Goal: Task Accomplishment & Management: Manage account settings

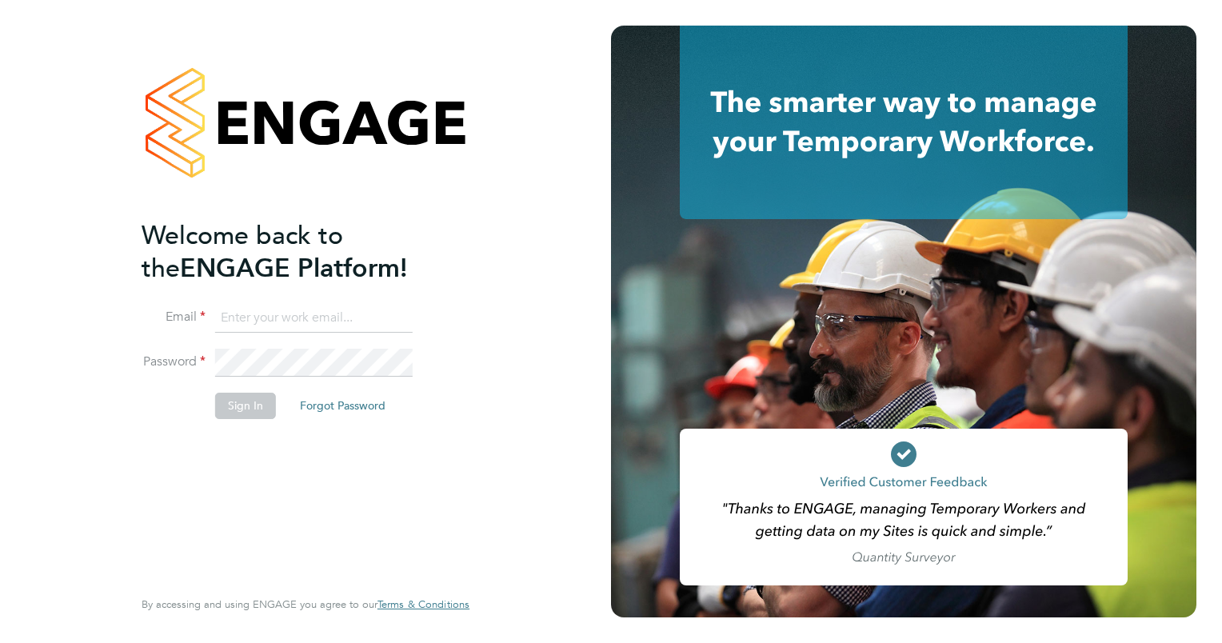
click at [301, 320] on input at bounding box center [313, 318] width 197 height 29
type input "danielle.harris@jdr.co.uk"
click at [249, 403] on button "Sign In" at bounding box center [245, 406] width 61 height 26
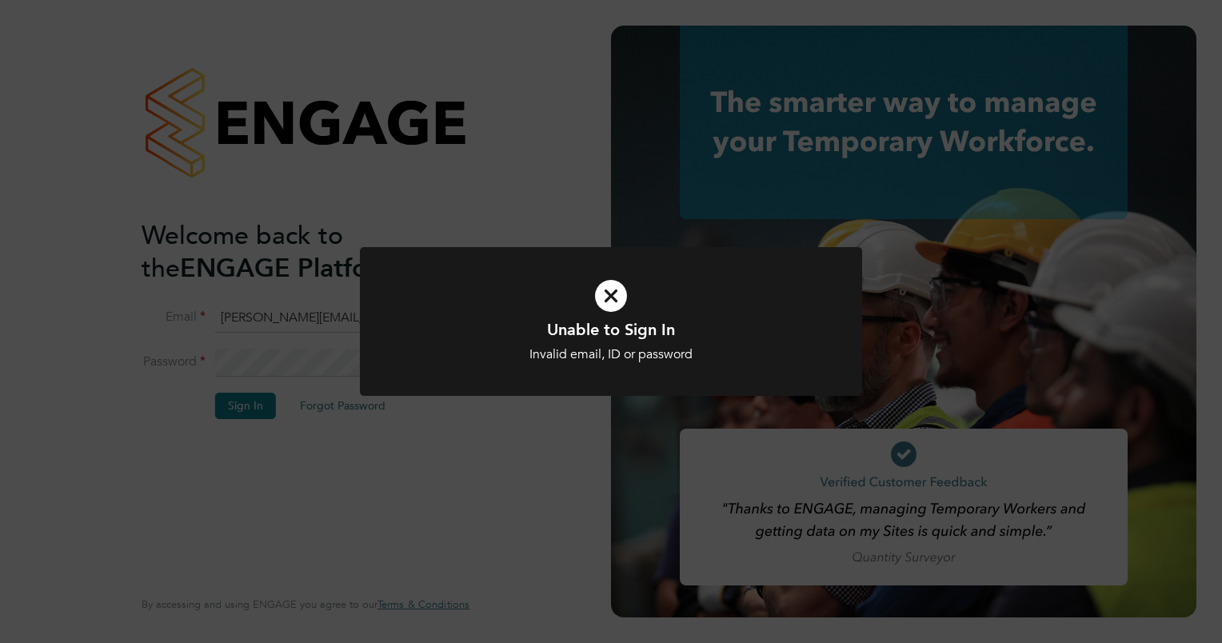
click at [607, 283] on icon at bounding box center [611, 296] width 416 height 62
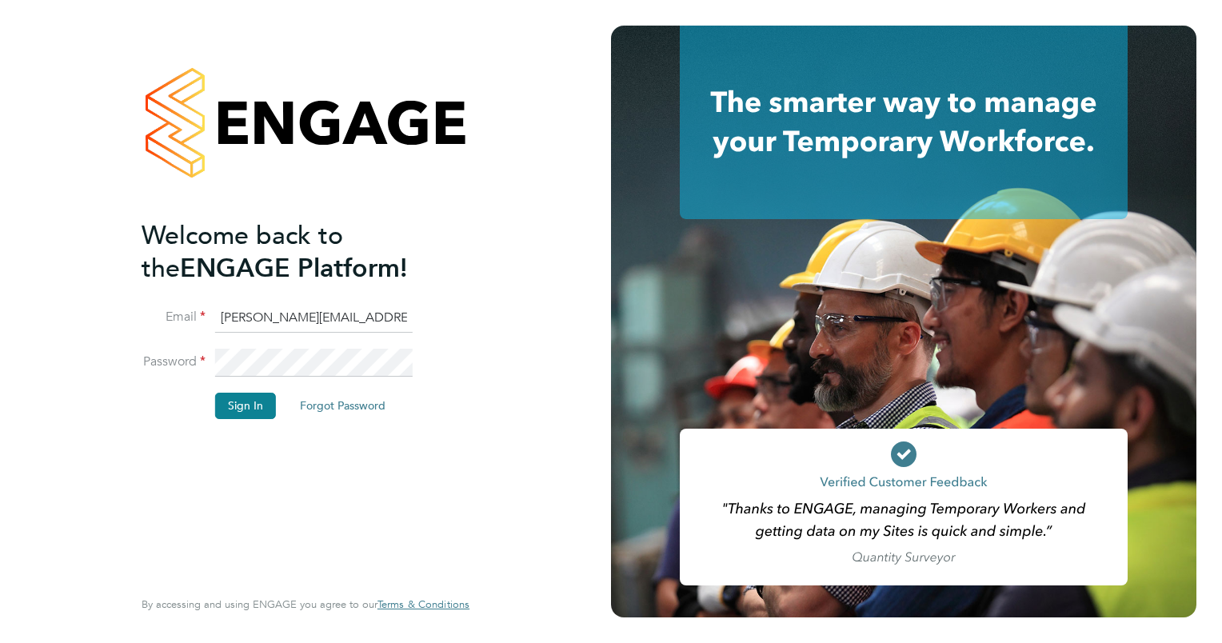
click at [0, 361] on html "Welcome back to the ENGAGE Platform! Email danielle.harris@jdr.co.uk Password S…" at bounding box center [611, 321] width 1222 height 643
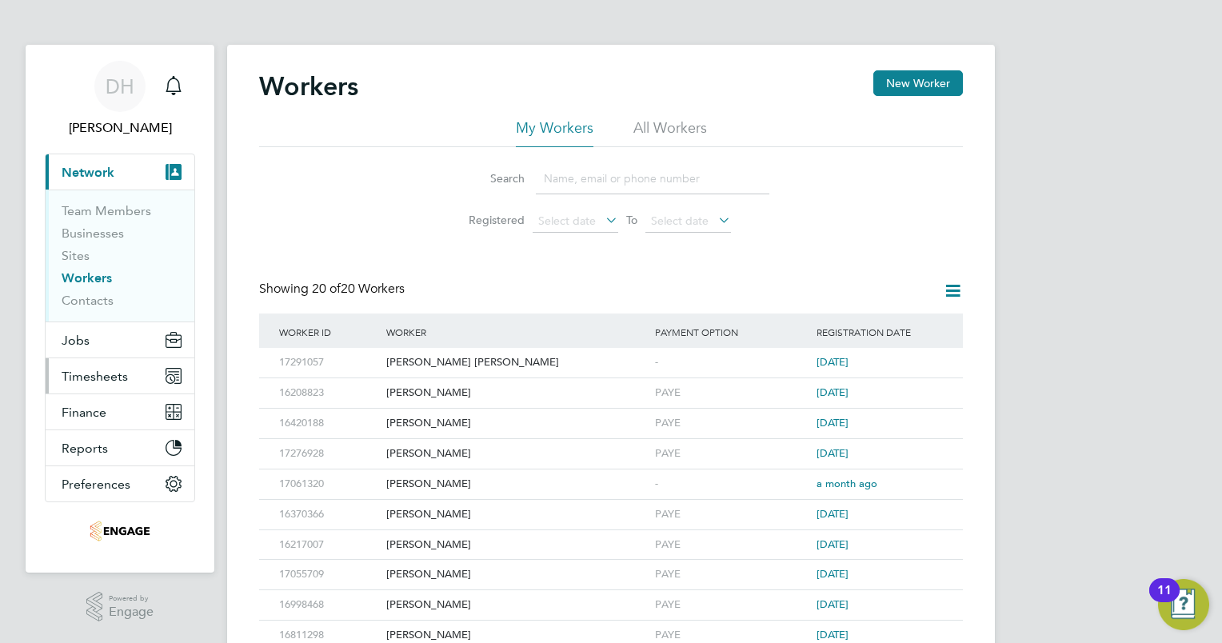
click at [102, 369] on span "Timesheets" at bounding box center [95, 376] width 66 height 15
click at [114, 375] on span "Timesheets" at bounding box center [95, 376] width 66 height 15
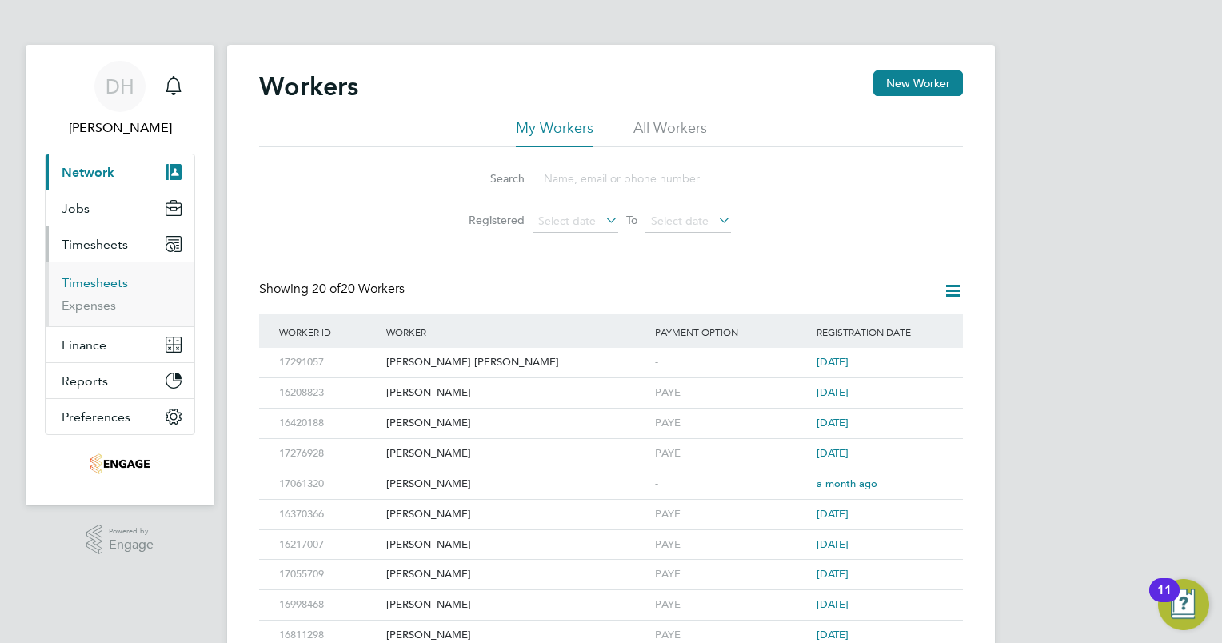
click at [111, 278] on link "Timesheets" at bounding box center [95, 282] width 66 height 15
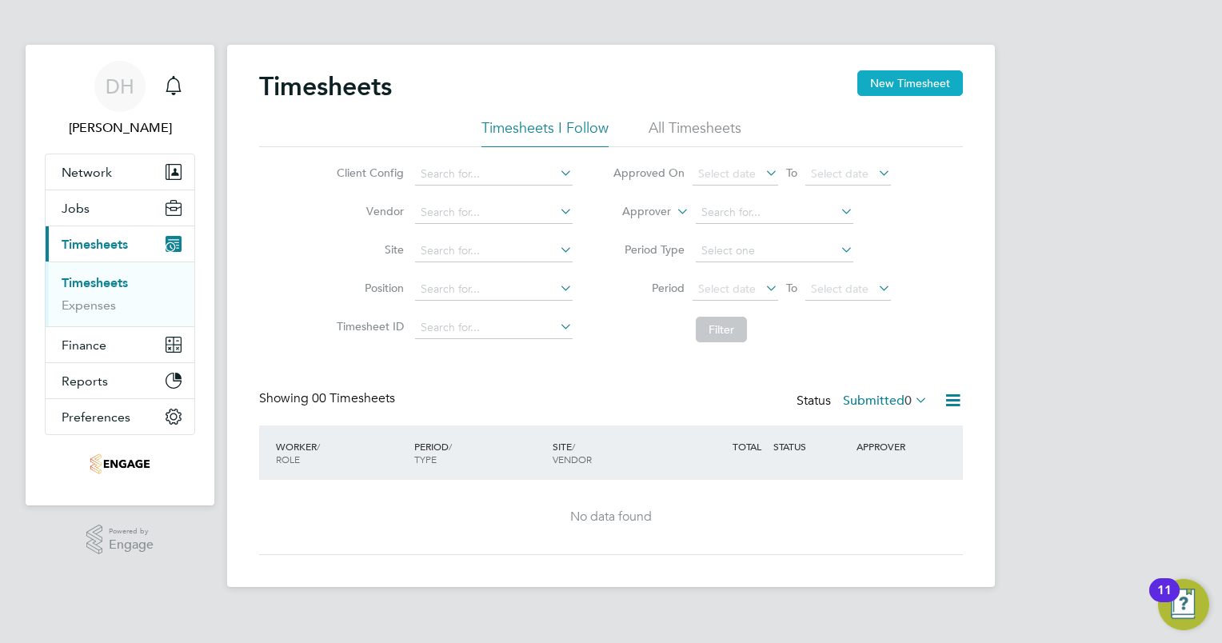
click at [918, 70] on button "New Timesheet" at bounding box center [910, 83] width 106 height 26
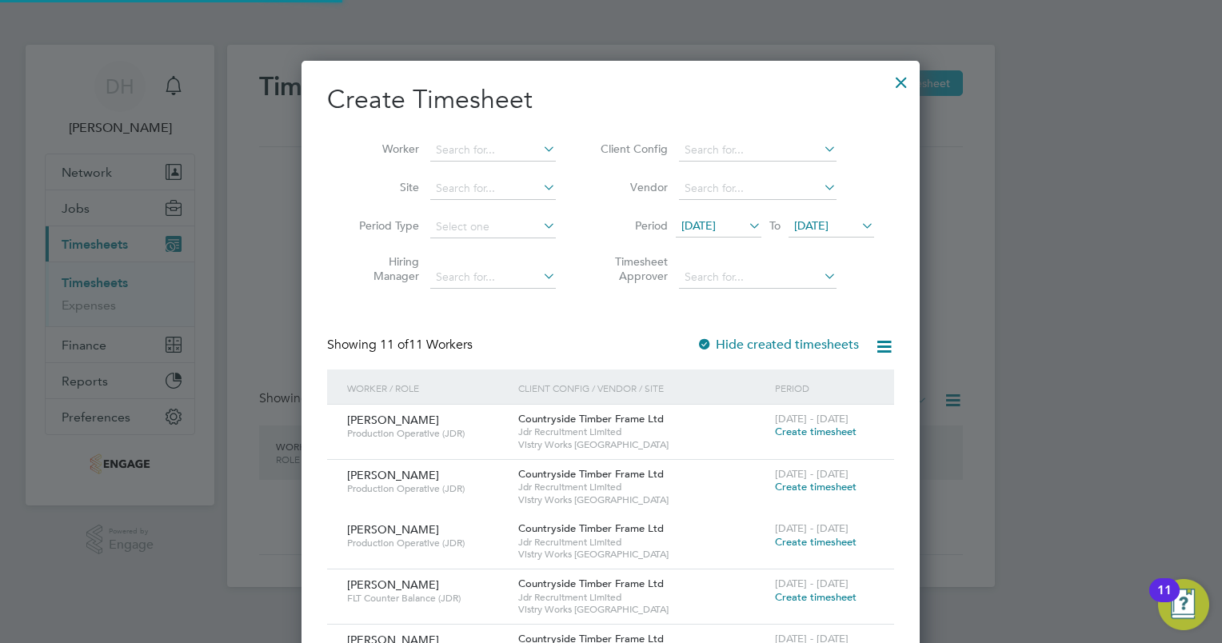
scroll to position [1145, 619]
click at [745, 222] on icon at bounding box center [745, 225] width 0 height 22
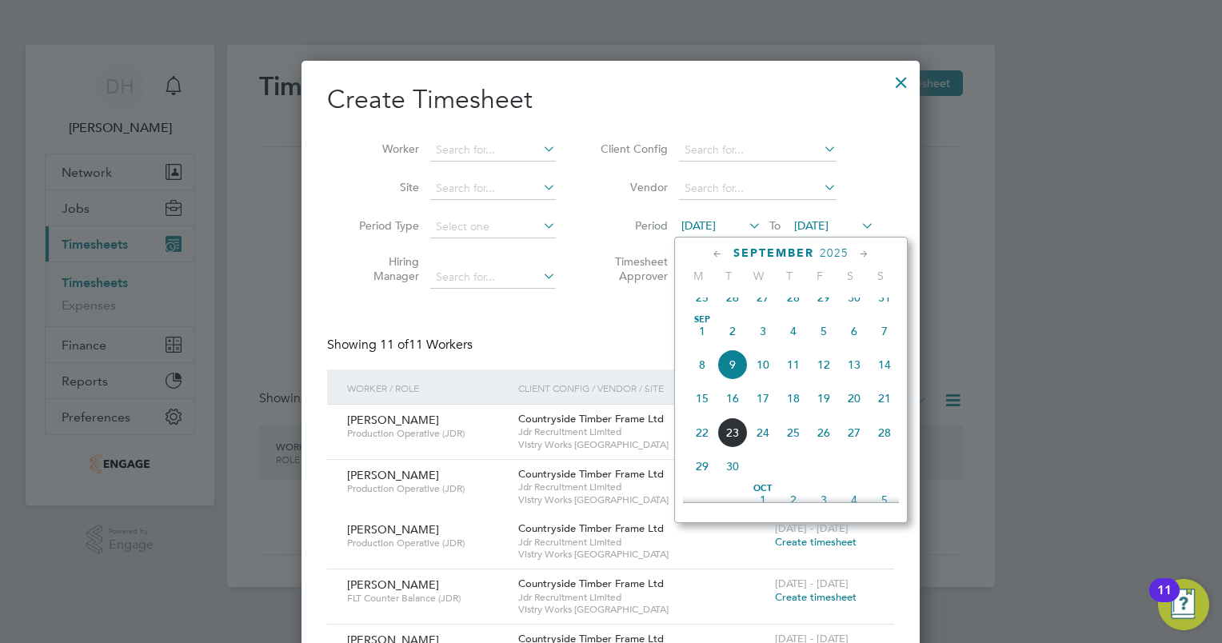
click at [702, 407] on span "15" at bounding box center [702, 398] width 30 height 30
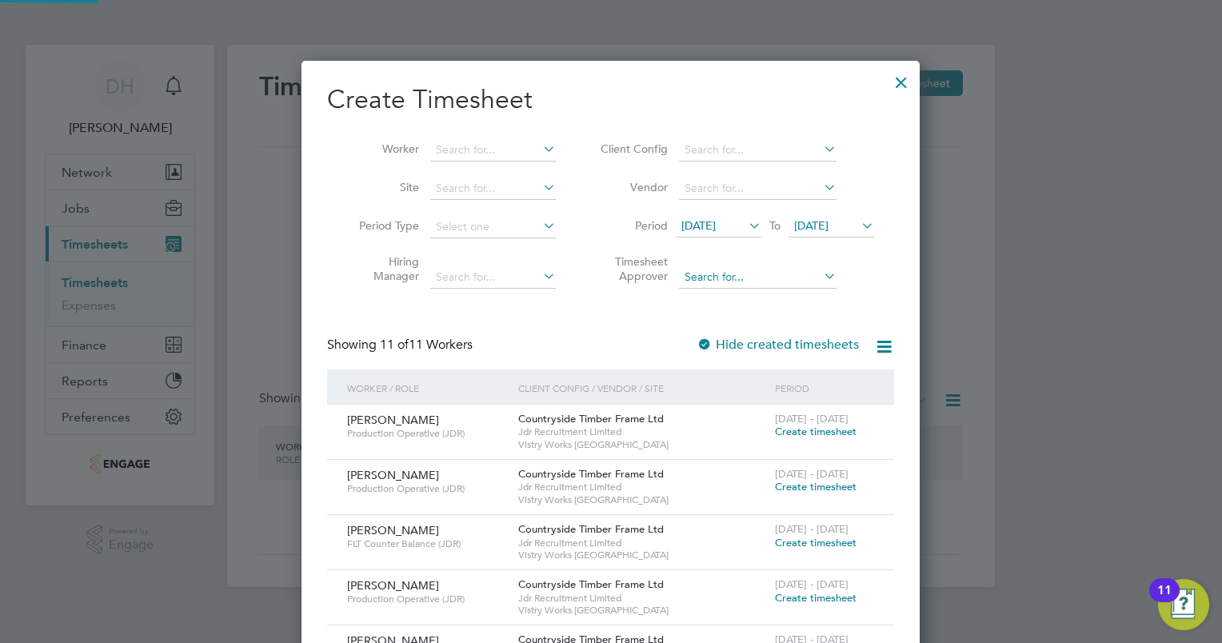
scroll to position [1036, 619]
click at [858, 217] on icon at bounding box center [858, 225] width 0 height 22
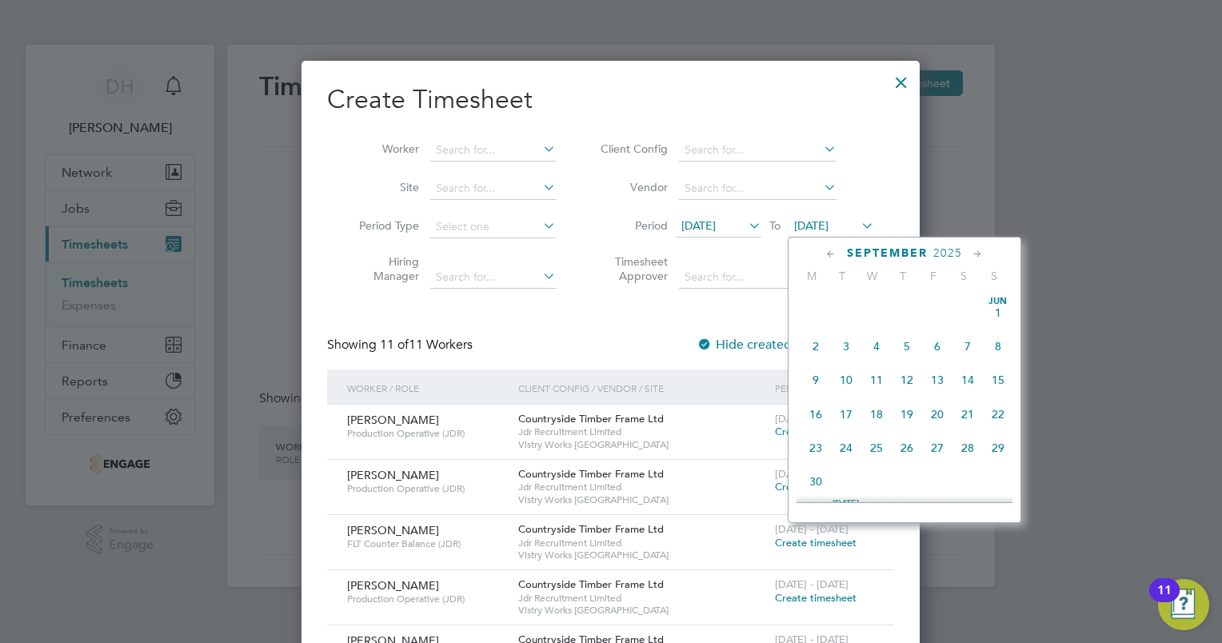
scroll to position [556, 0]
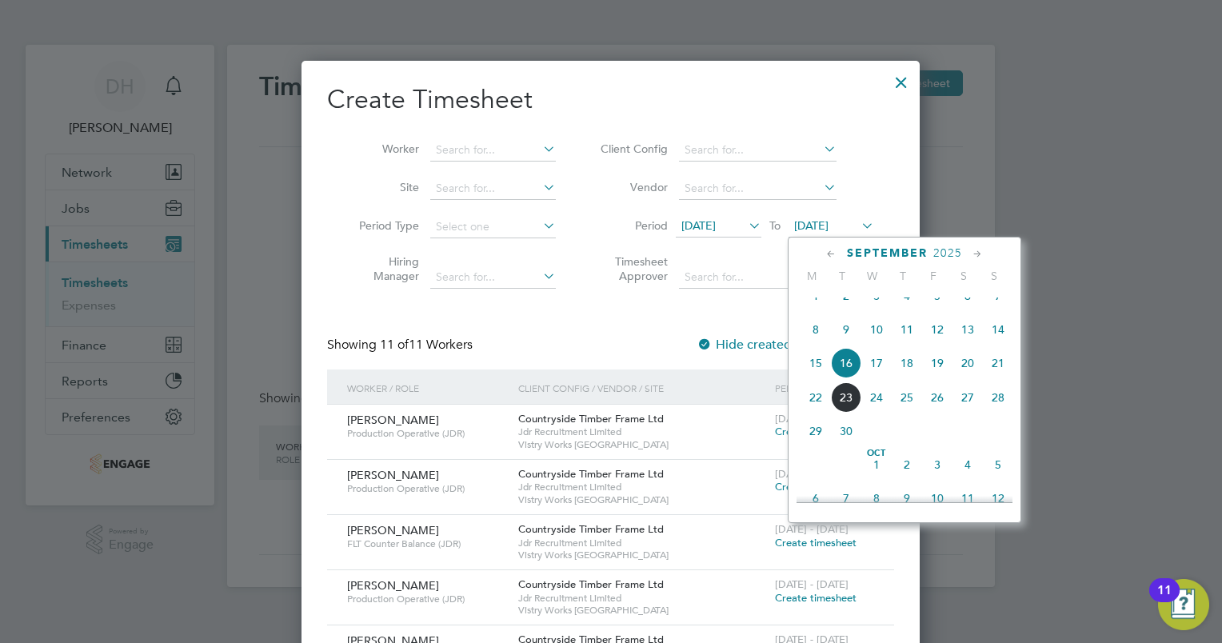
click at [935, 378] on span "19" at bounding box center [937, 363] width 30 height 30
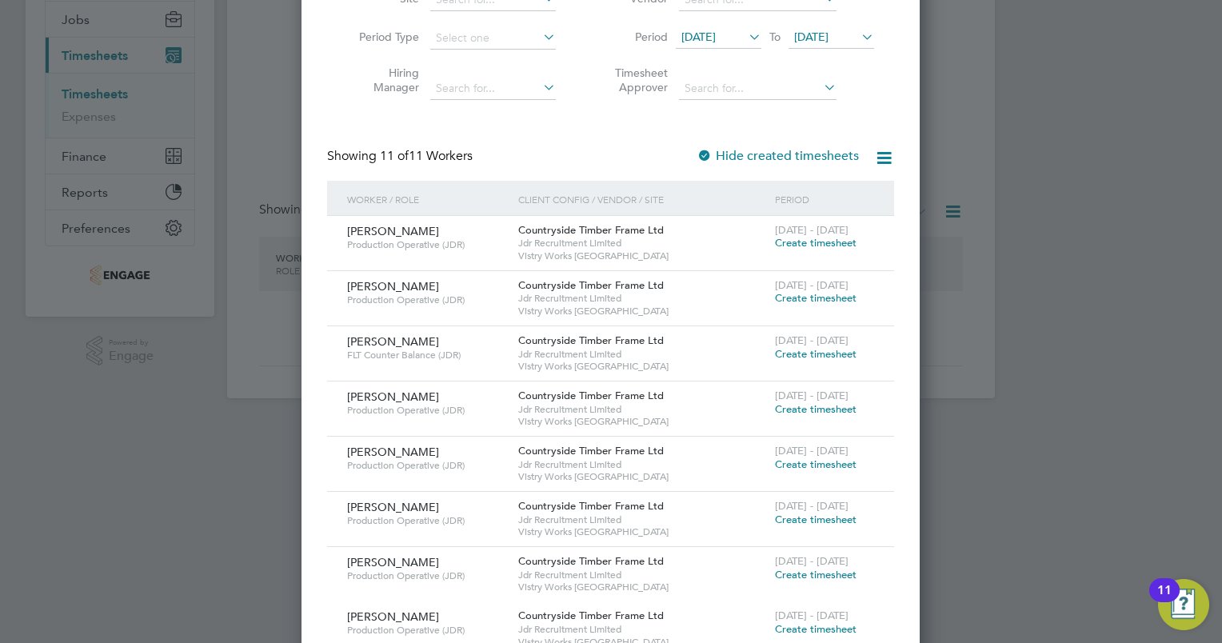
scroll to position [0, 0]
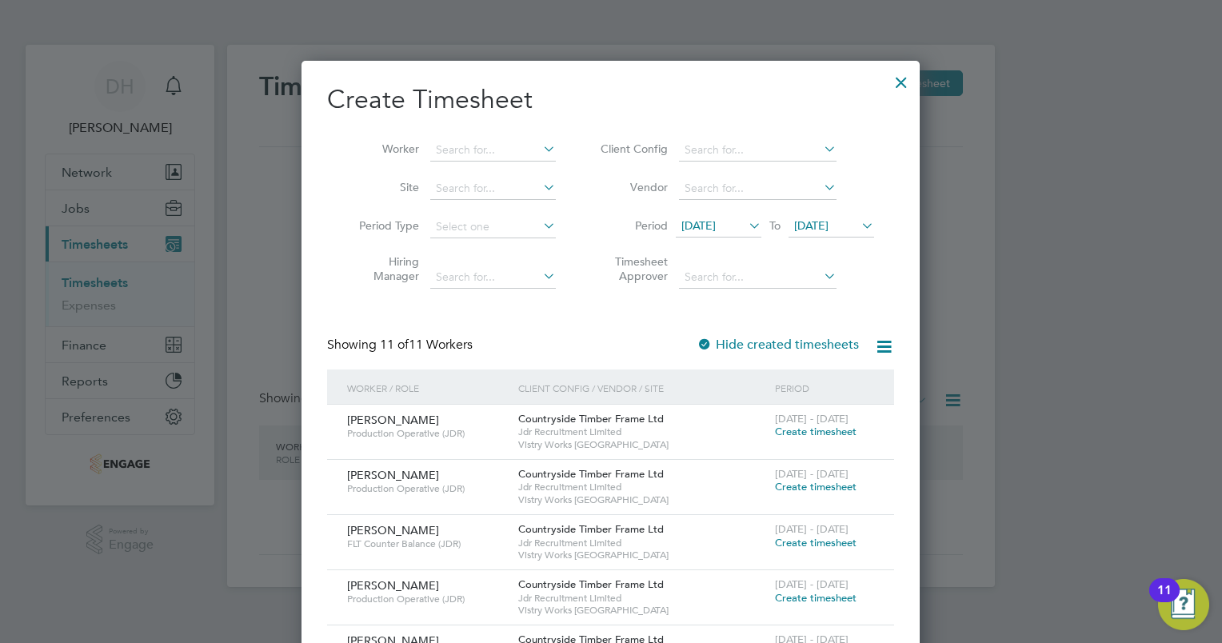
click at [844, 432] on span "Create timesheet" at bounding box center [816, 432] width 82 height 14
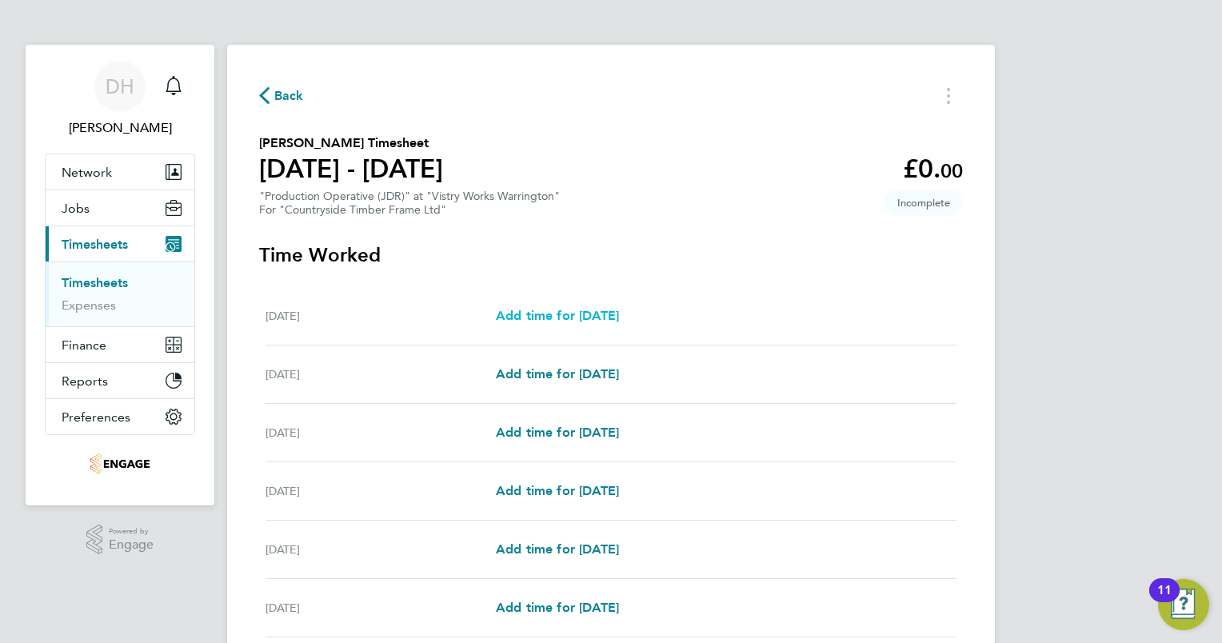
click at [524, 320] on span "Add time for Mon 15 Sep" at bounding box center [557, 315] width 123 height 15
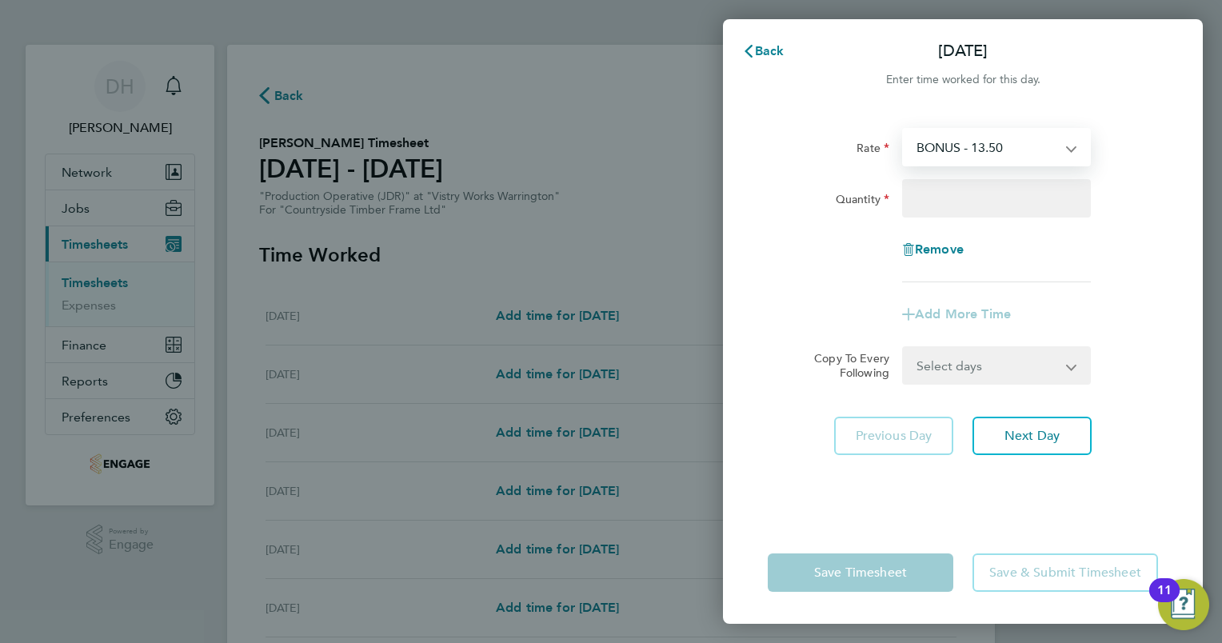
click at [1046, 150] on select "BONUS - 13.50 AM Standard - 17.80 AM OT1 - 26.70 PM Standard - 19.09 AM OT2 - 3…" at bounding box center [986, 147] width 166 height 35
select select "15"
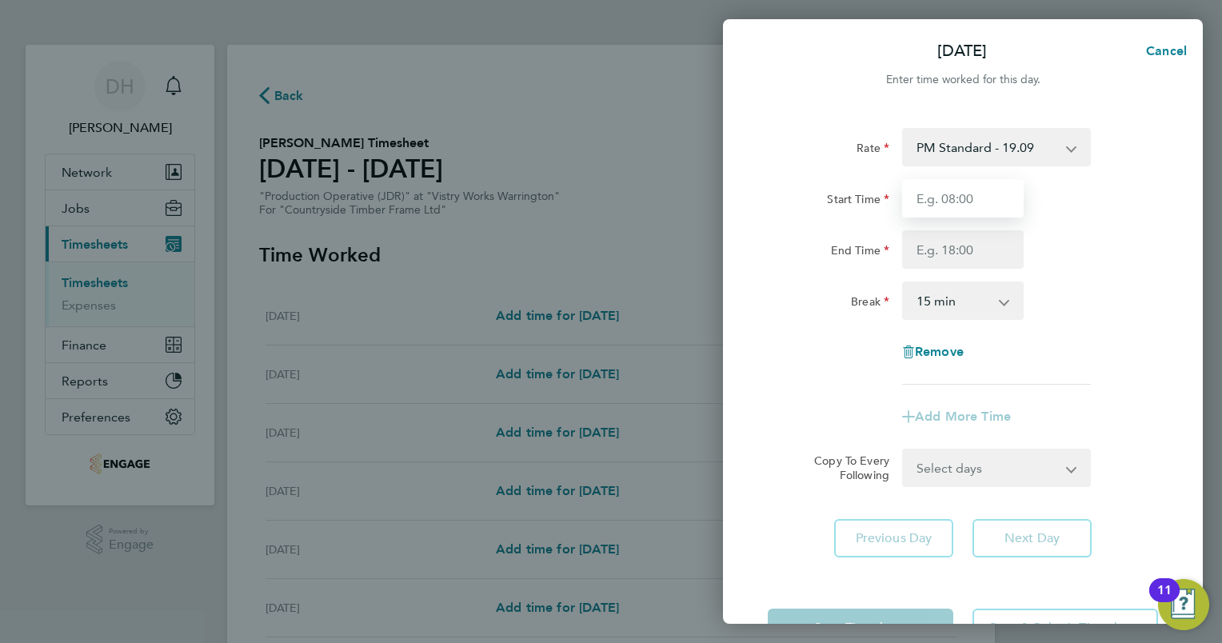
click at [983, 209] on input "Start Time" at bounding box center [963, 198] width 122 height 38
type input "14:00"
click at [964, 245] on input "End Time" at bounding box center [963, 249] width 122 height 38
type input "00:15"
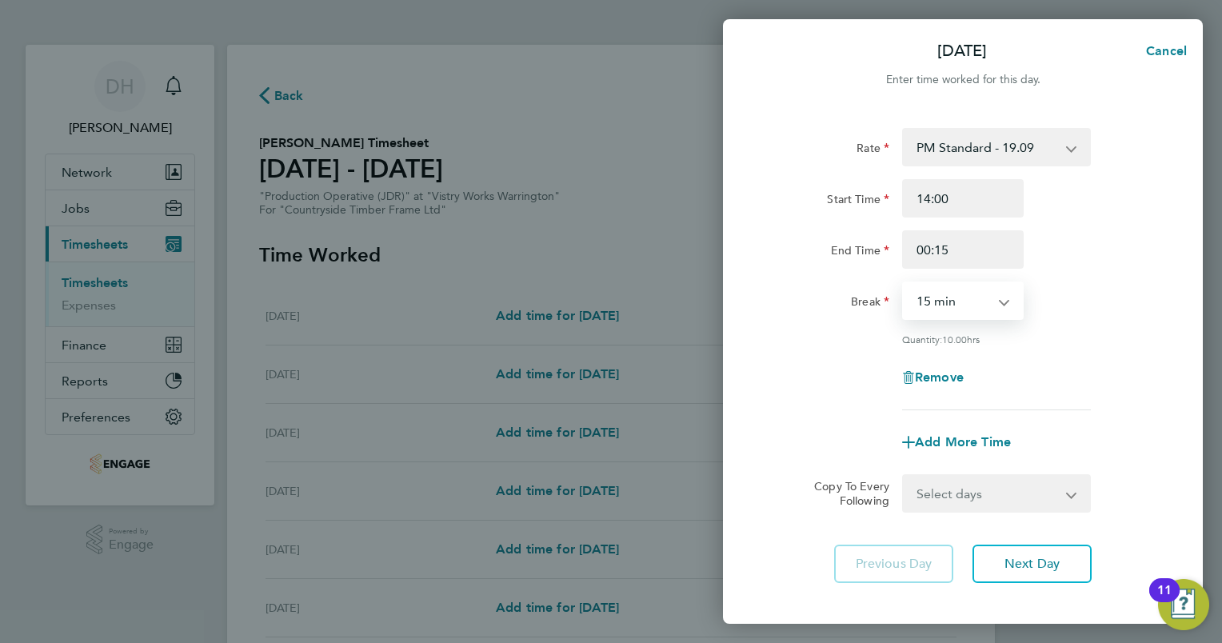
click at [963, 302] on select "0 min 15 min 30 min 45 min 60 min 75 min 90 min" at bounding box center [952, 300] width 99 height 35
click at [1005, 307] on app-icon-cross-button at bounding box center [1012, 300] width 19 height 35
click at [1007, 296] on app-icon-cross-button at bounding box center [1012, 300] width 19 height 35
click at [991, 301] on select "0 min 15 min 30 min 45 min 60 min 75 min 90 min" at bounding box center [952, 300] width 99 height 35
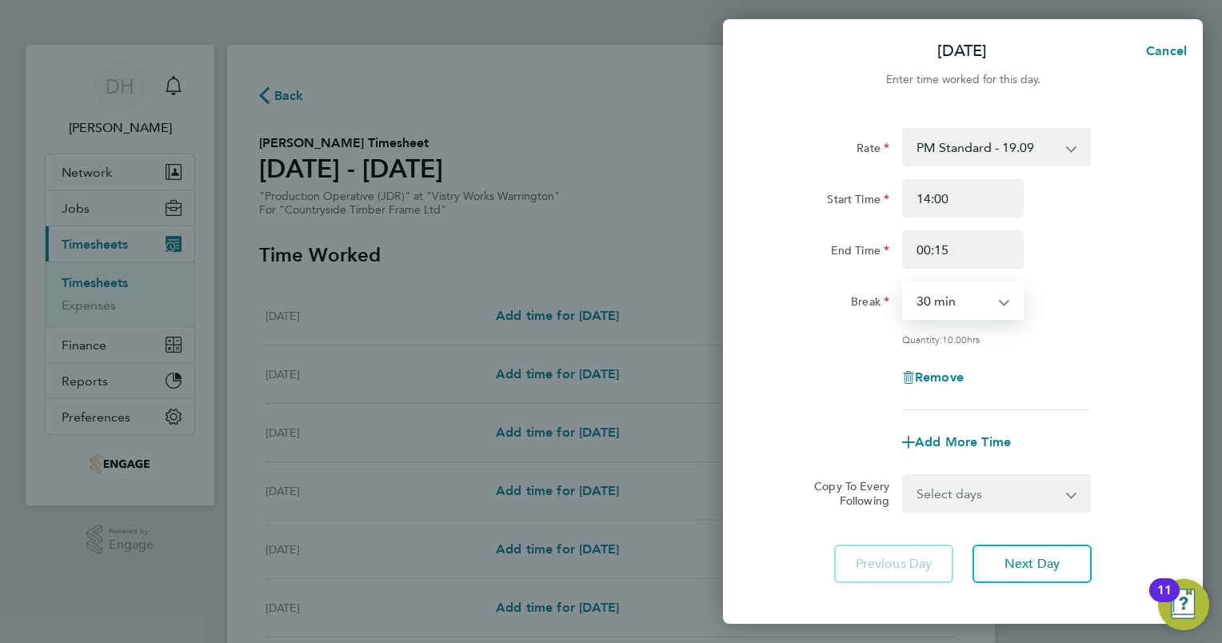
click at [903, 283] on select "0 min 15 min 30 min 45 min 60 min 75 min 90 min" at bounding box center [952, 300] width 99 height 35
click at [1118, 300] on div "Break 0 min 15 min 30 min 45 min 60 min 75 min 90 min" at bounding box center [962, 300] width 403 height 38
click at [1011, 304] on app-icon-cross-button at bounding box center [1012, 300] width 19 height 35
click at [1000, 303] on select "0 min 15 min 30 min 45 min 60 min 75 min 90 min" at bounding box center [952, 300] width 99 height 35
select select "45"
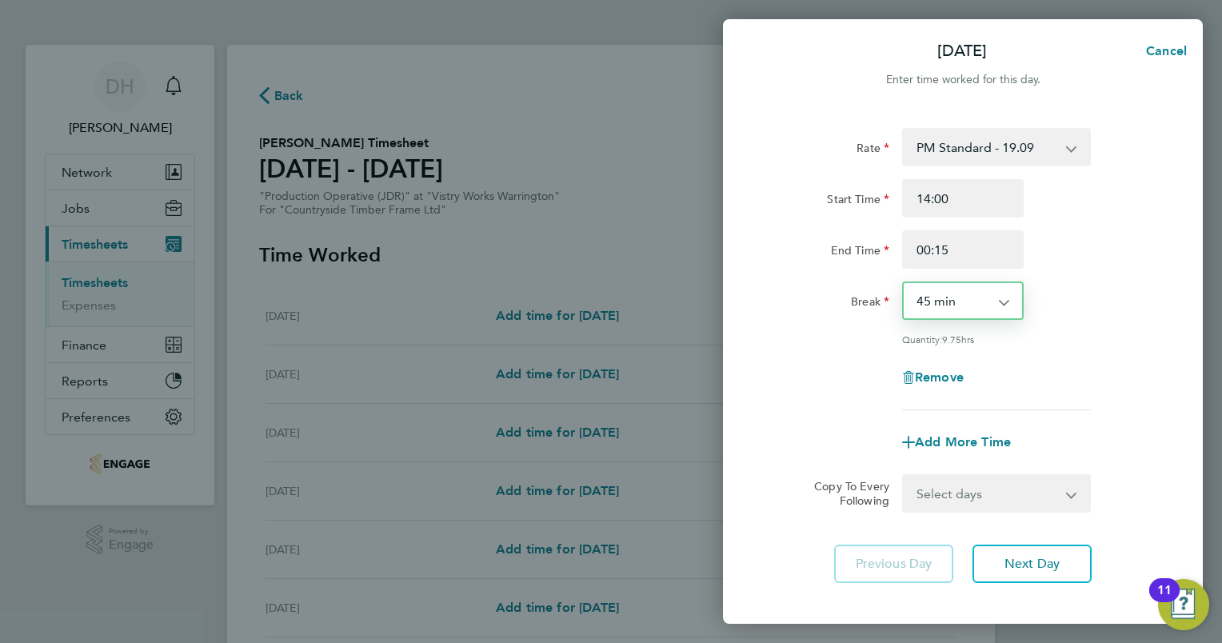
click at [903, 283] on select "0 min 15 min 30 min 45 min 60 min 75 min 90 min" at bounding box center [952, 300] width 99 height 35
click at [1098, 299] on div "Break 0 min 15 min 30 min 45 min 60 min 75 min 90 min" at bounding box center [962, 300] width 403 height 38
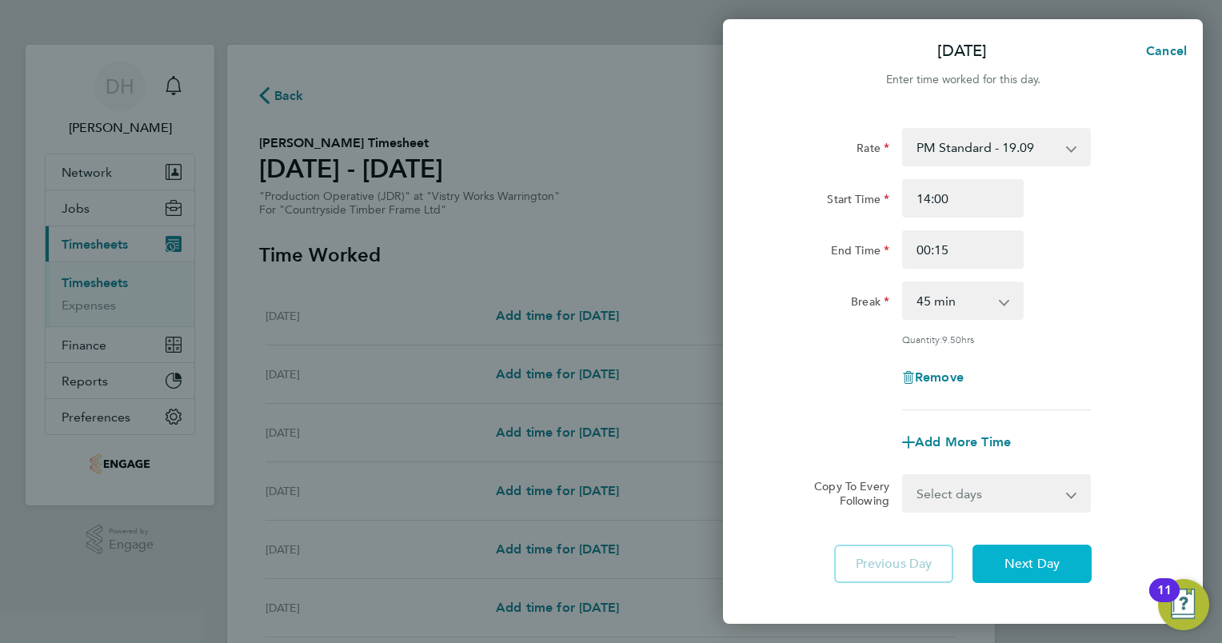
click at [1014, 564] on span "Next Day" at bounding box center [1031, 564] width 55 height 16
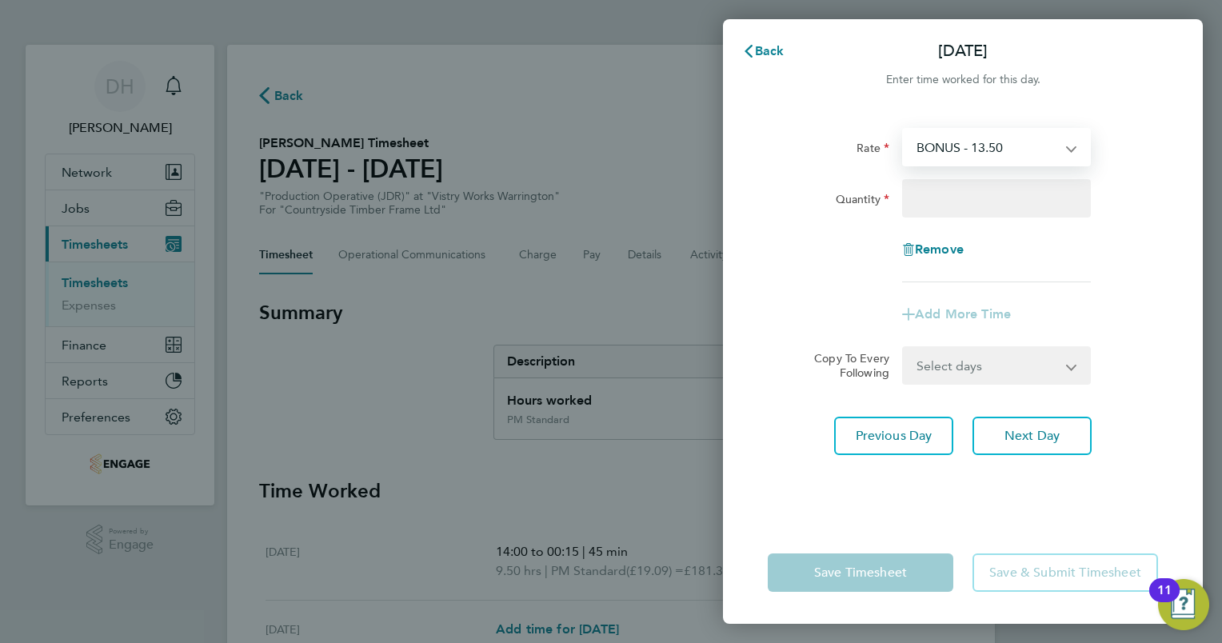
click at [980, 133] on select "BONUS - 13.50 AM Standard - 17.80 AM OT1 - 26.70 PM Standard - 19.09 AM OT2 - 3…" at bounding box center [986, 147] width 166 height 35
select select "15"
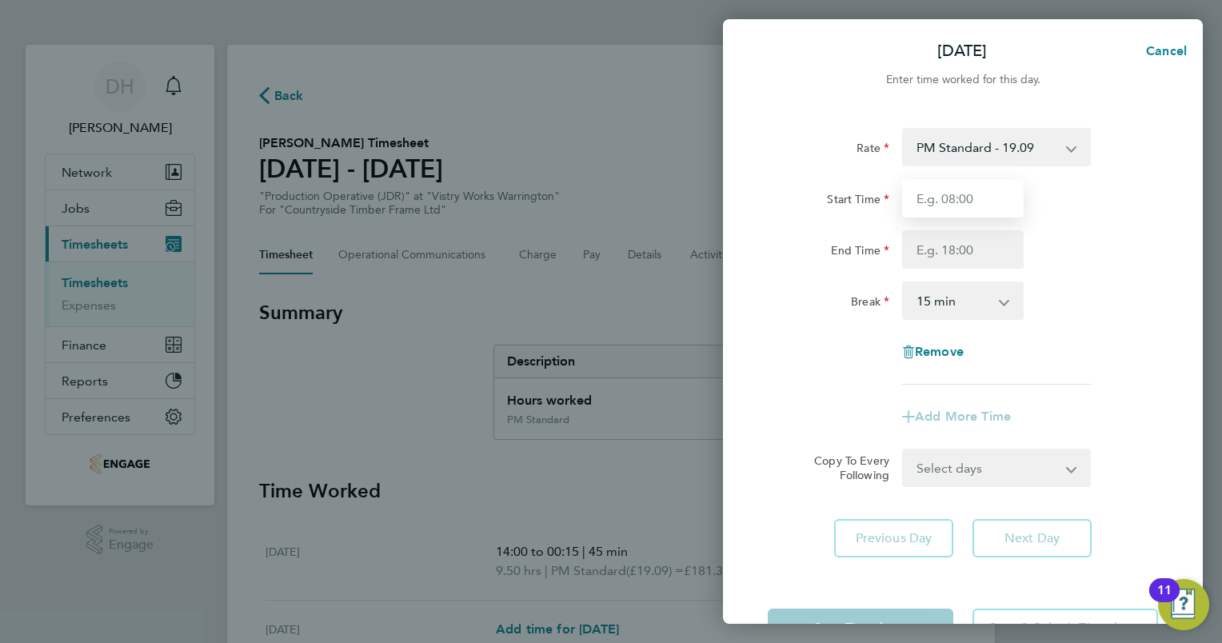
click at [965, 209] on input "Start Time" at bounding box center [963, 198] width 122 height 38
type input "14:00"
type input "00:15"
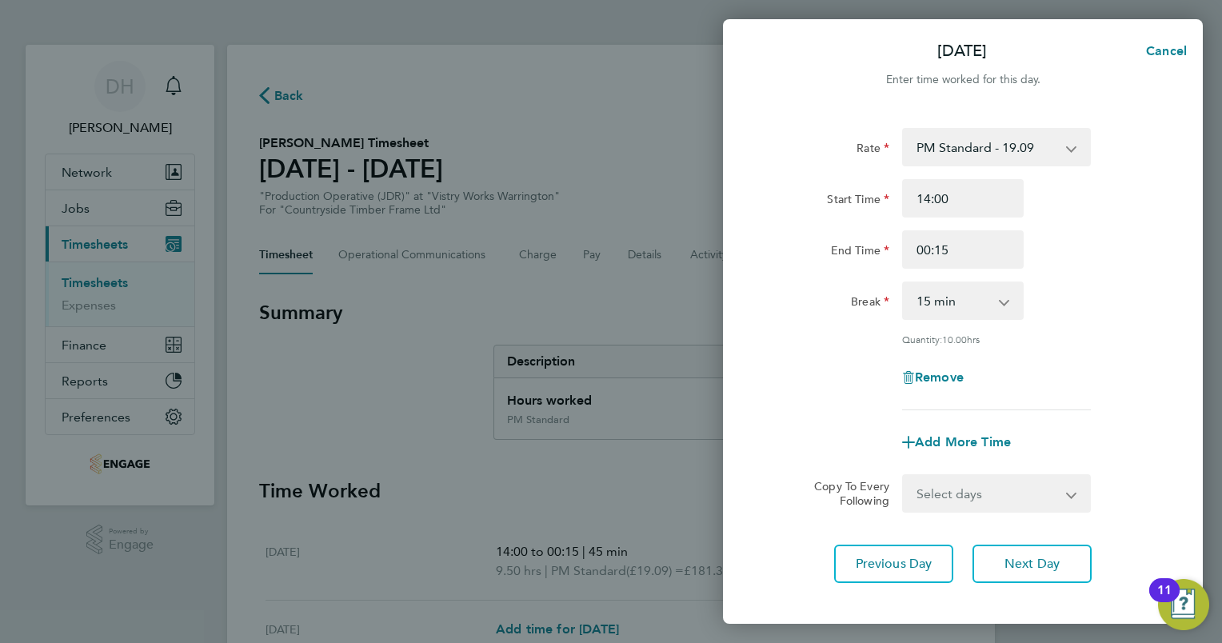
click at [995, 301] on select "0 min 15 min 30 min 45 min 60 min 75 min 90 min" at bounding box center [952, 300] width 99 height 35
select select "45"
click at [903, 283] on select "0 min 15 min 30 min 45 min 60 min 75 min 90 min" at bounding box center [952, 300] width 99 height 35
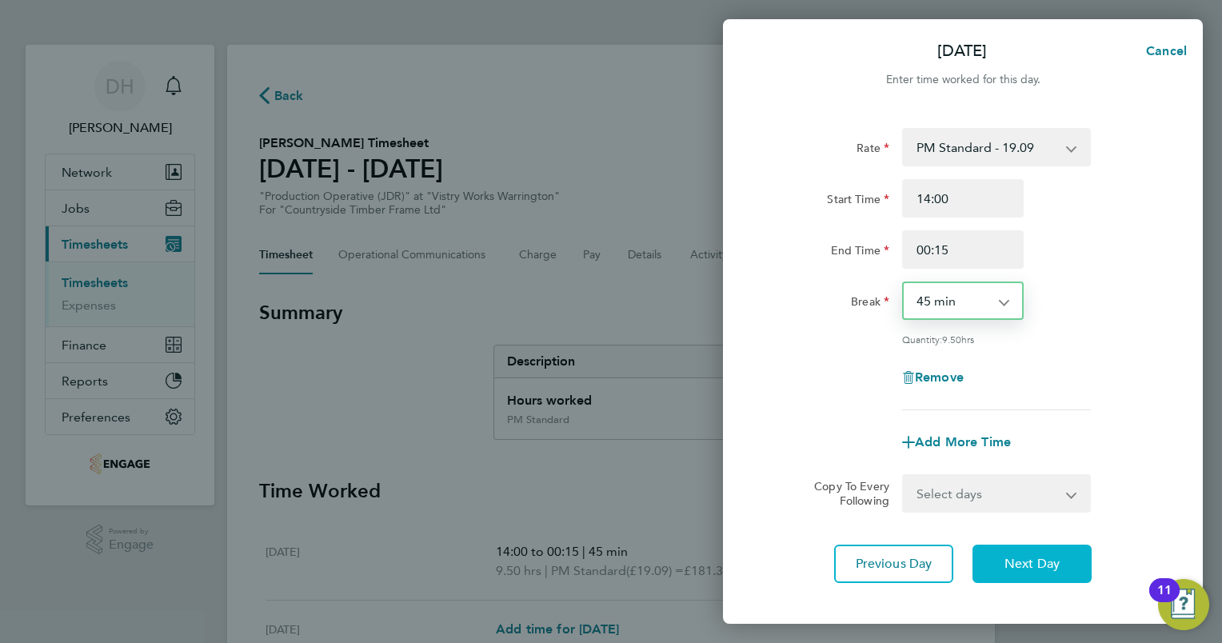
click at [1046, 560] on span "Next Day" at bounding box center [1031, 564] width 55 height 16
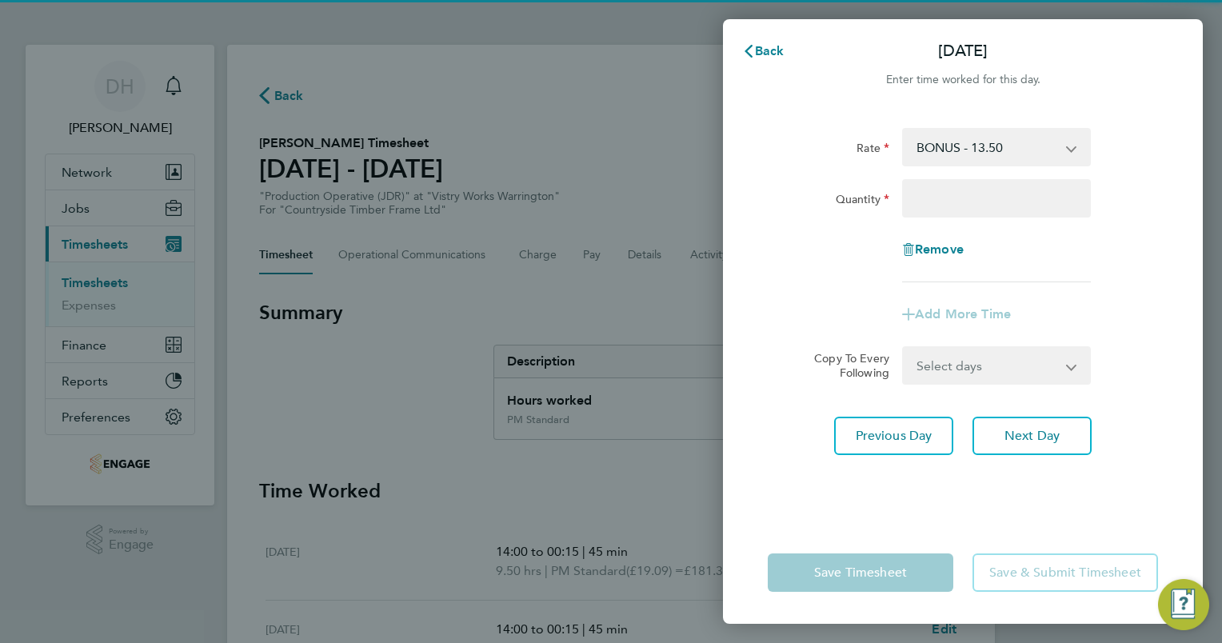
click at [988, 152] on select "BONUS - 13.50 AM Standard - 17.80 AM OT1 - 26.70 PM Standard - 19.09 AM OT2 - 3…" at bounding box center [986, 147] width 166 height 35
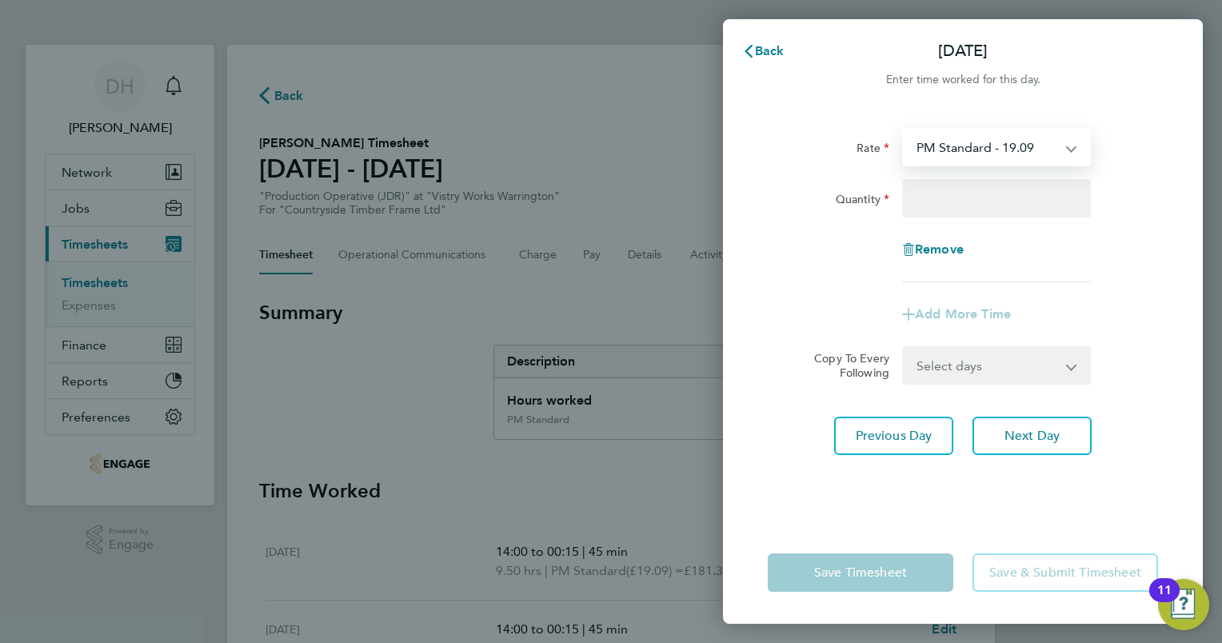
select select "15"
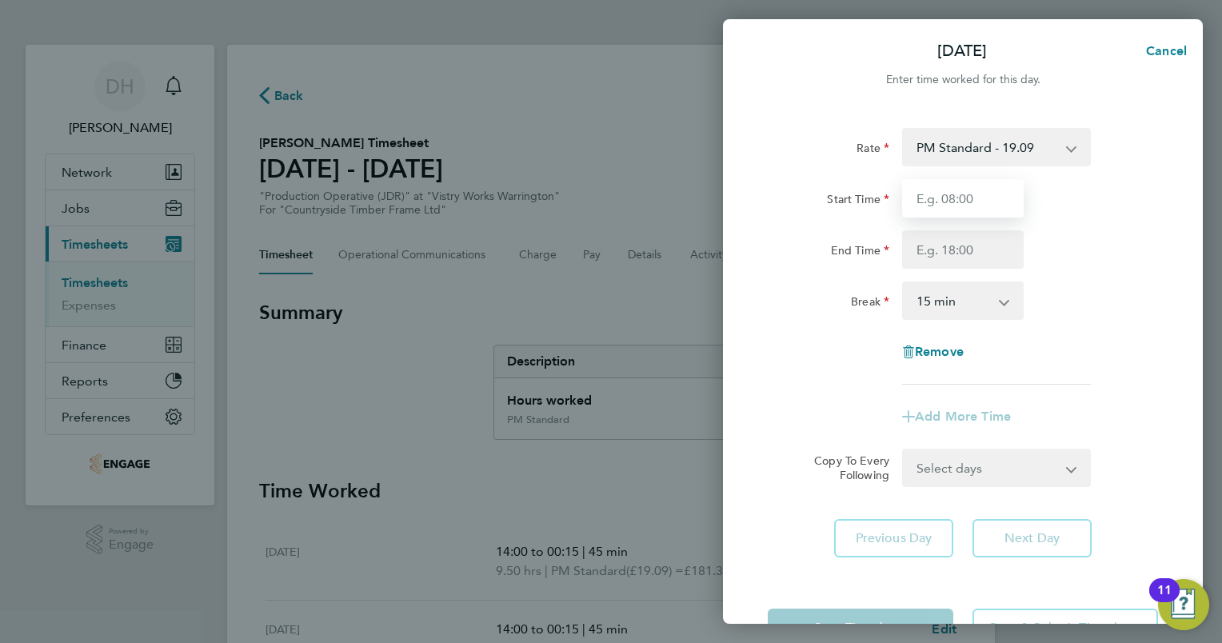
click at [968, 205] on input "Start Time" at bounding box center [963, 198] width 122 height 38
type input "14:00"
type input "00:15"
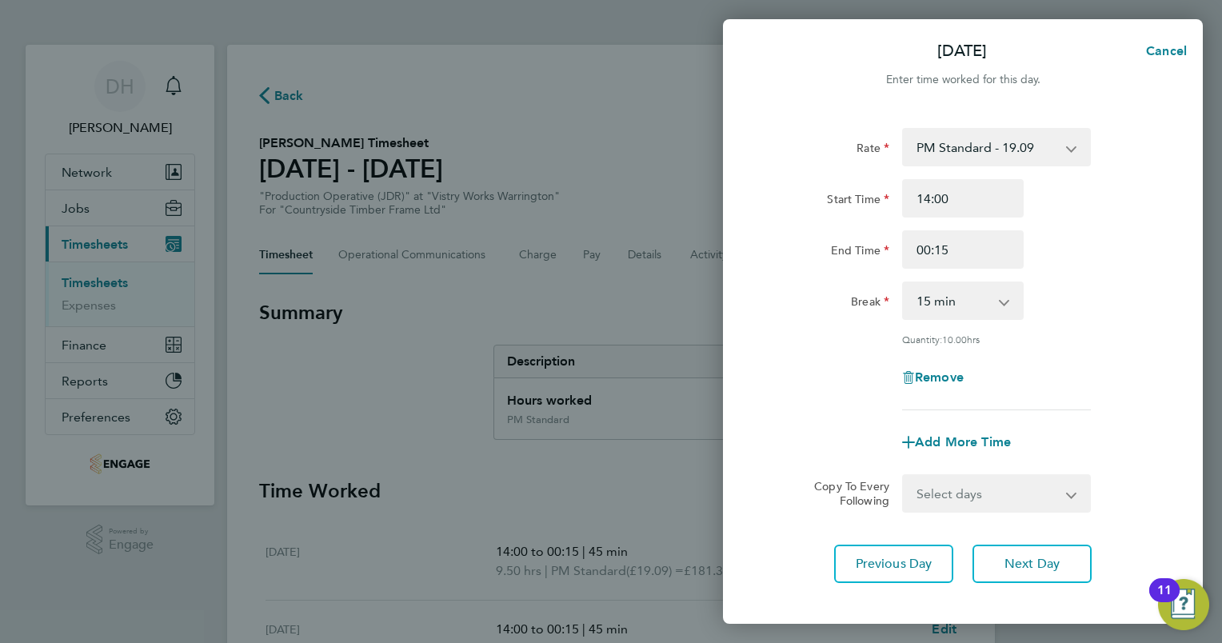
click at [981, 305] on select "0 min 15 min 30 min 45 min 60 min 75 min 90 min" at bounding box center [952, 300] width 99 height 35
select select "45"
click at [903, 283] on select "0 min 15 min 30 min 45 min 60 min 75 min 90 min" at bounding box center [952, 300] width 99 height 35
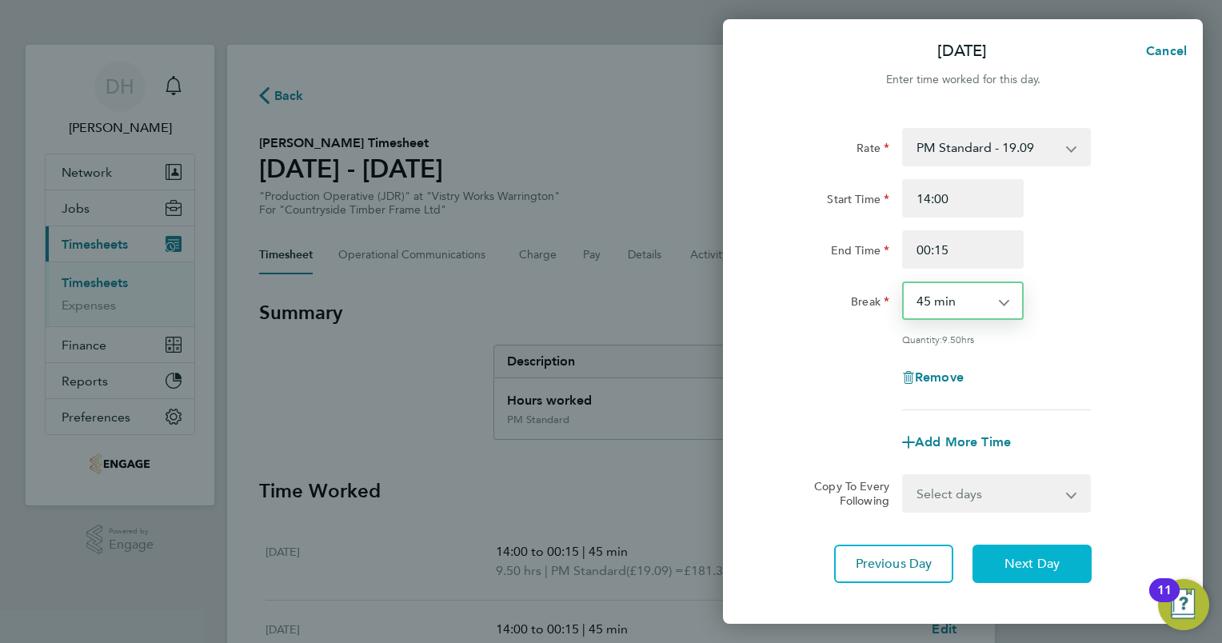
click at [1025, 565] on span "Next Day" at bounding box center [1031, 564] width 55 height 16
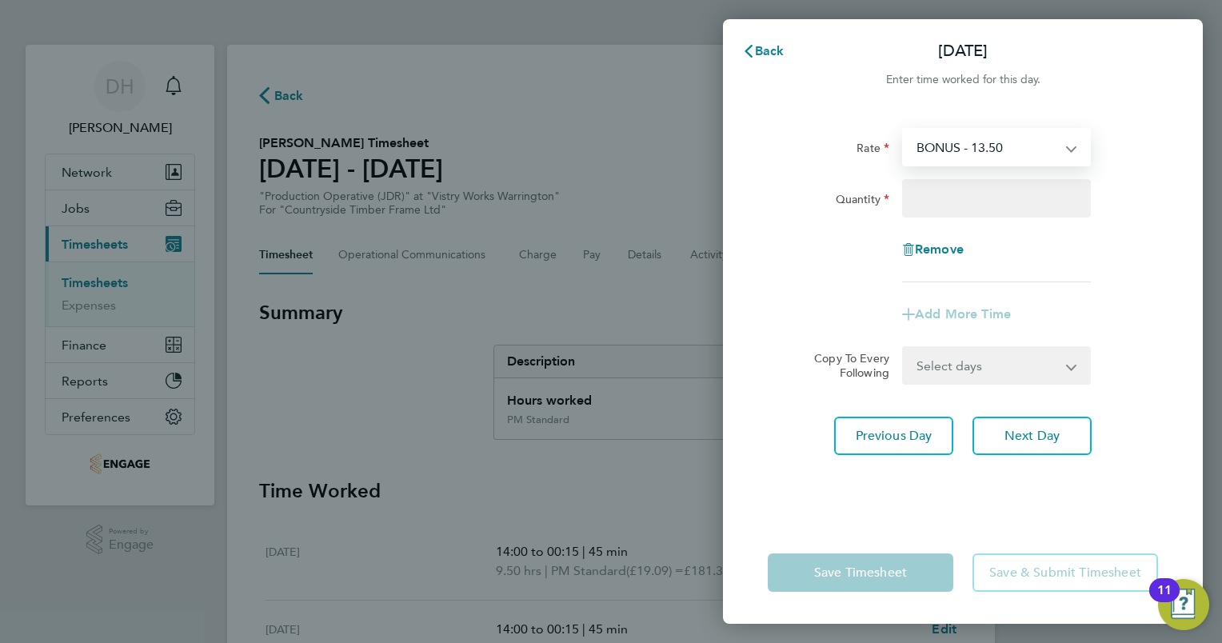
click at [1023, 151] on select "BONUS - 13.50 AM Standard - 17.80 AM OT1 - 26.70 PM Standard - 19.09 AM OT2 - 3…" at bounding box center [986, 147] width 166 height 35
select select "15"
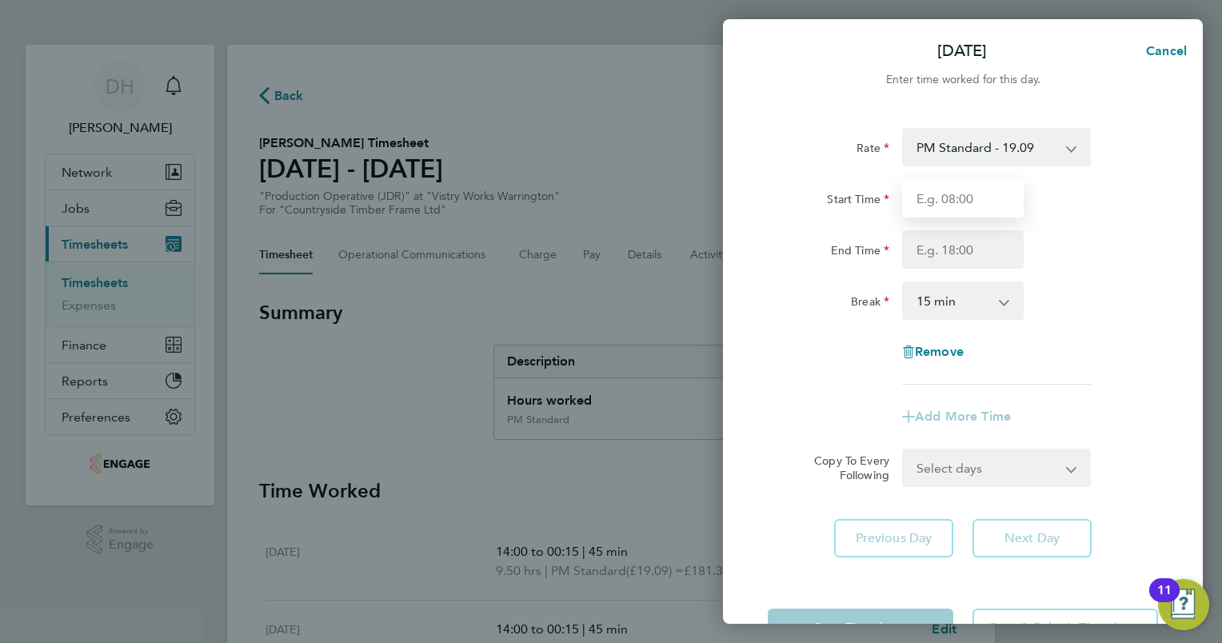
click at [980, 205] on input "Start Time" at bounding box center [963, 198] width 122 height 38
type input "14:00"
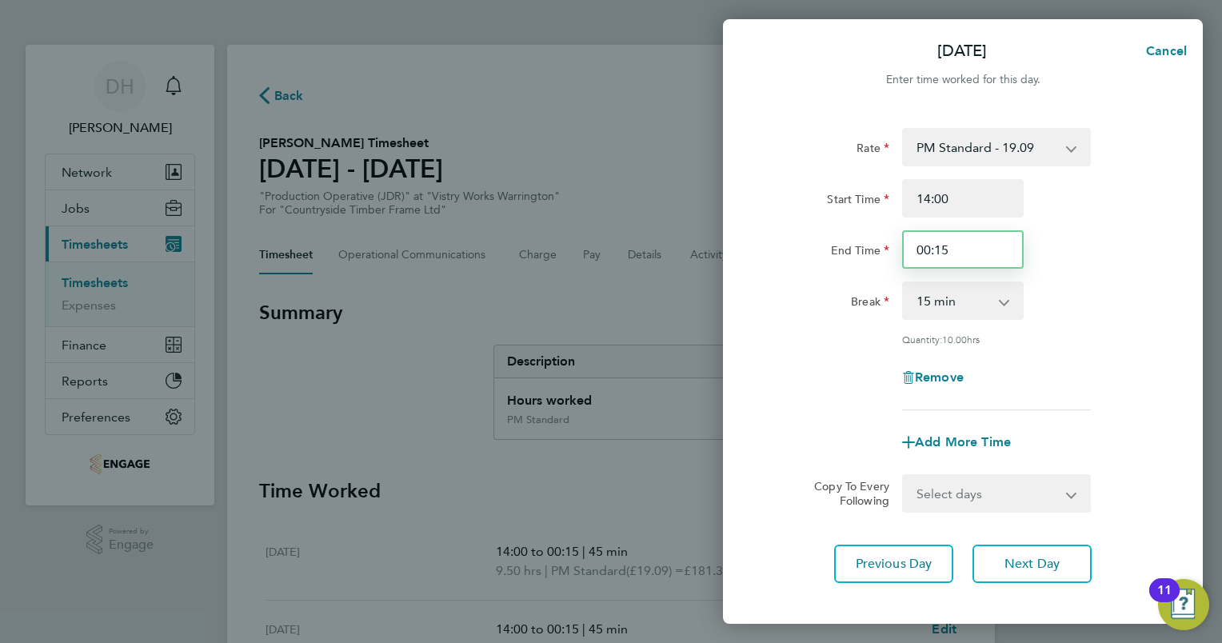
click at [982, 255] on input "00:15" at bounding box center [963, 249] width 122 height 38
type input "0"
type input "00:00"
click at [1098, 253] on div "End Time 00:00" at bounding box center [962, 249] width 403 height 38
click at [1012, 302] on app-icon-cross-button at bounding box center [1012, 300] width 19 height 35
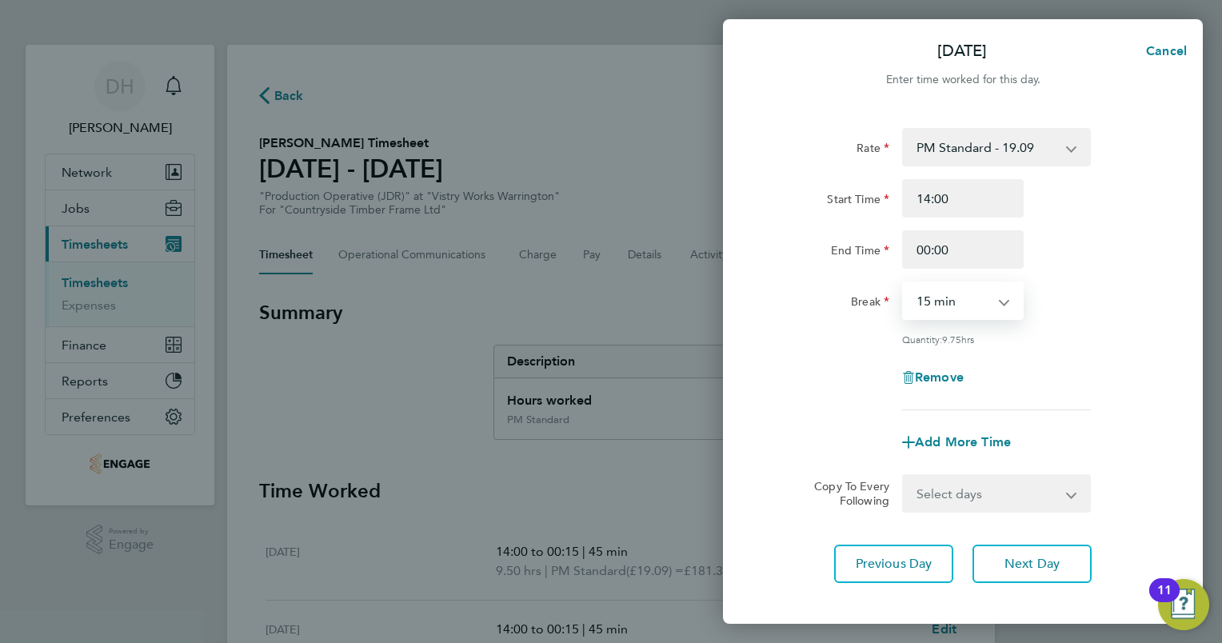
click at [998, 304] on select "0 min 15 min 30 min 45 min 60 min 75 min 90 min" at bounding box center [952, 300] width 99 height 35
click at [903, 283] on select "0 min 15 min 30 min 45 min 60 min 75 min 90 min" at bounding box center [952, 300] width 99 height 35
click at [1067, 314] on div "Break 0 min 15 min 30 min 45 min 60 min 75 min 90 min" at bounding box center [962, 300] width 403 height 38
click at [1002, 304] on select "0 min 15 min 30 min 45 min 60 min 75 min 90 min" at bounding box center [952, 300] width 99 height 35
select select "60"
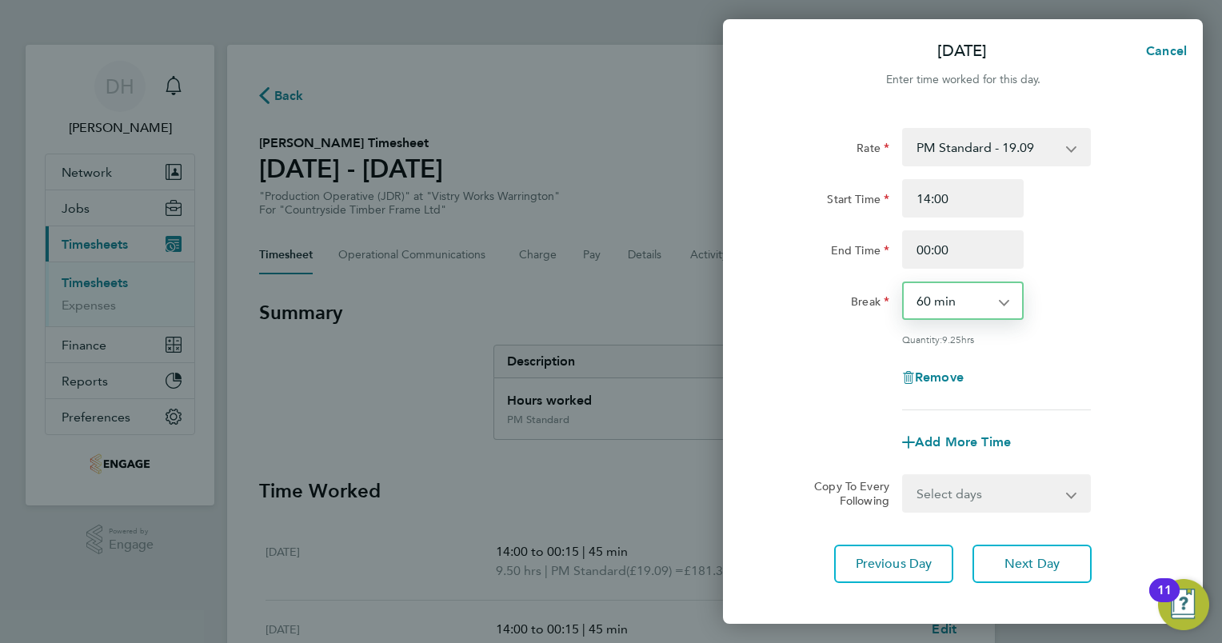
click at [903, 283] on select "0 min 15 min 30 min 45 min 60 min 75 min 90 min" at bounding box center [952, 300] width 99 height 35
click at [1087, 335] on div "Quantity: 9.00 hrs" at bounding box center [996, 339] width 189 height 13
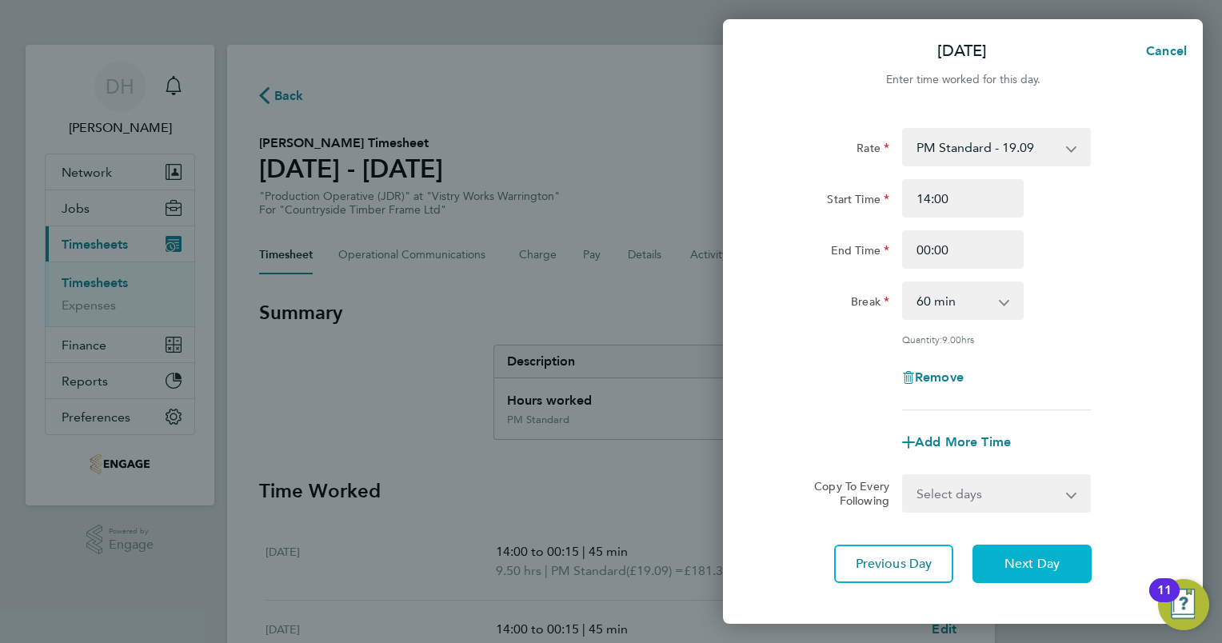
click at [1035, 560] on span "Next Day" at bounding box center [1031, 564] width 55 height 16
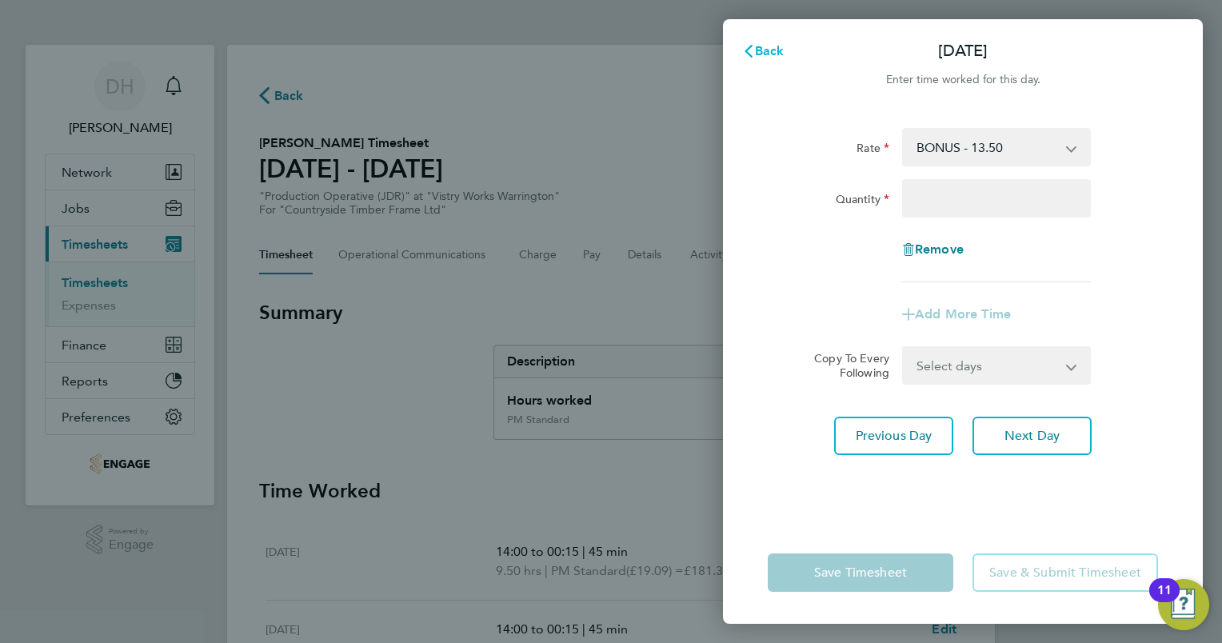
click at [778, 47] on span "Back" at bounding box center [770, 50] width 30 height 15
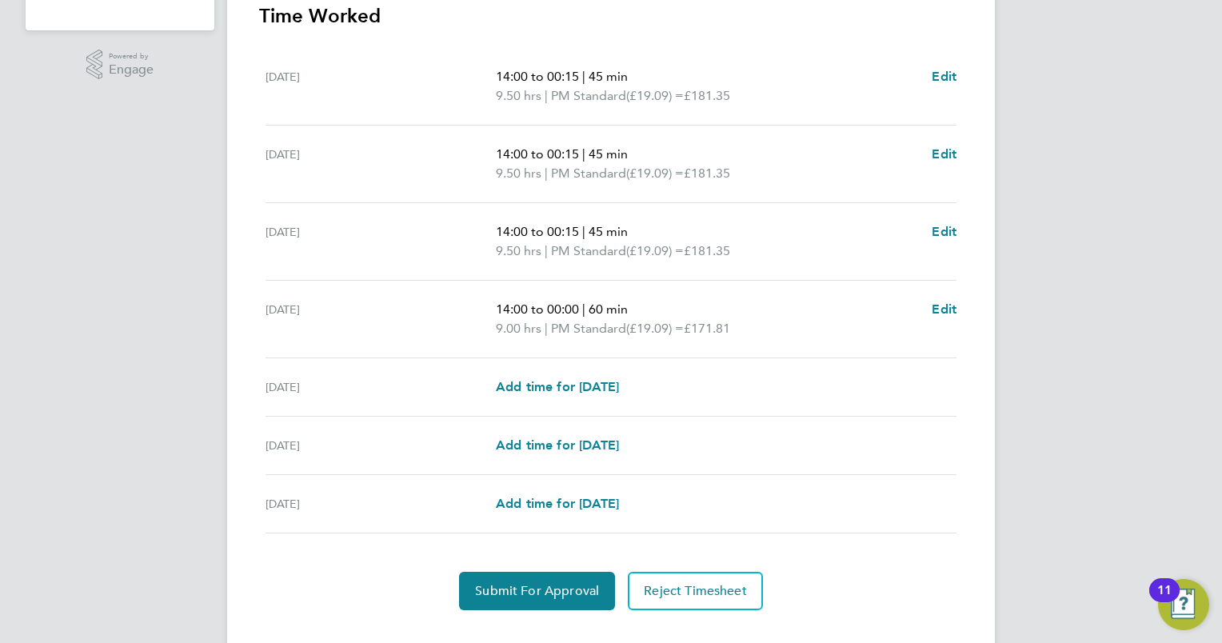
scroll to position [504, 0]
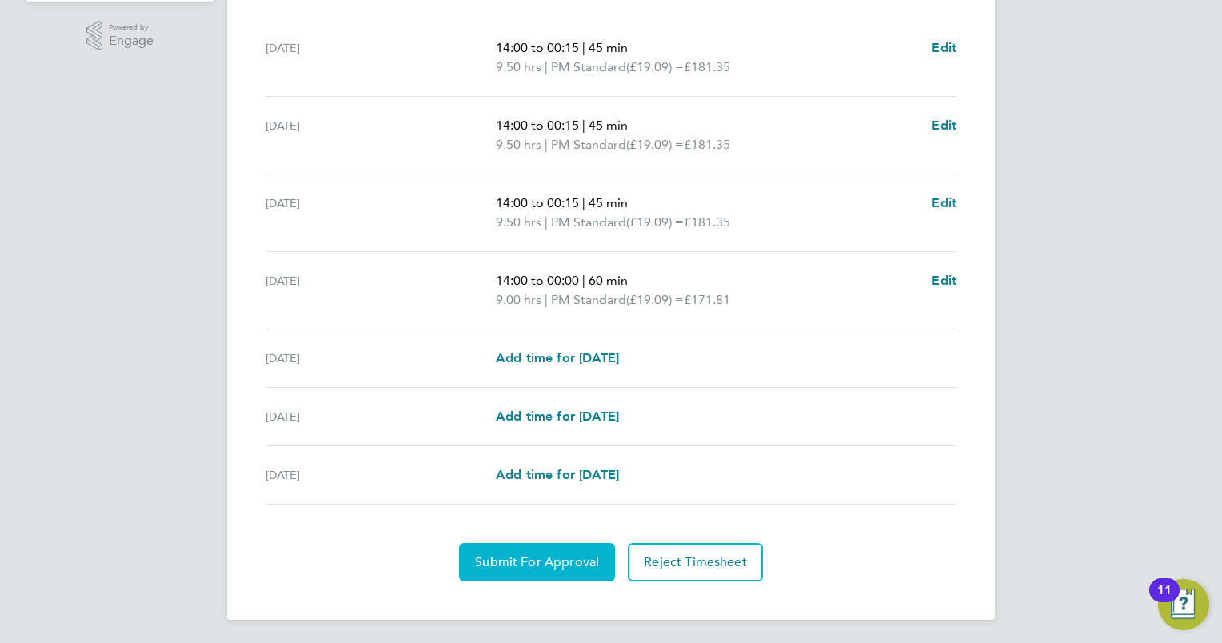
click at [531, 554] on span "Submit For Approval" at bounding box center [537, 562] width 124 height 16
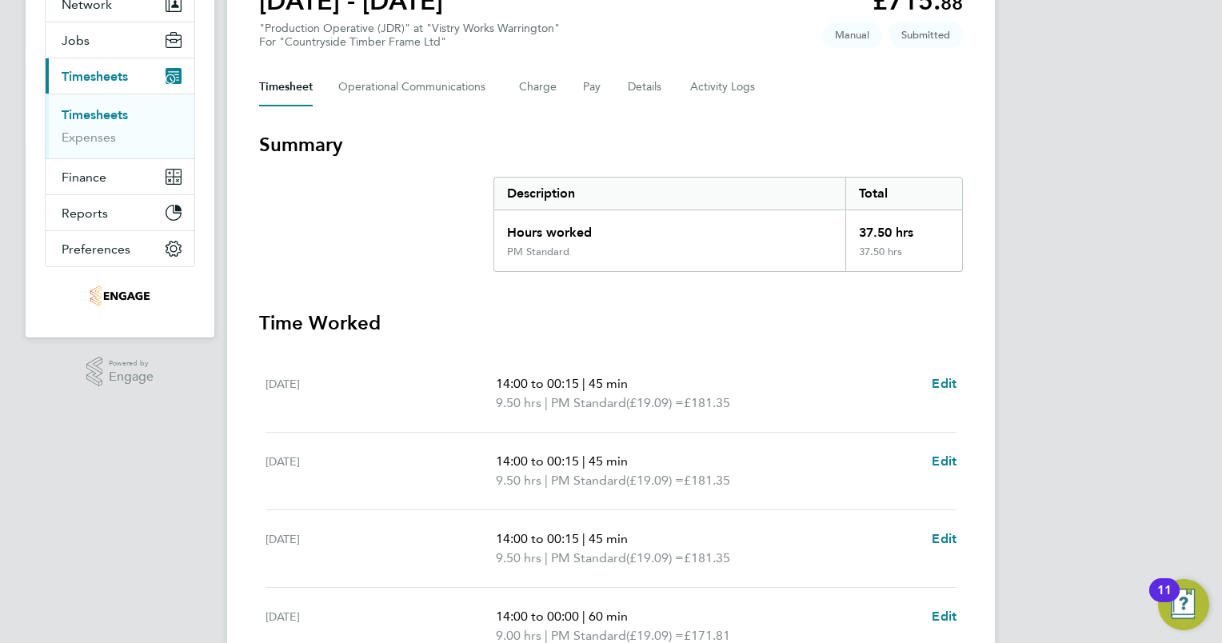
scroll to position [0, 0]
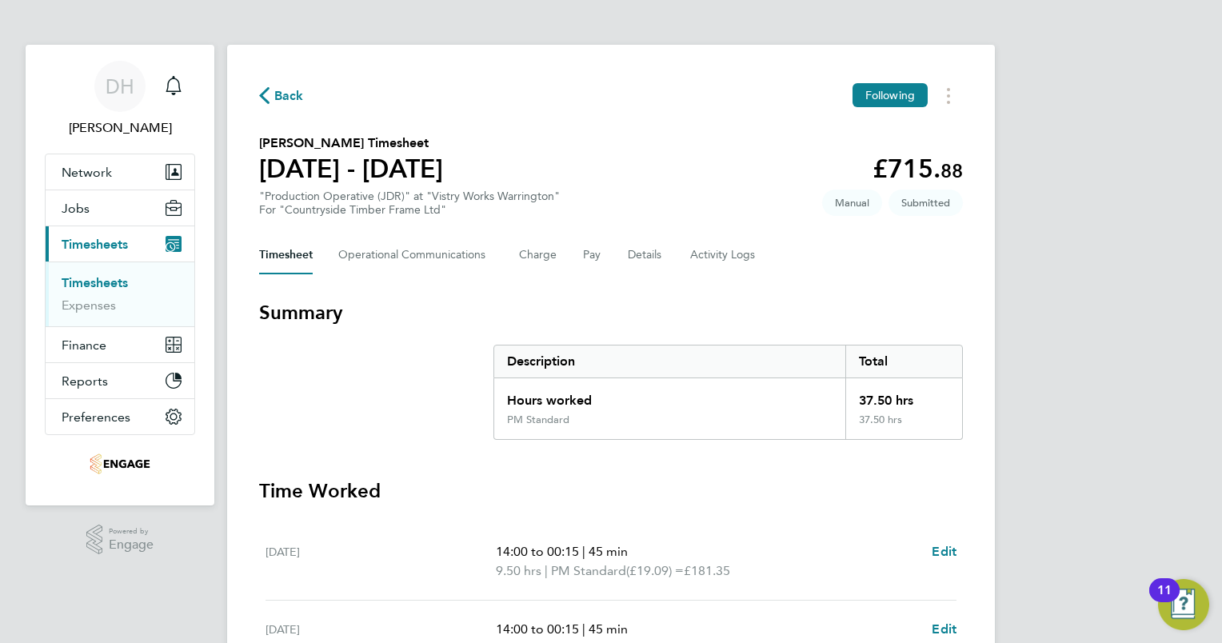
click at [275, 101] on span "Back" at bounding box center [289, 95] width 30 height 19
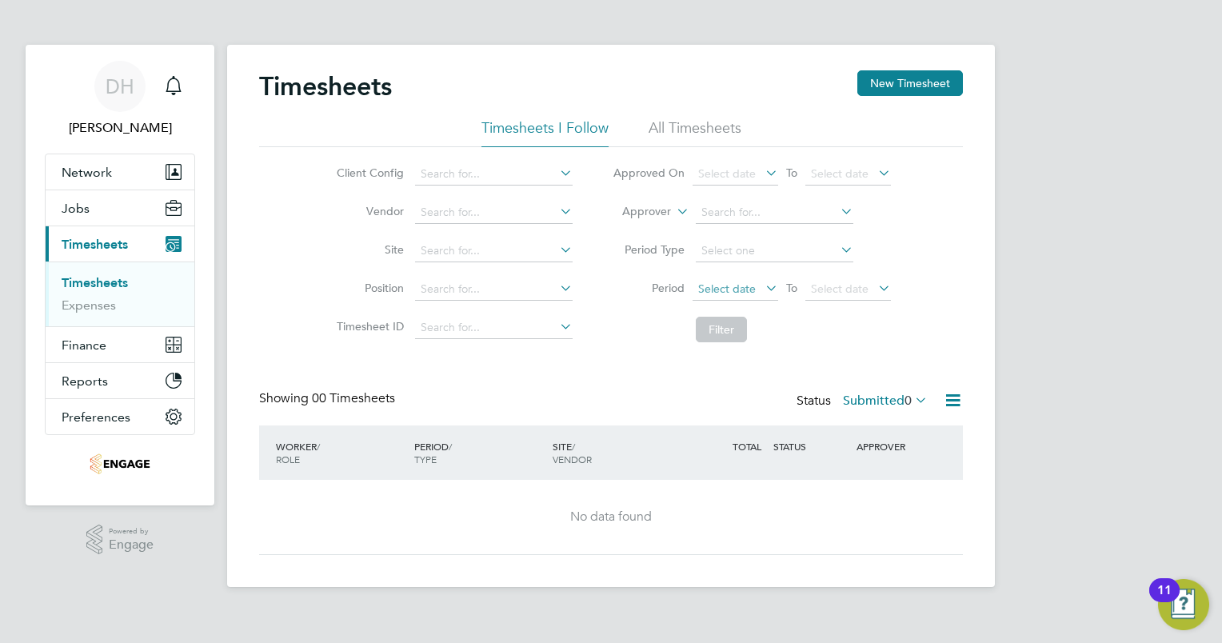
click at [735, 285] on span "Select date" at bounding box center [727, 288] width 58 height 14
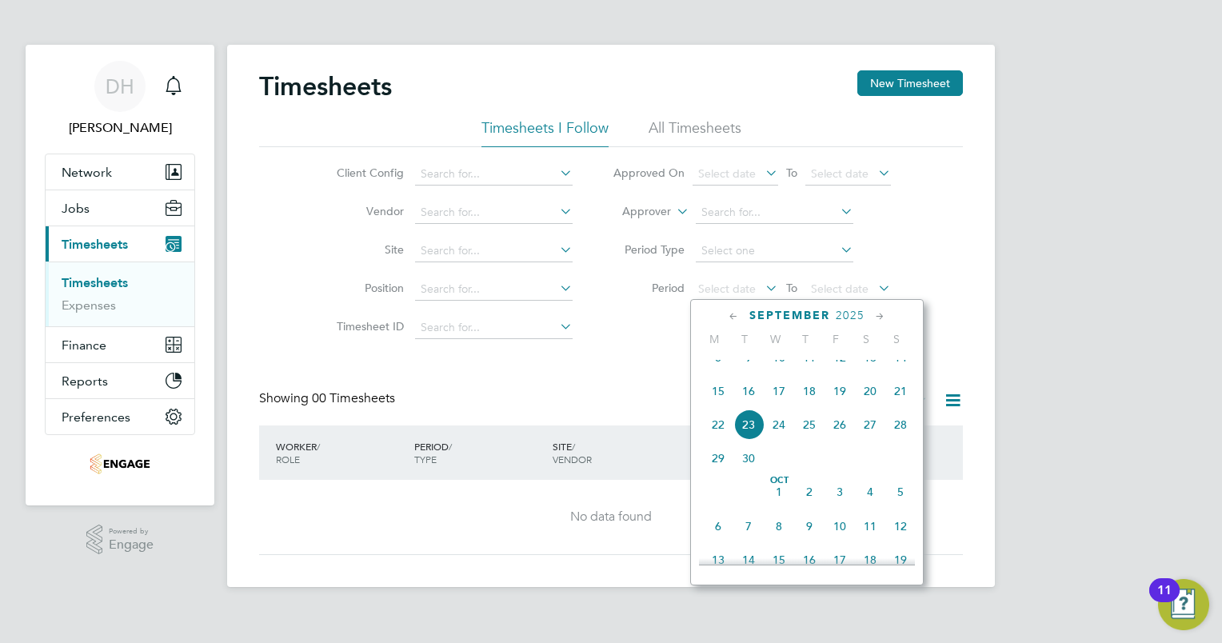
click at [718, 406] on span "15" at bounding box center [718, 391] width 30 height 30
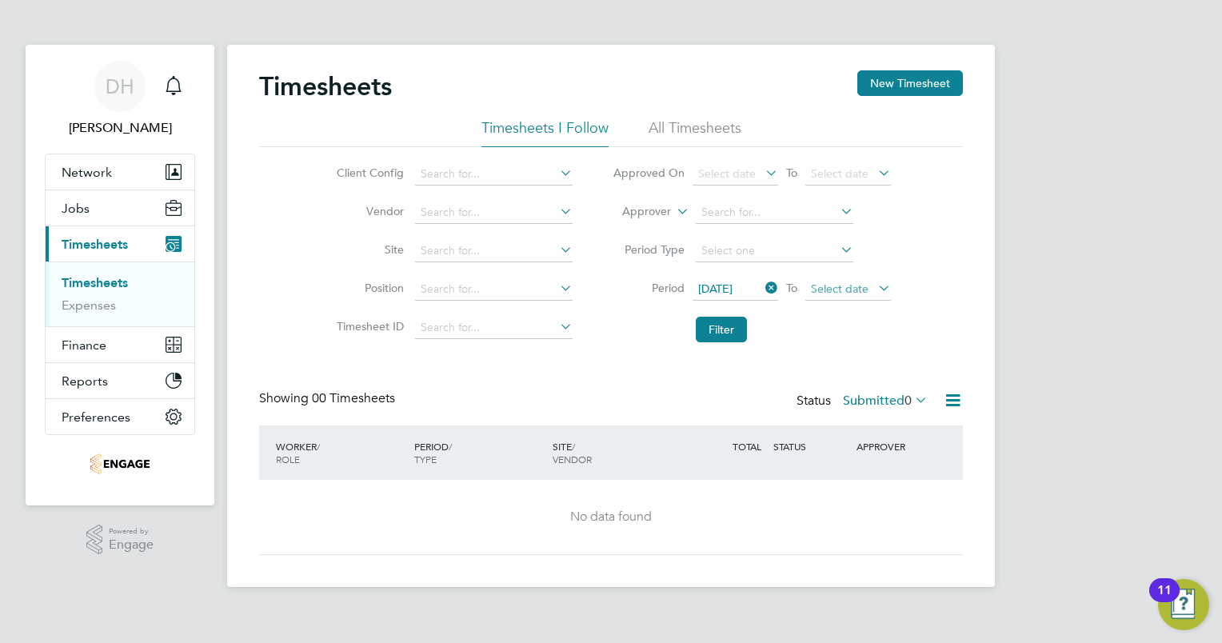
click at [856, 287] on span "Select date" at bounding box center [840, 288] width 58 height 14
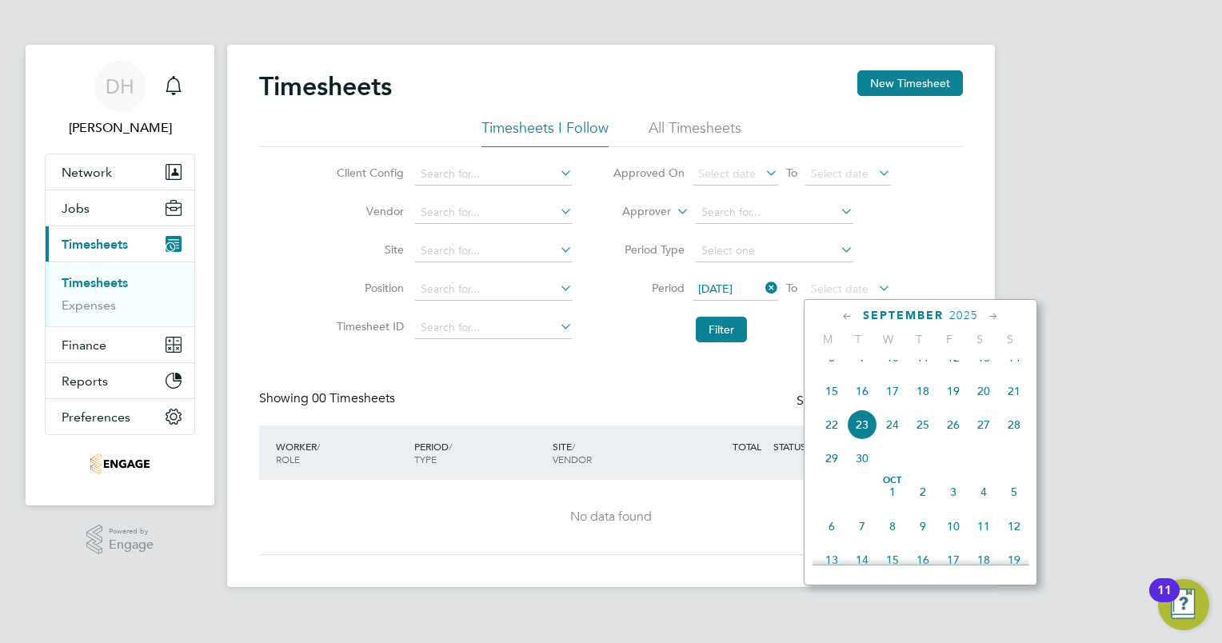
click at [987, 402] on span "20" at bounding box center [983, 391] width 30 height 30
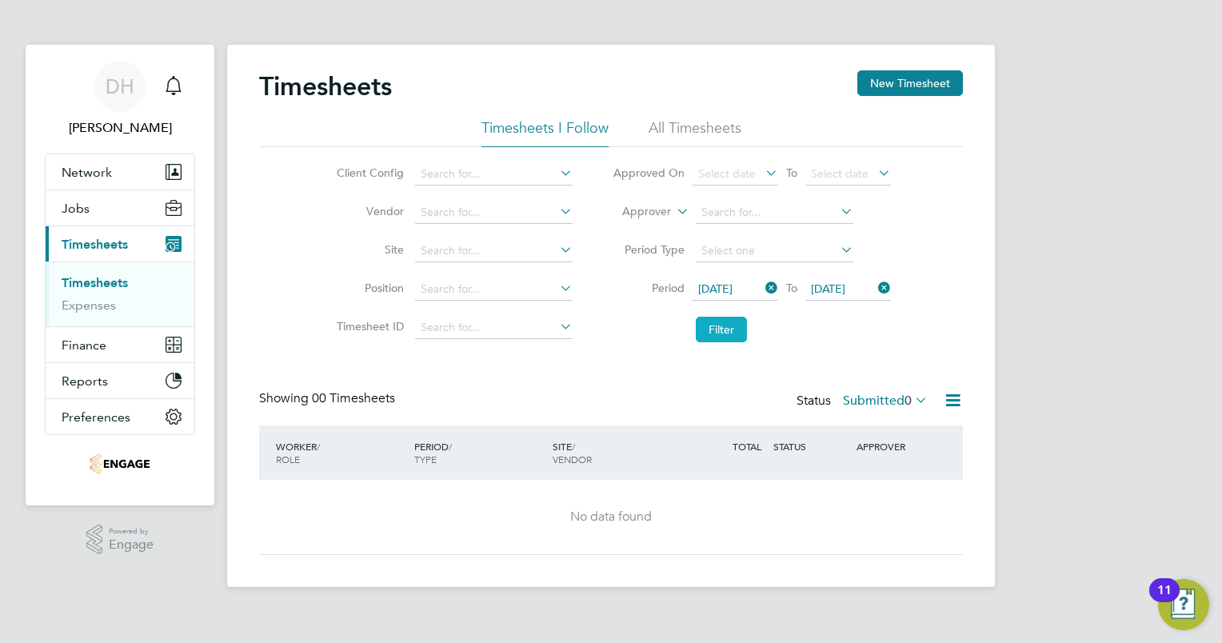
click at [716, 332] on button "Filter" at bounding box center [721, 330] width 51 height 26
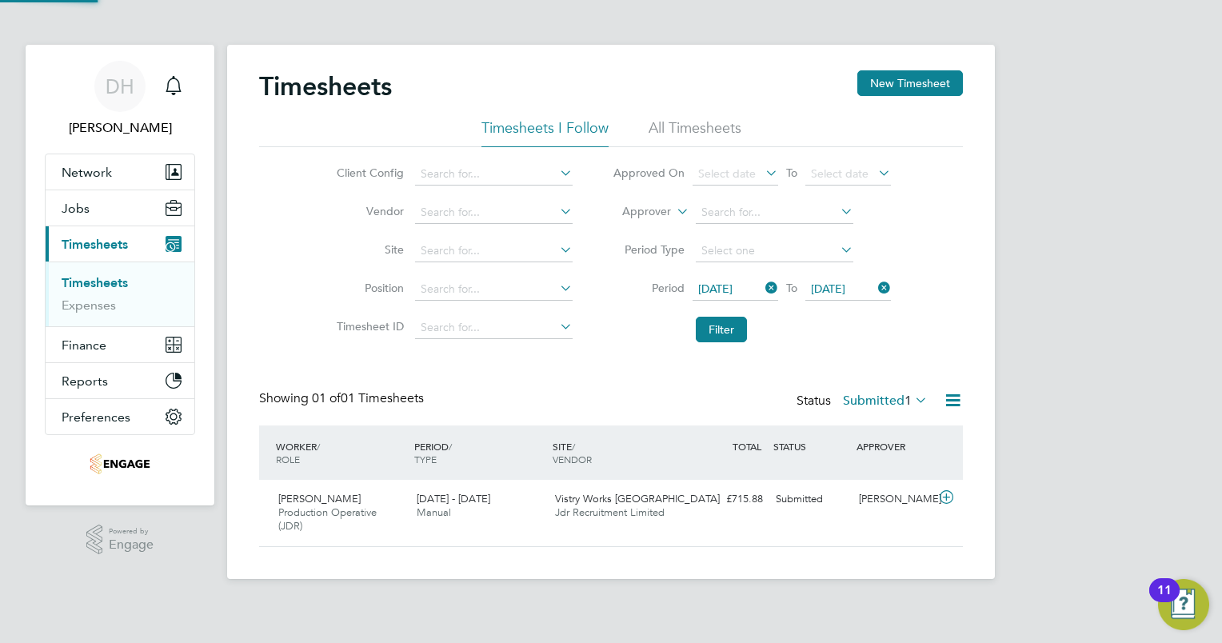
scroll to position [40, 139]
click at [911, 399] on icon at bounding box center [911, 400] width 0 height 22
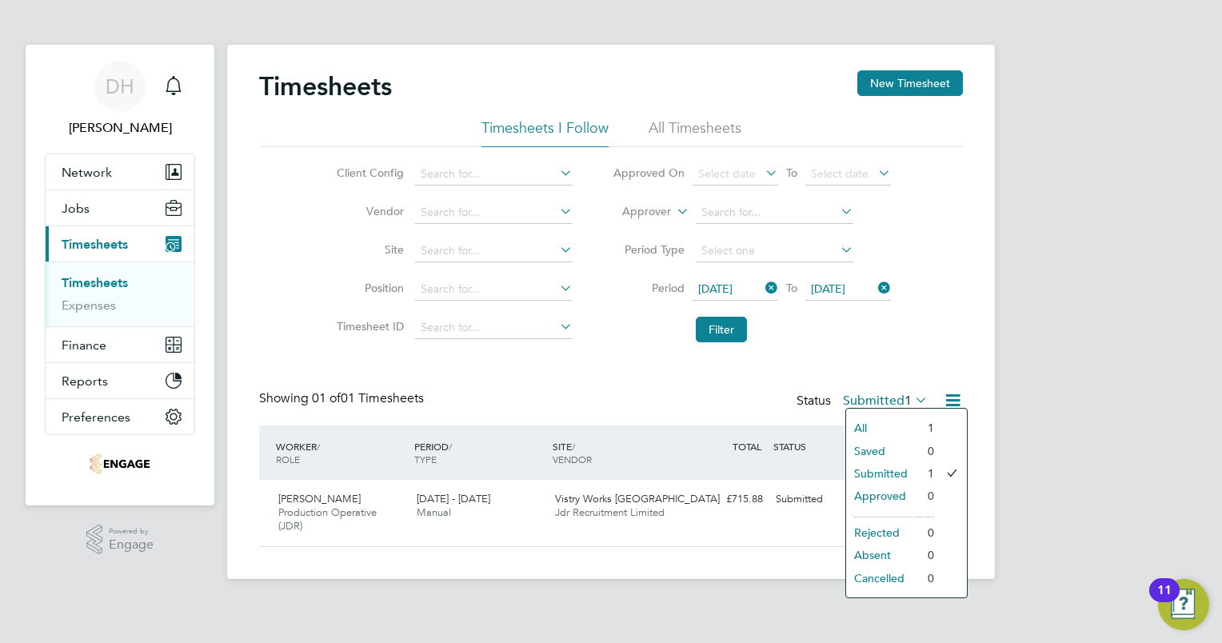
click at [875, 422] on li "All" at bounding box center [883, 428] width 74 height 22
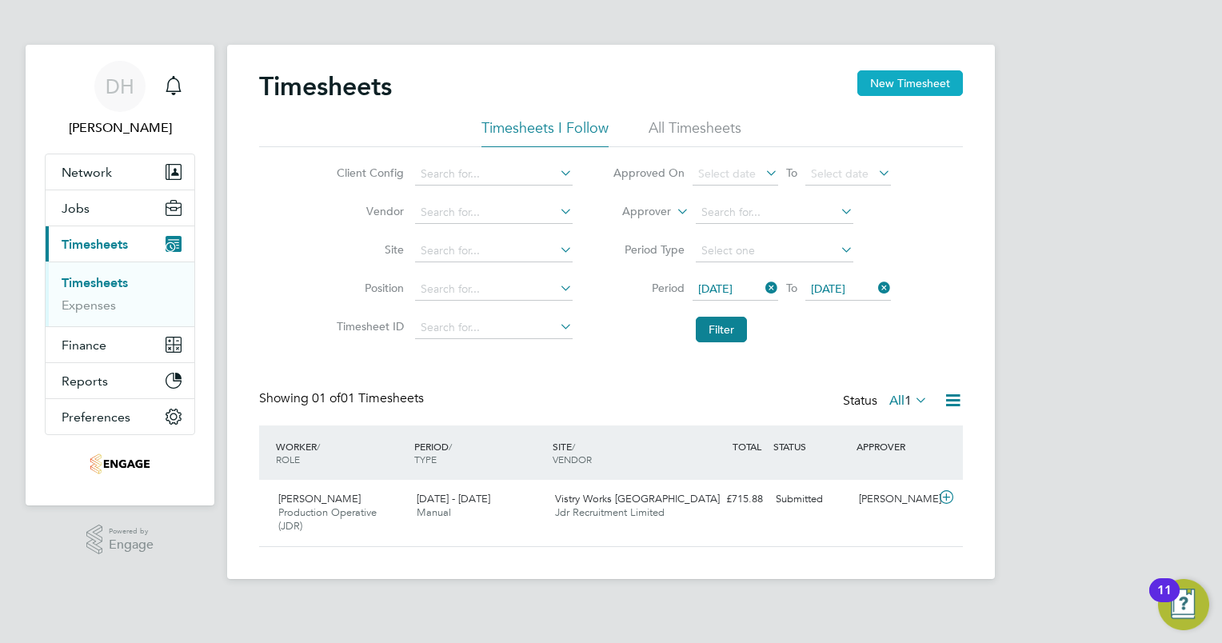
click at [873, 76] on button "New Timesheet" at bounding box center [910, 83] width 106 height 26
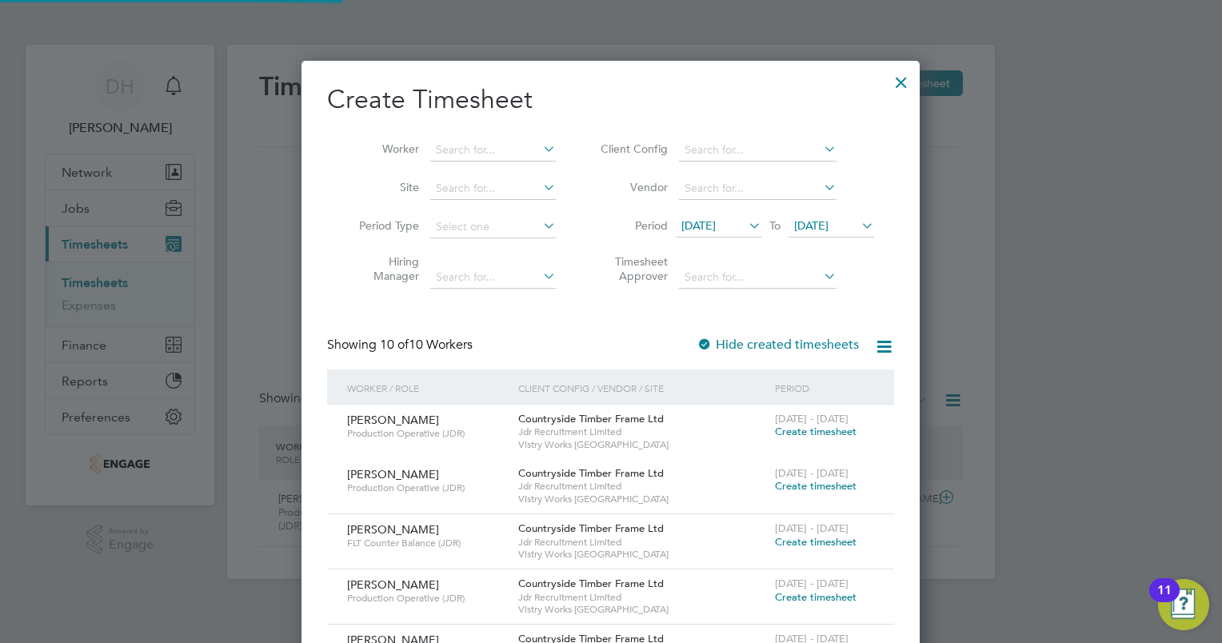
scroll to position [1090, 619]
click at [716, 231] on span "09 Sep 2025" at bounding box center [698, 225] width 34 height 14
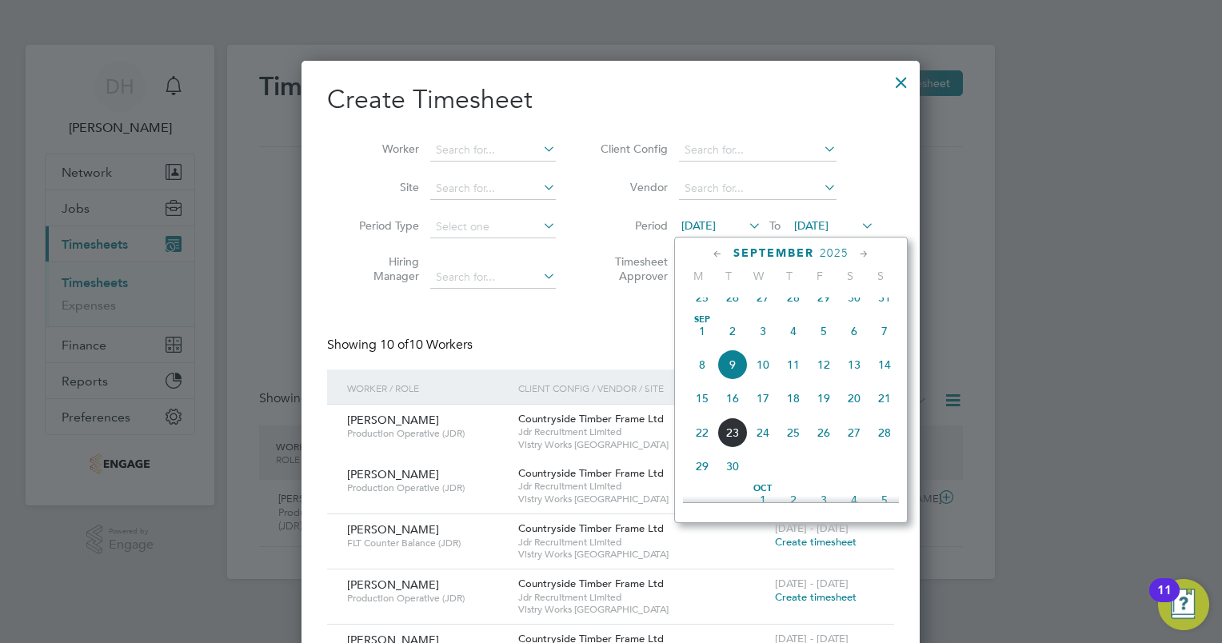
click at [700, 413] on span "15" at bounding box center [702, 398] width 30 height 30
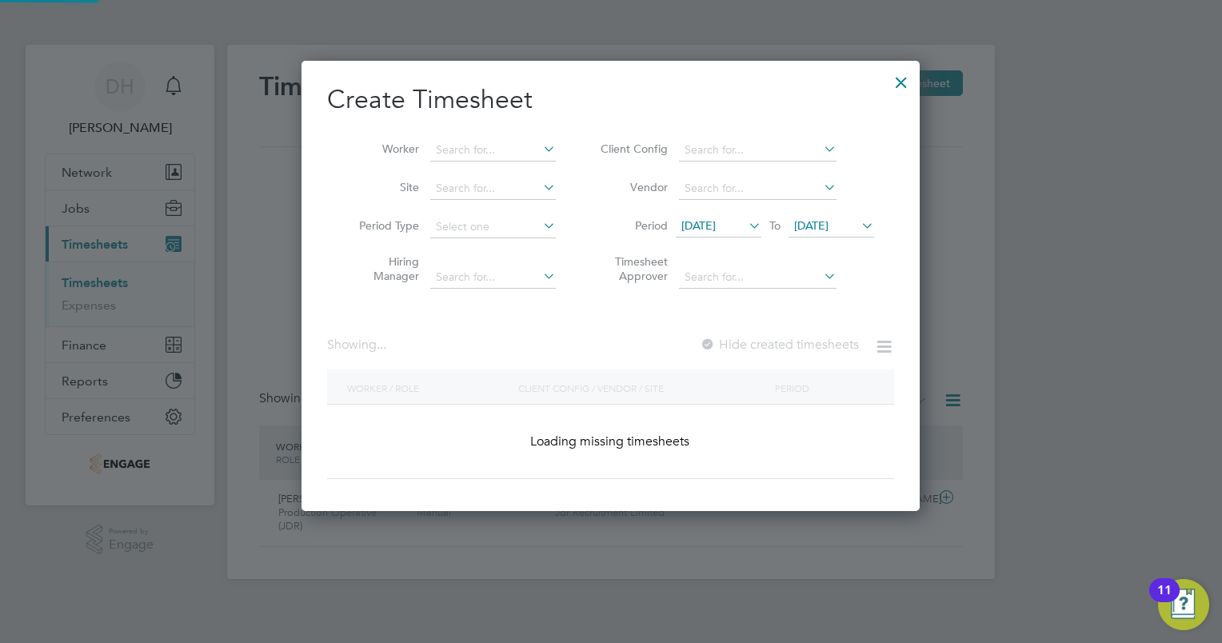
scroll to position [981, 619]
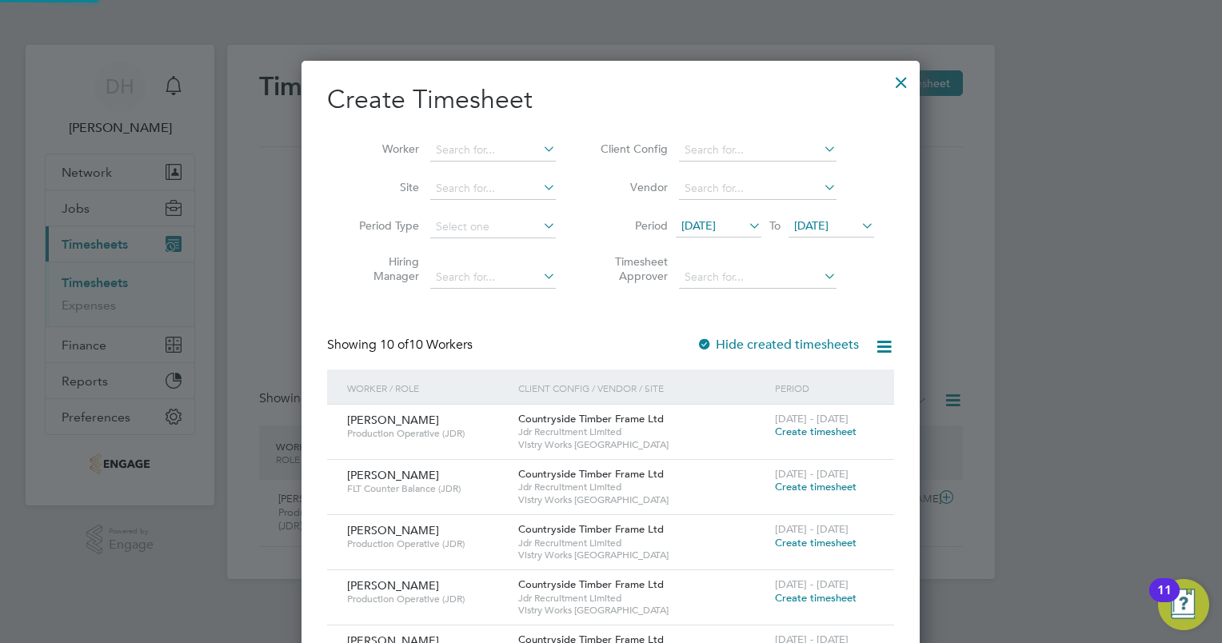
click at [824, 232] on span "16 Sep 2025" at bounding box center [831, 227] width 86 height 22
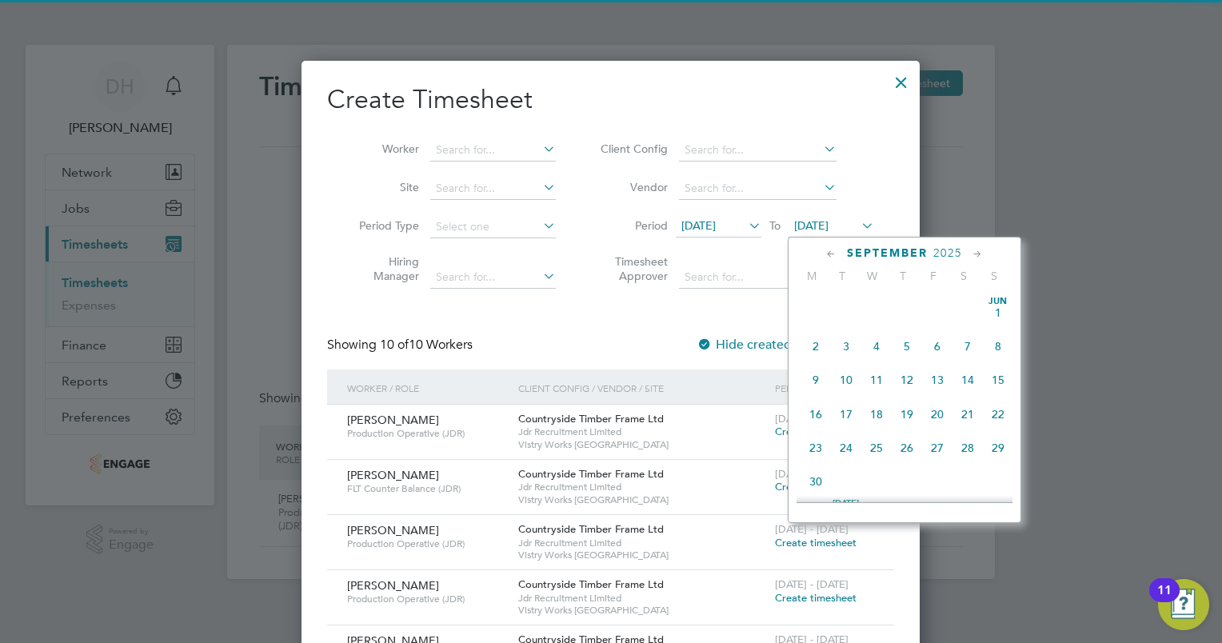
scroll to position [556, 0]
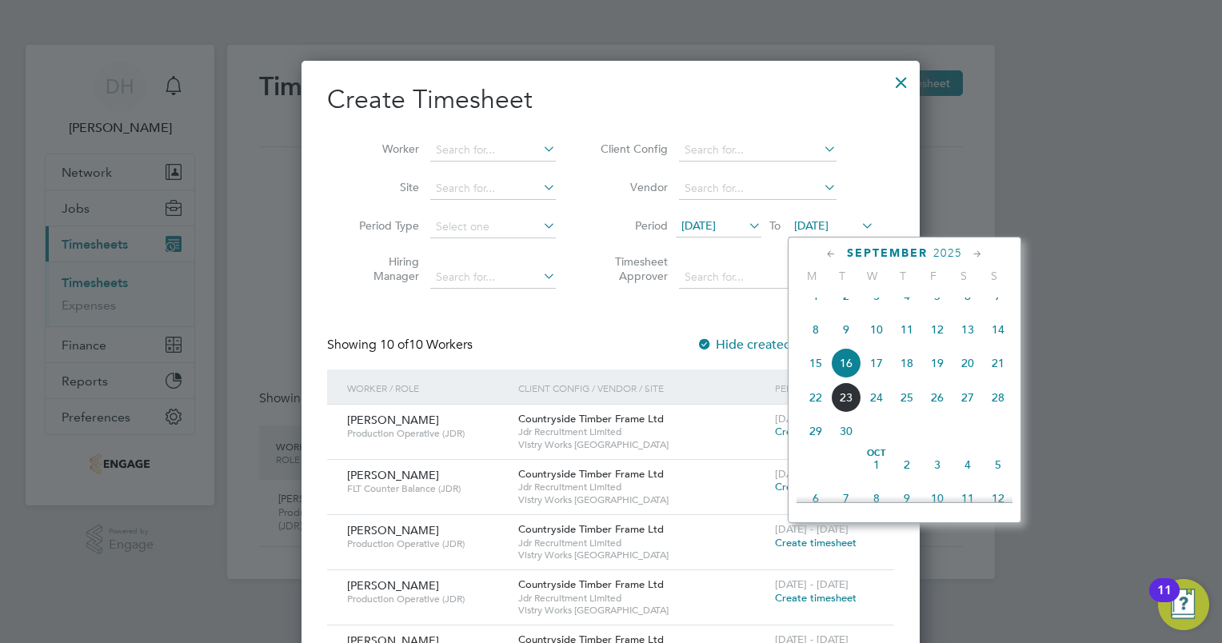
click at [967, 378] on span "20" at bounding box center [967, 363] width 30 height 30
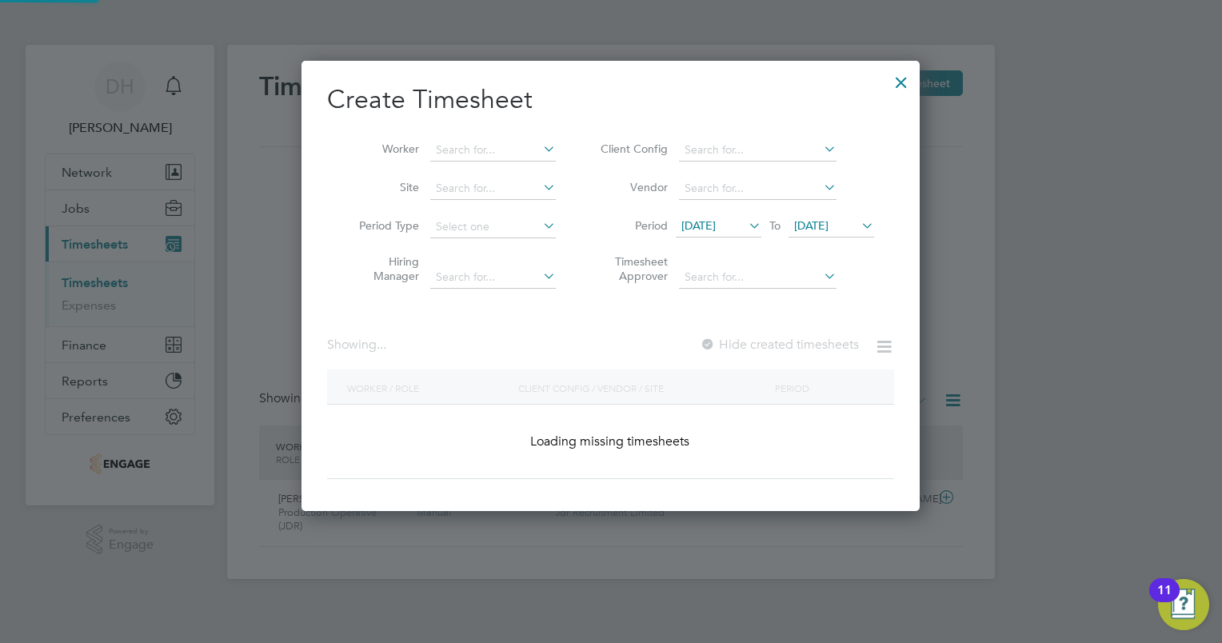
scroll to position [981, 619]
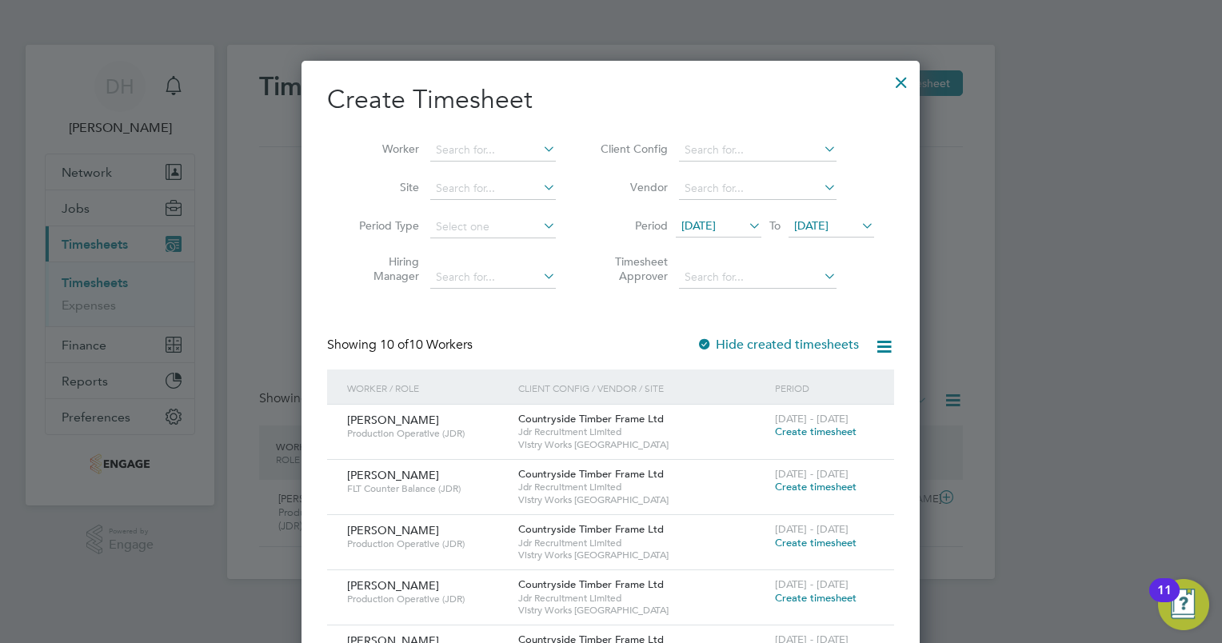
click at [812, 593] on span "Create timesheet" at bounding box center [816, 598] width 82 height 14
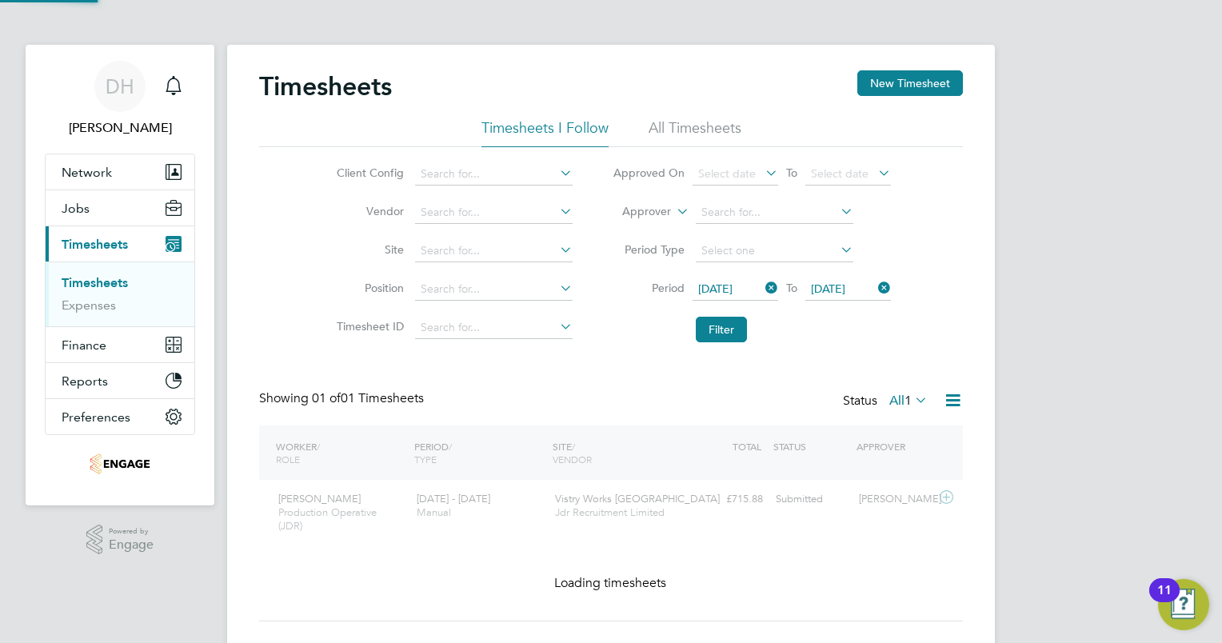
scroll to position [40, 139]
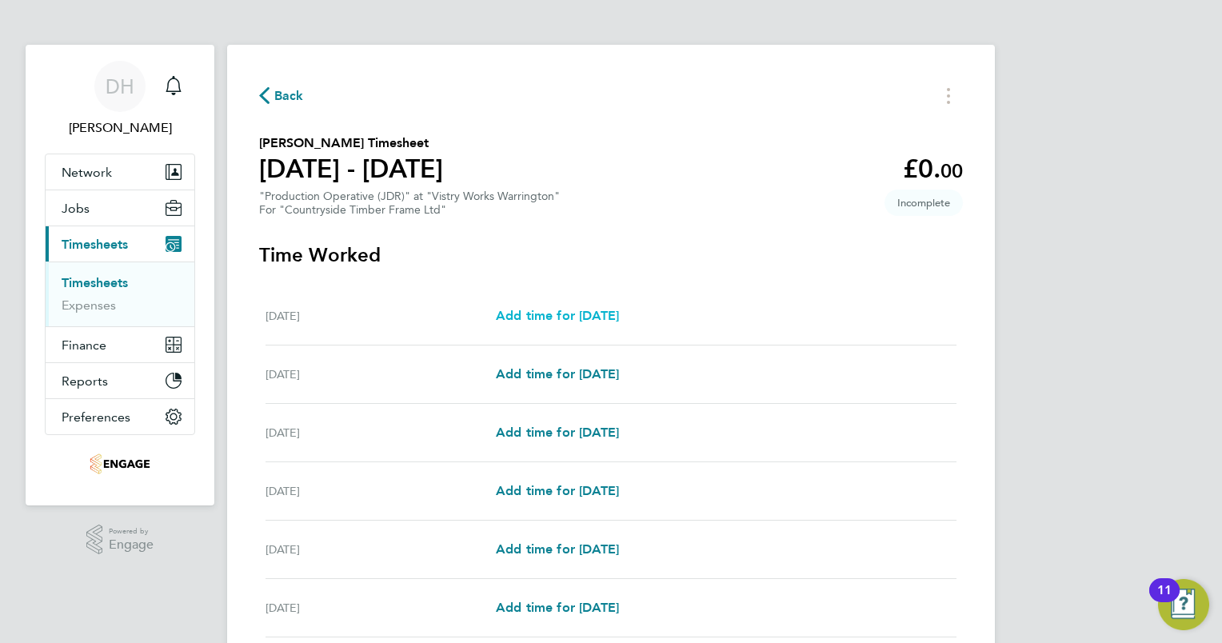
click at [619, 313] on span "Add time for Mon 15 Sep" at bounding box center [557, 315] width 123 height 15
select select "15"
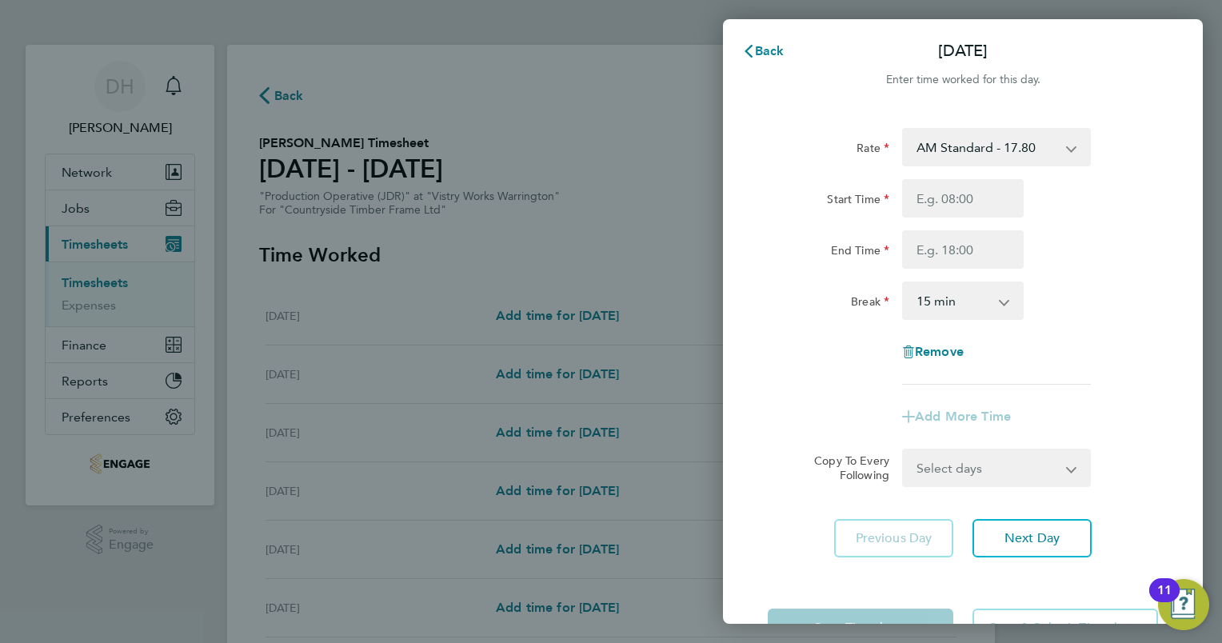
click at [1071, 144] on app-icon-cross-button at bounding box center [1079, 147] width 19 height 35
click at [1071, 150] on app-icon-cross-button at bounding box center [1079, 147] width 19 height 35
click at [1006, 146] on select "AM Standard - 17.80 BONUS - 13.50 PM OT1 - 28.64 AM OT1 - 26.70 PM Standard - 1…" at bounding box center [986, 147] width 166 height 35
select select "15"
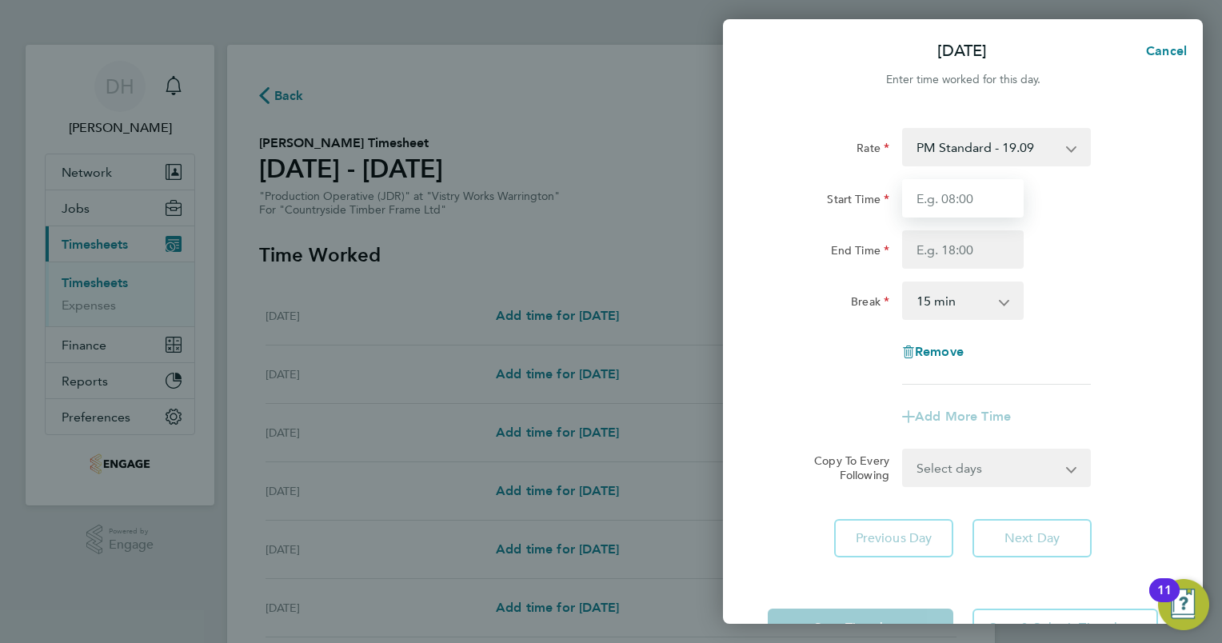
click at [959, 203] on input "Start Time" at bounding box center [963, 198] width 122 height 38
type input "14:00"
type input "00:00"
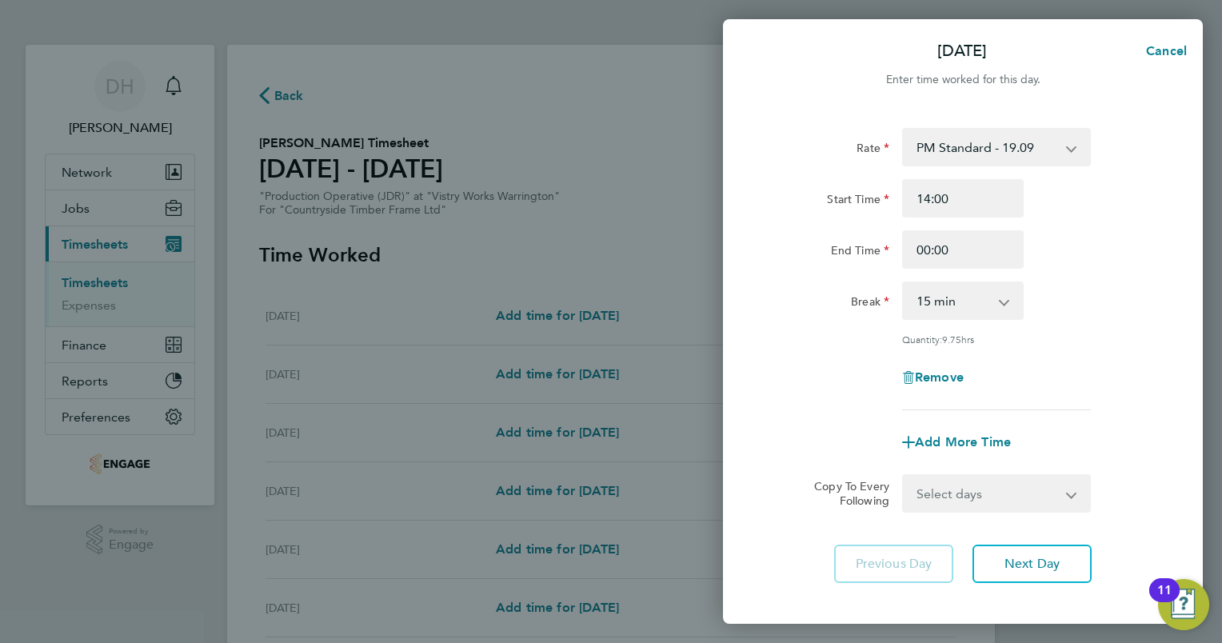
click at [971, 309] on select "0 min 15 min 30 min 45 min 60 min 75 min 90 min" at bounding box center [952, 300] width 99 height 35
click at [903, 283] on select "0 min 15 min 30 min 45 min 60 min 75 min 90 min" at bounding box center [952, 300] width 99 height 35
click at [1075, 320] on div "Rate PM Standard - 19.09 BONUS - 13.50 AM Standard - 17.80 PM OT1 - 28.64 AM OT…" at bounding box center [963, 269] width 390 height 282
click at [971, 297] on select "0 min 15 min 30 min 45 min 60 min 75 min 90 min" at bounding box center [952, 300] width 99 height 35
select select "30"
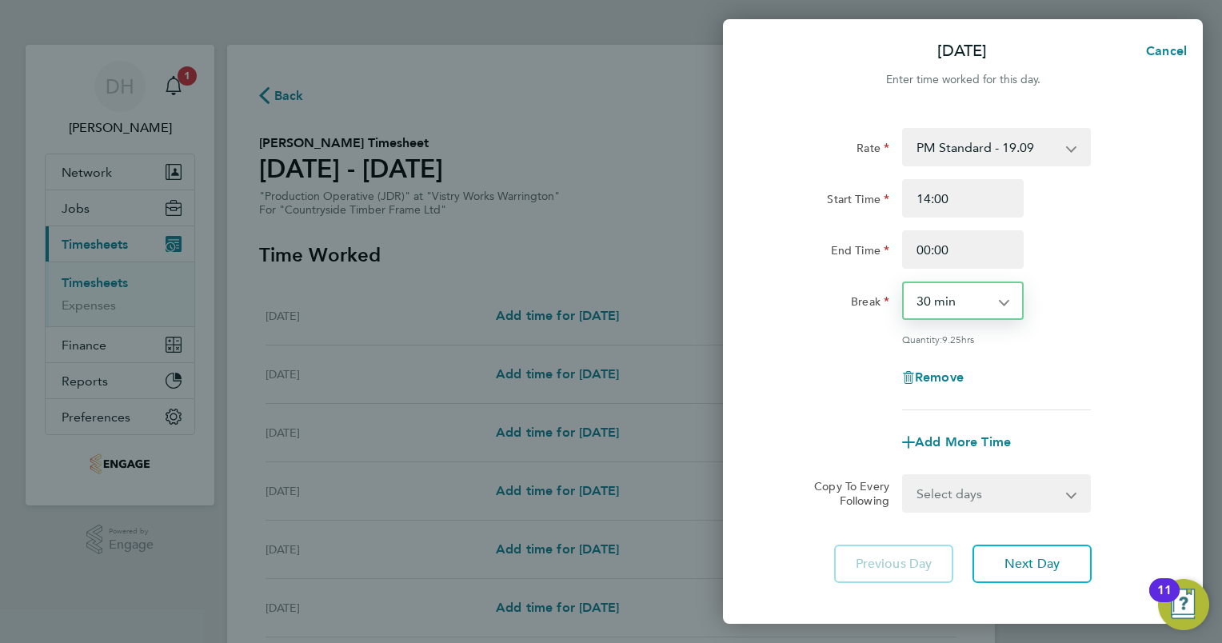
click at [903, 283] on select "0 min 15 min 30 min 45 min 60 min 75 min 90 min" at bounding box center [952, 300] width 99 height 35
click at [1199, 297] on div "Rate PM Standard - 19.09 BONUS - 13.50 AM Standard - 17.80 PM OT1 - 28.64 AM OT…" at bounding box center [963, 355] width 480 height 493
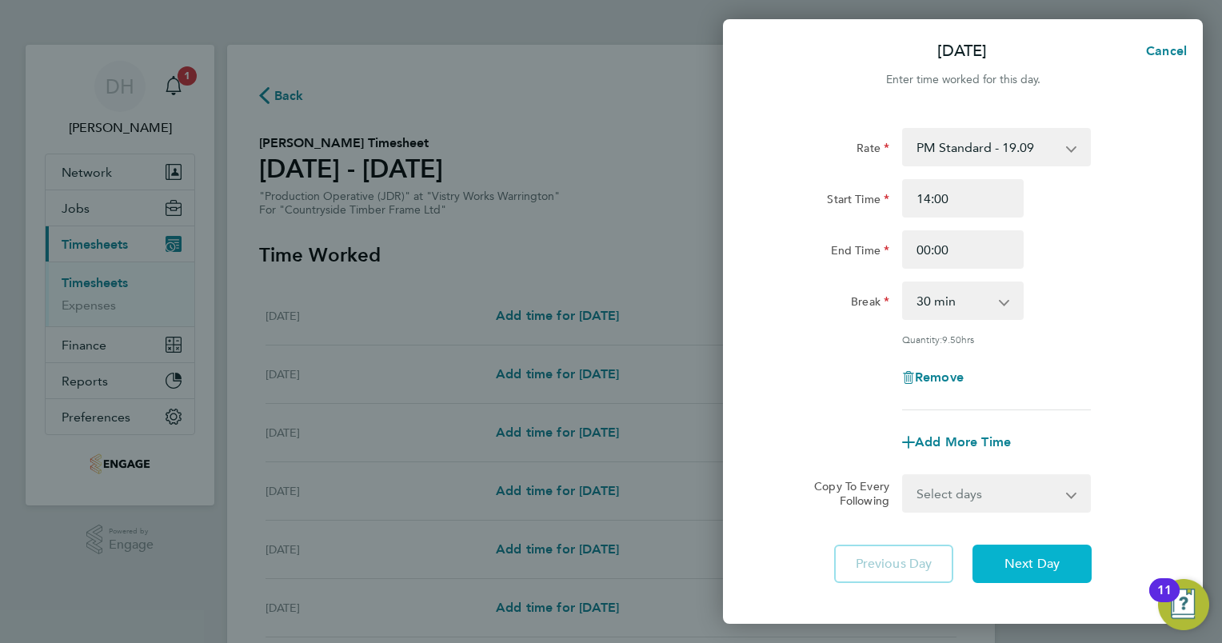
click at [1033, 556] on span "Next Day" at bounding box center [1031, 564] width 55 height 16
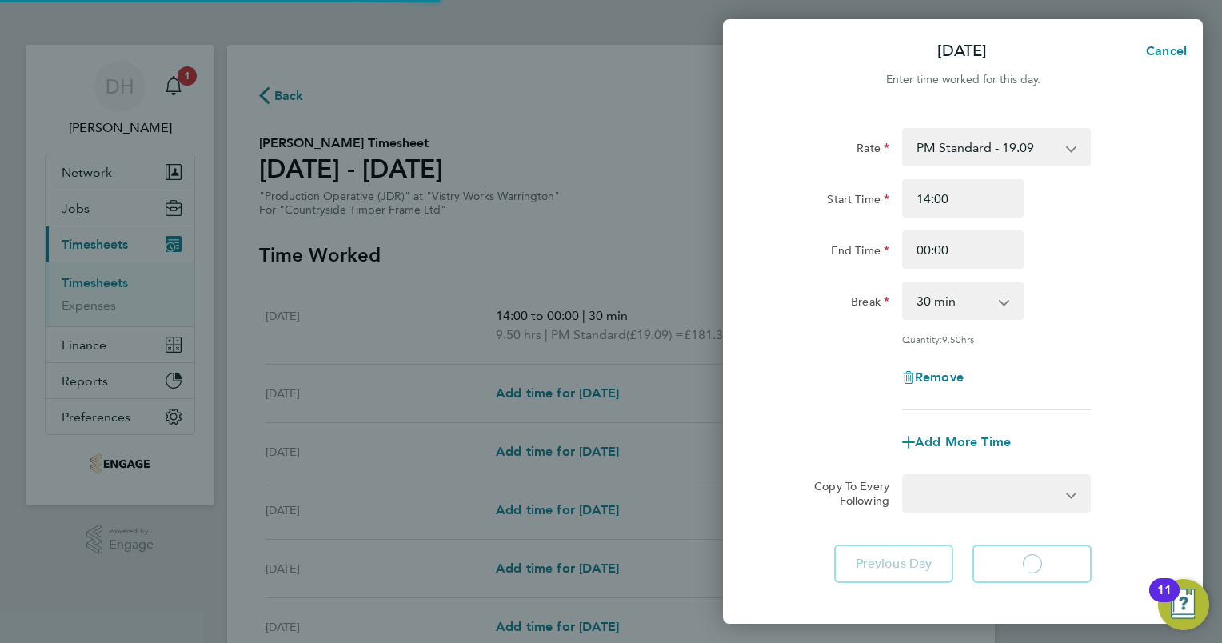
select select "15"
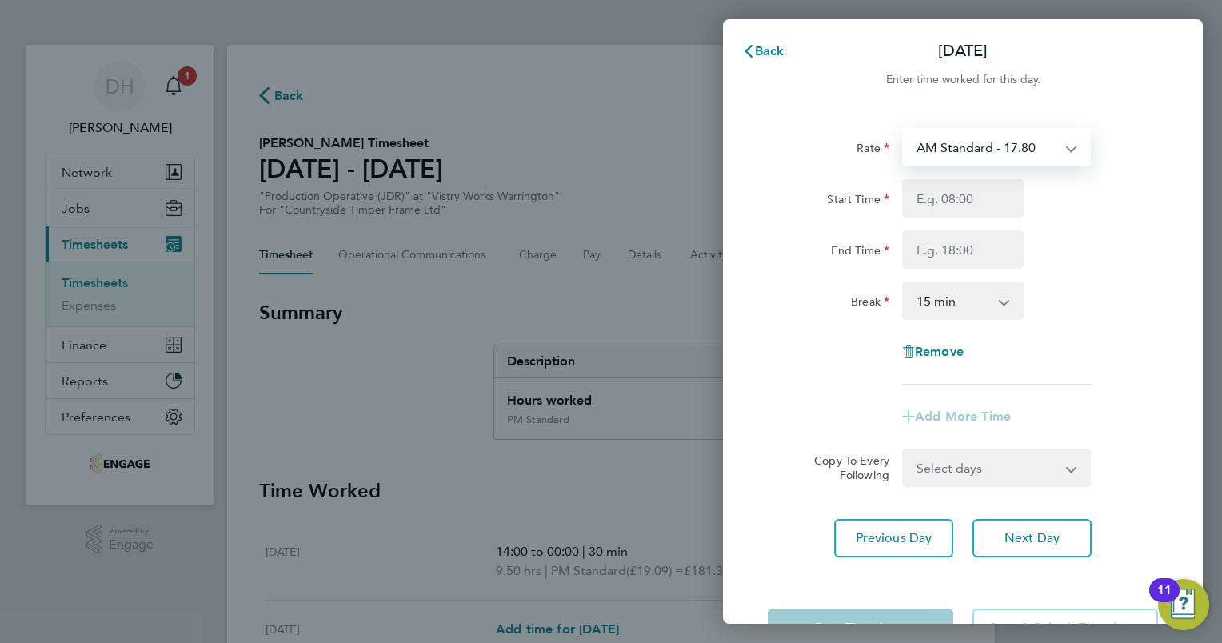
click at [1043, 157] on select "AM Standard - 17.80 BONUS - 13.50 PM OT1 - 28.64 AM OT1 - 26.70 PM Standard - 1…" at bounding box center [986, 147] width 166 height 35
select select "15"
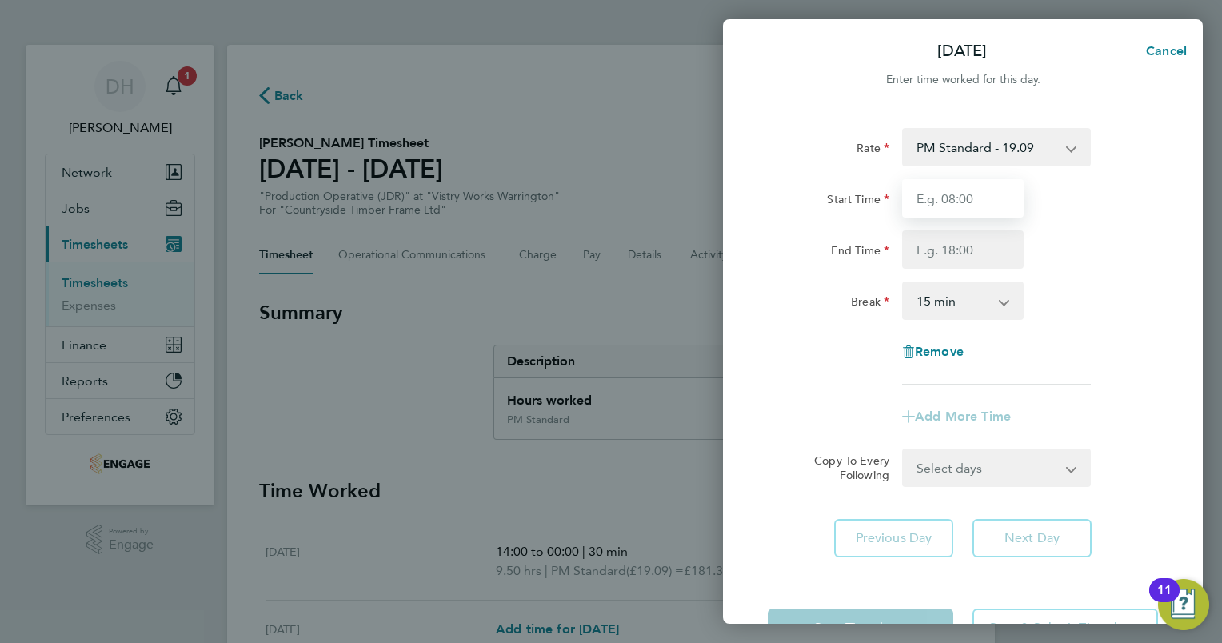
click at [967, 197] on input "Start Time" at bounding box center [963, 198] width 122 height 38
type input "14:00"
type input "00:00"
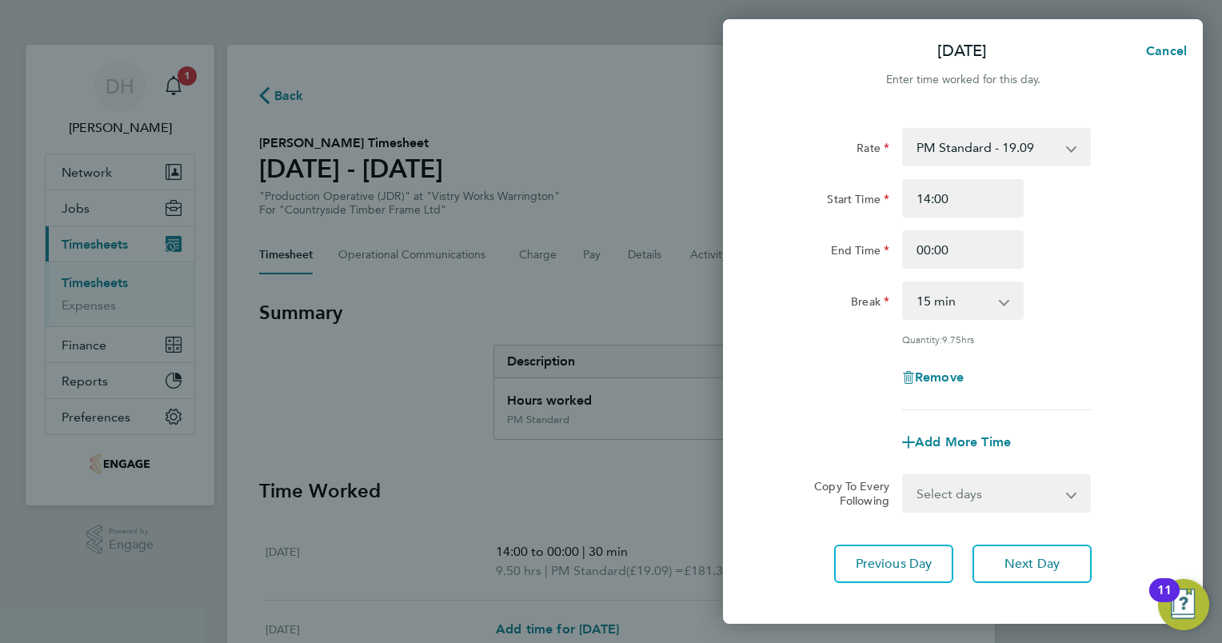
click at [983, 304] on select "0 min 15 min 30 min 45 min 60 min 75 min 90 min" at bounding box center [952, 300] width 99 height 35
select select "30"
click at [903, 283] on select "0 min 15 min 30 min 45 min 60 min 75 min 90 min" at bounding box center [952, 300] width 99 height 35
click at [1047, 308] on div "Break 0 min 15 min 30 min 45 min 60 min 75 min 90 min" at bounding box center [962, 300] width 403 height 38
click at [1010, 560] on span "Next Day" at bounding box center [1031, 564] width 55 height 16
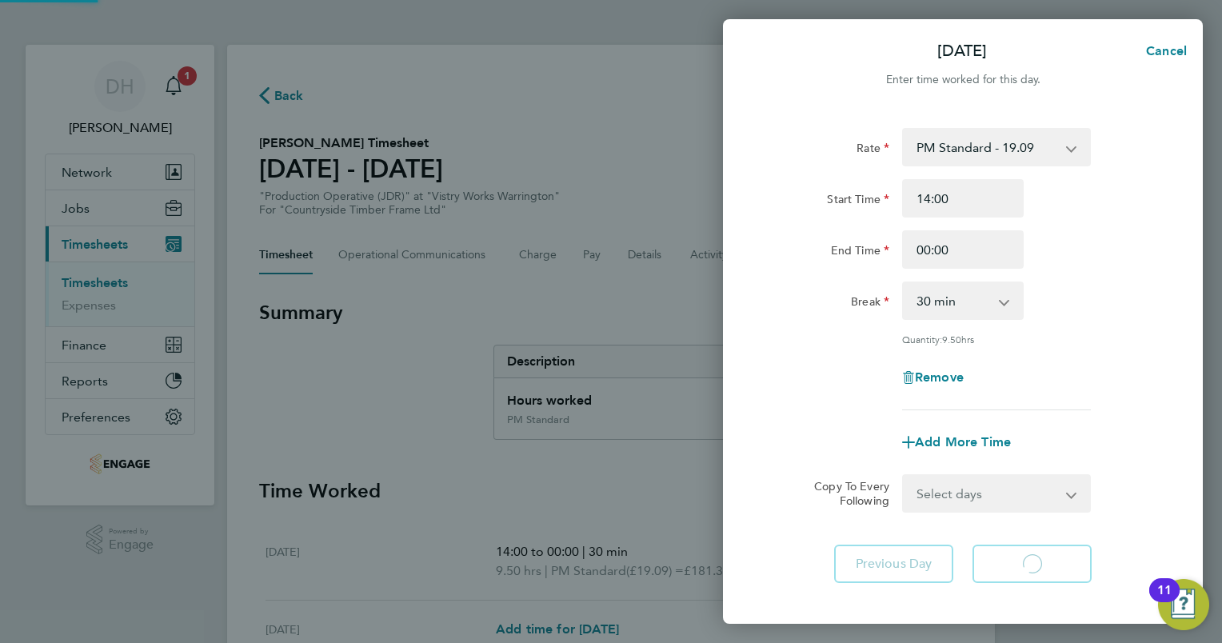
select select "15"
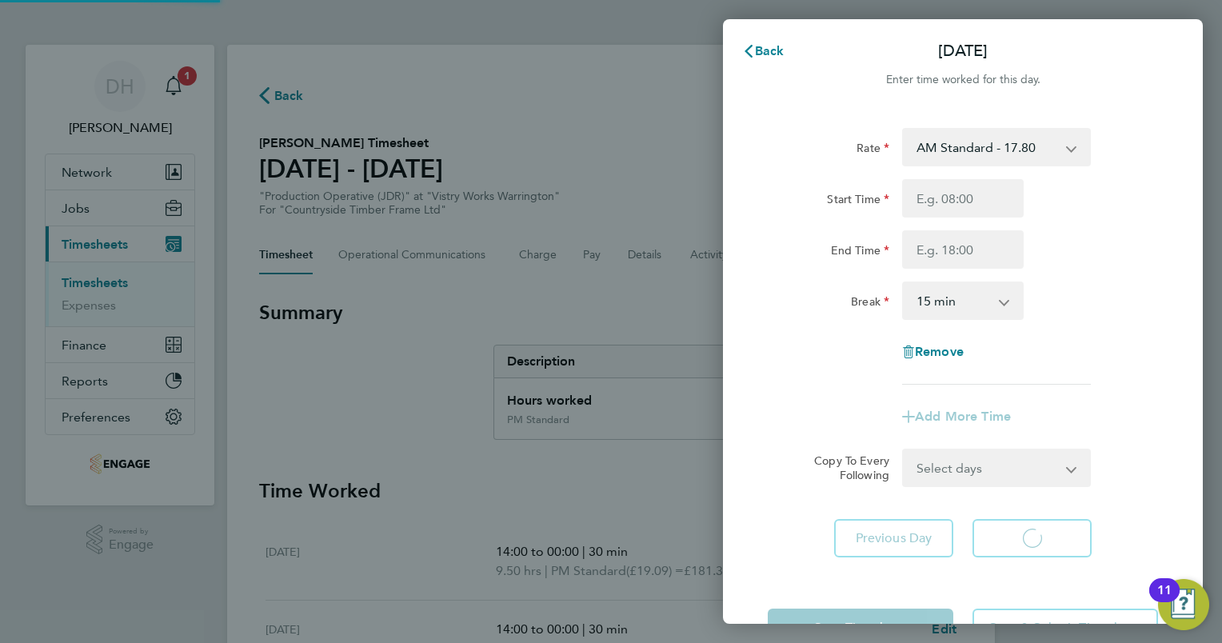
select select "15"
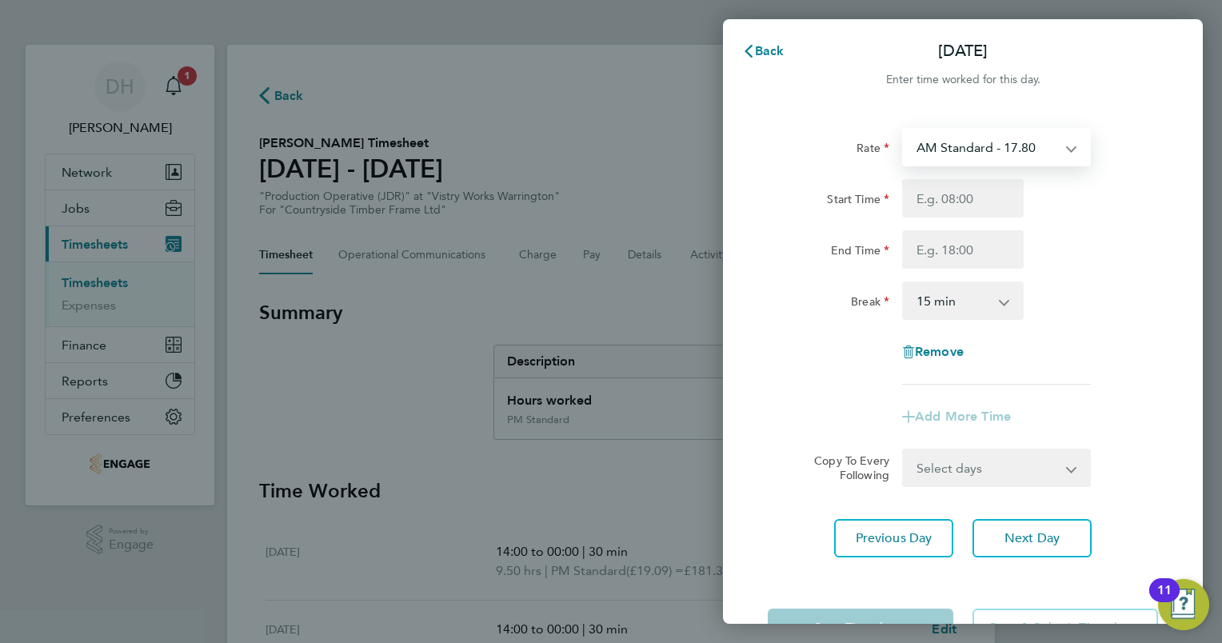
click at [1048, 144] on select "AM Standard - 17.80 BONUS - 13.50 PM OT1 - 28.64 AM OT1 - 26.70 PM Standard - 1…" at bounding box center [986, 147] width 166 height 35
select select "15"
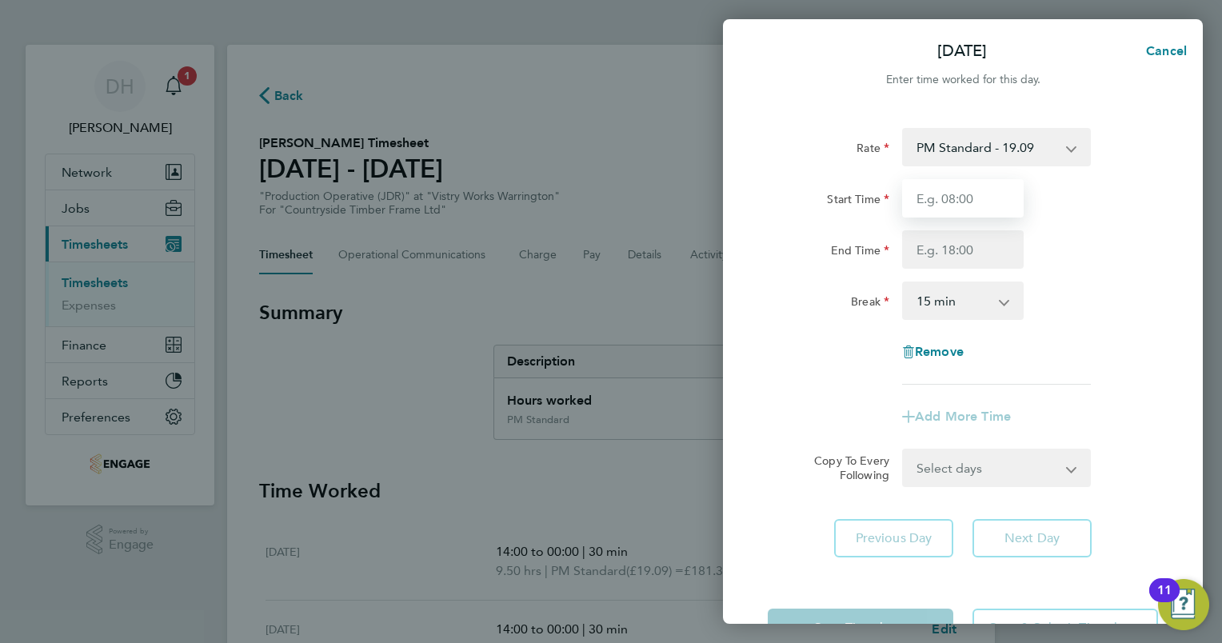
click at [985, 183] on input "Start Time" at bounding box center [963, 198] width 122 height 38
type input "14:00"
type input "00:00"
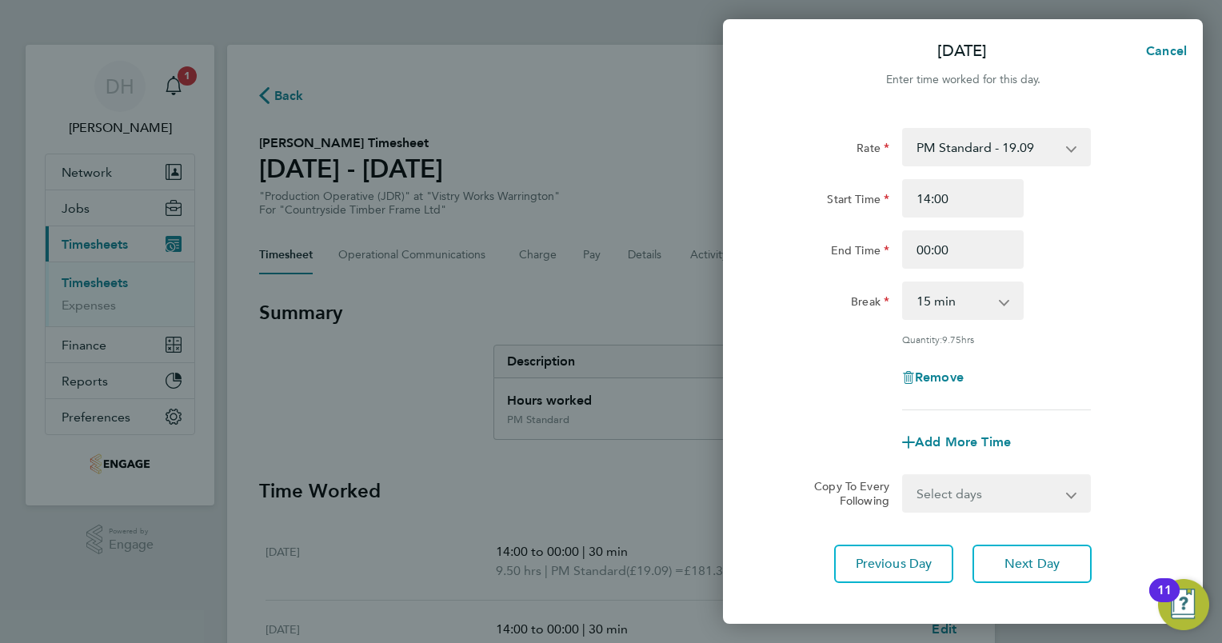
click at [976, 305] on select "0 min 15 min 30 min 45 min 60 min 75 min 90 min" at bounding box center [952, 300] width 99 height 35
select select "30"
click at [903, 283] on select "0 min 15 min 30 min 45 min 60 min 75 min 90 min" at bounding box center [952, 300] width 99 height 35
click at [1081, 359] on div "Remove" at bounding box center [962, 377] width 403 height 38
click at [1041, 563] on span "Next Day" at bounding box center [1031, 564] width 55 height 16
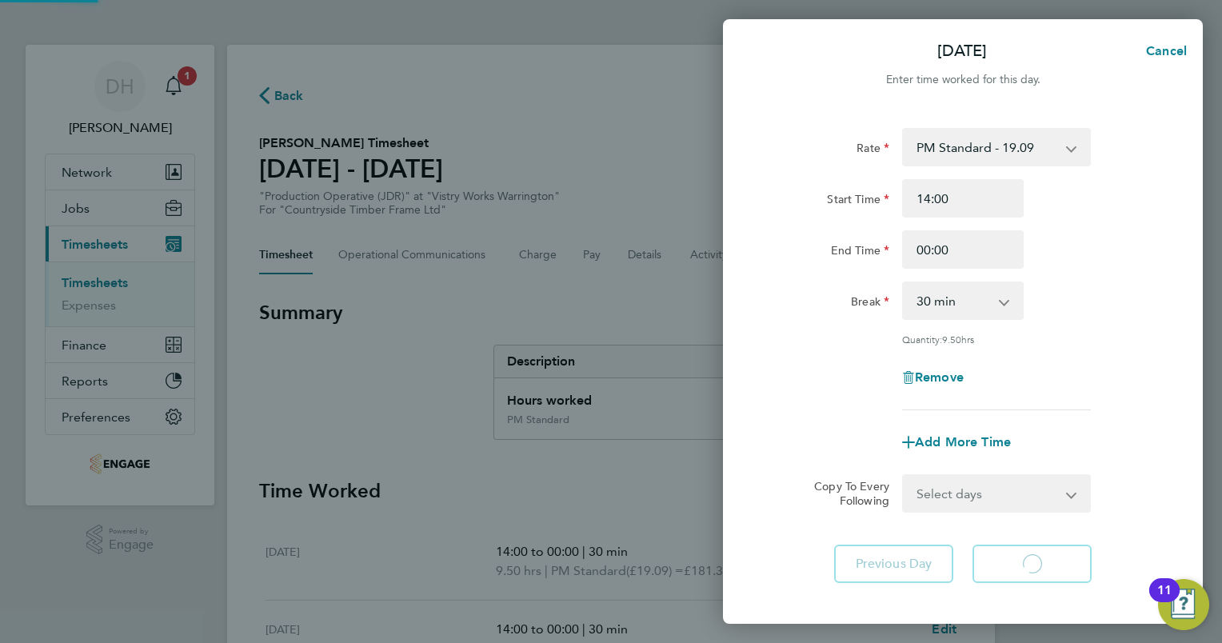
select select "15"
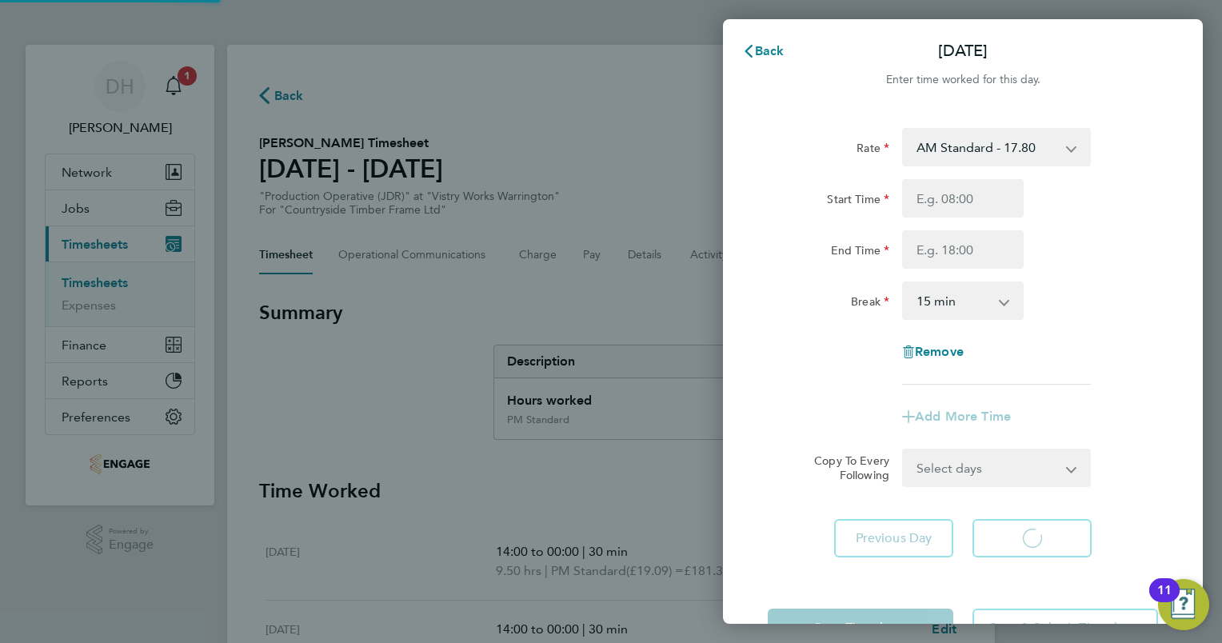
select select "15"
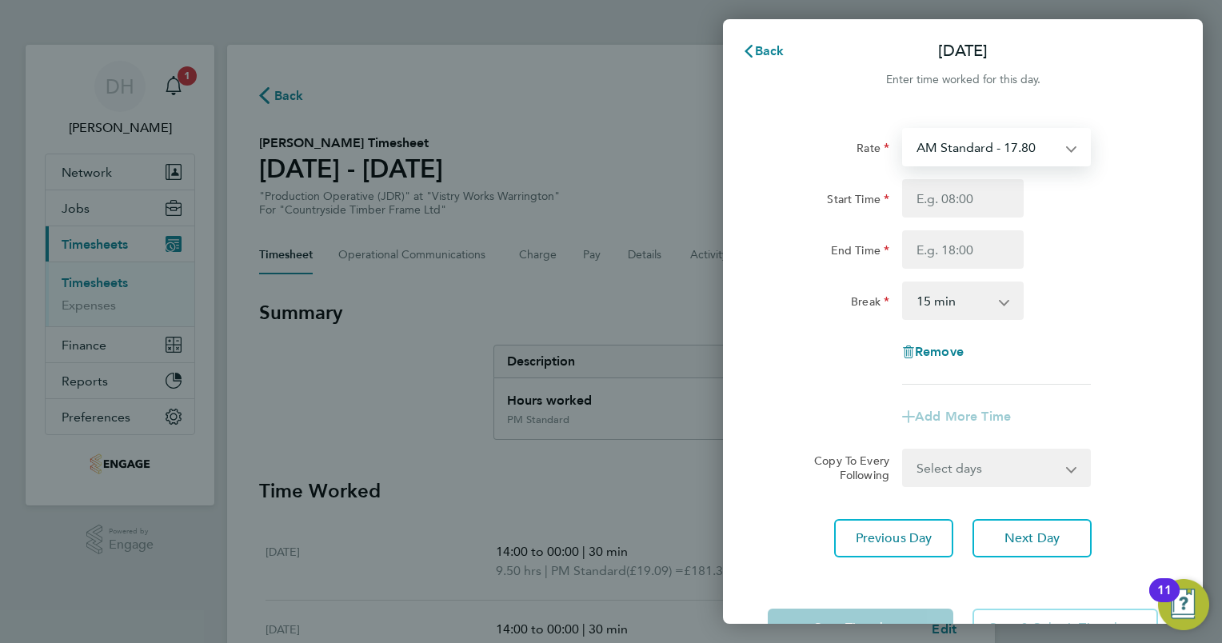
click at [987, 153] on select "AM Standard - 17.80 BONUS - 13.50 PM OT1 - 28.64 AM OT1 - 26.70 PM Standard - 1…" at bounding box center [986, 147] width 166 height 35
select select "15"
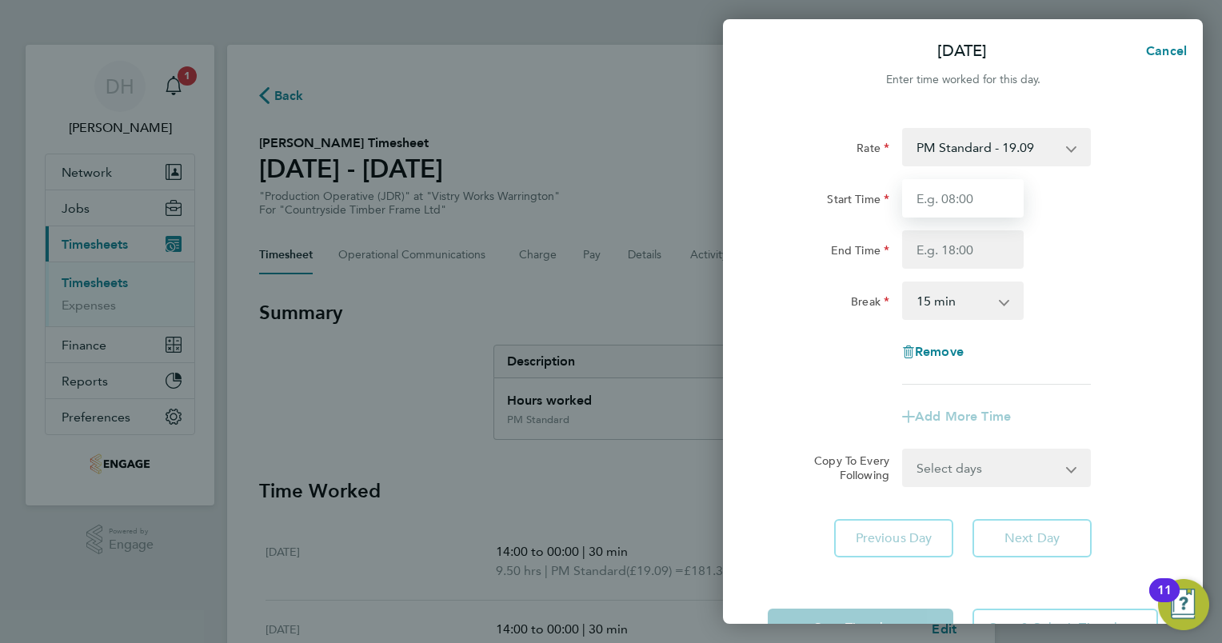
click at [959, 202] on input "Start Time" at bounding box center [963, 198] width 122 height 38
type input "14:00"
type input "00:00"
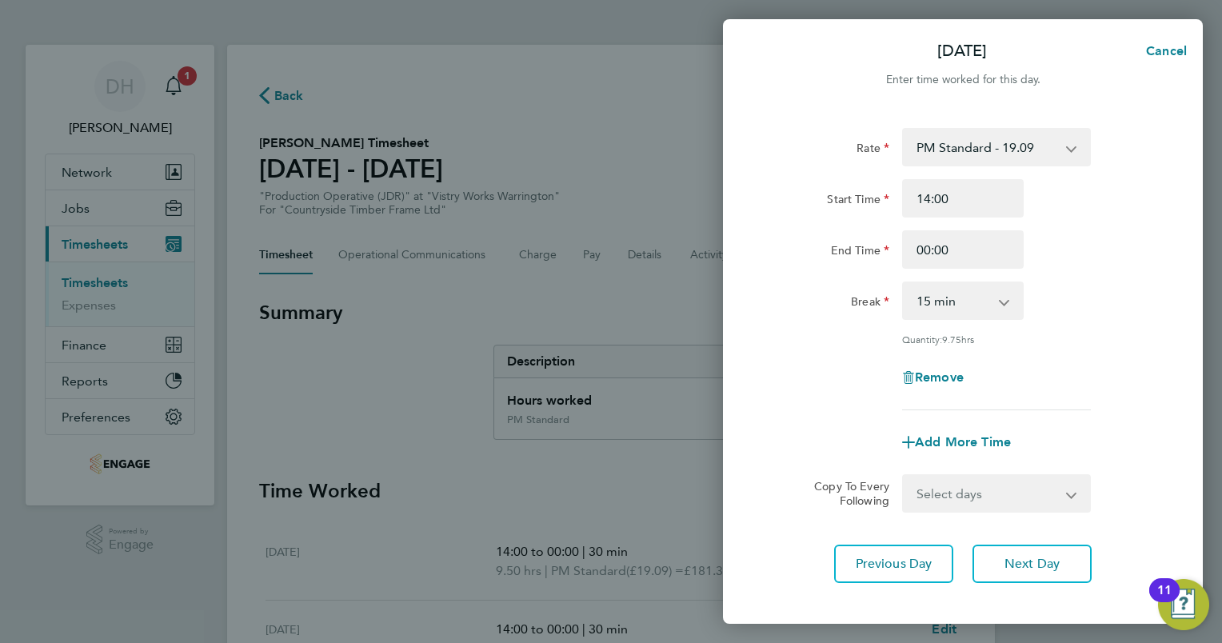
click at [1004, 308] on app-icon-cross-button at bounding box center [1012, 300] width 19 height 35
click at [994, 297] on select "0 min 15 min 30 min 45 min 60 min 75 min 90 min" at bounding box center [952, 300] width 99 height 35
select select "60"
click at [903, 283] on select "0 min 15 min 30 min 45 min 60 min 75 min 90 min" at bounding box center [952, 300] width 99 height 35
click at [1095, 333] on div "Quantity: 9.00 hrs" at bounding box center [995, 339] width 201 height 13
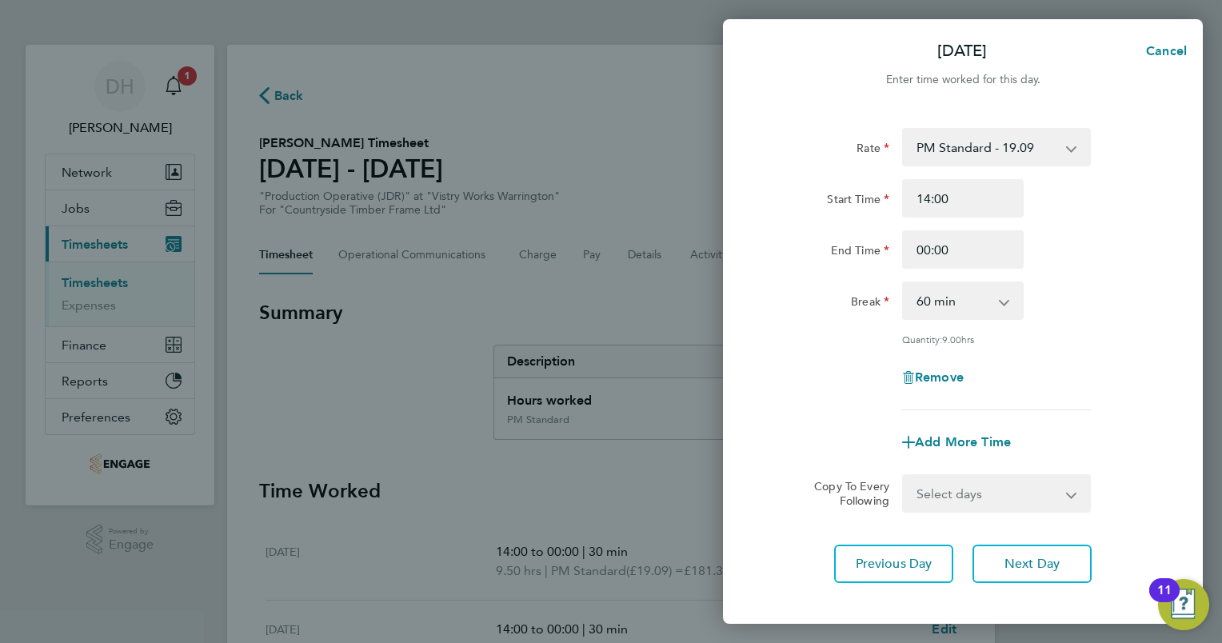
scroll to position [78, 0]
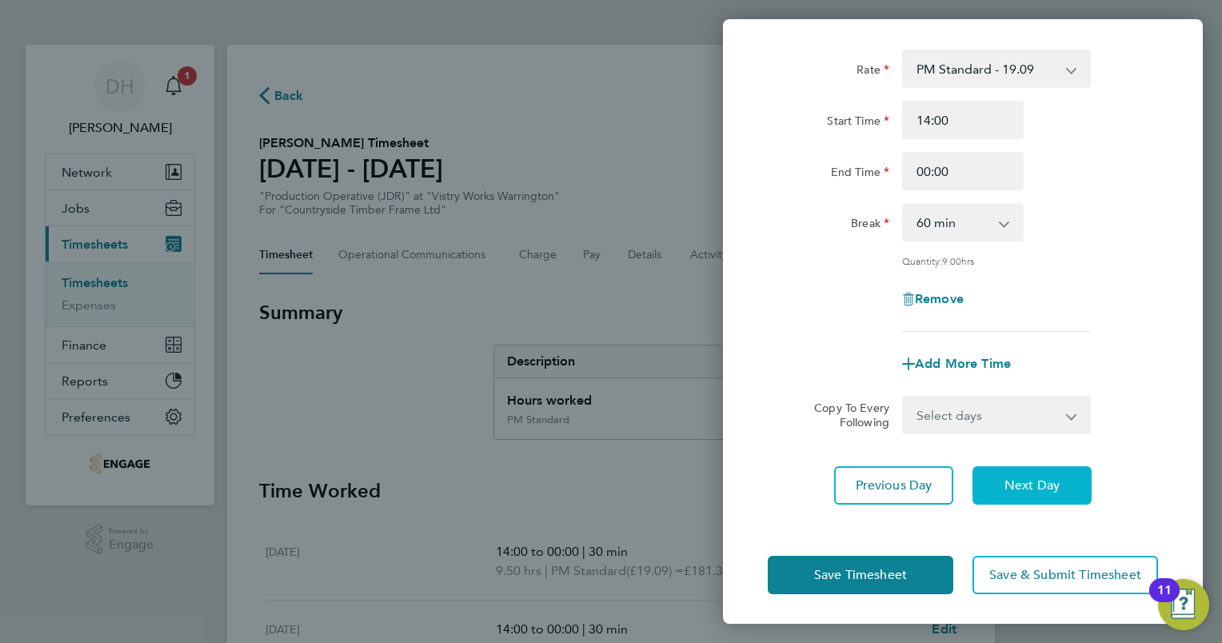
click at [1055, 480] on span "Next Day" at bounding box center [1031, 485] width 55 height 16
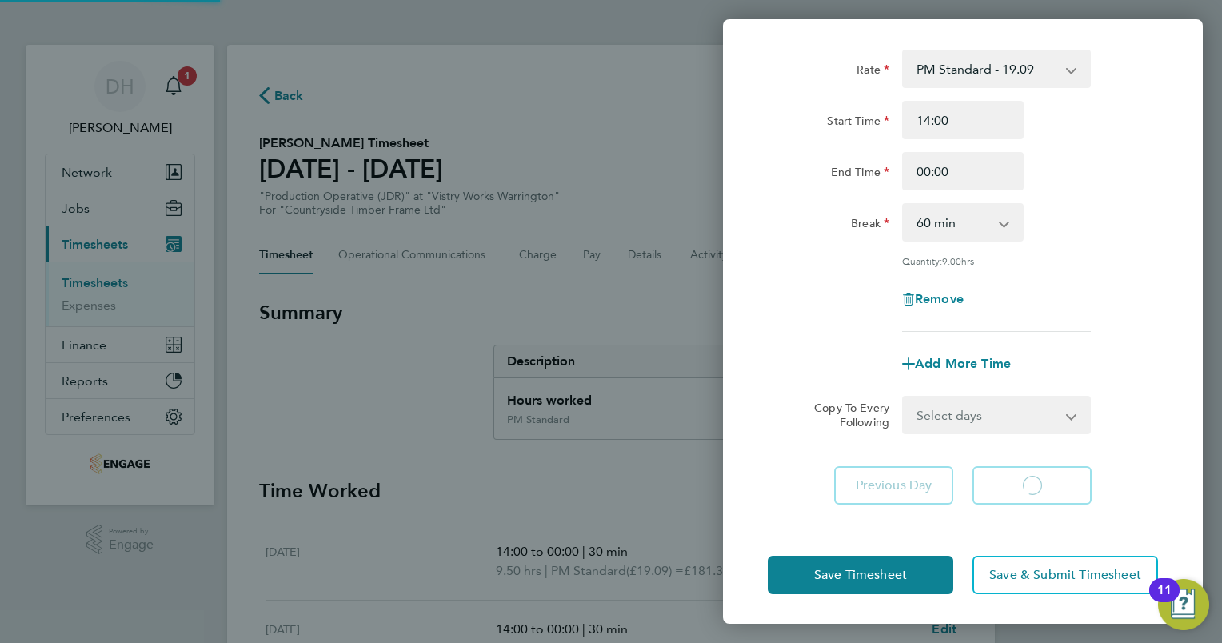
scroll to position [54, 0]
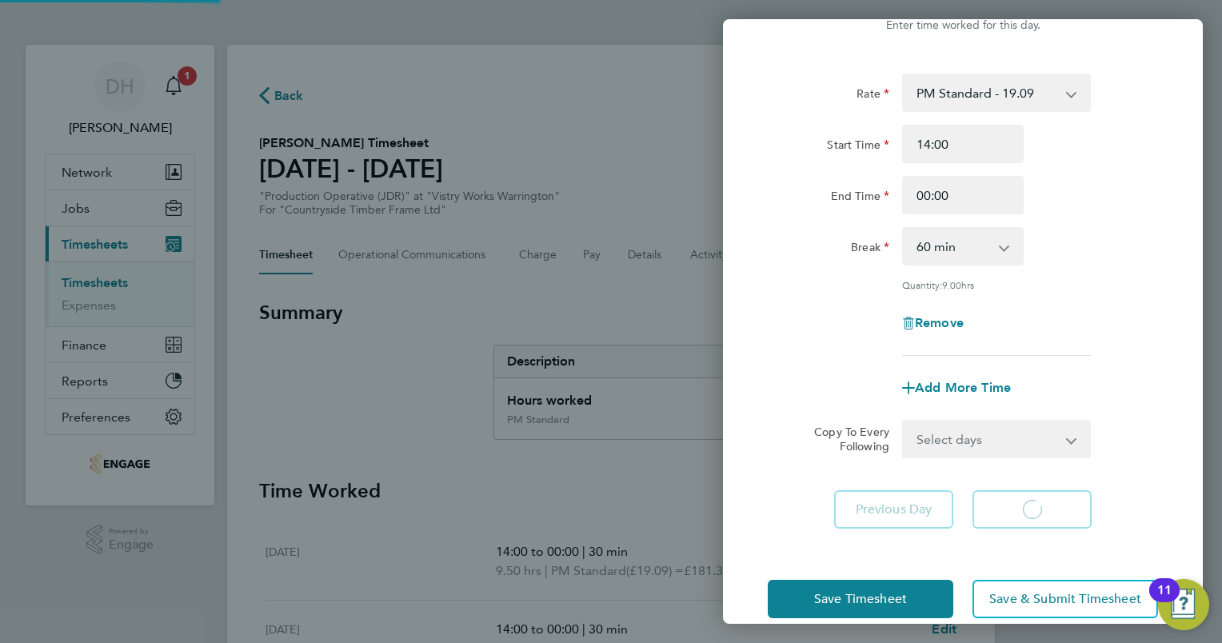
select select "15"
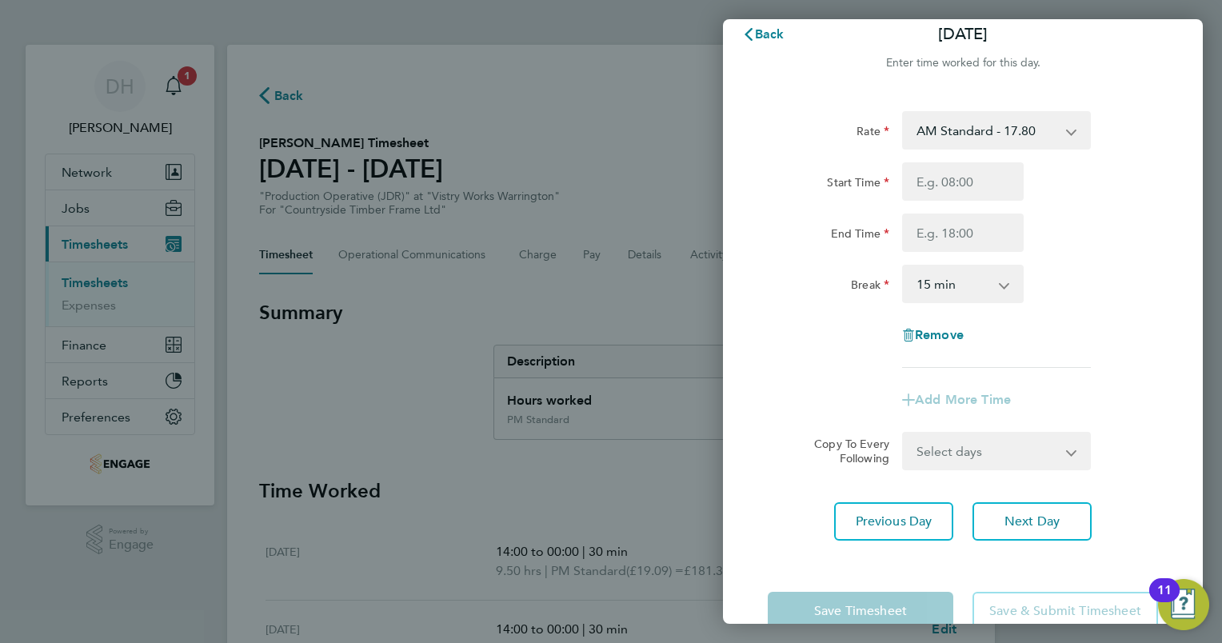
scroll to position [0, 0]
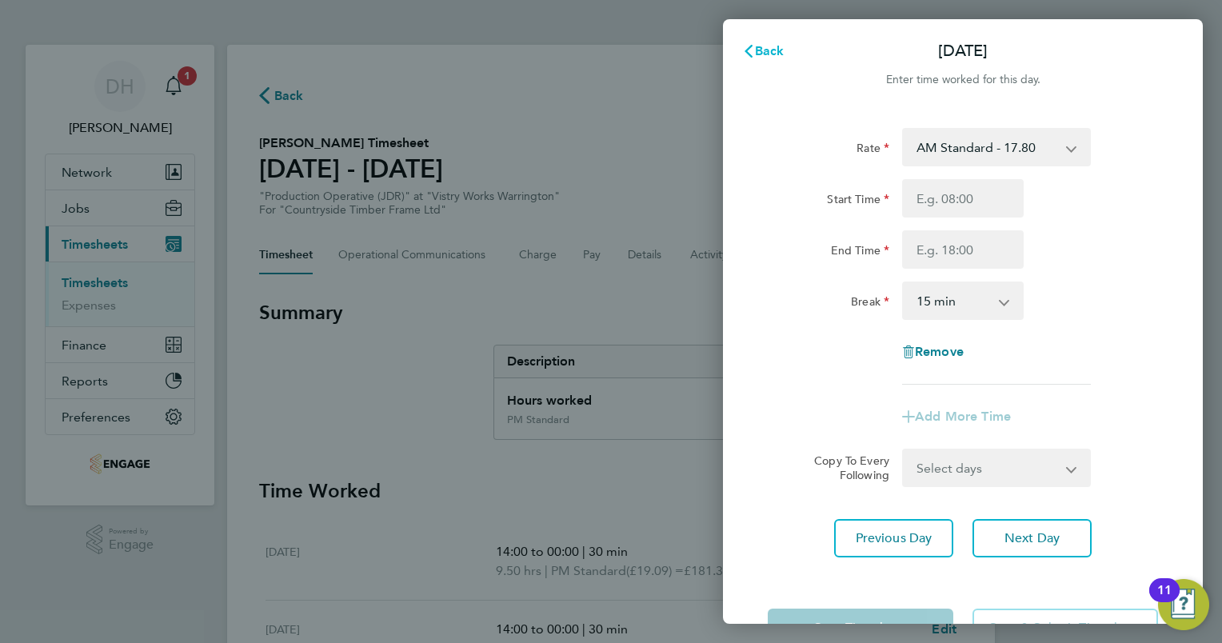
click at [780, 58] on button "Back" at bounding box center [763, 51] width 74 height 32
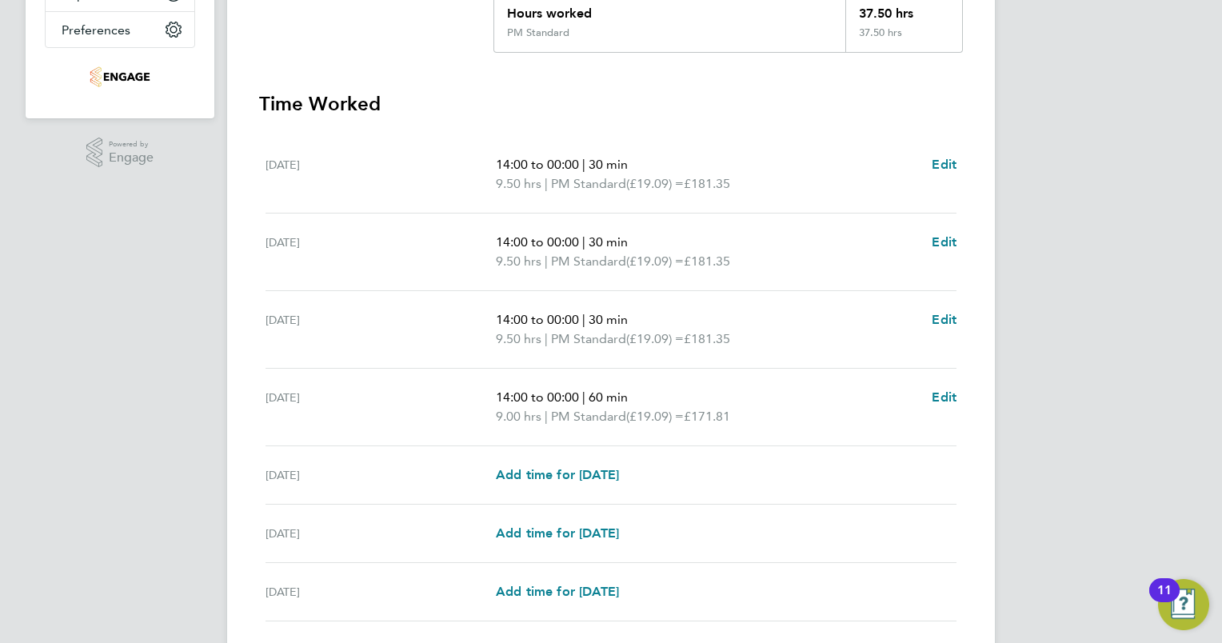
scroll to position [504, 0]
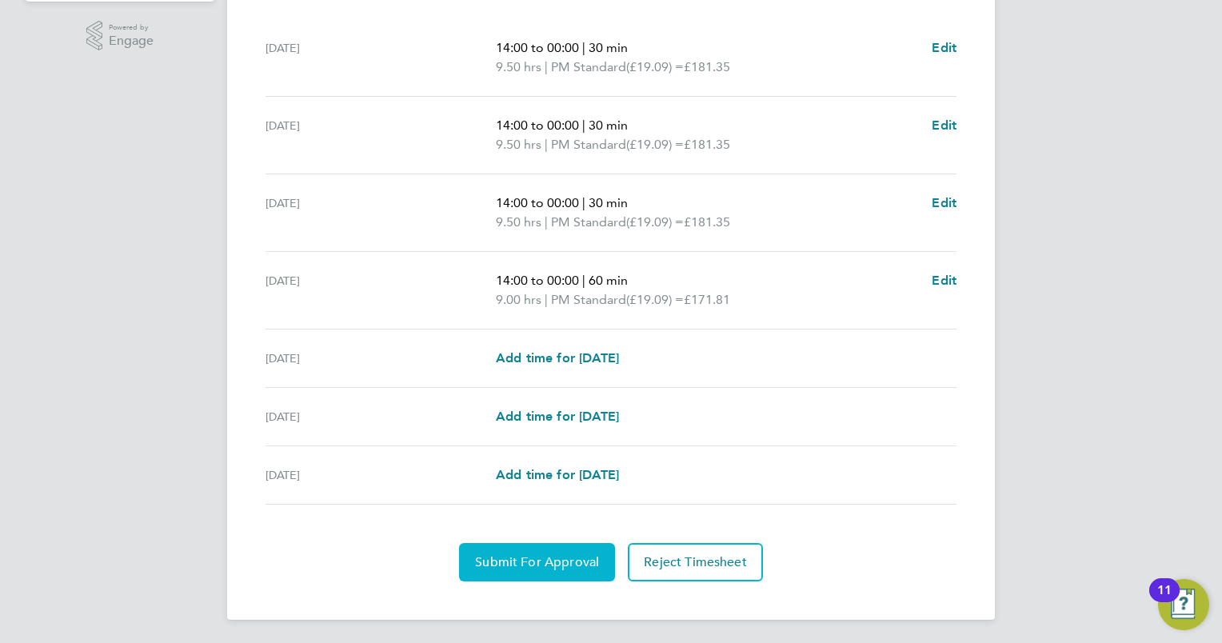
click at [545, 557] on span "Submit For Approval" at bounding box center [537, 562] width 124 height 16
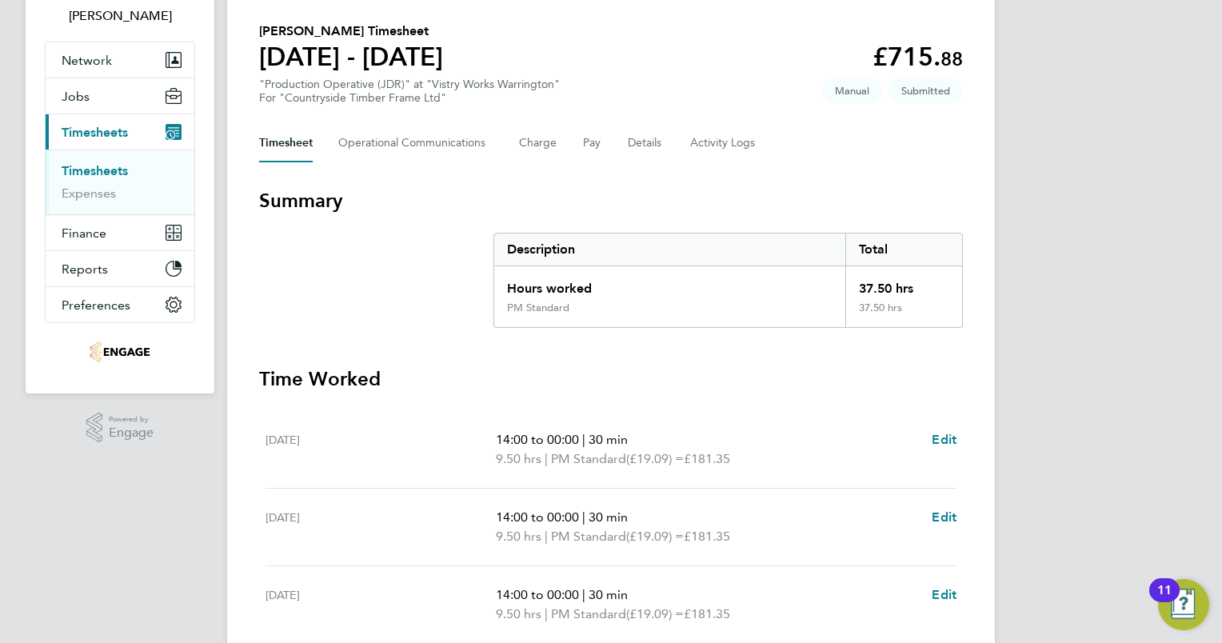
scroll to position [0, 0]
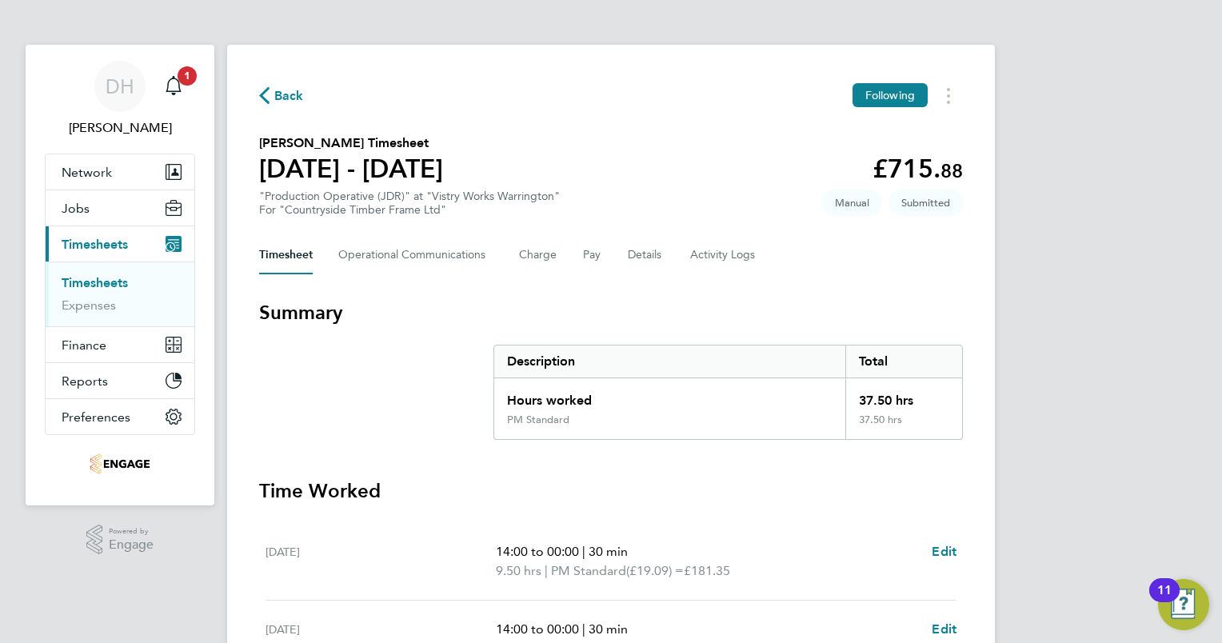
click at [271, 102] on span "Back" at bounding box center [281, 94] width 45 height 15
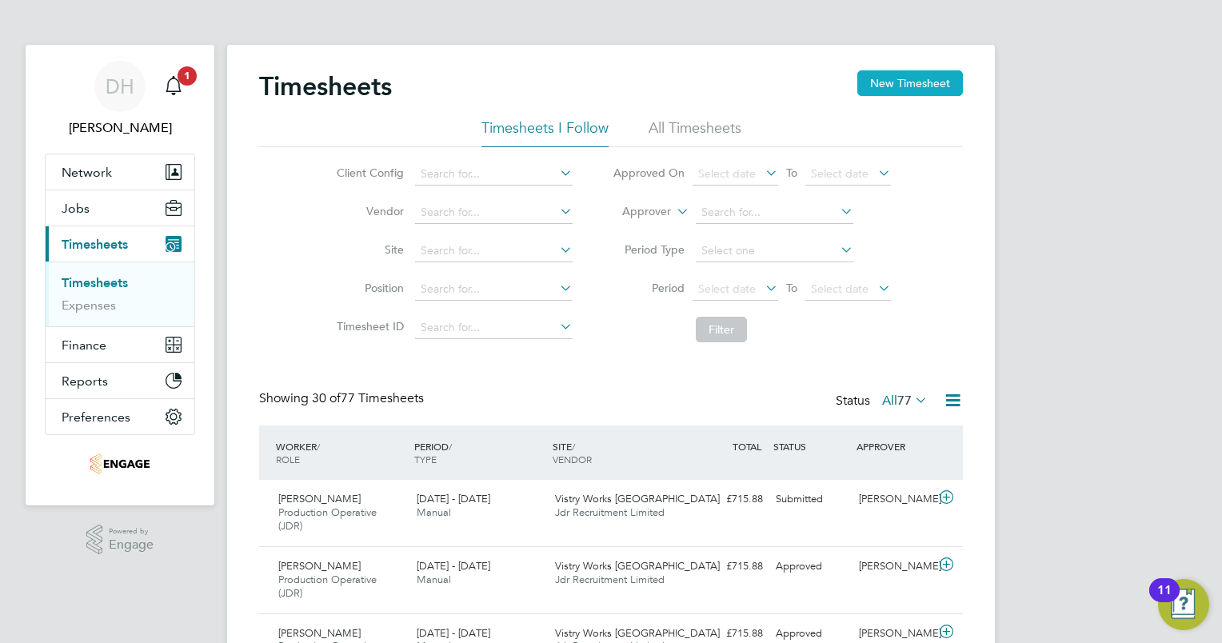
click at [890, 80] on button "New Timesheet" at bounding box center [910, 83] width 106 height 26
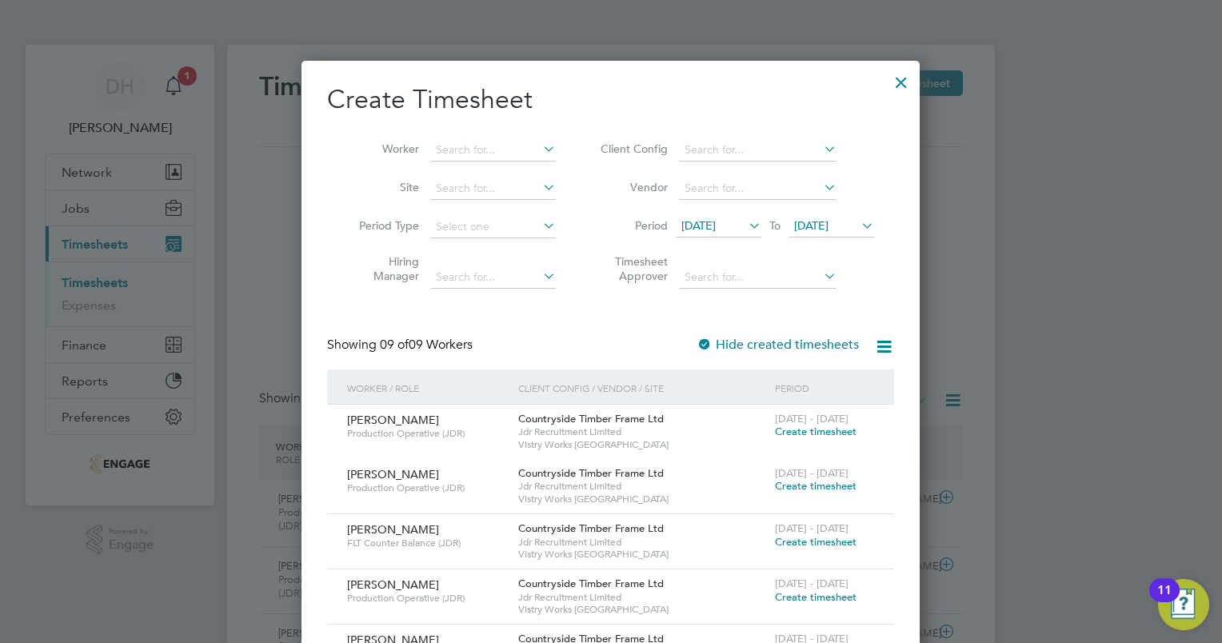
click at [745, 227] on icon at bounding box center [745, 225] width 0 height 22
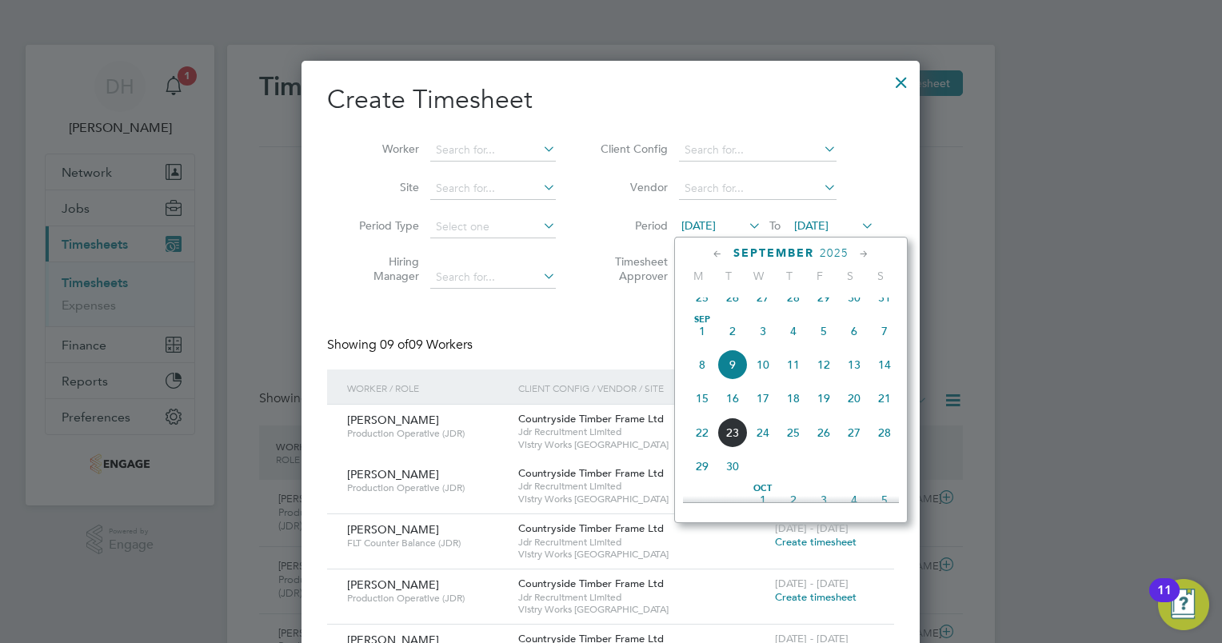
click at [697, 413] on span "15" at bounding box center [702, 398] width 30 height 30
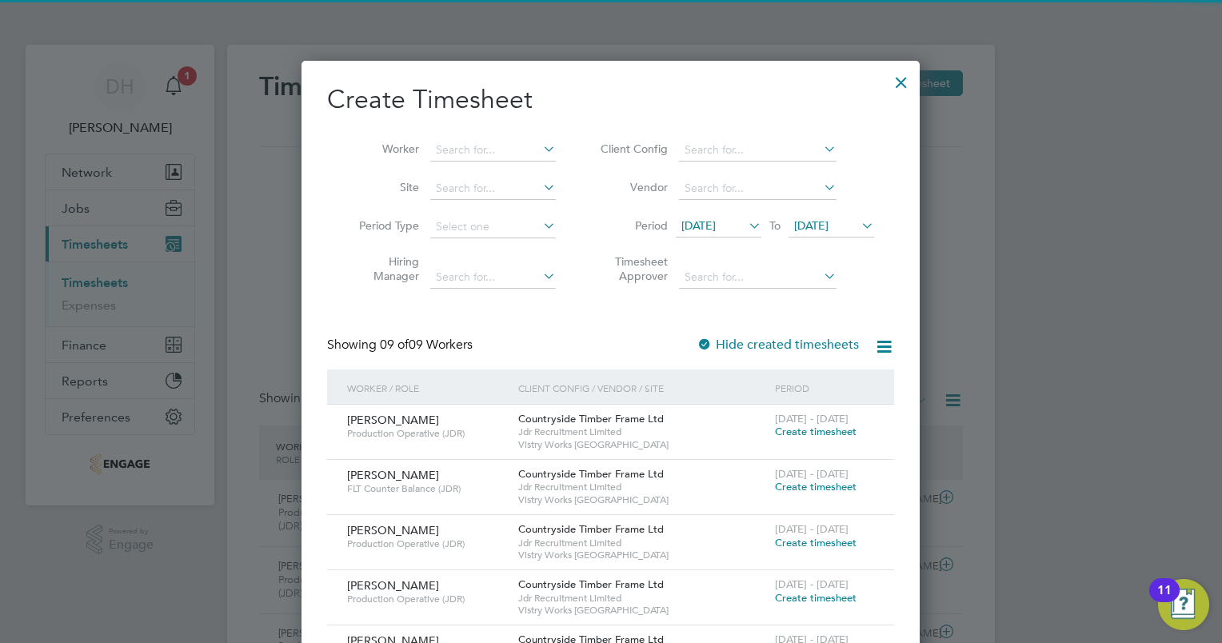
click at [828, 230] on span "16 Sep 2025" at bounding box center [811, 225] width 34 height 14
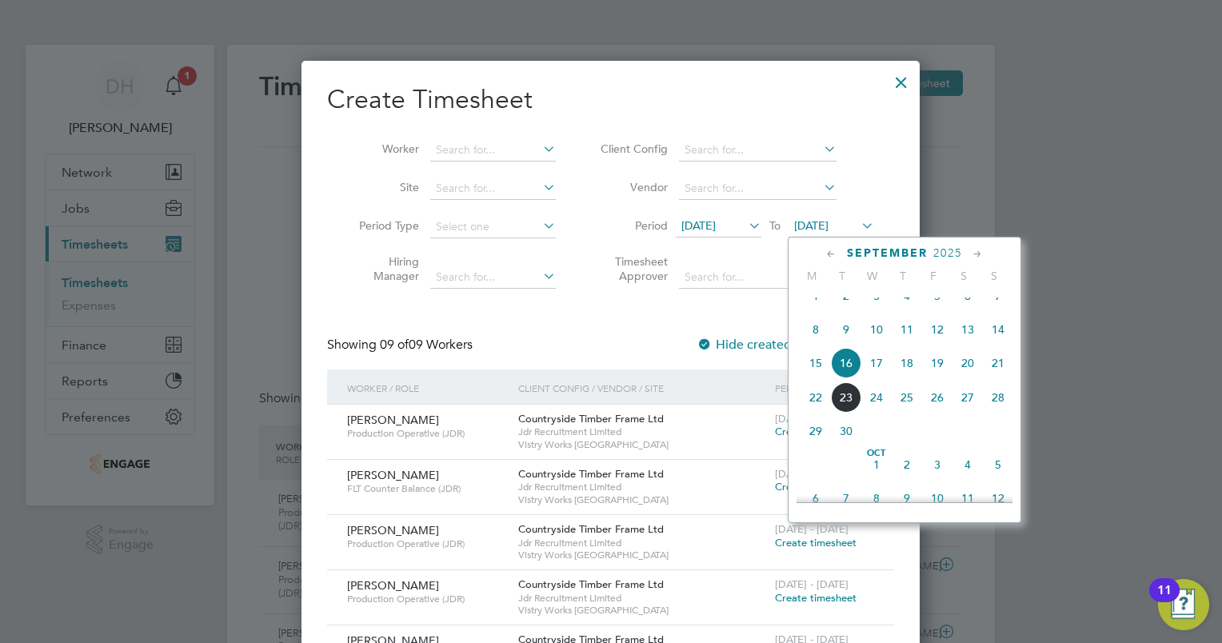
click at [965, 377] on span "20" at bounding box center [967, 363] width 30 height 30
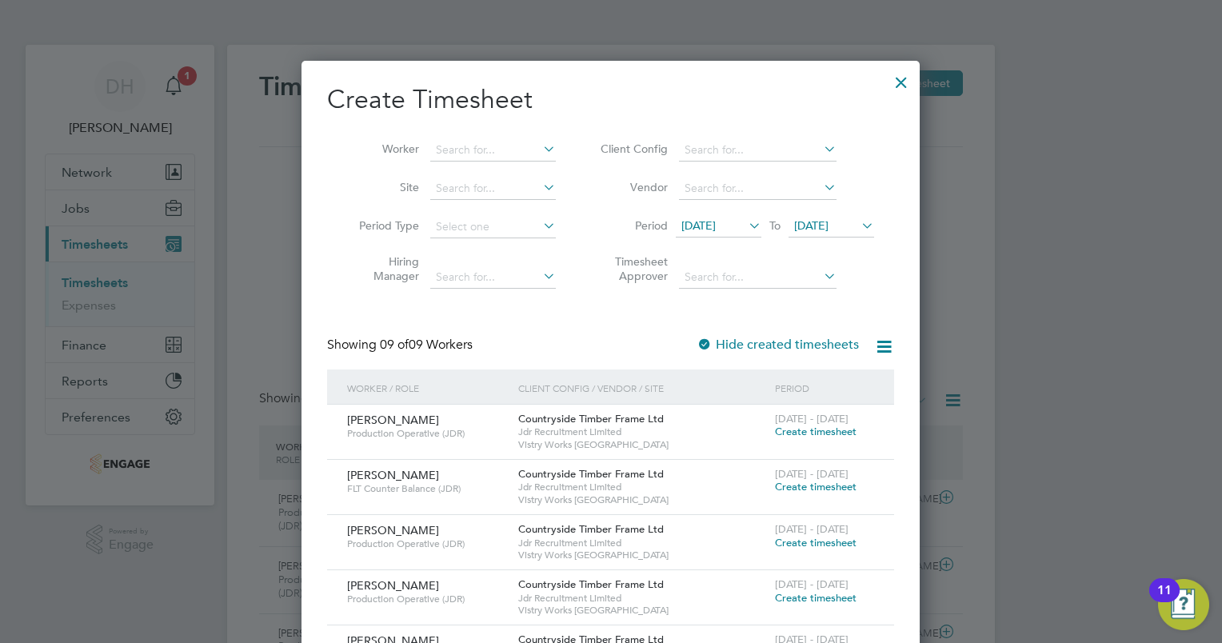
click at [787, 483] on span "Create timesheet" at bounding box center [816, 487] width 82 height 14
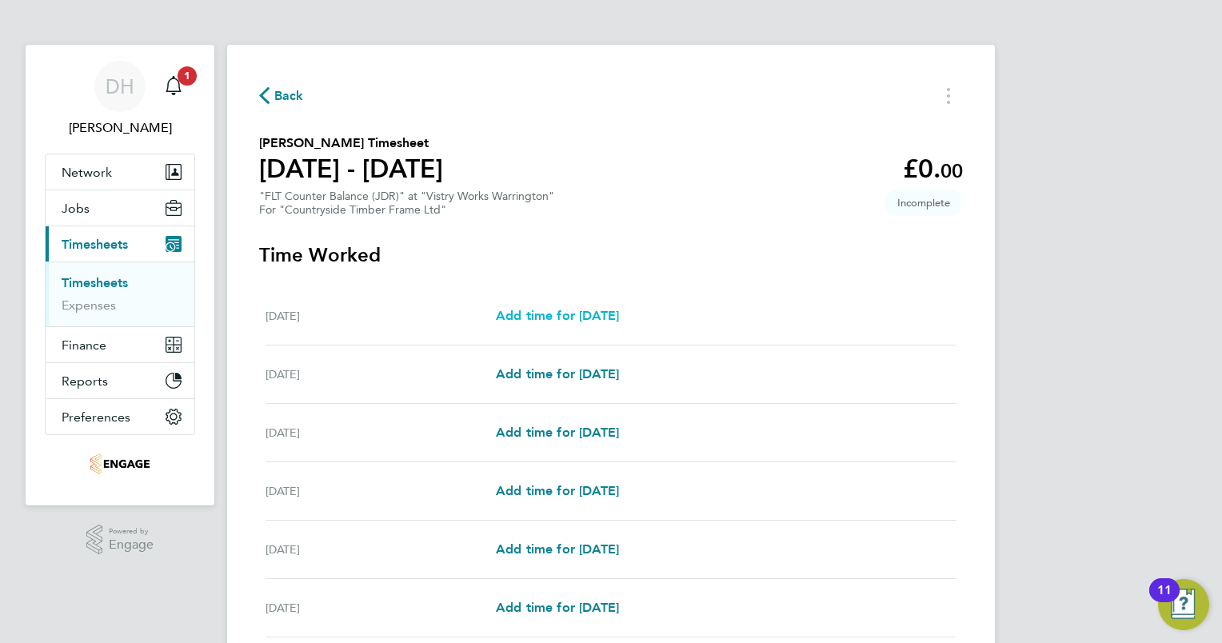
click at [619, 316] on span "Add time for Mon 15 Sep" at bounding box center [557, 315] width 123 height 15
select select "15"
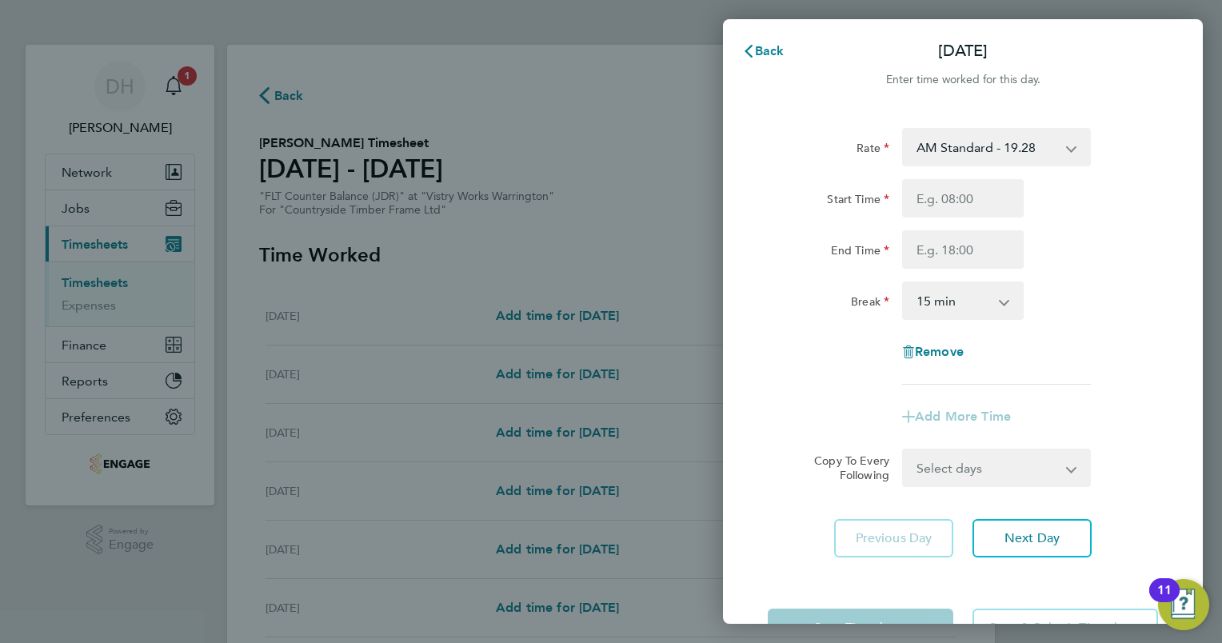
click at [956, 151] on select "AM Standard - 19.28 BONUS - 13.50 PM Standard - 21.02 PM OT 1 - 31.52 PM OT 2 -…" at bounding box center [986, 147] width 166 height 35
select select "15"
drag, startPoint x: 972, startPoint y: 173, endPoint x: 976, endPoint y: 158, distance: 15.7
click at [973, 169] on div "Rate PM Standard - 21.02 BONUS - 13.50 AM Standard - 19.28 PM OT 1 - 31.52 PM O…" at bounding box center [963, 256] width 390 height 257
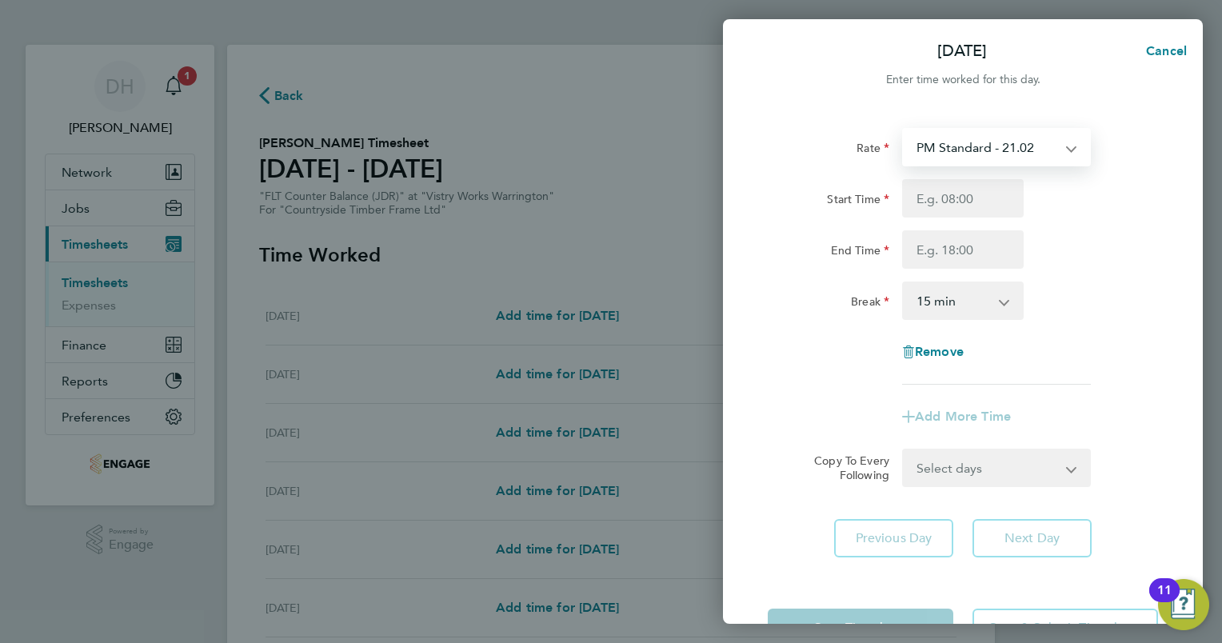
click at [977, 154] on select "PM Standard - 21.02 BONUS - 13.50 AM Standard - 19.28 PM OT 1 - 31.52 PM OT 2 -…" at bounding box center [986, 147] width 166 height 35
click at [1162, 48] on span "Cancel" at bounding box center [1164, 50] width 46 height 15
select select "15"
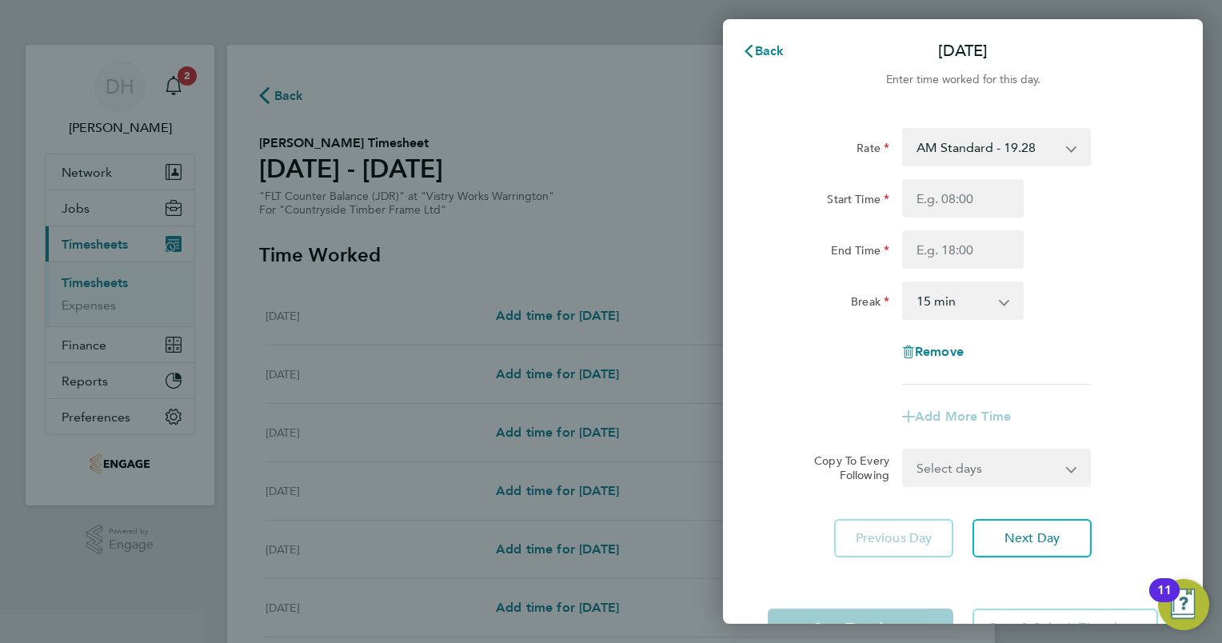
click at [746, 30] on div "Back Mon 15 Sep Enter time worked for this day. Rate AM Standard - 19.28 BONUS …" at bounding box center [963, 321] width 480 height 604
click at [749, 53] on icon "button" at bounding box center [748, 51] width 13 height 13
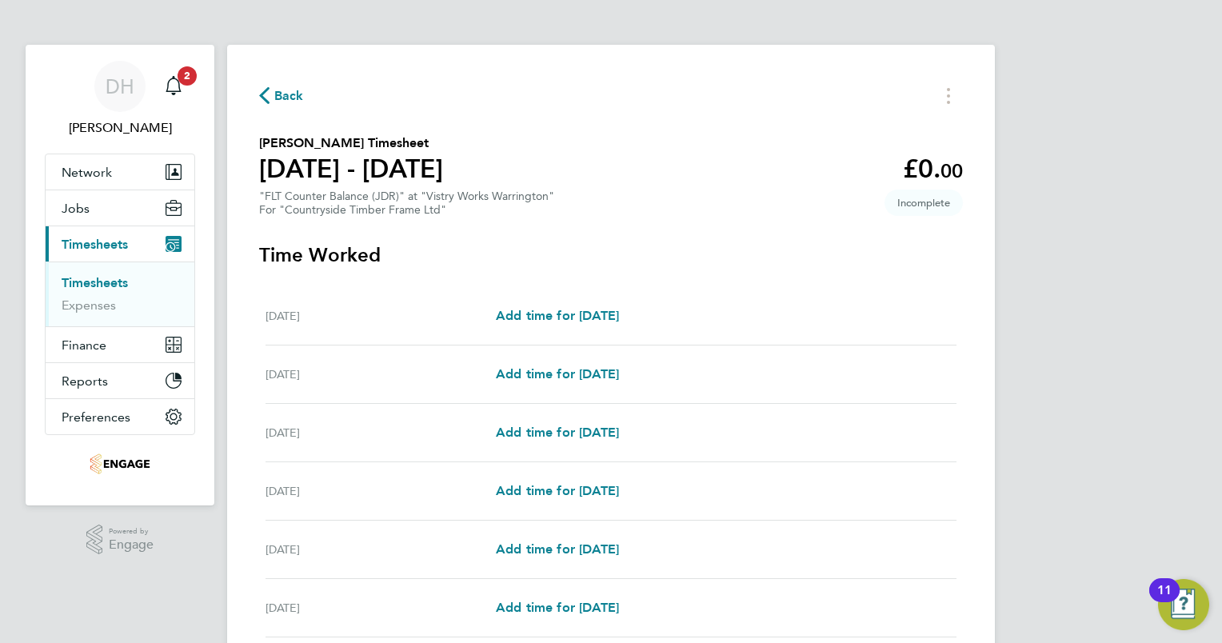
click at [255, 93] on div "Back Dale Parry's Timesheet 15 - 21 Sept 2025 £0. 00 "FLT Counter Balance (JDR)…" at bounding box center [611, 428] width 768 height 766
click at [270, 98] on span "Back" at bounding box center [281, 94] width 45 height 15
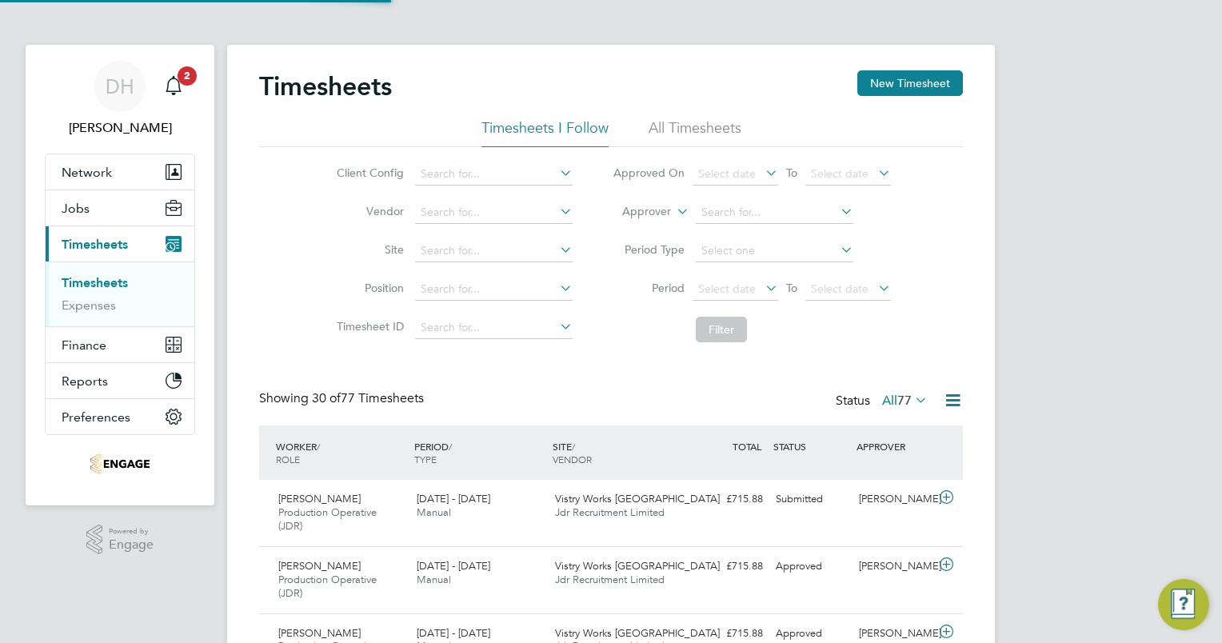
scroll to position [54, 139]
click at [927, 86] on button "New Timesheet" at bounding box center [910, 83] width 106 height 26
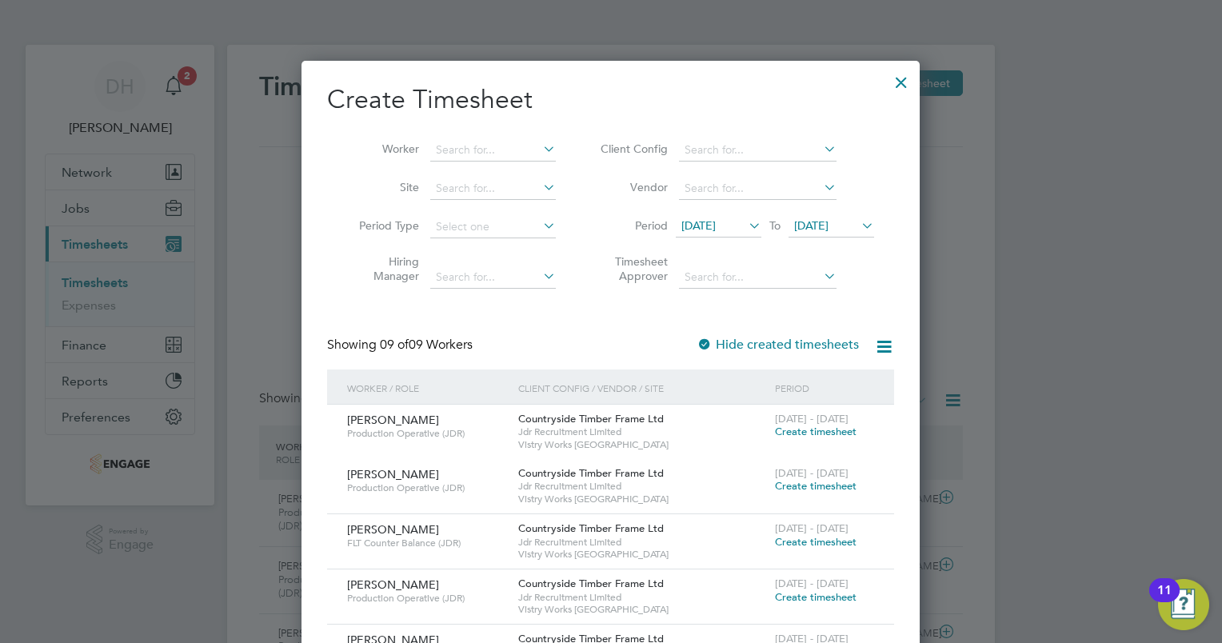
click at [716, 224] on span "09 Sep 2025" at bounding box center [698, 225] width 34 height 14
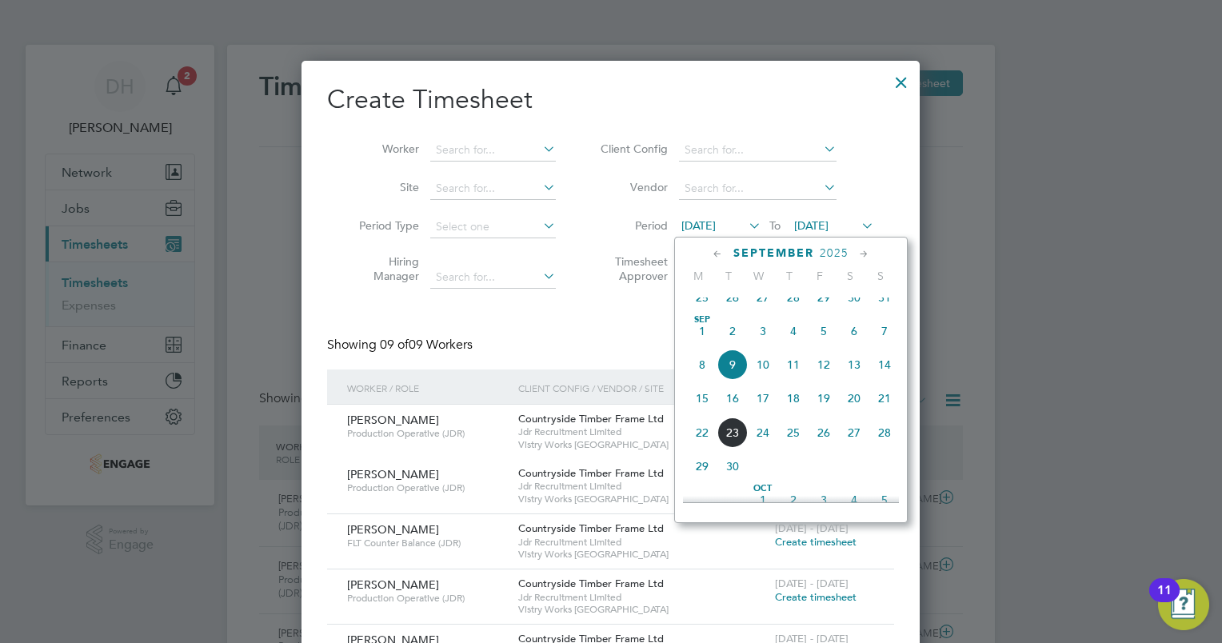
click at [697, 409] on span "15" at bounding box center [702, 398] width 30 height 30
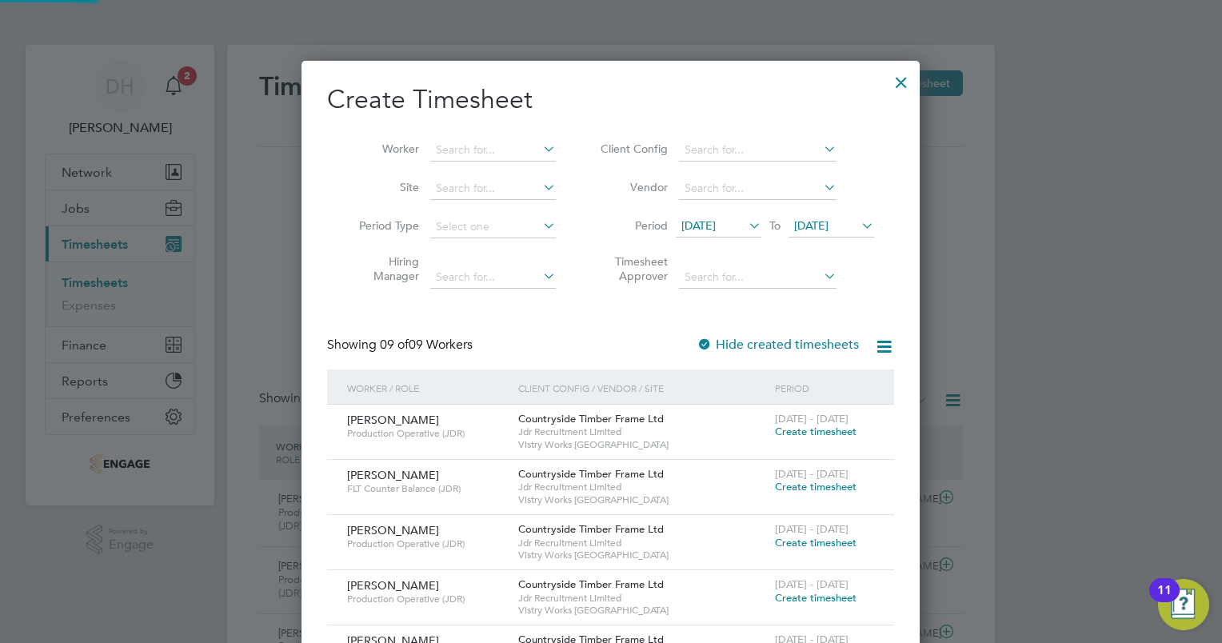
click at [822, 221] on span "16 Sep 2025" at bounding box center [811, 225] width 34 height 14
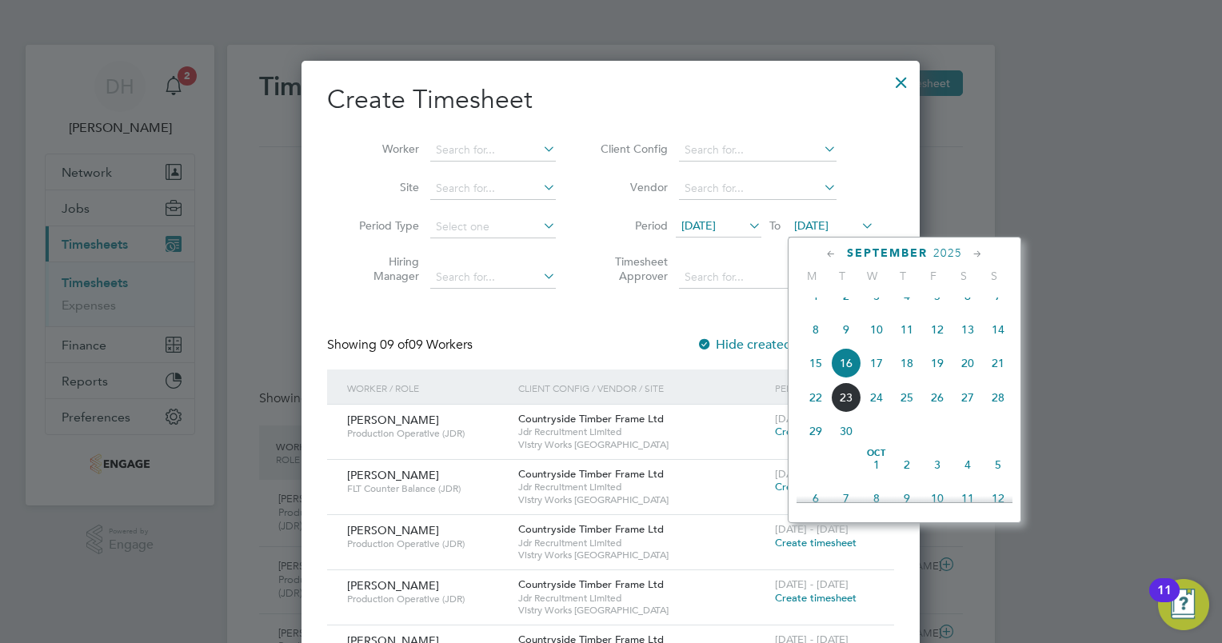
click at [963, 377] on span "20" at bounding box center [967, 363] width 30 height 30
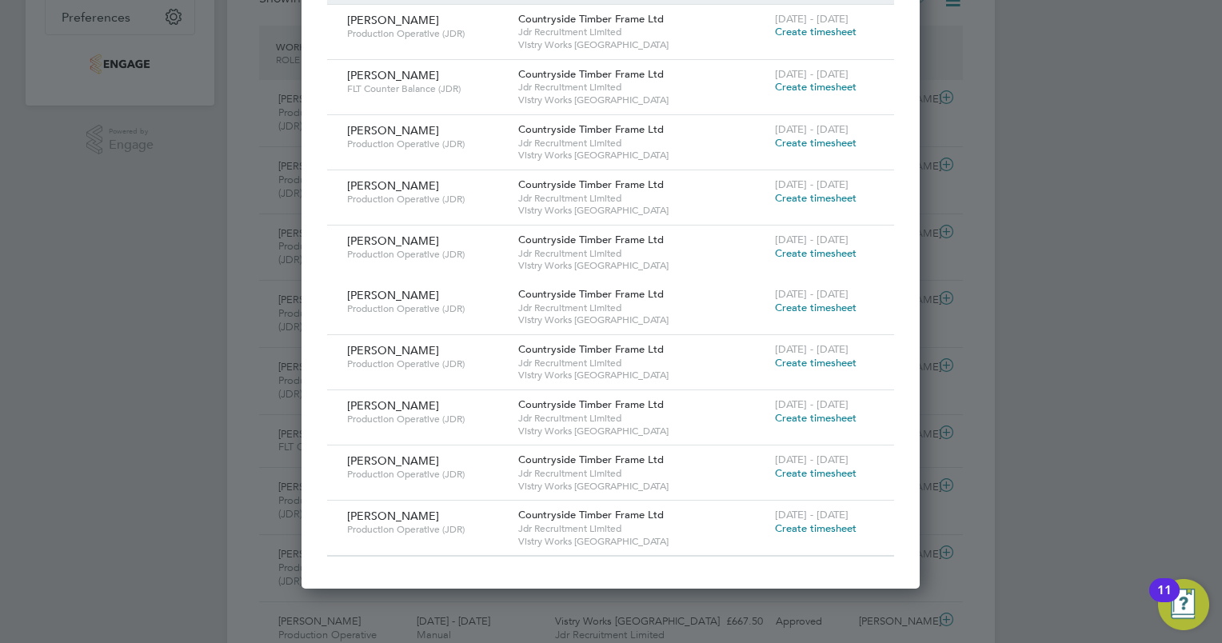
click at [817, 361] on span "Create timesheet" at bounding box center [816, 363] width 82 height 14
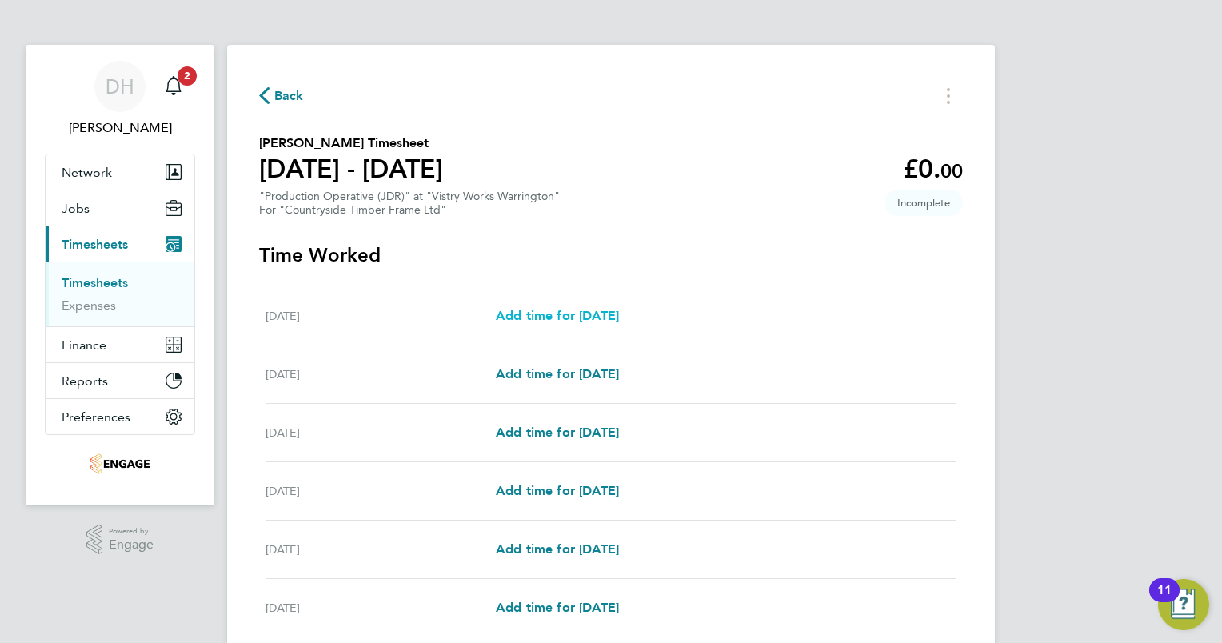
click at [566, 320] on span "Add time for Mon 15 Sep" at bounding box center [557, 315] width 123 height 15
select select "15"
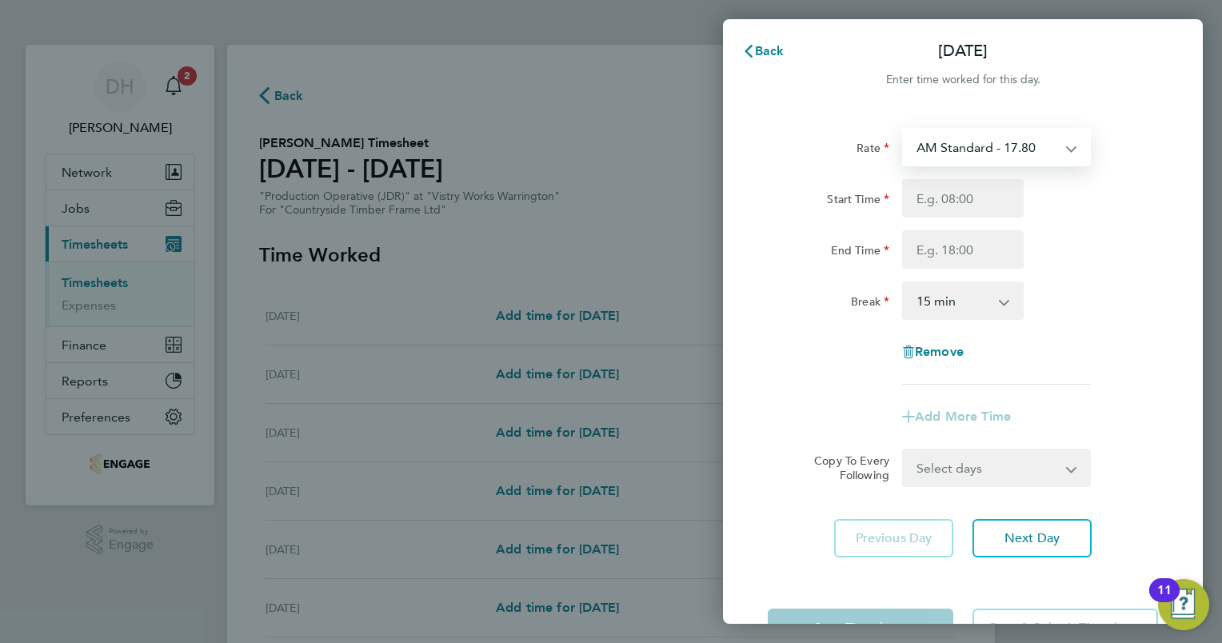
click at [949, 161] on select "AM Standard - 17.80 BONUS - 13.50 PM OT2 - 38.18 PM OT1 - 28.64 AM OT1 - 26.70 …" at bounding box center [986, 147] width 166 height 35
click at [1020, 137] on select "AM Standard - 17.80 BONUS - 13.50 PM OT2 - 38.18 PM OT1 - 28.64 AM OT1 - 26.70 …" at bounding box center [986, 147] width 166 height 35
click at [966, 205] on input "Start Time" at bounding box center [963, 198] width 122 height 38
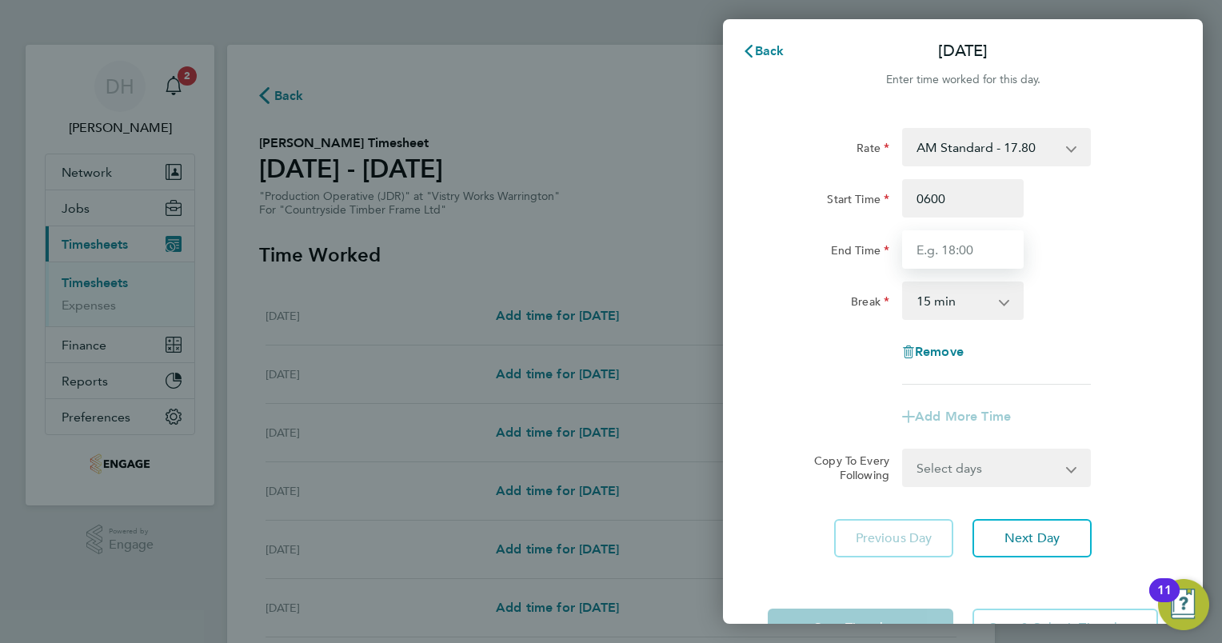
type input "06:00"
click at [967, 240] on input "End Time" at bounding box center [963, 249] width 122 height 38
type input "14:00"
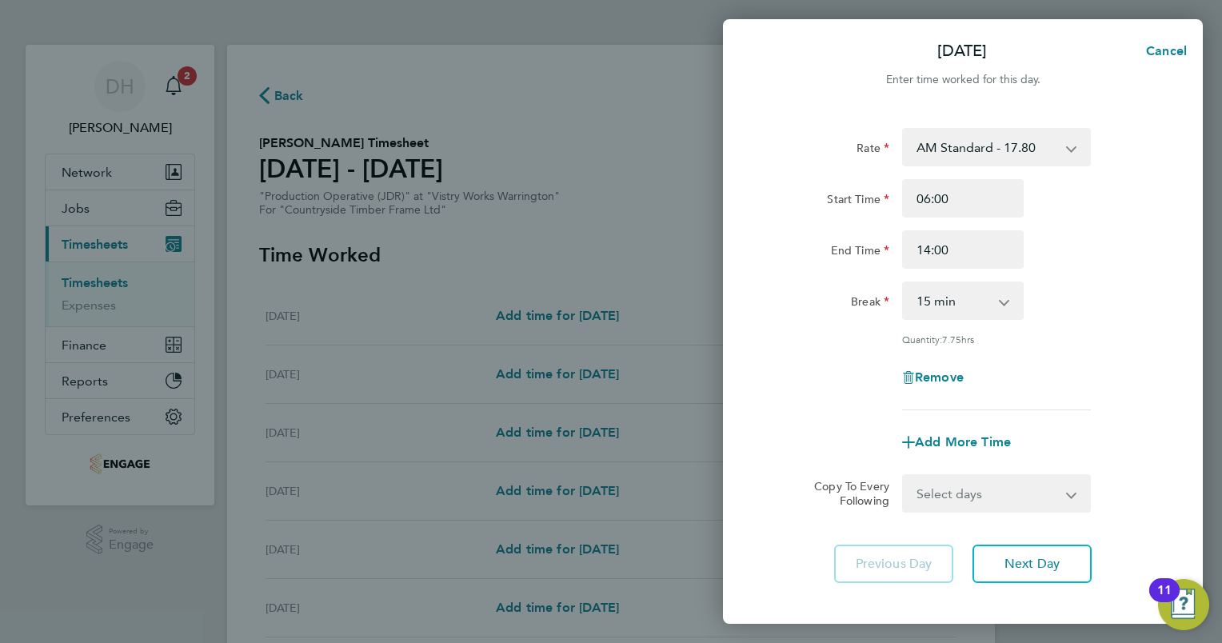
click at [1010, 297] on app-icon-cross-button at bounding box center [1012, 300] width 19 height 35
click at [1001, 309] on select "0 min 15 min 30 min 45 min 60 min 75 min 90 min" at bounding box center [952, 300] width 99 height 35
select select "30"
click at [903, 283] on select "0 min 15 min 30 min 45 min 60 min 75 min 90 min" at bounding box center [952, 300] width 99 height 35
click at [1067, 353] on div "Rate AM Standard - 17.80 BONUS - 13.50 PM OT2 - 38.18 PM OT1 - 28.64 AM OT1 - 2…" at bounding box center [963, 269] width 390 height 282
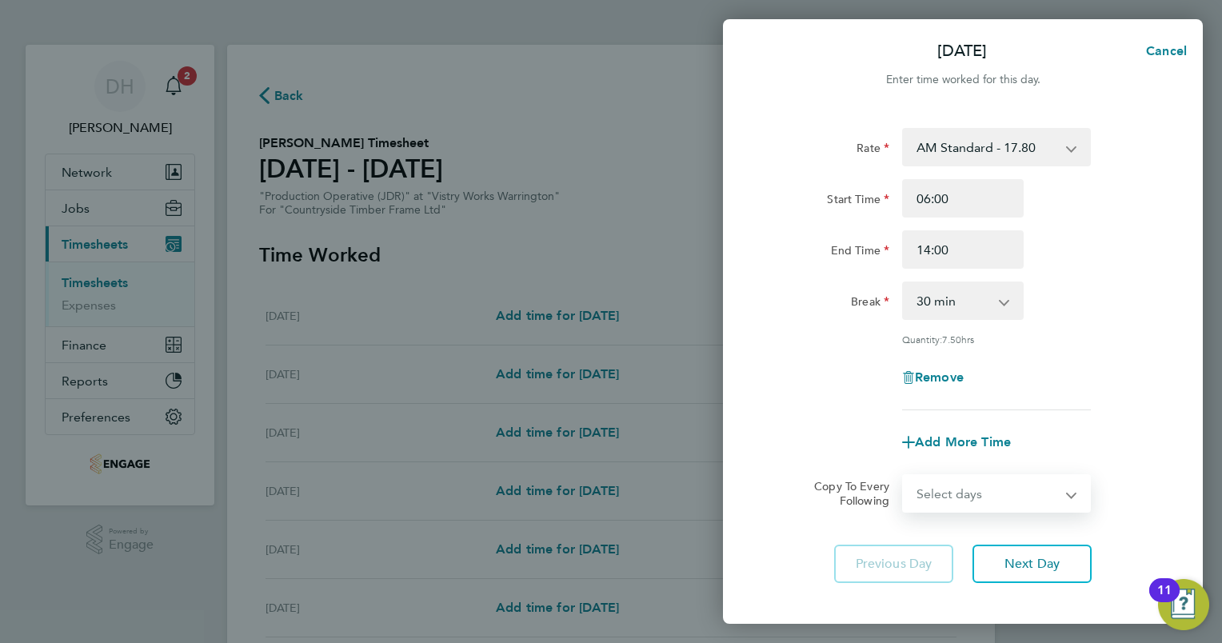
click at [1035, 499] on select "Select days Day Weekday (Mon-Fri) Weekend (Sat-Sun) Tuesday Wednesday Thursday …" at bounding box center [987, 493] width 168 height 35
select select "WEEKDAY"
click at [903, 476] on select "Select days Day Weekday (Mon-Fri) Weekend (Sat-Sun) Tuesday Wednesday Thursday …" at bounding box center [987, 493] width 168 height 35
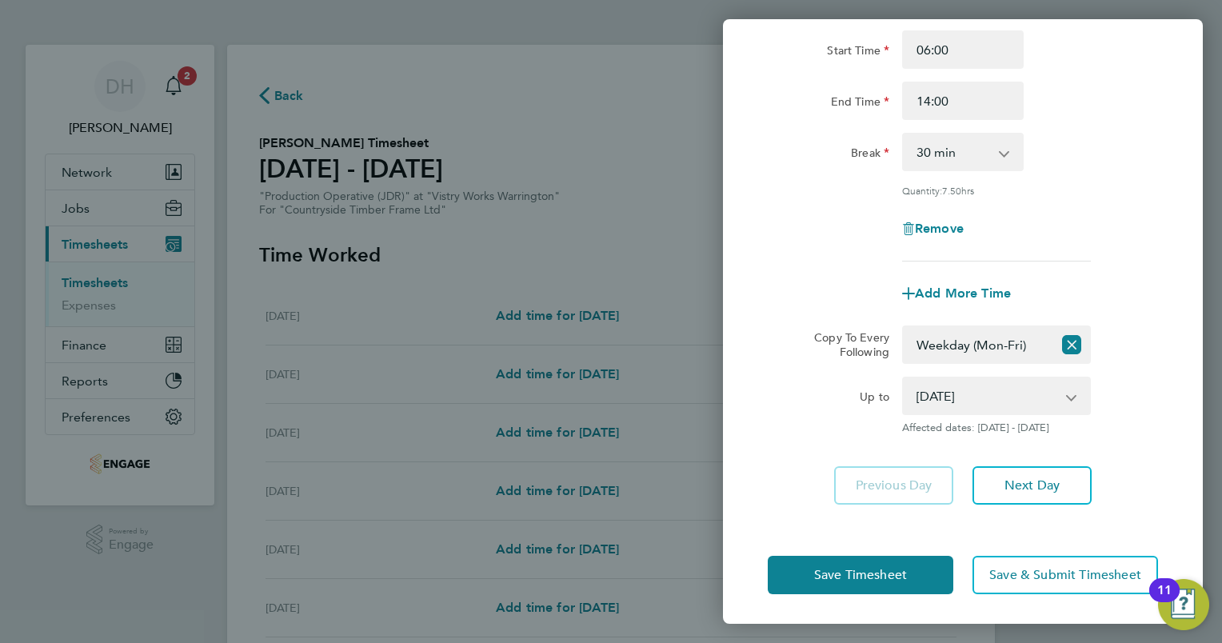
click at [1084, 399] on app-icon-cross-button at bounding box center [1079, 395] width 19 height 35
click at [1063, 397] on select "16 Sep 2025 17 Sep 2025 18 Sep 2025 19 Sep 2025 20 Sep 2025 21 Sep 2025" at bounding box center [986, 395] width 166 height 35
select select "2025-09-20"
click at [903, 378] on select "16 Sep 2025 17 Sep 2025 18 Sep 2025 19 Sep 2025 20 Sep 2025 21 Sep 2025" at bounding box center [986, 395] width 166 height 35
click at [1143, 389] on div "Up to 16 Sep 2025 17 Sep 2025 18 Sep 2025 19 Sep 2025 20 Sep 2025 21 Sep 2025 A…" at bounding box center [962, 406] width 403 height 58
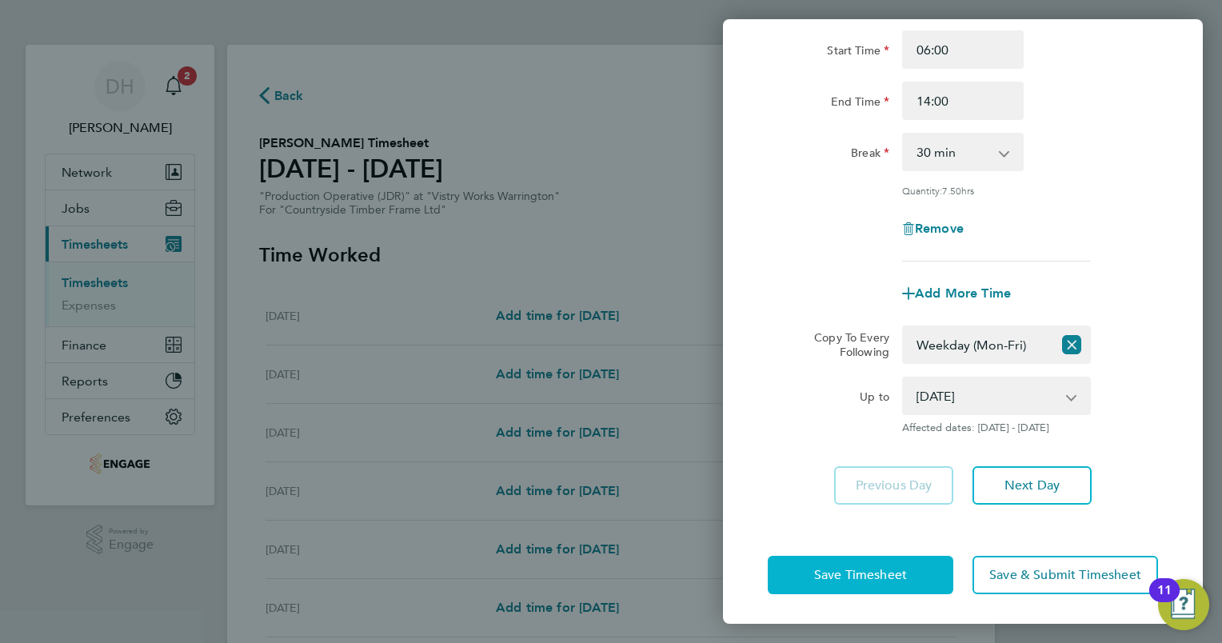
click at [870, 580] on button "Save Timesheet" at bounding box center [860, 575] width 185 height 38
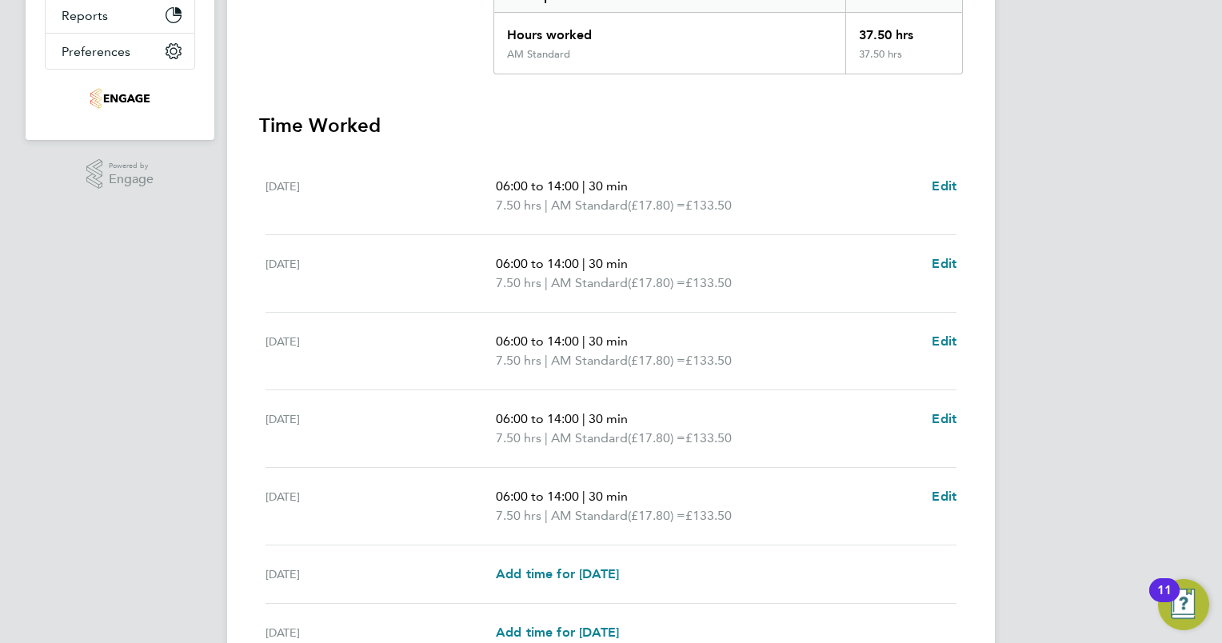
scroll to position [523, 0]
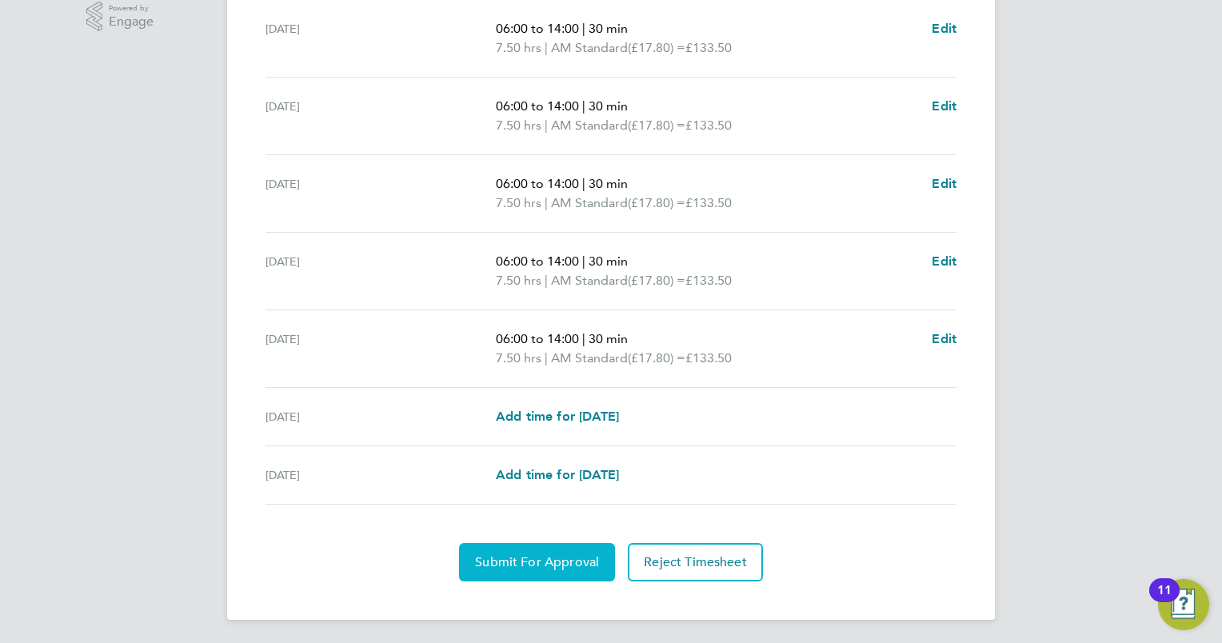
click at [508, 560] on span "Submit For Approval" at bounding box center [537, 562] width 124 height 16
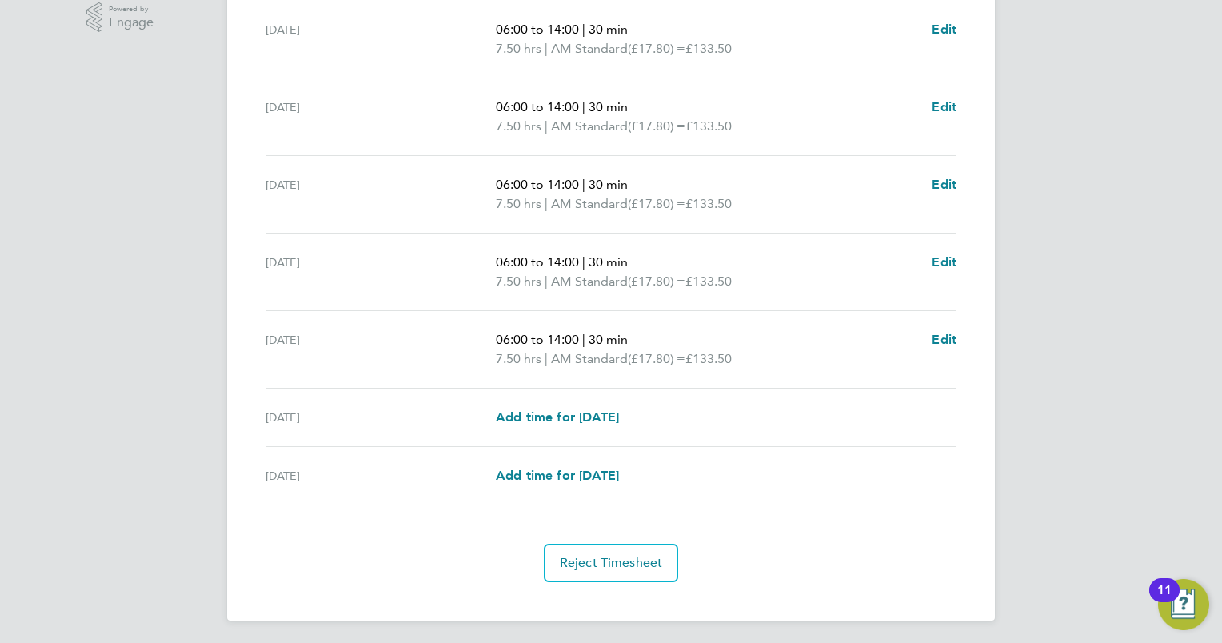
scroll to position [0, 0]
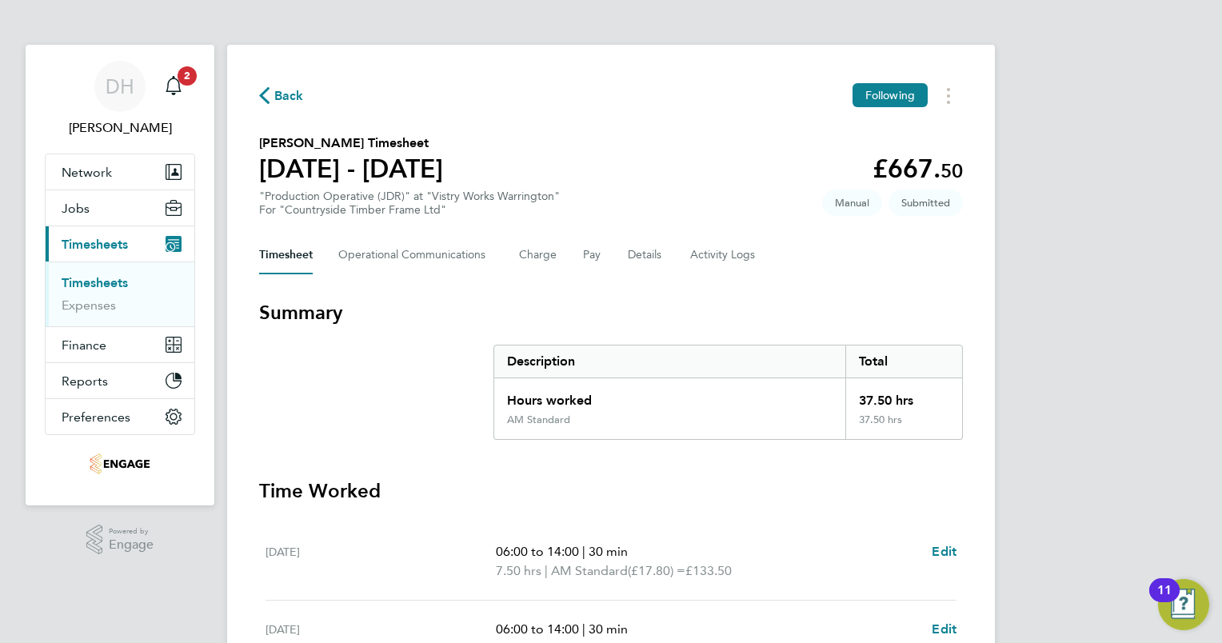
click at [275, 95] on span "Back" at bounding box center [289, 95] width 30 height 19
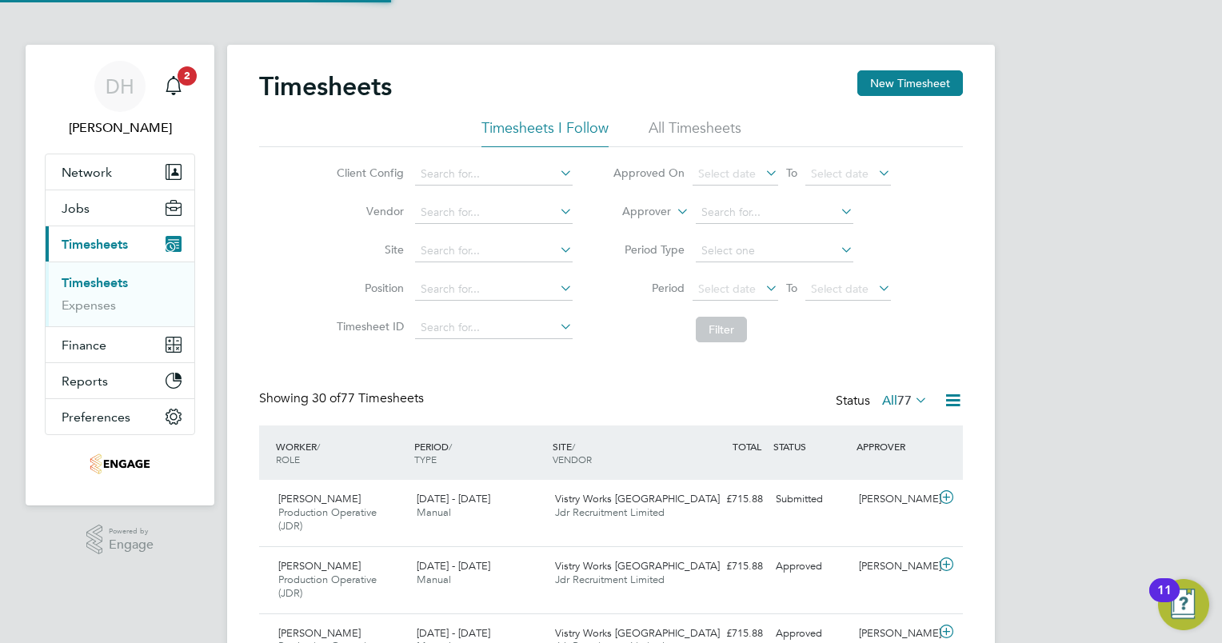
scroll to position [54, 139]
click at [922, 77] on button "New Timesheet" at bounding box center [910, 83] width 106 height 26
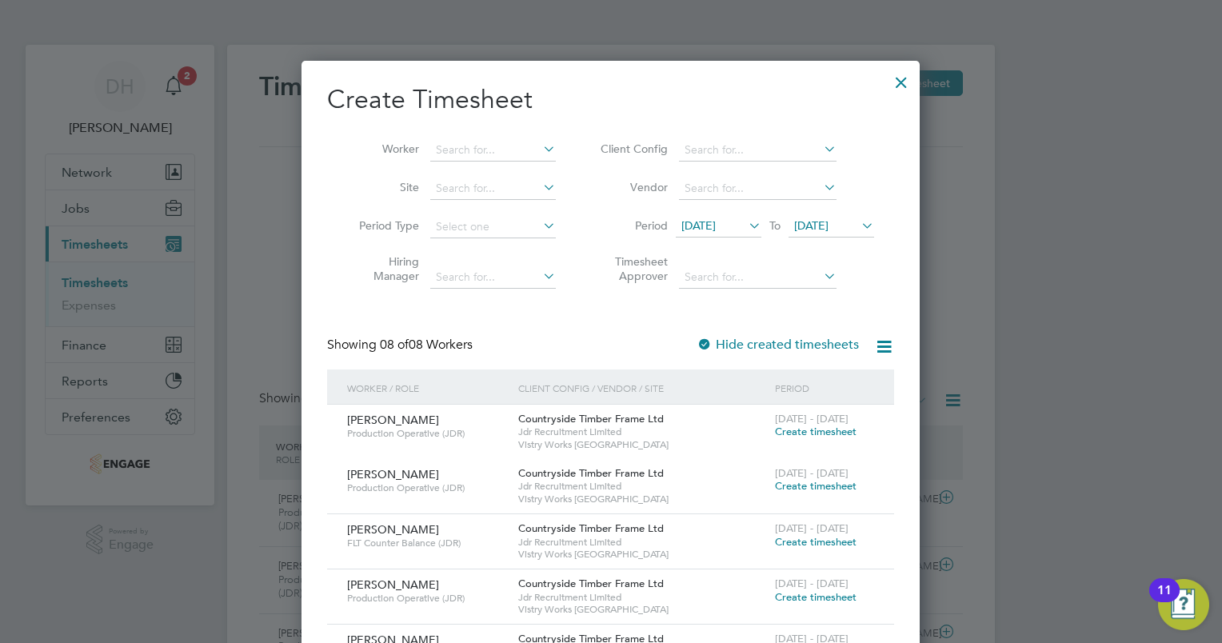
click at [745, 221] on icon at bounding box center [745, 225] width 0 height 22
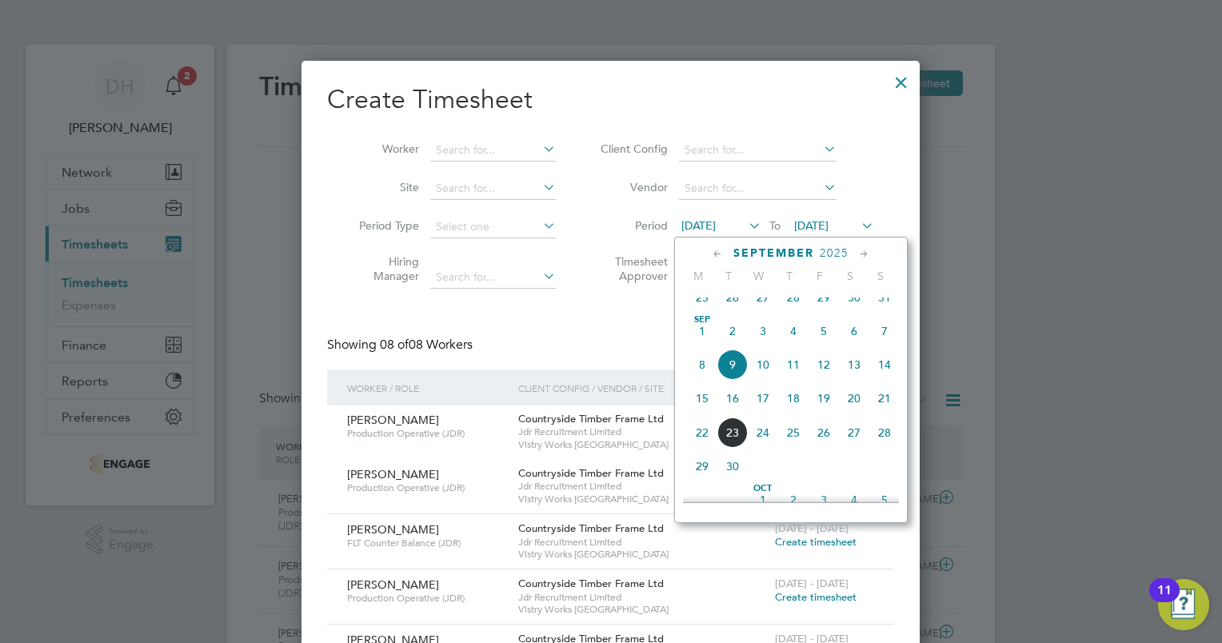
click at [703, 413] on span "15" at bounding box center [702, 398] width 30 height 30
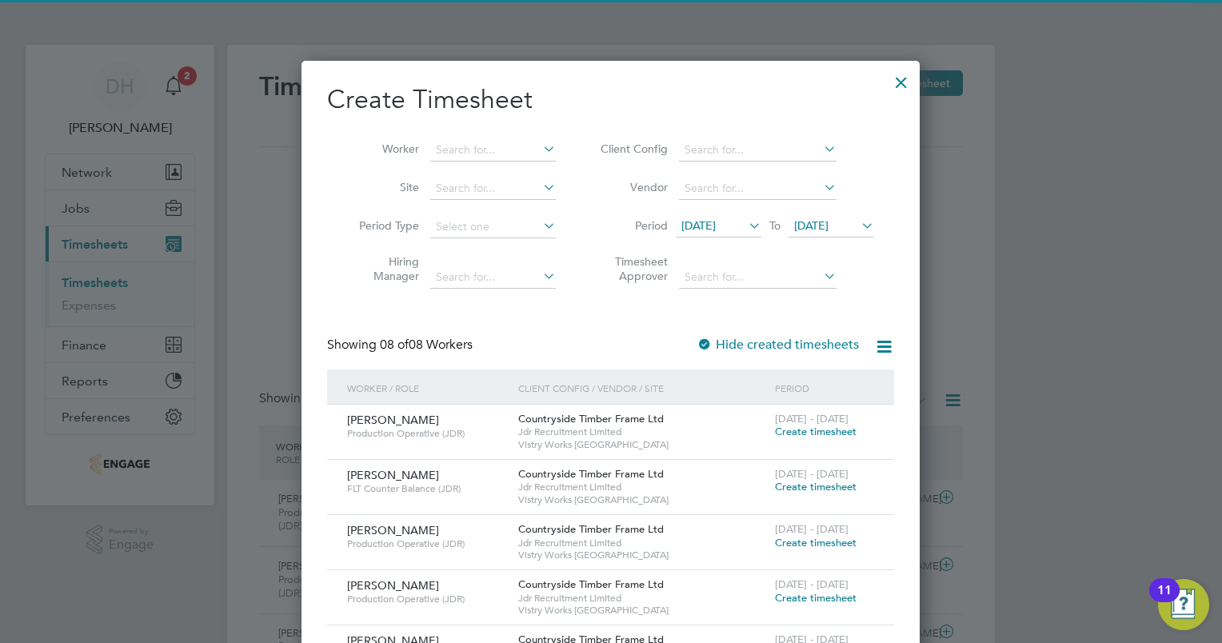
click at [815, 229] on span "16 Sep 2025" at bounding box center [811, 225] width 34 height 14
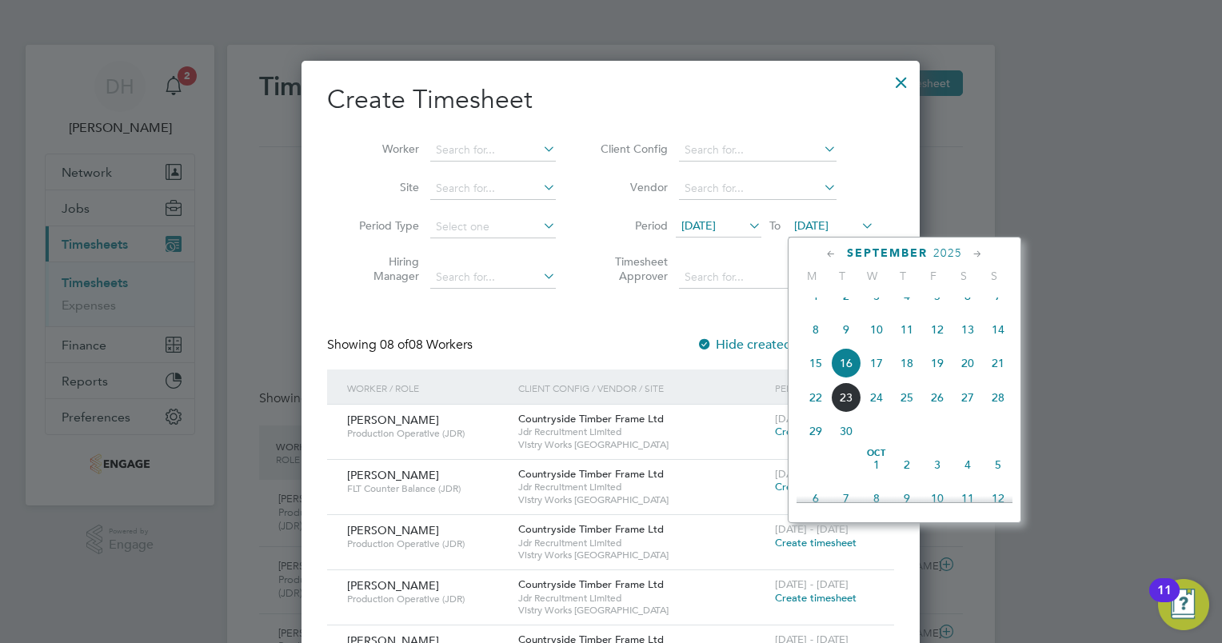
click at [962, 378] on span "20" at bounding box center [967, 363] width 30 height 30
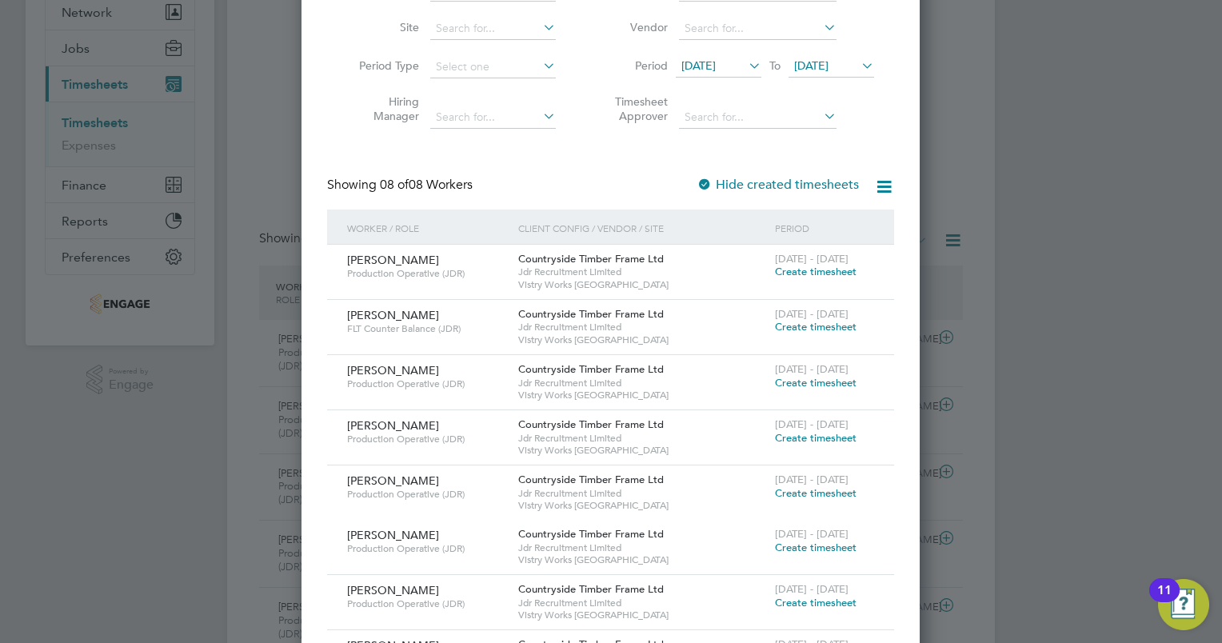
click at [794, 378] on span "Create timesheet" at bounding box center [816, 383] width 82 height 14
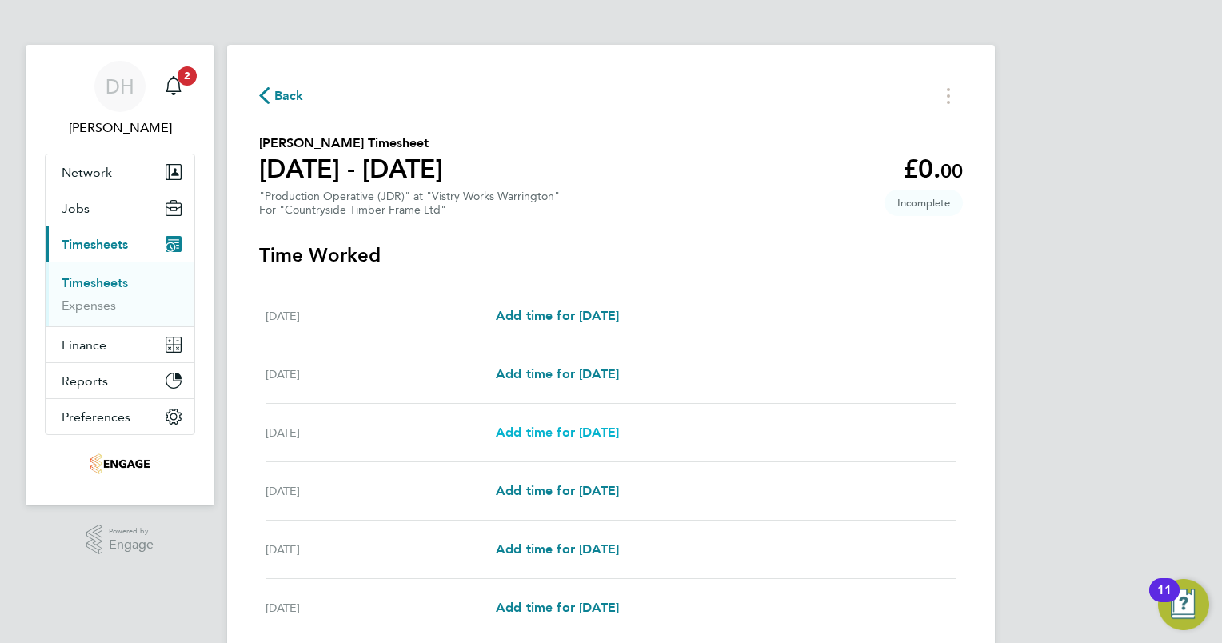
click at [524, 429] on span "Add time for Wed 17 Sep" at bounding box center [557, 432] width 123 height 15
select select "15"
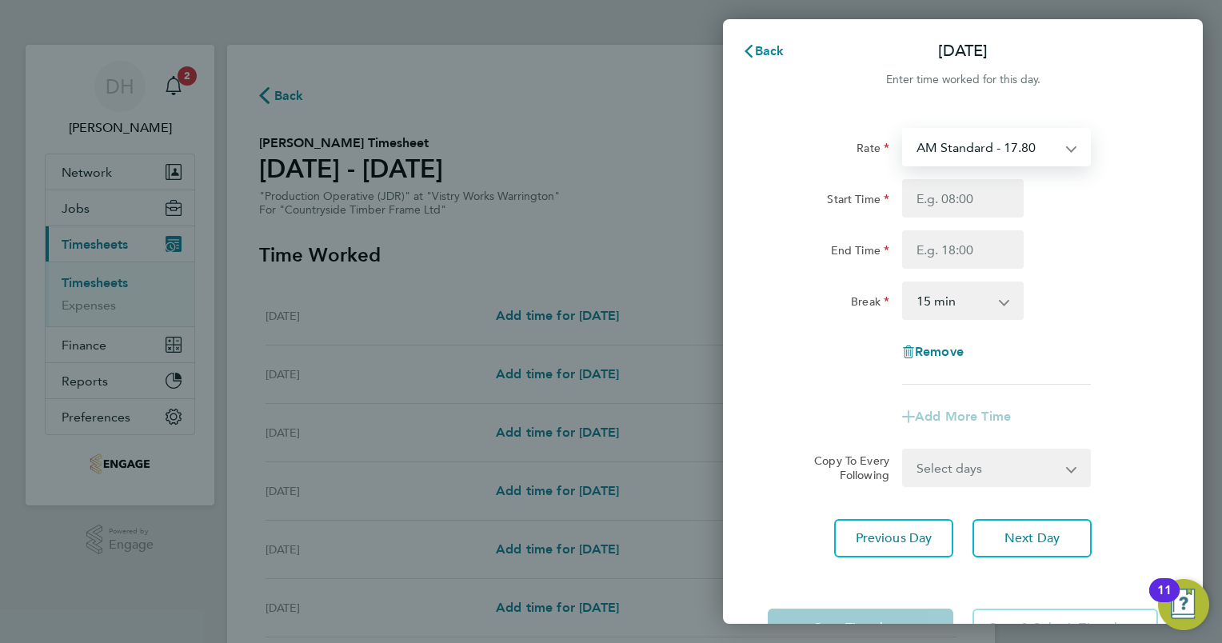
click at [1022, 154] on select "AM Standard - 17.80 BONUS - 13.50 AM OT2 - 35.60 PM OT1 - 28.64 AM OT1 - 26.70 …" at bounding box center [986, 147] width 166 height 35
select select "15"
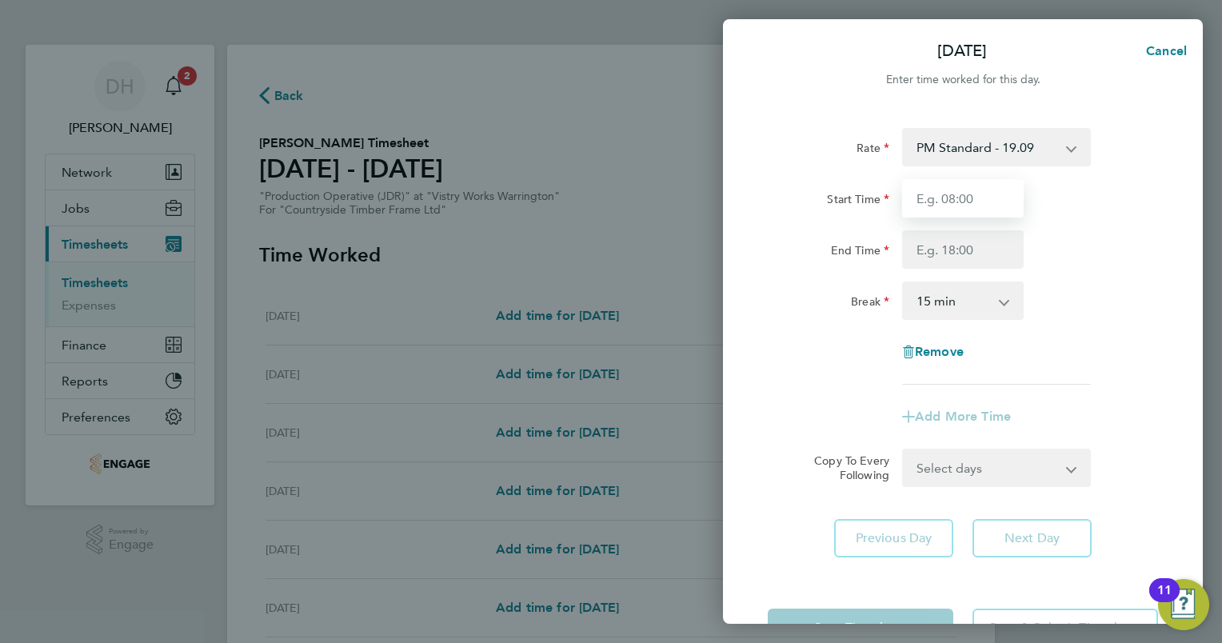
click at [974, 205] on input "Start Time" at bounding box center [963, 198] width 122 height 38
type input "14:00"
click at [953, 251] on input "End Time" at bounding box center [963, 249] width 122 height 38
type input "00:15"
click at [1089, 294] on div "Break 0 min 15 min 30 min 45 min 60 min 75 min 90 min" at bounding box center [962, 300] width 403 height 38
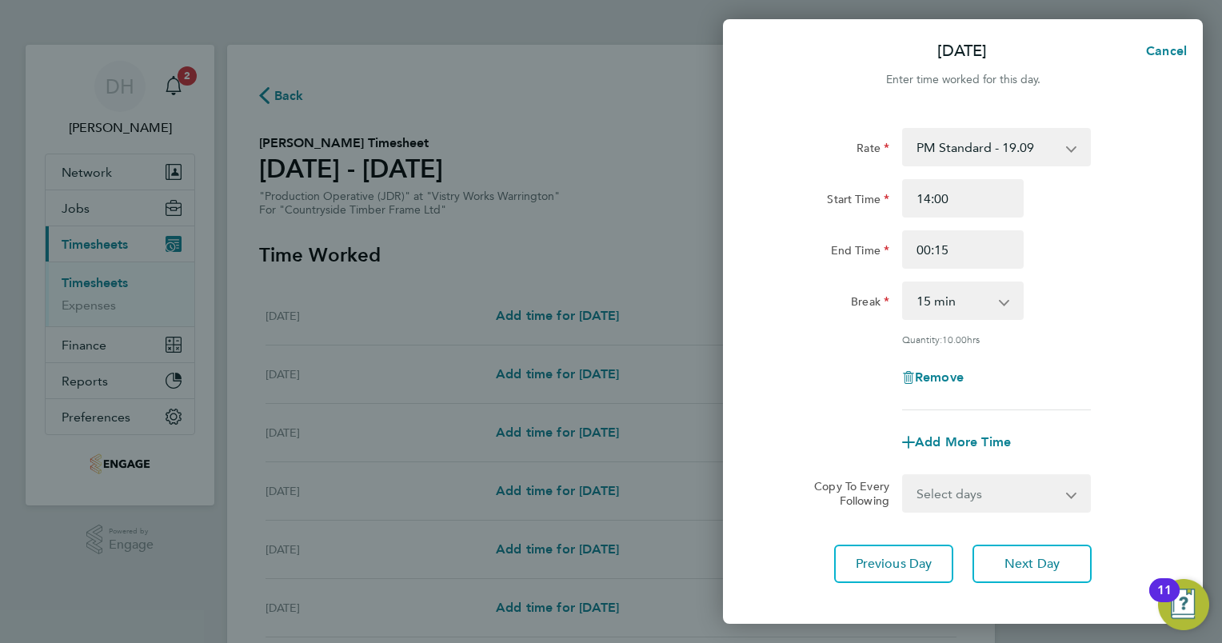
click at [1006, 299] on app-icon-cross-button at bounding box center [1012, 300] width 19 height 35
click at [1006, 305] on app-icon-cross-button at bounding box center [1012, 300] width 19 height 35
click at [950, 301] on select "0 min 15 min 30 min 45 min 60 min 75 min 90 min" at bounding box center [952, 300] width 99 height 35
click at [903, 283] on select "0 min 15 min 30 min 45 min 60 min 75 min 90 min" at bounding box center [952, 300] width 99 height 35
click at [1004, 305] on app-icon-cross-button at bounding box center [1012, 300] width 19 height 35
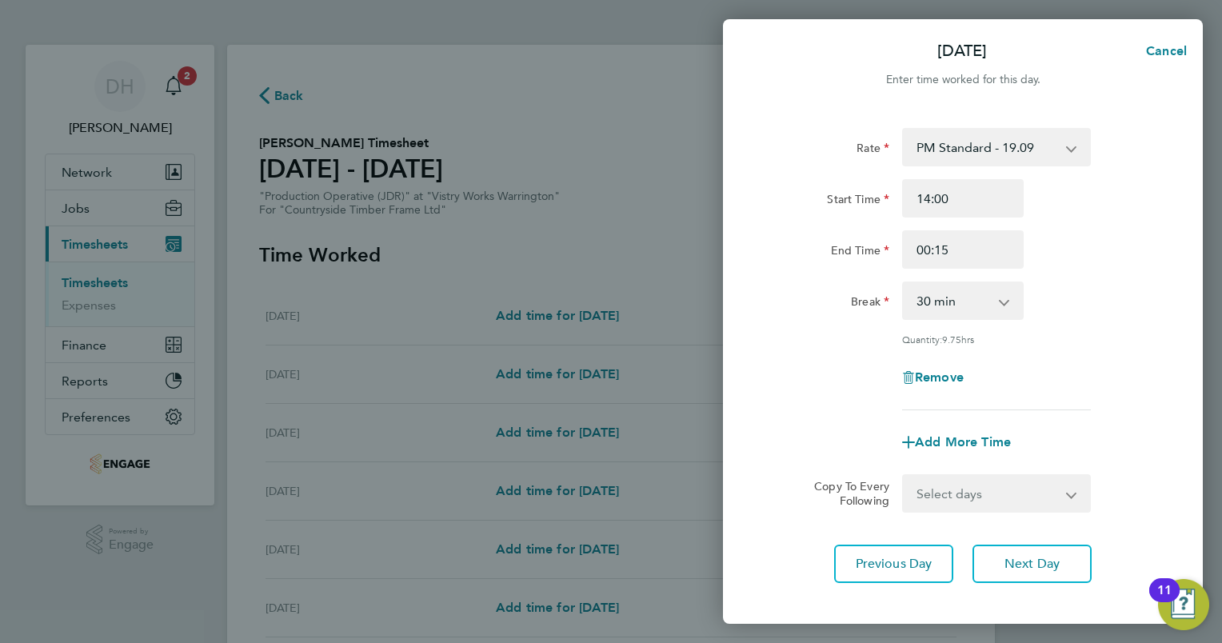
click at [936, 309] on select "0 min 15 min 30 min 45 min 60 min 75 min 90 min" at bounding box center [952, 300] width 99 height 35
select select "45"
click at [903, 283] on select "0 min 15 min 30 min 45 min 60 min 75 min 90 min" at bounding box center [952, 300] width 99 height 35
click at [1083, 339] on div "Quantity: 9.50 hrs" at bounding box center [996, 339] width 189 height 13
click at [986, 559] on button "Next Day" at bounding box center [1031, 563] width 119 height 38
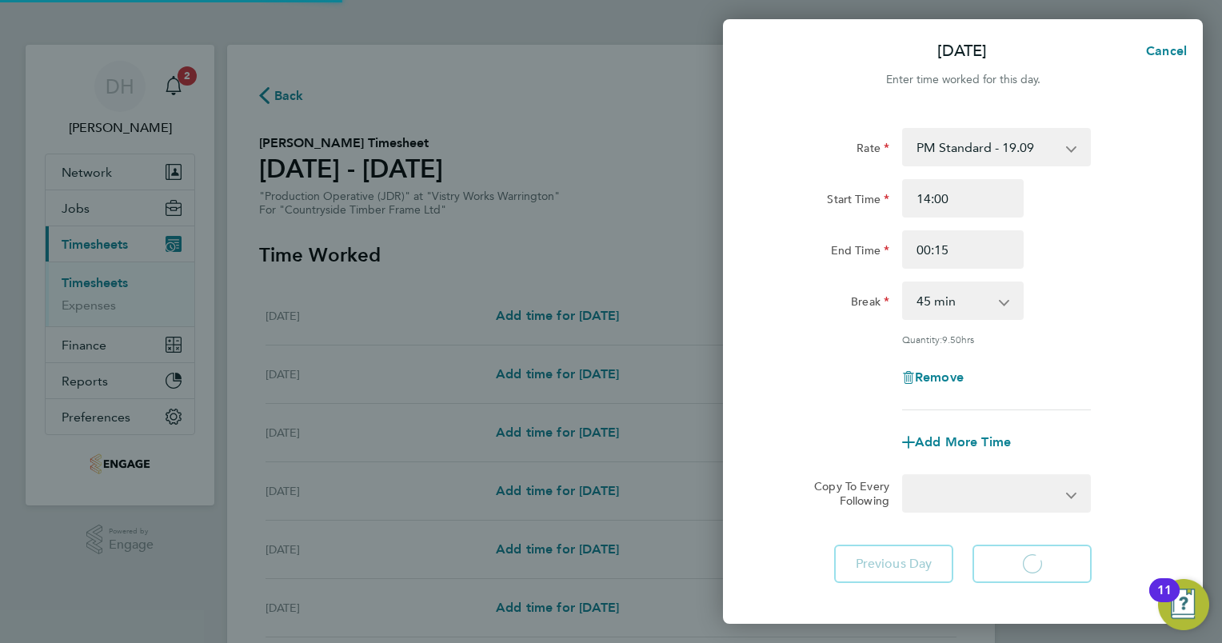
select select "15"
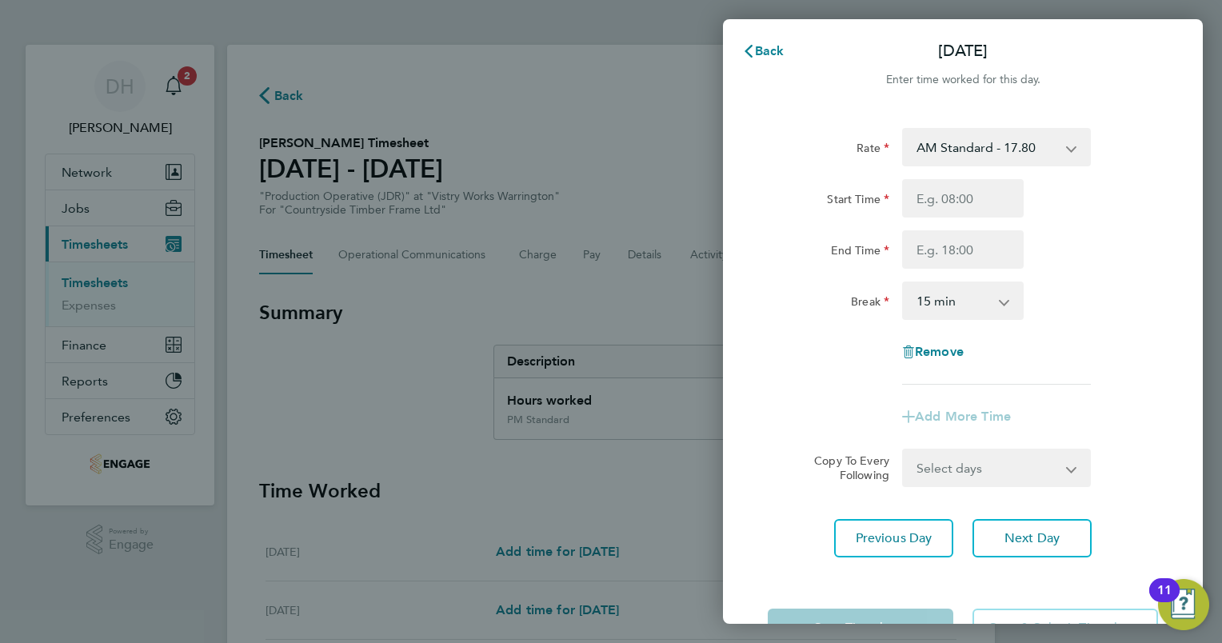
click at [999, 155] on select "AM Standard - 17.80 BONUS - 13.50 AM OT2 - 35.60 PM OT1 - 28.64 AM OT1 - 26.70 …" at bounding box center [986, 147] width 166 height 35
select select "15"
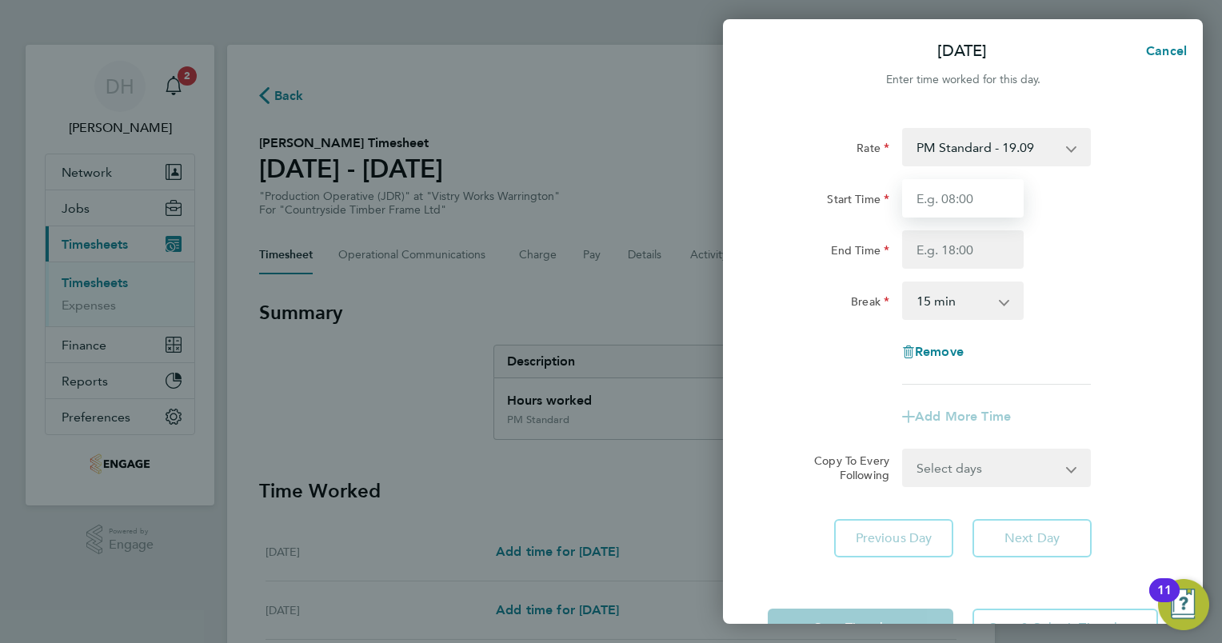
click at [963, 182] on input "Start Time" at bounding box center [963, 198] width 122 height 38
type input "14:00"
type input "00:15"
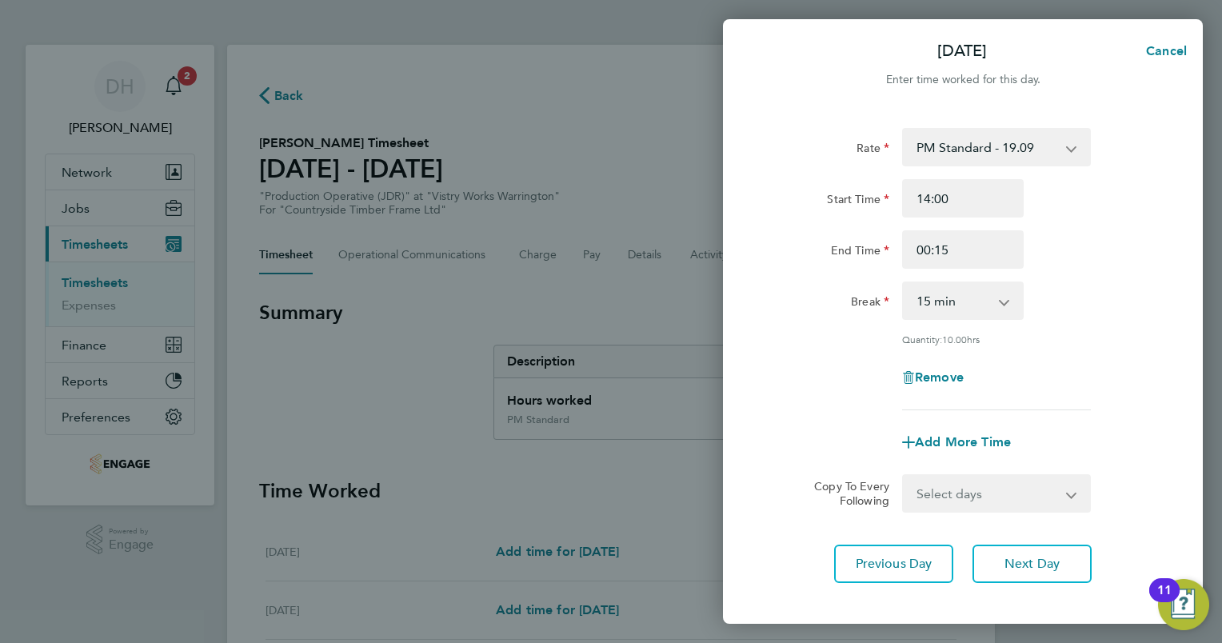
click at [1003, 302] on app-icon-cross-button at bounding box center [1012, 300] width 19 height 35
click at [994, 304] on select "0 min 15 min 30 min 45 min 60 min 75 min 90 min" at bounding box center [952, 300] width 99 height 35
select select "45"
click at [903, 283] on select "0 min 15 min 30 min 45 min 60 min 75 min 90 min" at bounding box center [952, 300] width 99 height 35
click at [1065, 342] on div "Quantity: 9.50 hrs" at bounding box center [996, 339] width 189 height 13
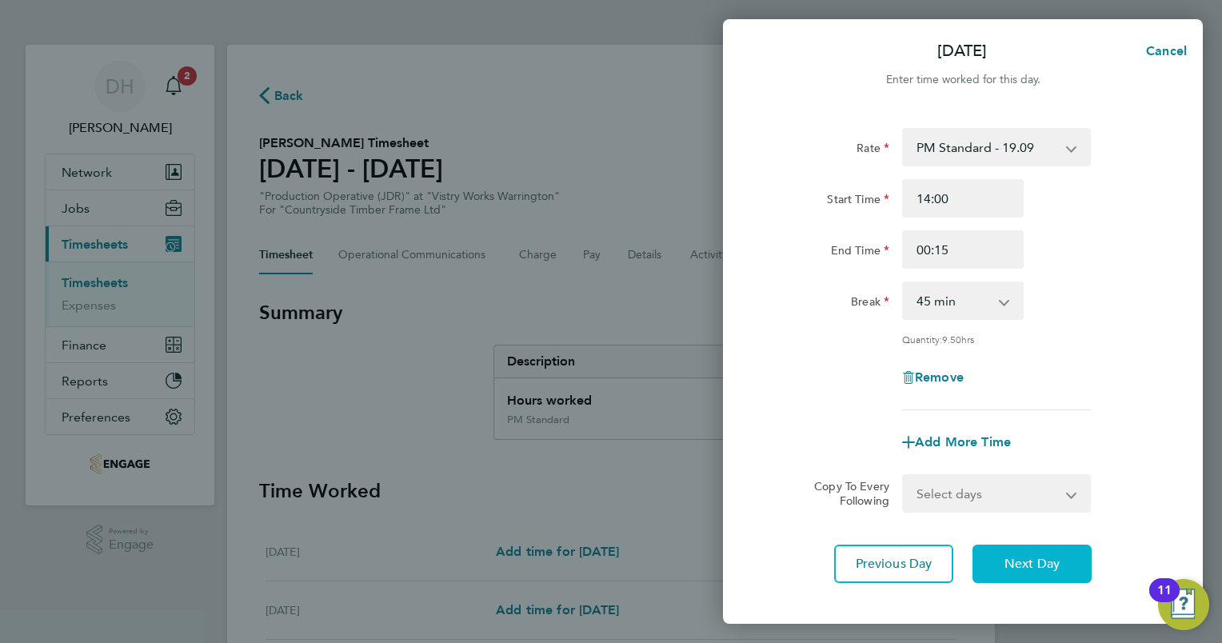
click at [1067, 564] on button "Next Day" at bounding box center [1031, 563] width 119 height 38
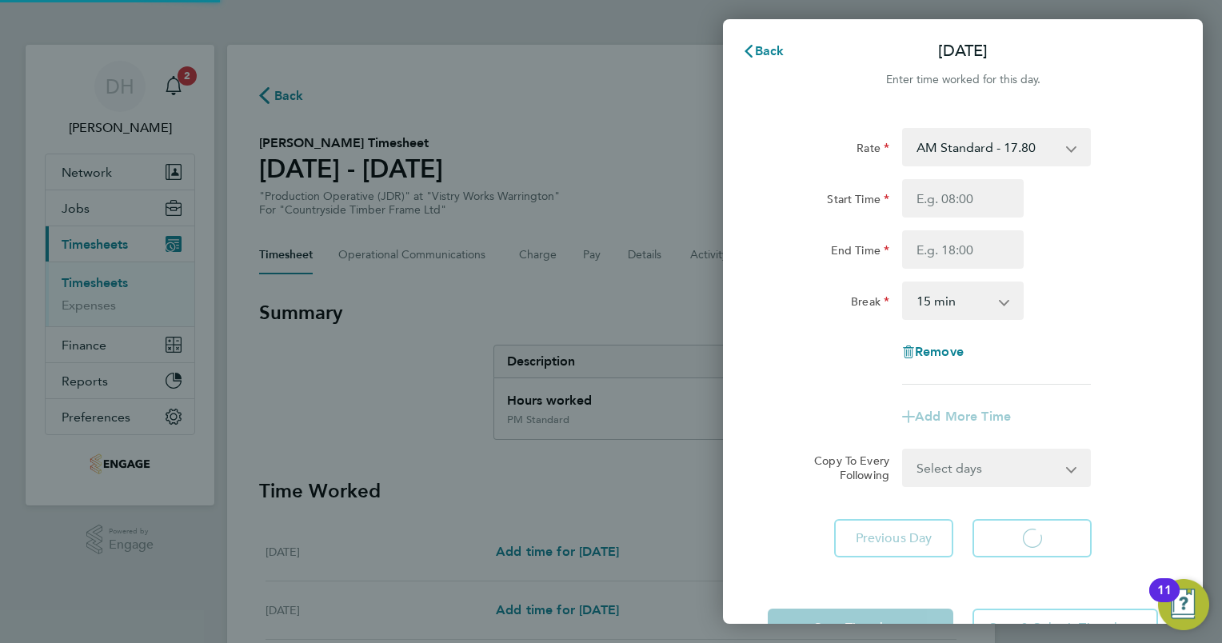
select select "15"
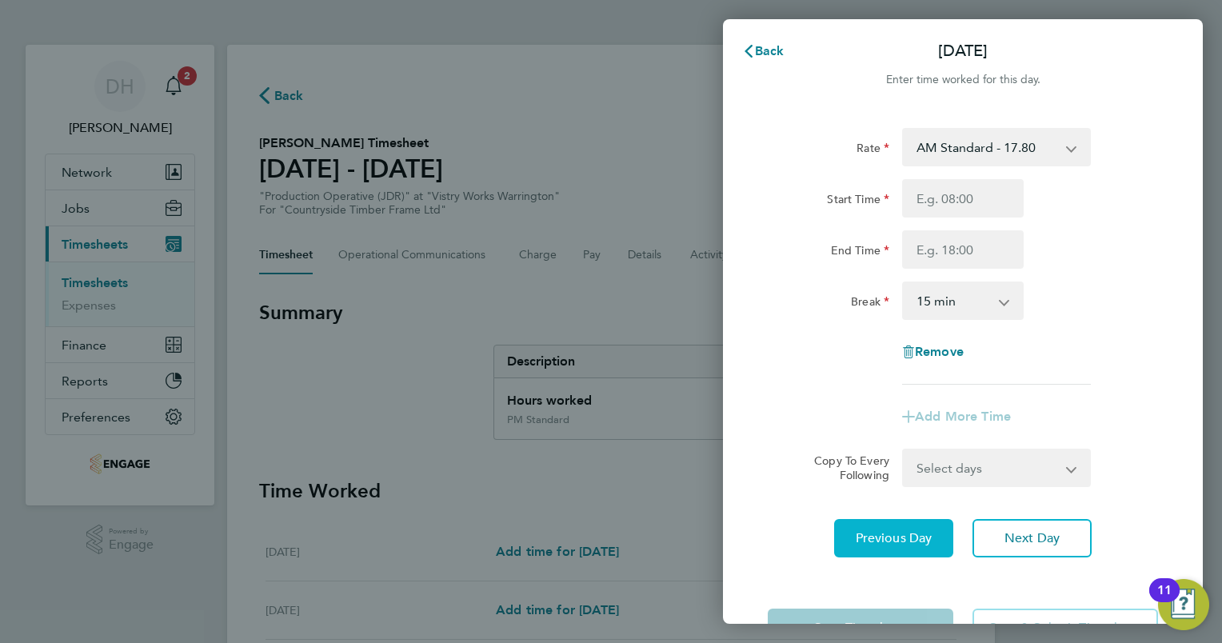
click at [860, 539] on span "Previous Day" at bounding box center [893, 538] width 77 height 16
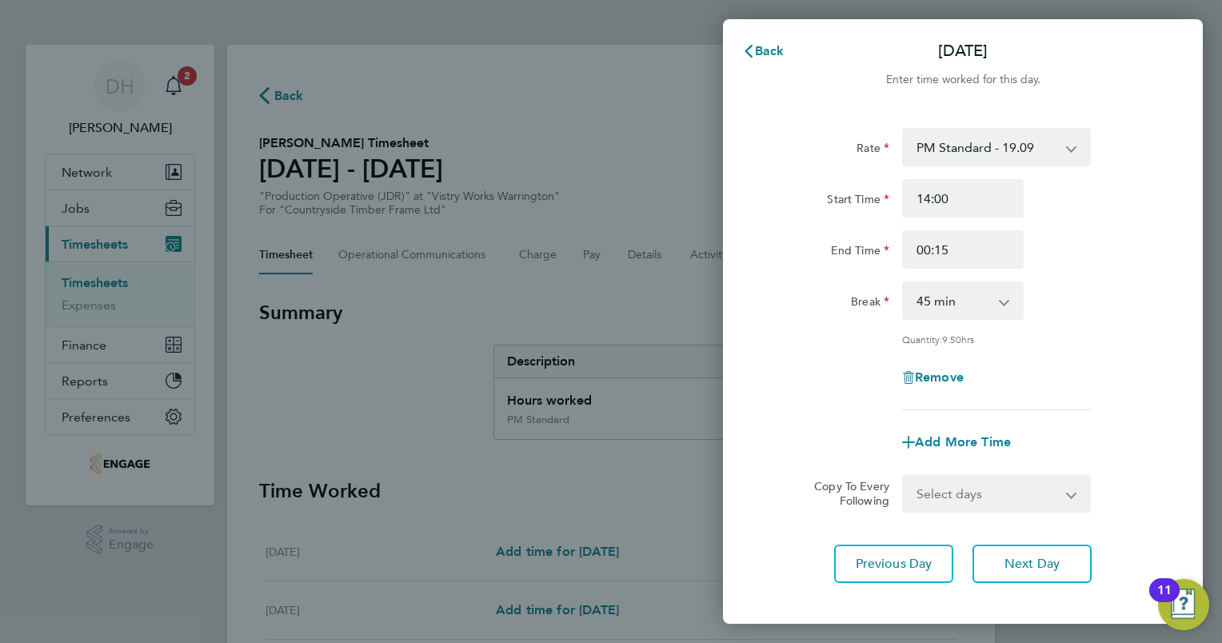
click at [961, 315] on select "0 min 15 min 30 min 45 min 60 min 75 min 90 min" at bounding box center [952, 300] width 99 height 35
select select "60"
click at [903, 283] on select "0 min 15 min 30 min 45 min 60 min 75 min 90 min" at bounding box center [952, 300] width 99 height 35
click at [1005, 304] on app-icon-cross-button at bounding box center [1012, 300] width 19 height 35
click at [983, 246] on input "00:15" at bounding box center [963, 249] width 122 height 38
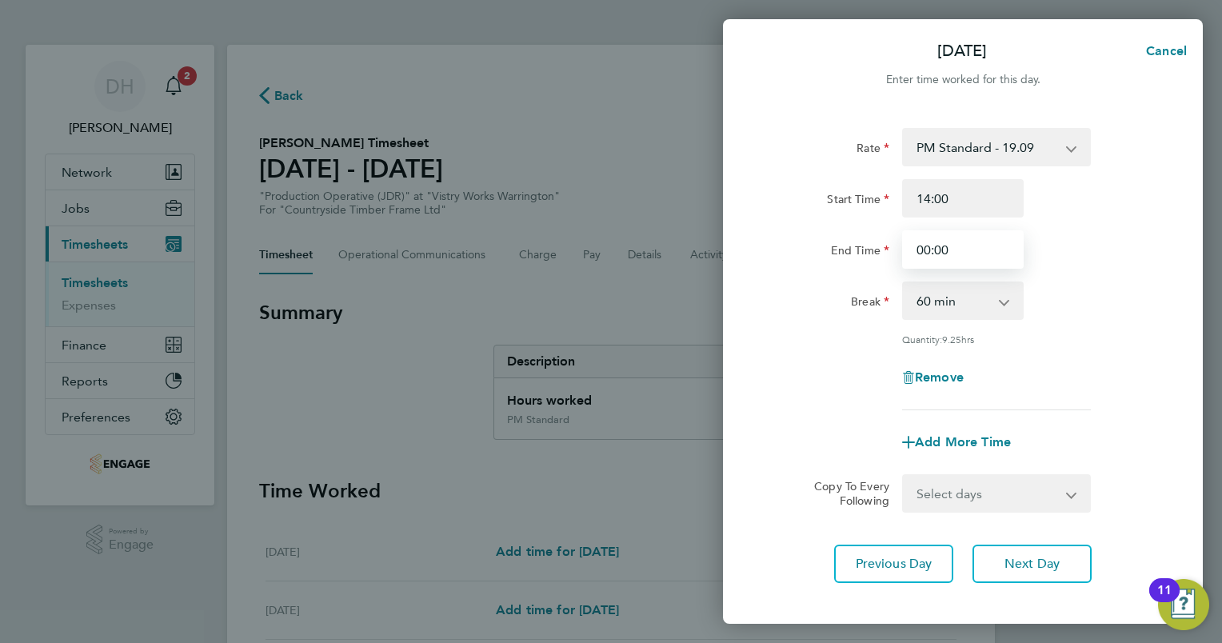
type input "00:00"
click at [1047, 288] on div "Break 0 min 15 min 30 min 45 min 60 min 75 min 90 min" at bounding box center [962, 300] width 403 height 38
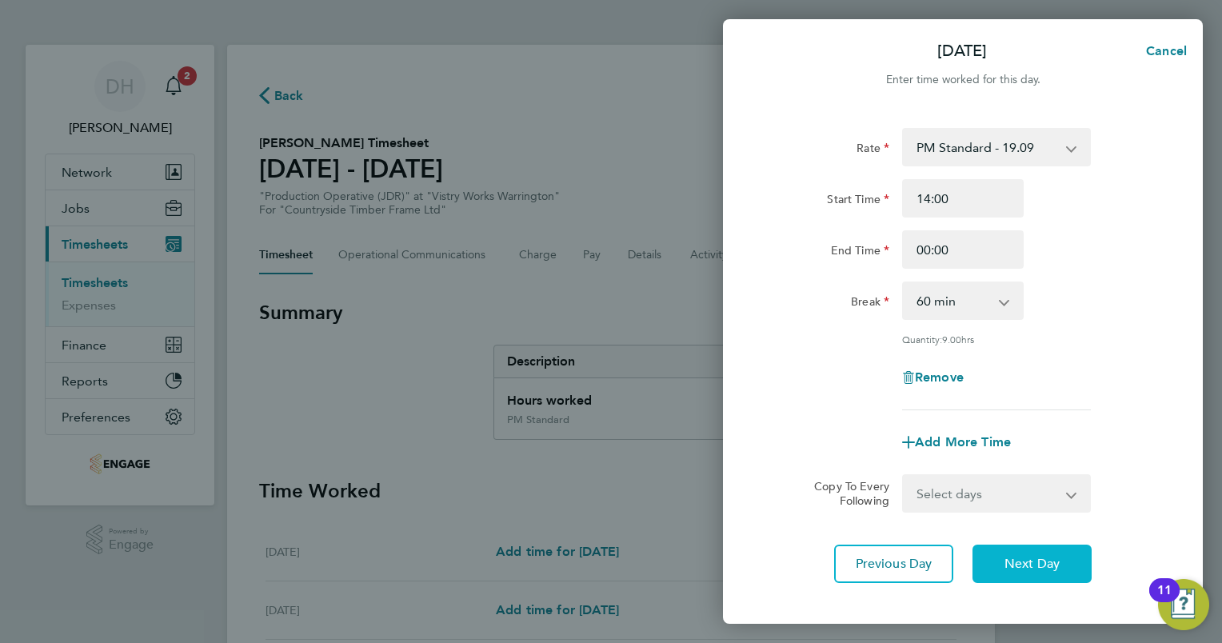
click at [1066, 566] on button "Next Day" at bounding box center [1031, 563] width 119 height 38
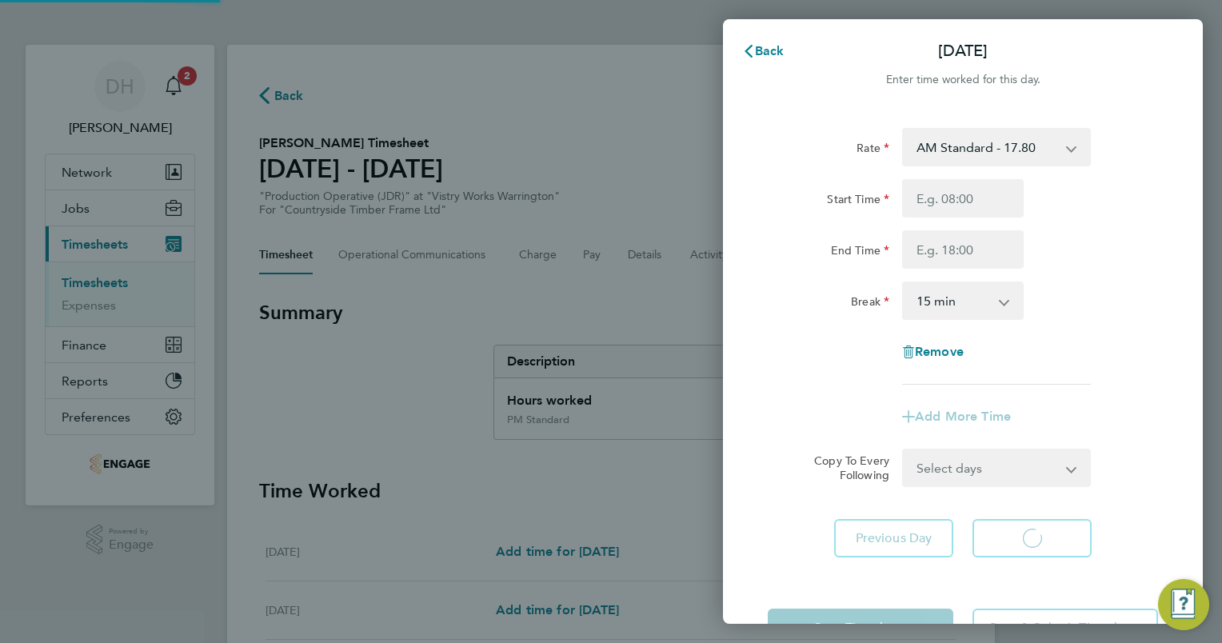
select select "15"
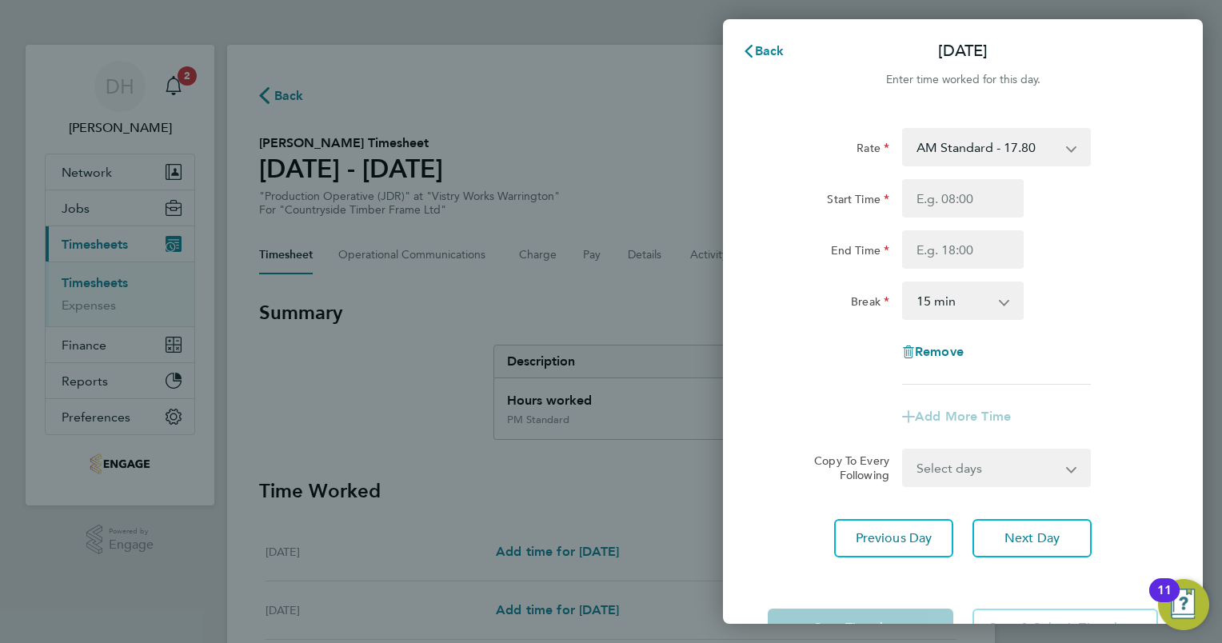
scroll to position [54, 0]
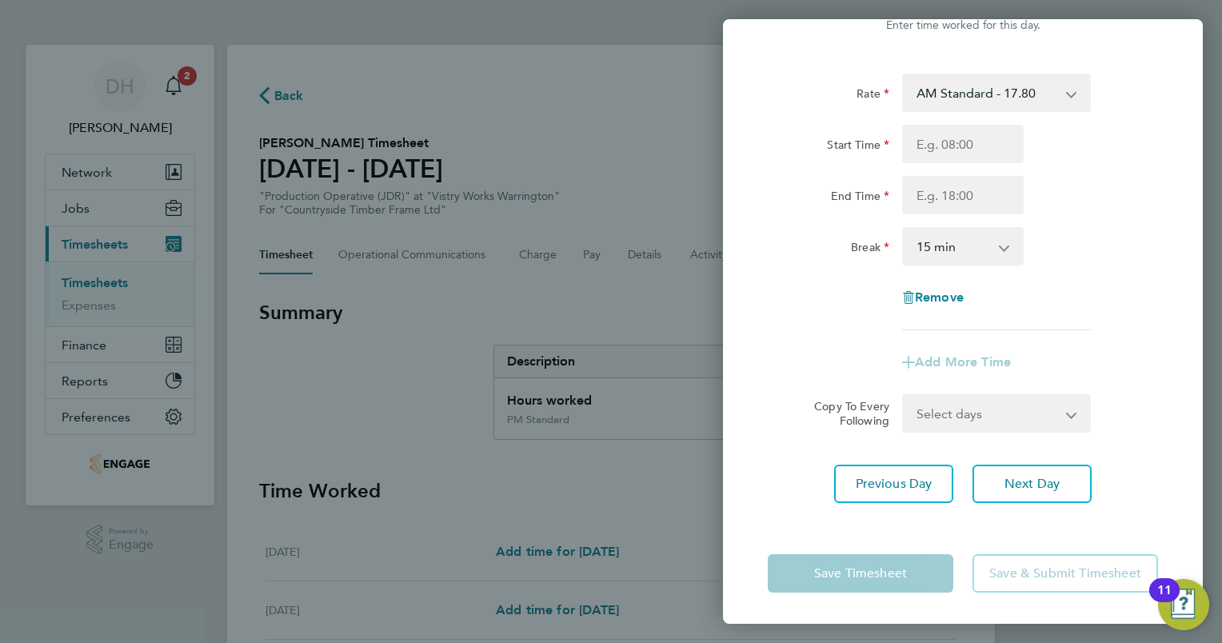
click at [805, 583] on app-form-button "Save Timesheet" at bounding box center [865, 573] width 195 height 38
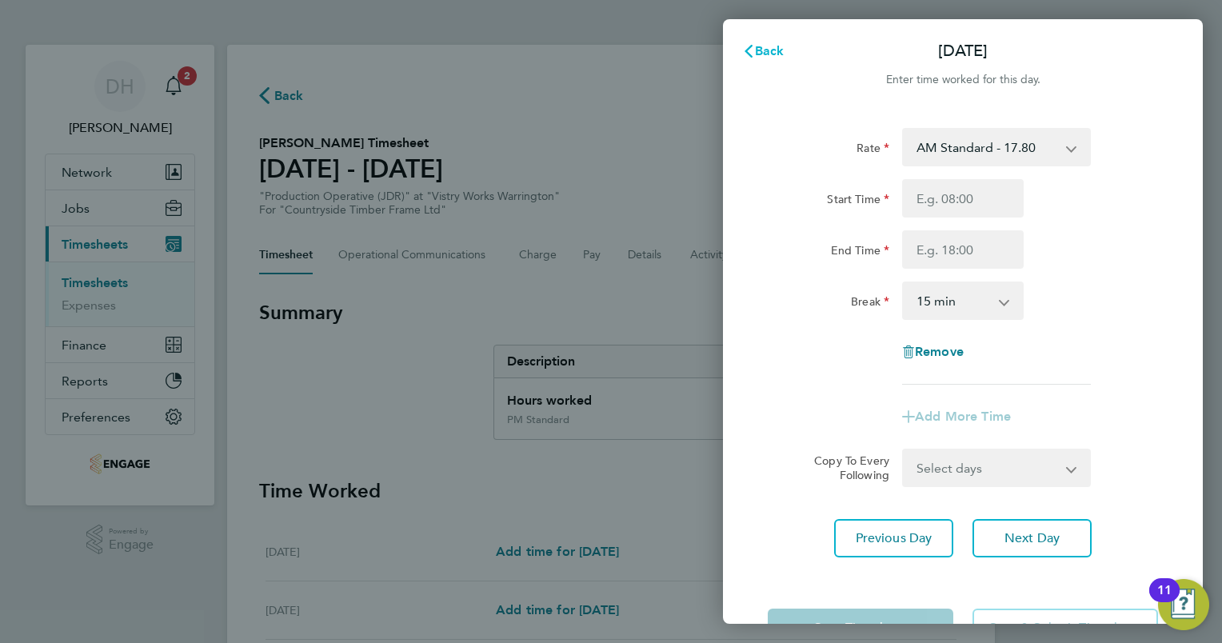
click at [768, 48] on span "Back" at bounding box center [770, 50] width 30 height 15
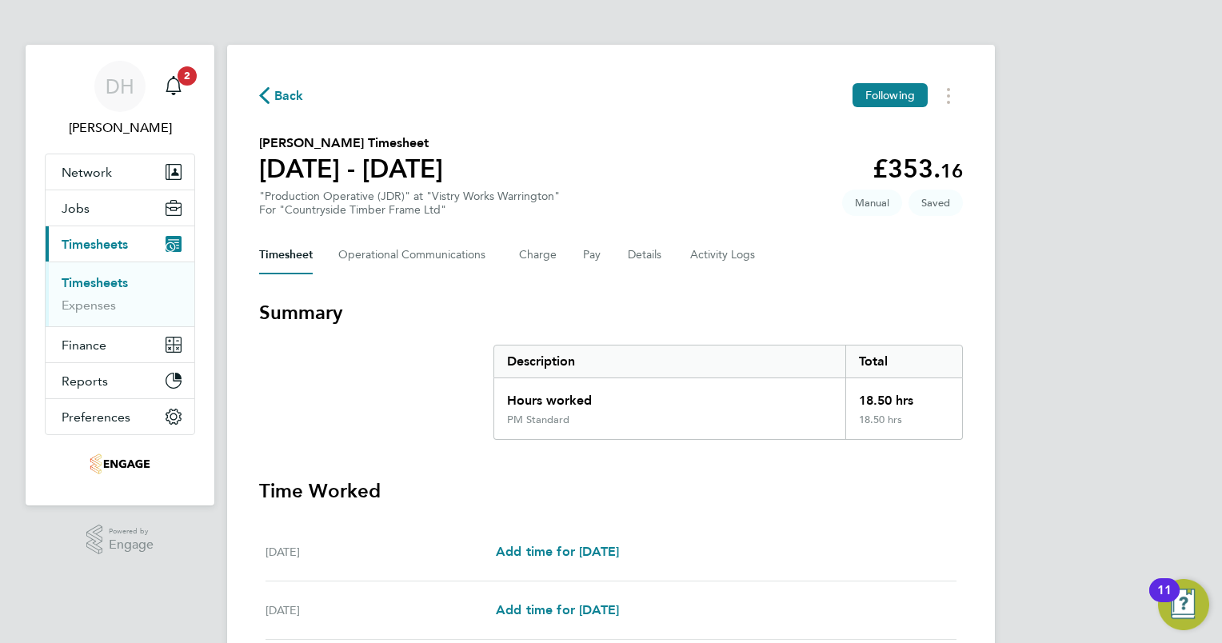
scroll to position [465, 0]
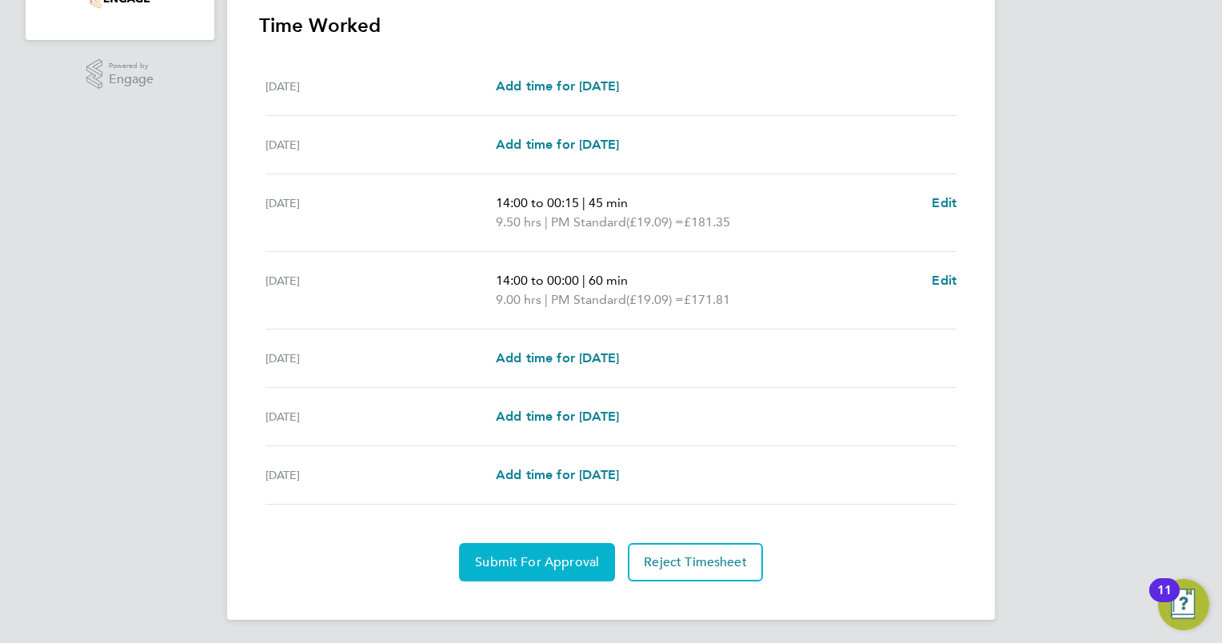
click at [566, 557] on span "Submit For Approval" at bounding box center [537, 562] width 124 height 16
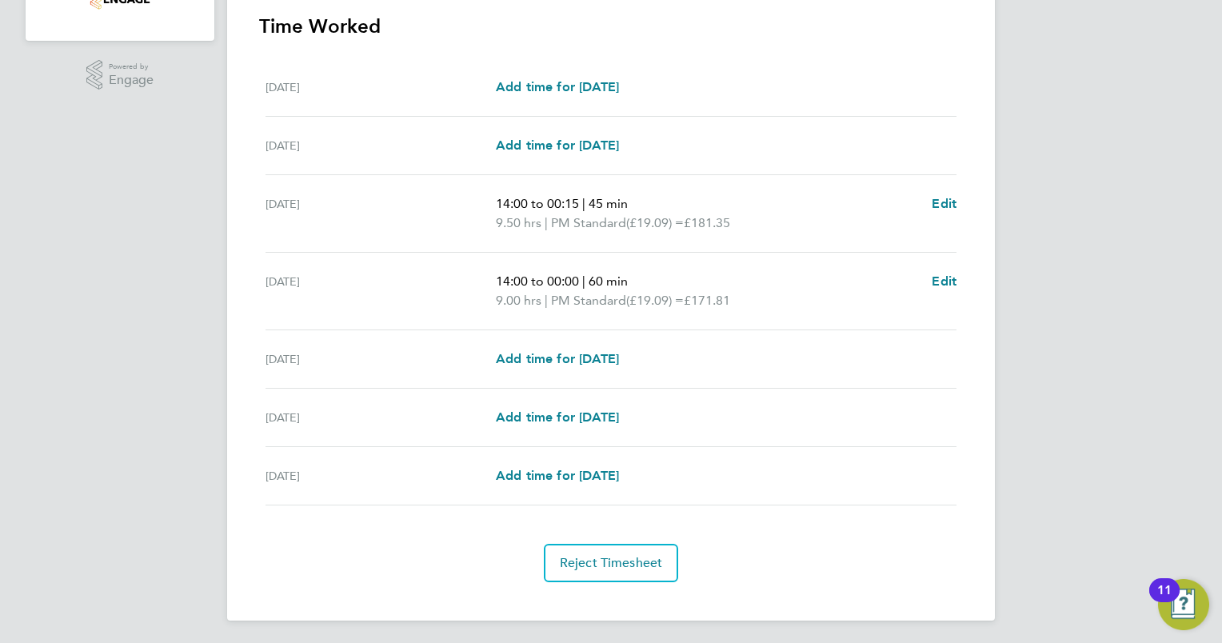
scroll to position [0, 0]
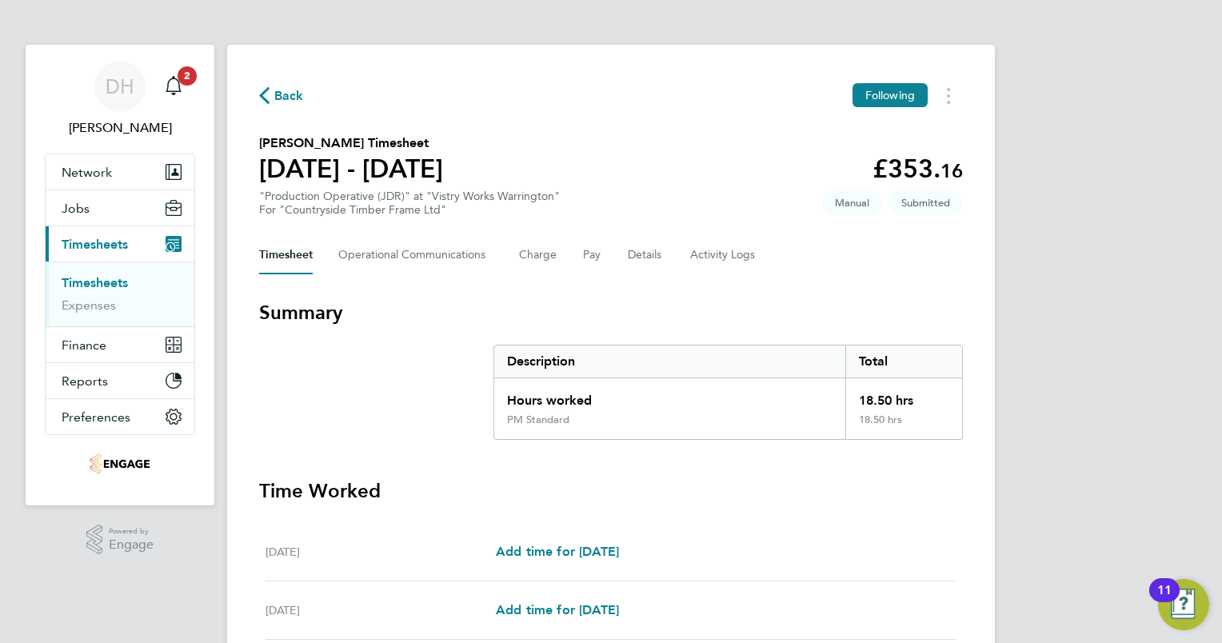
click at [290, 101] on span "Back" at bounding box center [289, 95] width 30 height 19
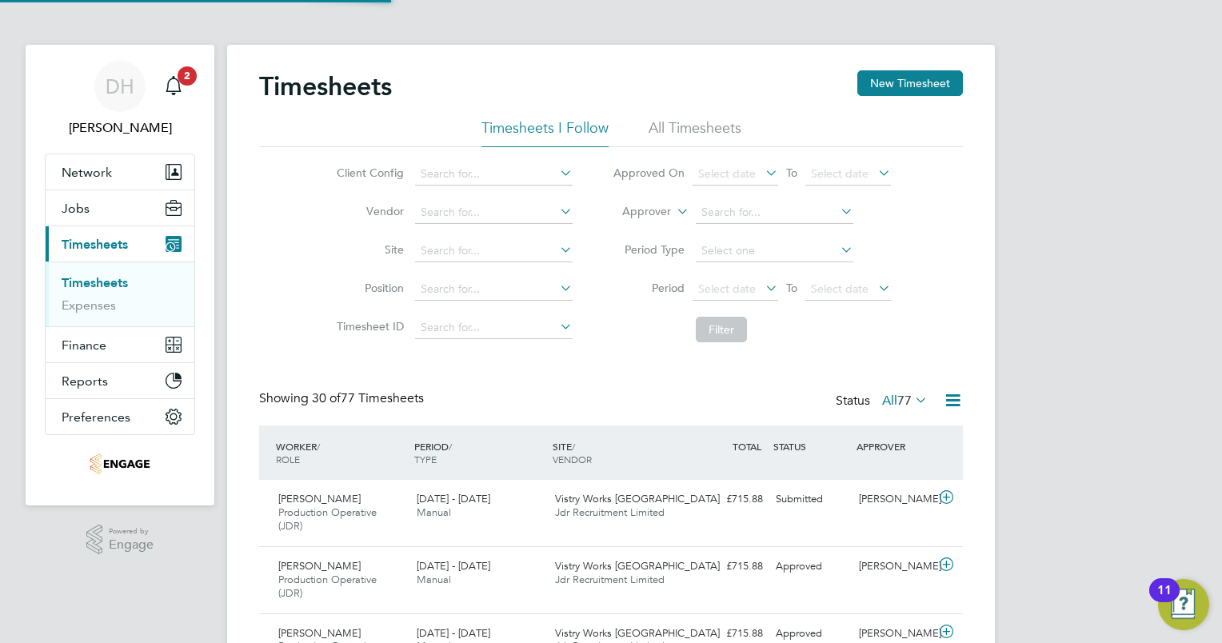
scroll to position [54, 139]
click at [950, 77] on button "New Timesheet" at bounding box center [910, 83] width 106 height 26
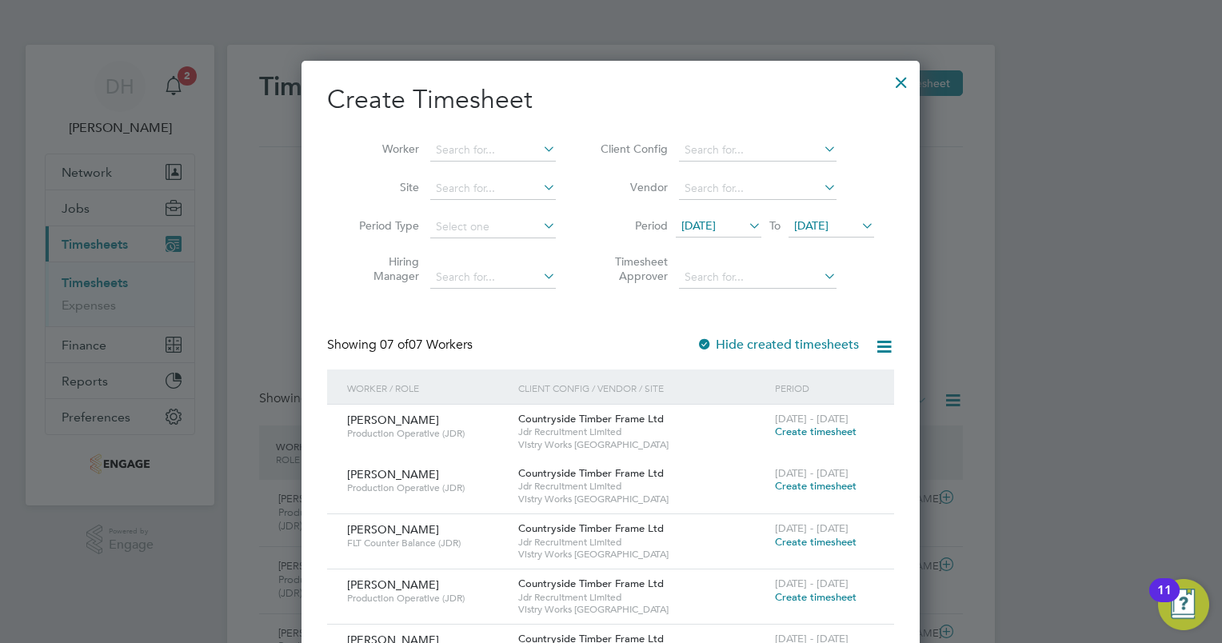
click at [764, 226] on span "To" at bounding box center [774, 225] width 21 height 21
click at [745, 226] on icon at bounding box center [745, 225] width 0 height 22
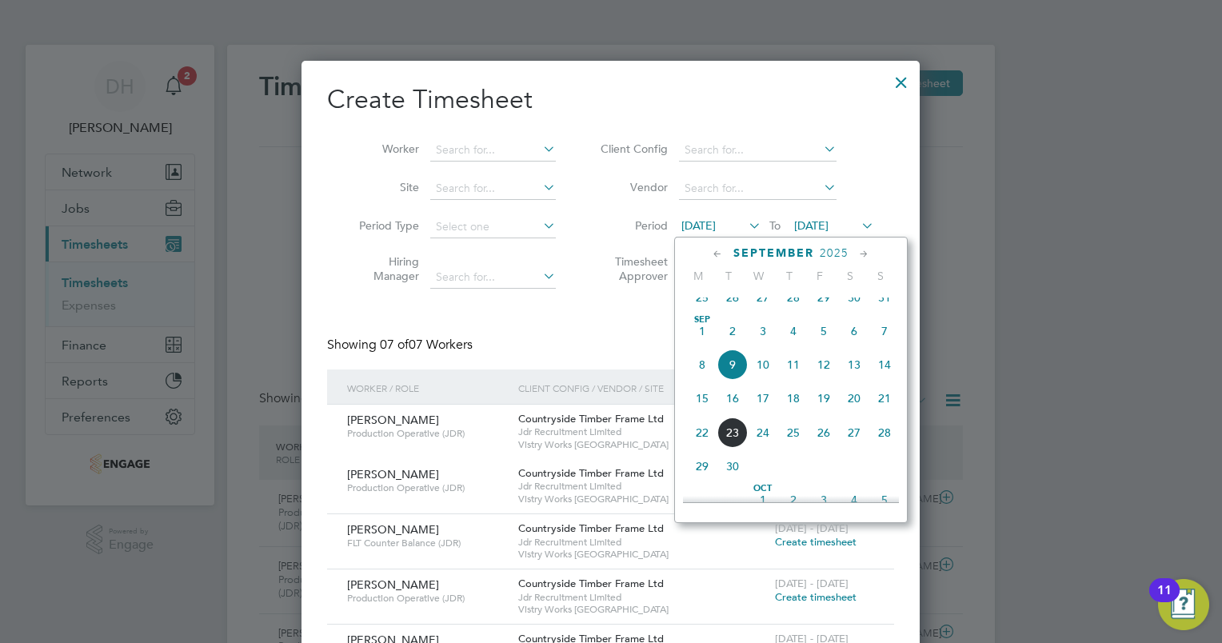
click at [694, 411] on span "15" at bounding box center [702, 398] width 30 height 30
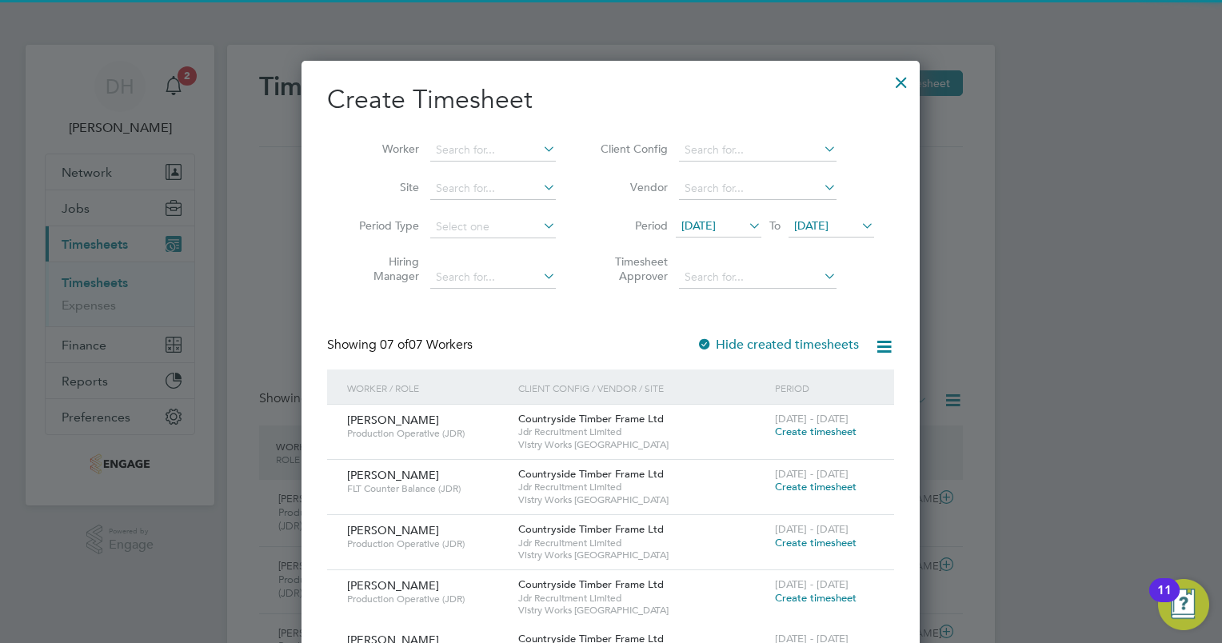
click at [828, 222] on span "16 Sep 2025" at bounding box center [811, 225] width 34 height 14
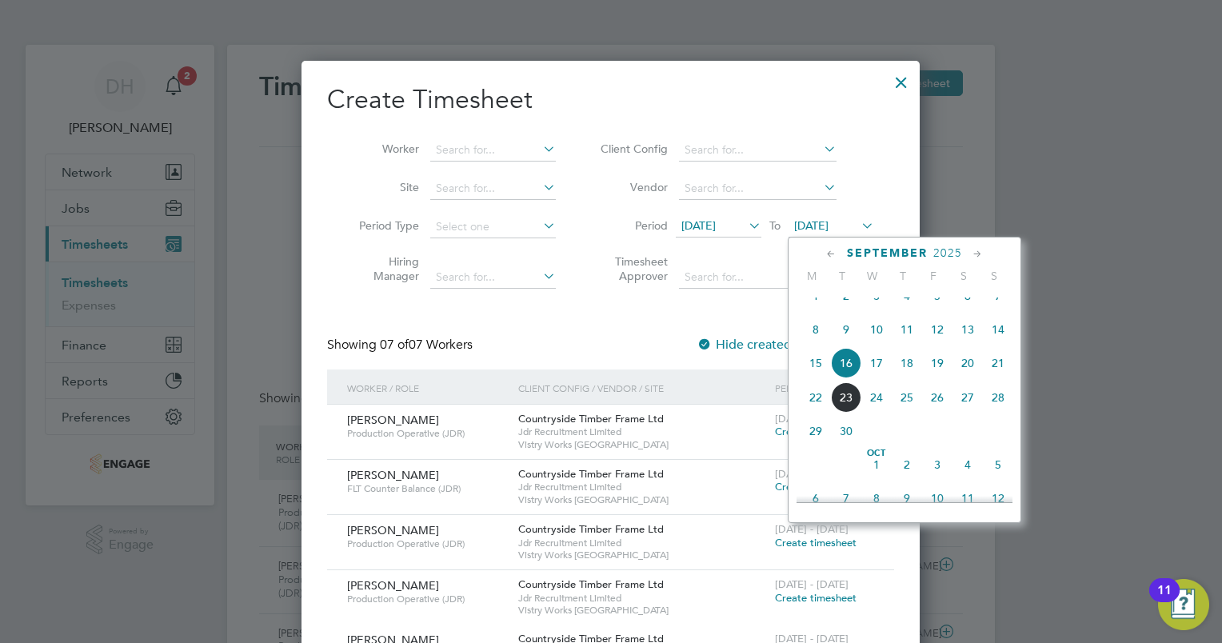
click at [965, 378] on span "20" at bounding box center [967, 363] width 30 height 30
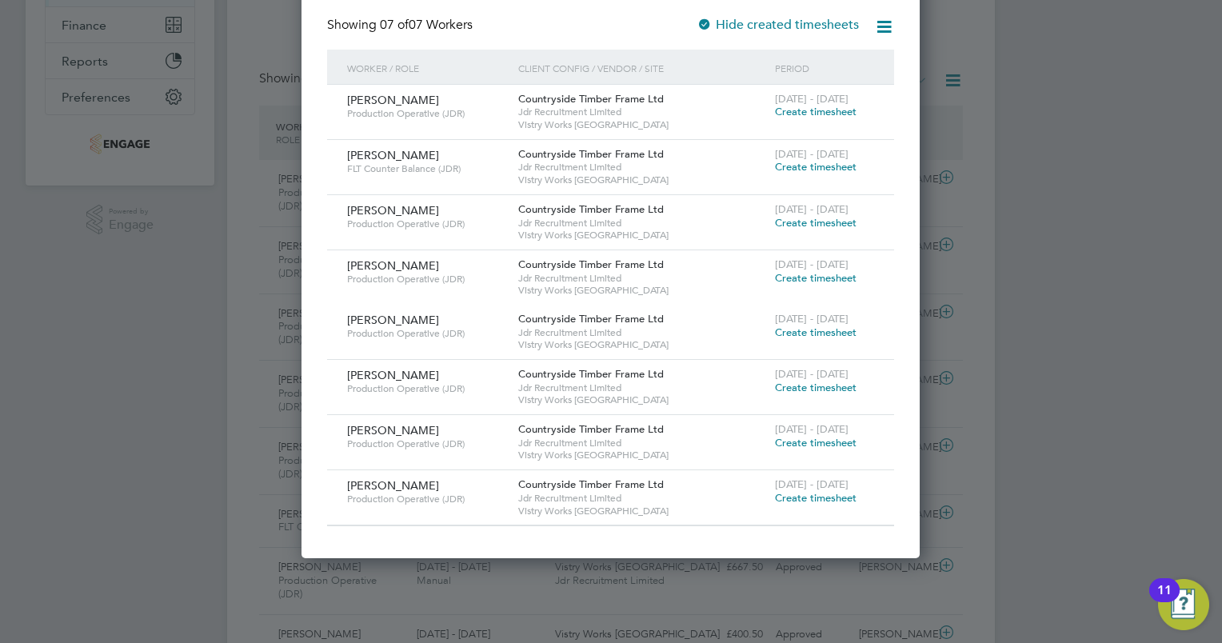
click at [795, 219] on span "Create timesheet" at bounding box center [816, 223] width 82 height 14
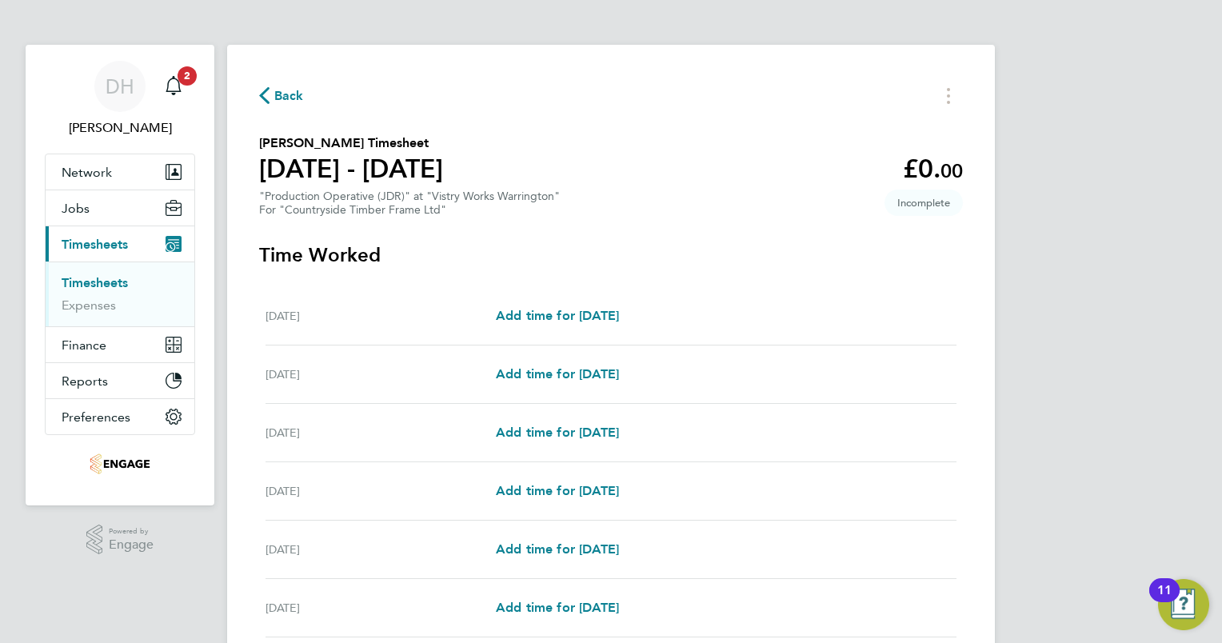
click at [275, 101] on span "Back" at bounding box center [289, 95] width 30 height 19
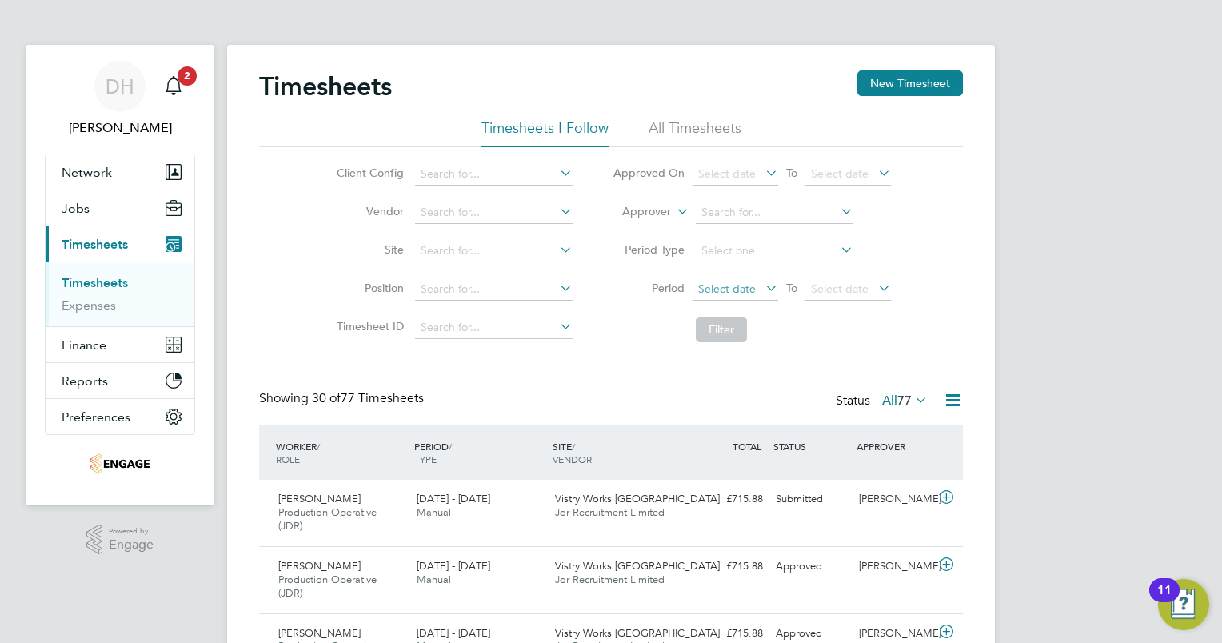
click at [751, 285] on span "Select date" at bounding box center [727, 288] width 58 height 14
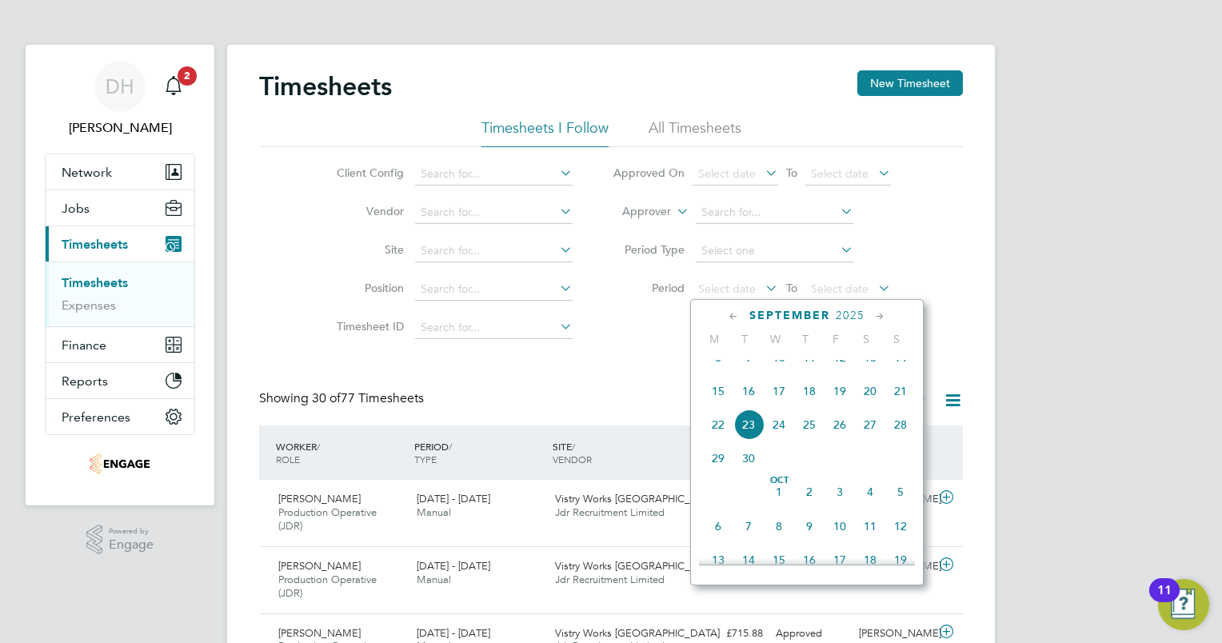
click at [714, 406] on span "15" at bounding box center [718, 391] width 30 height 30
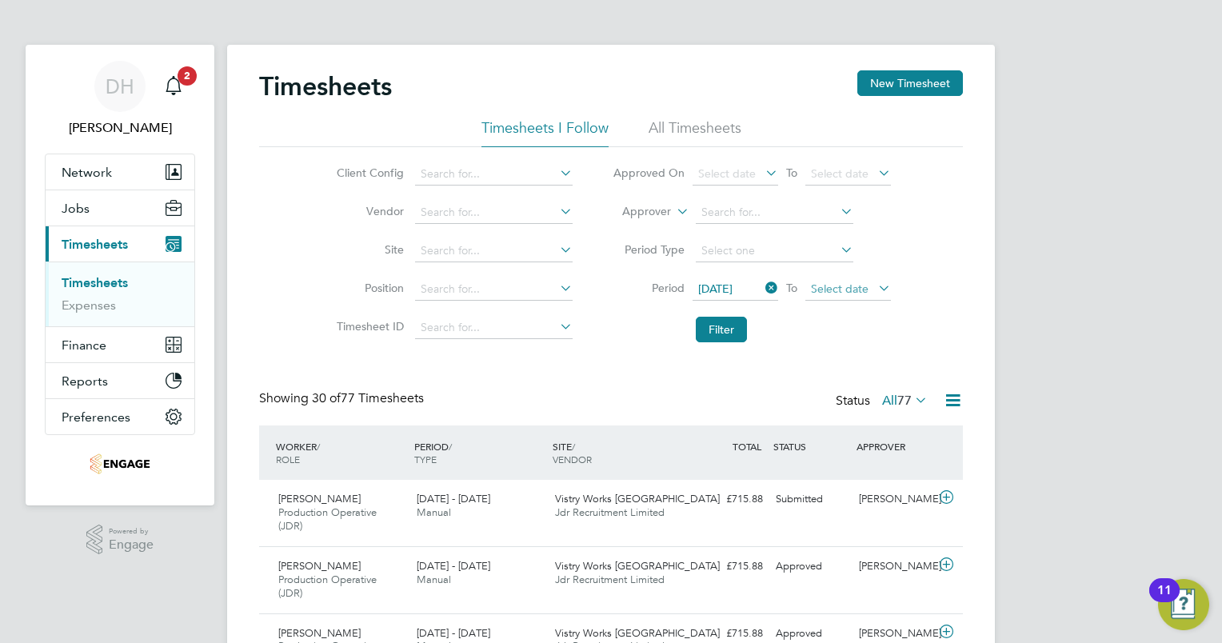
click at [851, 292] on span "Select date" at bounding box center [840, 288] width 58 height 14
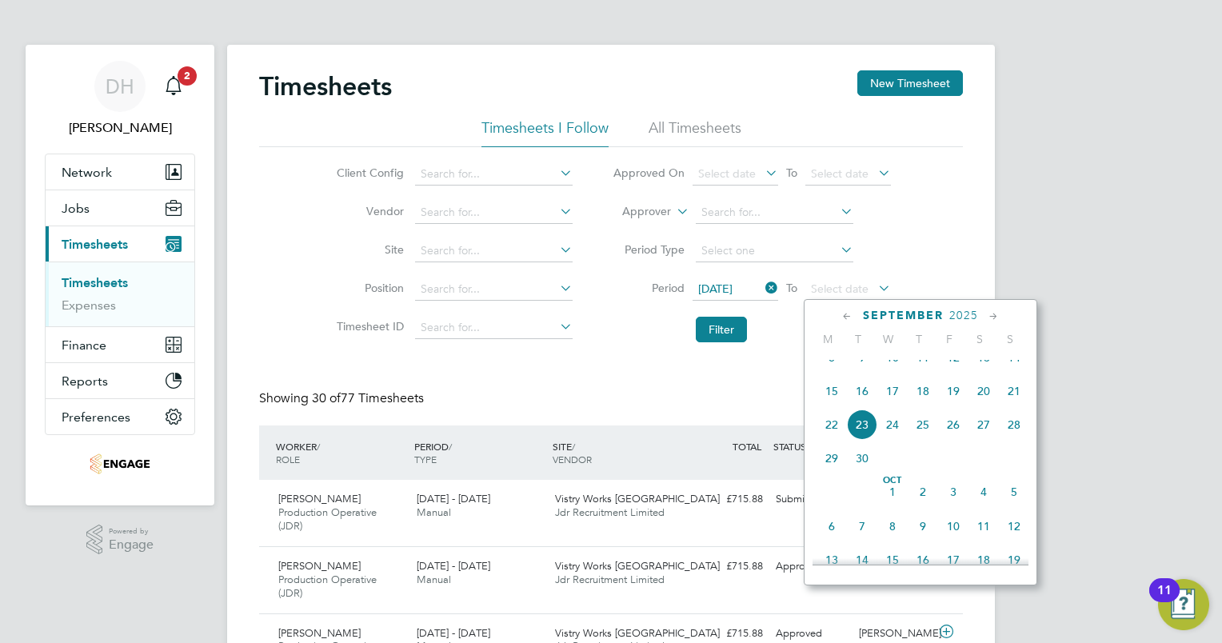
click at [979, 405] on span "20" at bounding box center [983, 391] width 30 height 30
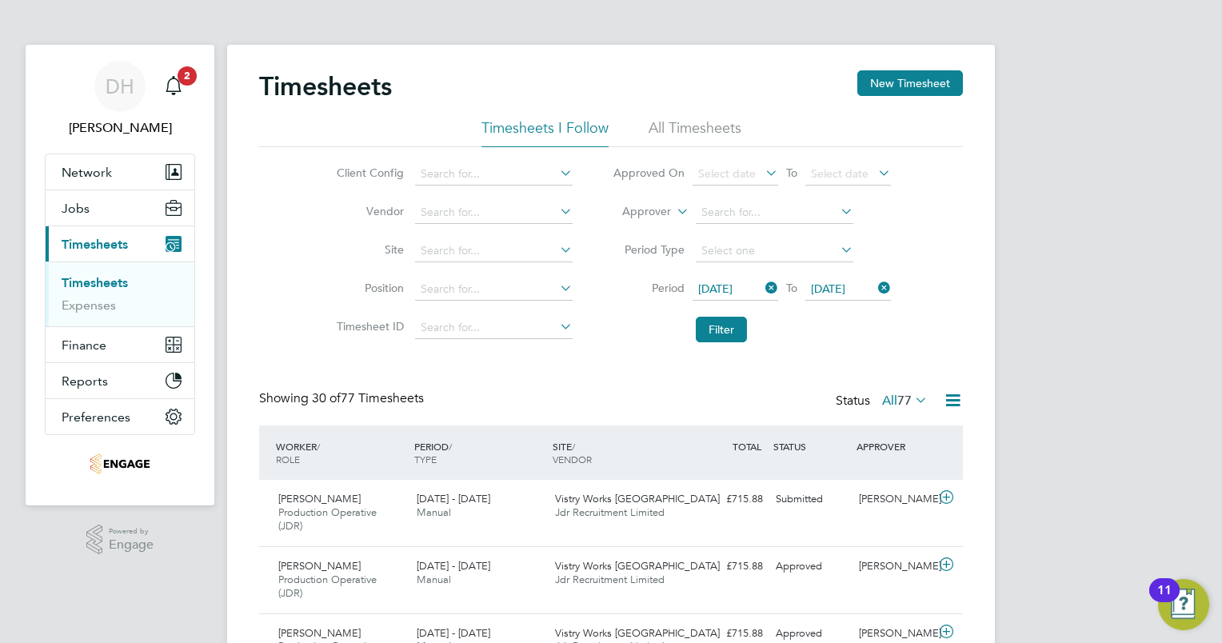
click at [959, 288] on div "Client Config Vendor Site Position Timesheet ID Approved On Select date To Sele…" at bounding box center [611, 248] width 704 height 203
click at [929, 78] on button "New Timesheet" at bounding box center [910, 83] width 106 height 26
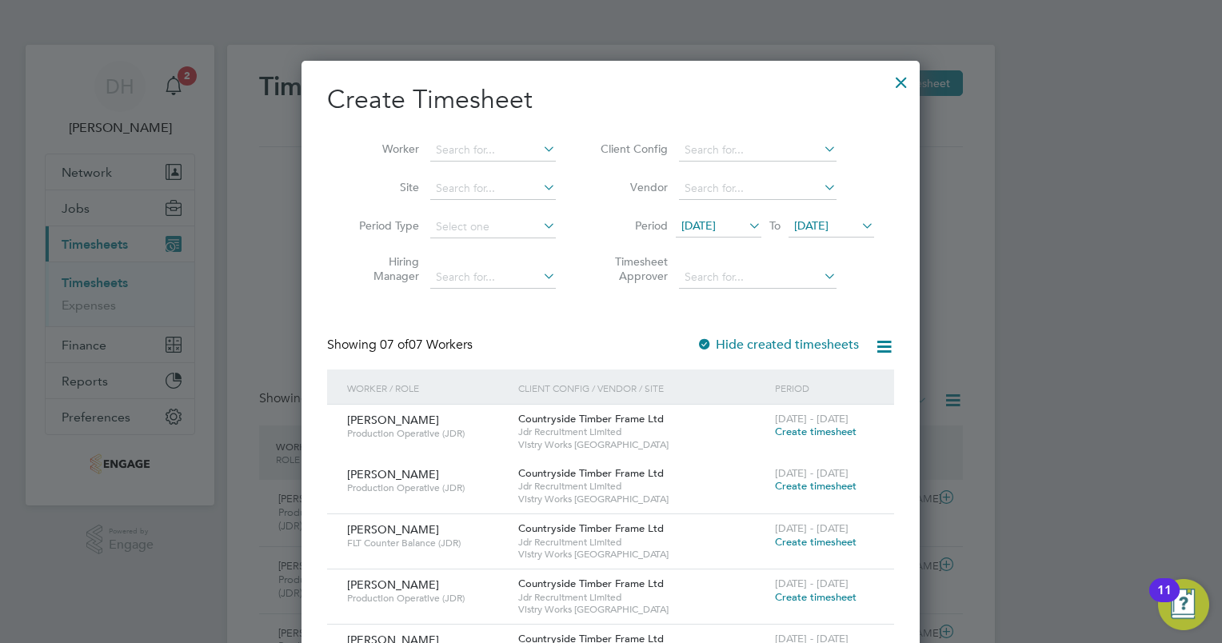
click at [716, 228] on span "09 Sep 2025" at bounding box center [698, 225] width 34 height 14
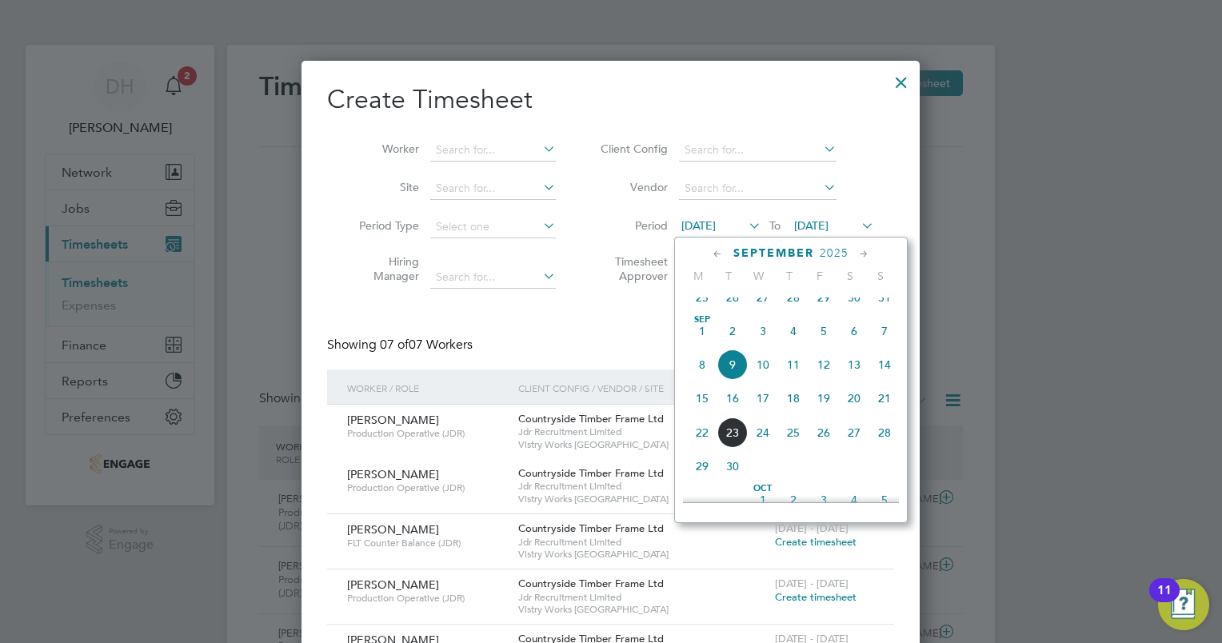
click at [703, 405] on span "15" at bounding box center [702, 398] width 30 height 30
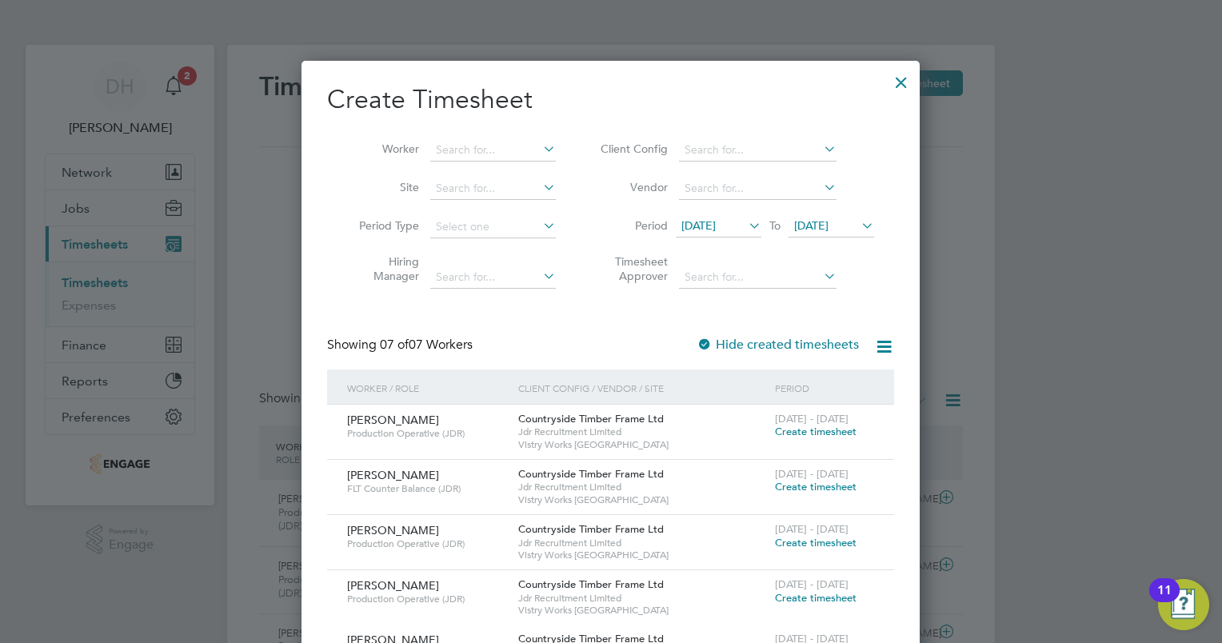
click at [821, 220] on span "16 Sep 2025" at bounding box center [811, 225] width 34 height 14
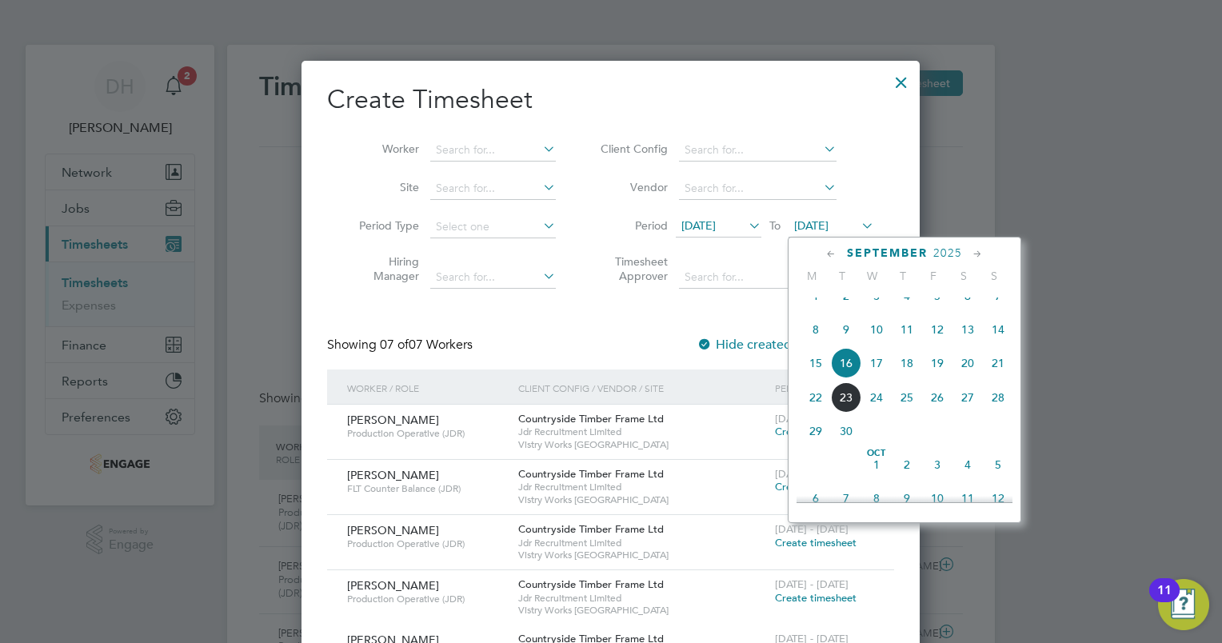
click at [969, 378] on span "20" at bounding box center [967, 363] width 30 height 30
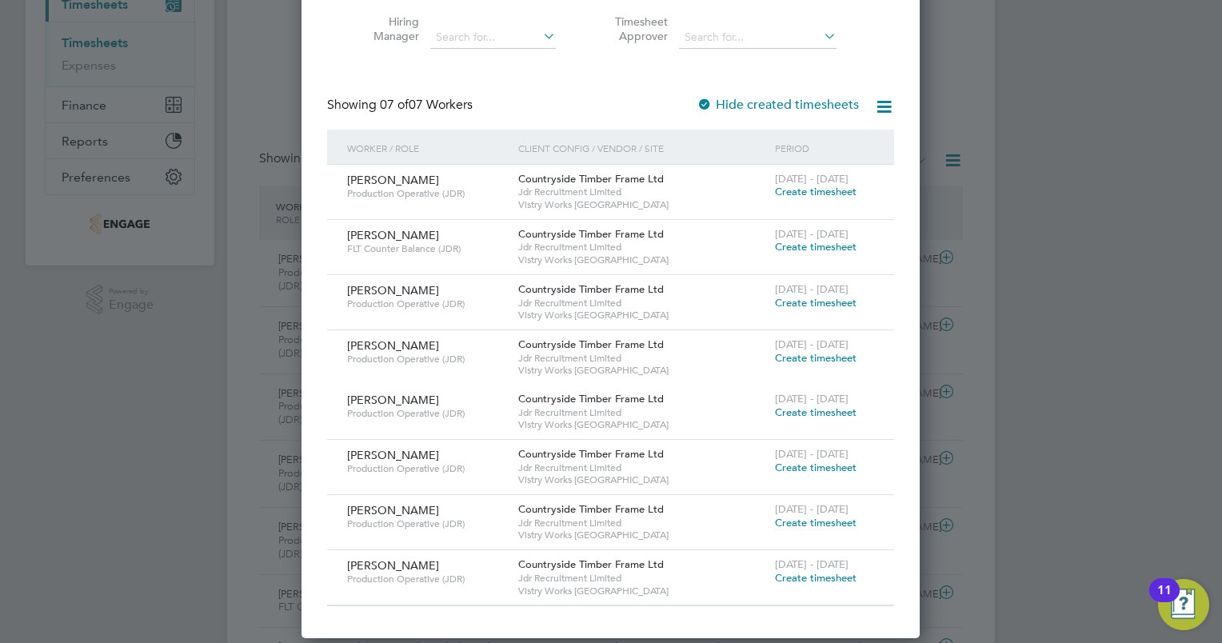
click at [817, 303] on span "Create timesheet" at bounding box center [816, 303] width 82 height 14
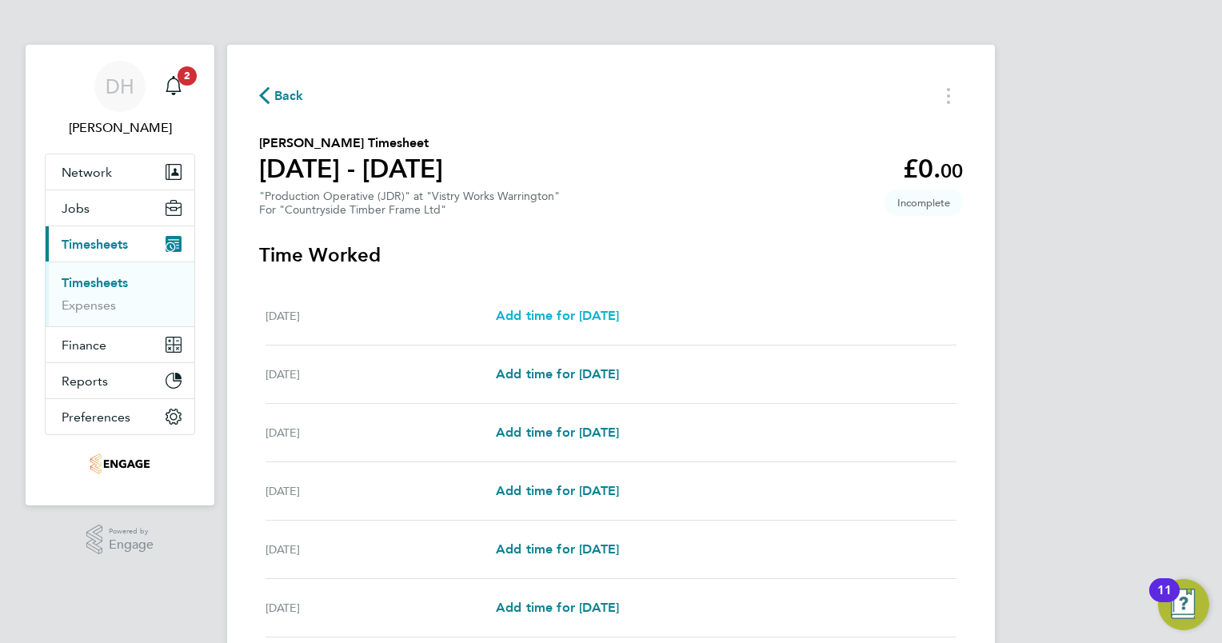
click at [519, 324] on link "Add time for Tue 16 Sep" at bounding box center [557, 315] width 123 height 19
select select "15"
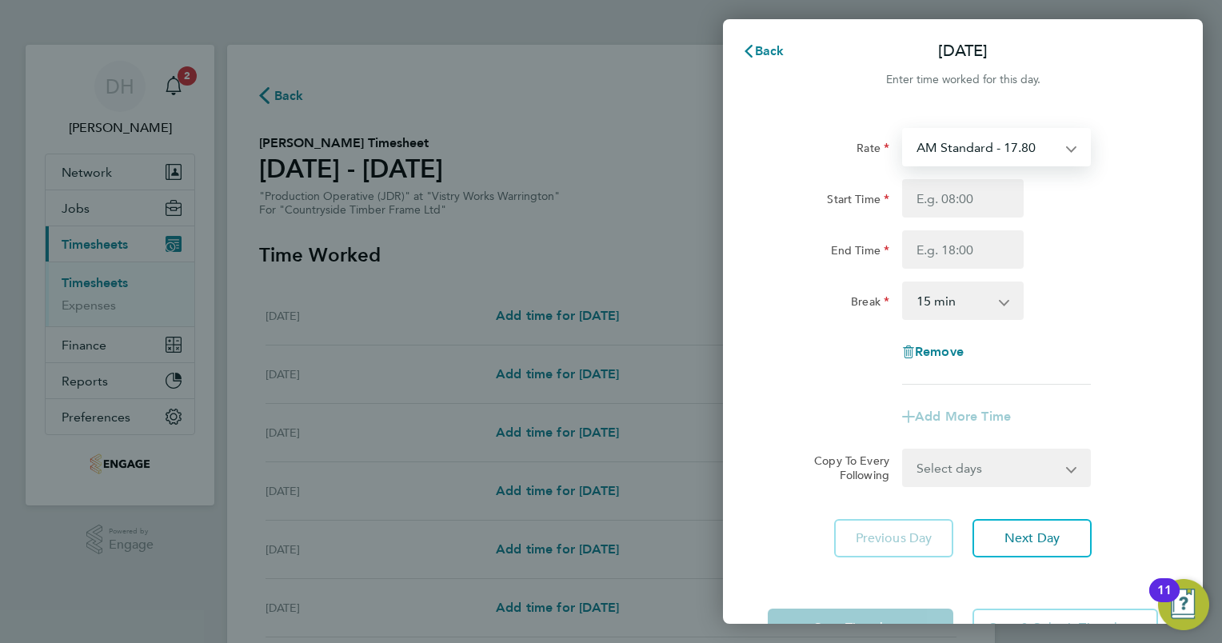
click at [964, 146] on select "AM Standard - 17.80 BONUS - 13.50 PM OT1 - 28.64 AM OT2 - 35.60 AM OT1 - 26.70 …" at bounding box center [986, 147] width 166 height 35
click at [947, 198] on input "Start Time" at bounding box center [963, 198] width 122 height 38
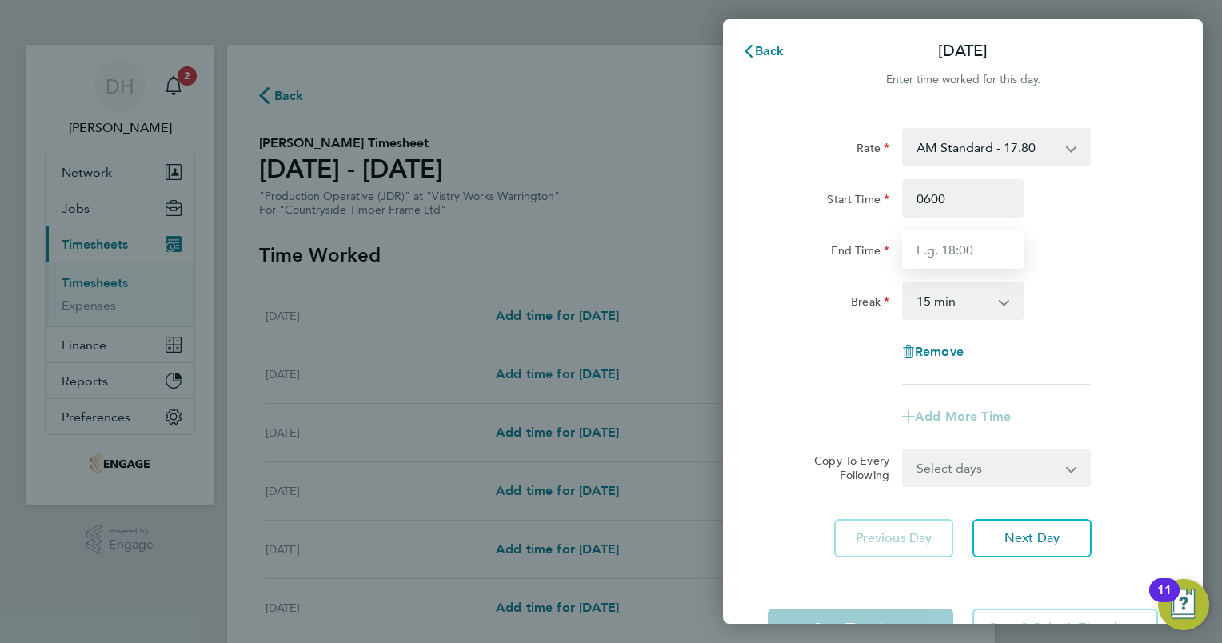
type input "06:00"
click at [956, 251] on input "End Time" at bounding box center [963, 249] width 122 height 38
type input "14:00"
click at [1098, 275] on div "Rate AM Standard - 17.80 BONUS - 13.50 PM OT1 - 28.64 AM OT2 - 35.60 AM OT1 - 2…" at bounding box center [963, 256] width 390 height 257
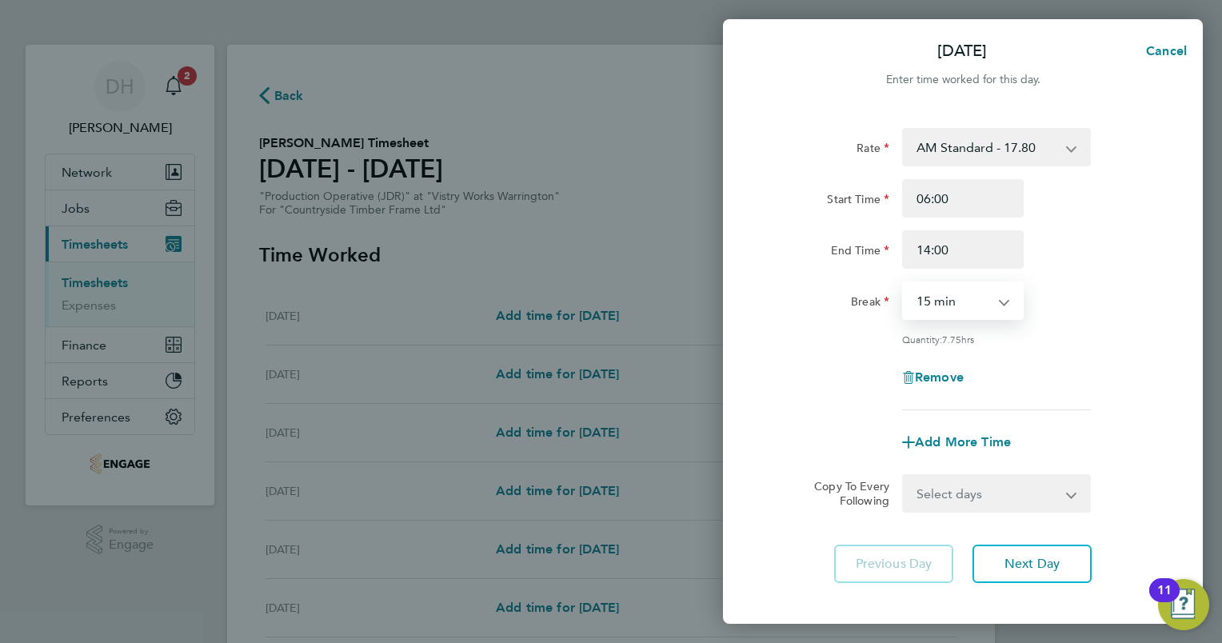
click at [991, 298] on select "0 min 15 min 30 min 45 min 60 min 75 min 90 min" at bounding box center [952, 300] width 99 height 35
select select "30"
click at [903, 283] on select "0 min 15 min 30 min 45 min 60 min 75 min 90 min" at bounding box center [952, 300] width 99 height 35
click at [1097, 325] on div "Rate AM Standard - 17.80 BONUS - 13.50 PM OT1 - 28.64 AM OT2 - 35.60 AM OT1 - 2…" at bounding box center [963, 269] width 390 height 282
click at [1029, 563] on span "Next Day" at bounding box center [1031, 564] width 55 height 16
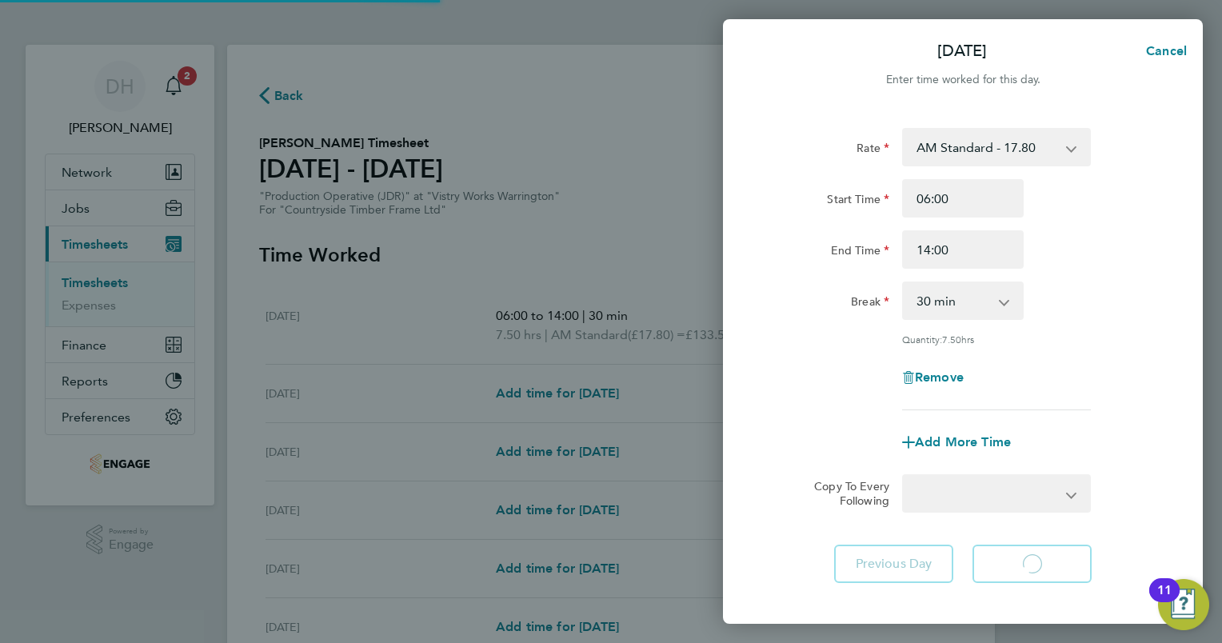
select select "15"
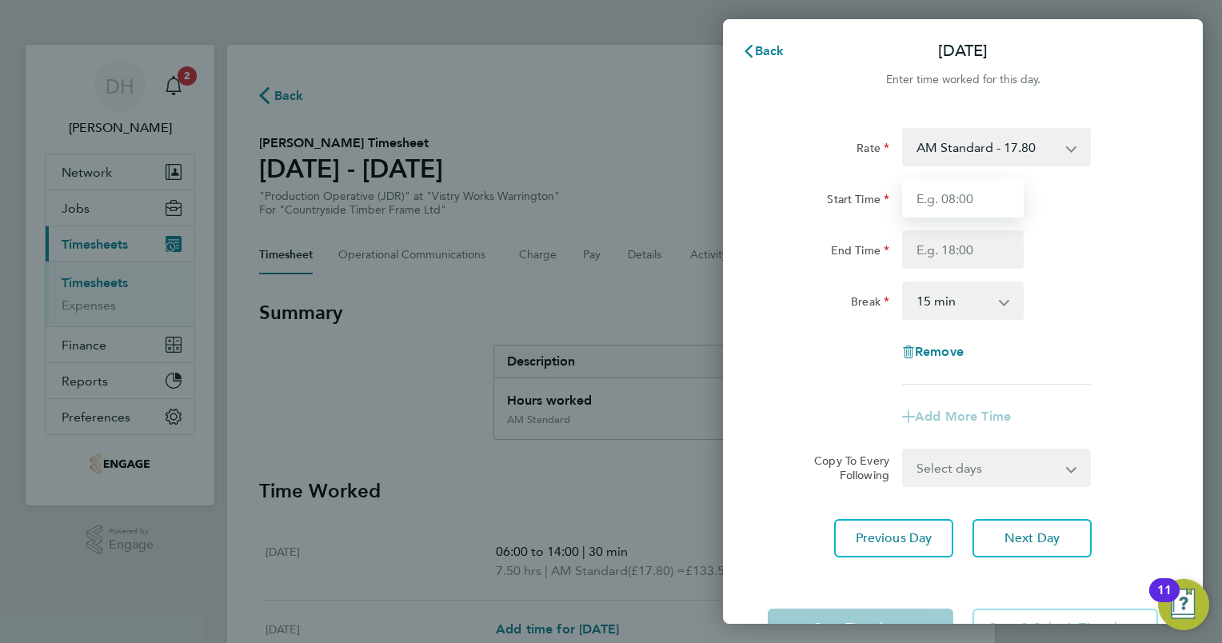
click at [991, 195] on input "Start Time" at bounding box center [963, 198] width 122 height 38
type input "06:00"
click at [933, 243] on input "End Time" at bounding box center [963, 249] width 122 height 38
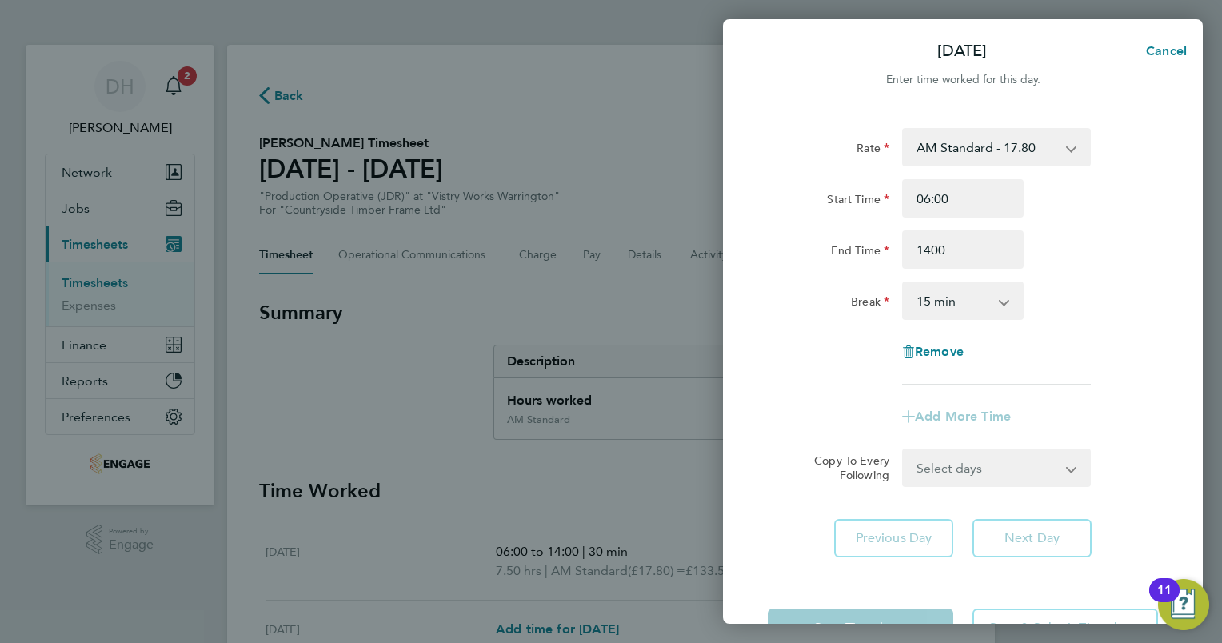
type input "14:00"
click at [992, 307] on select "0 min 15 min 30 min 45 min 60 min 75 min 90 min" at bounding box center [952, 300] width 99 height 35
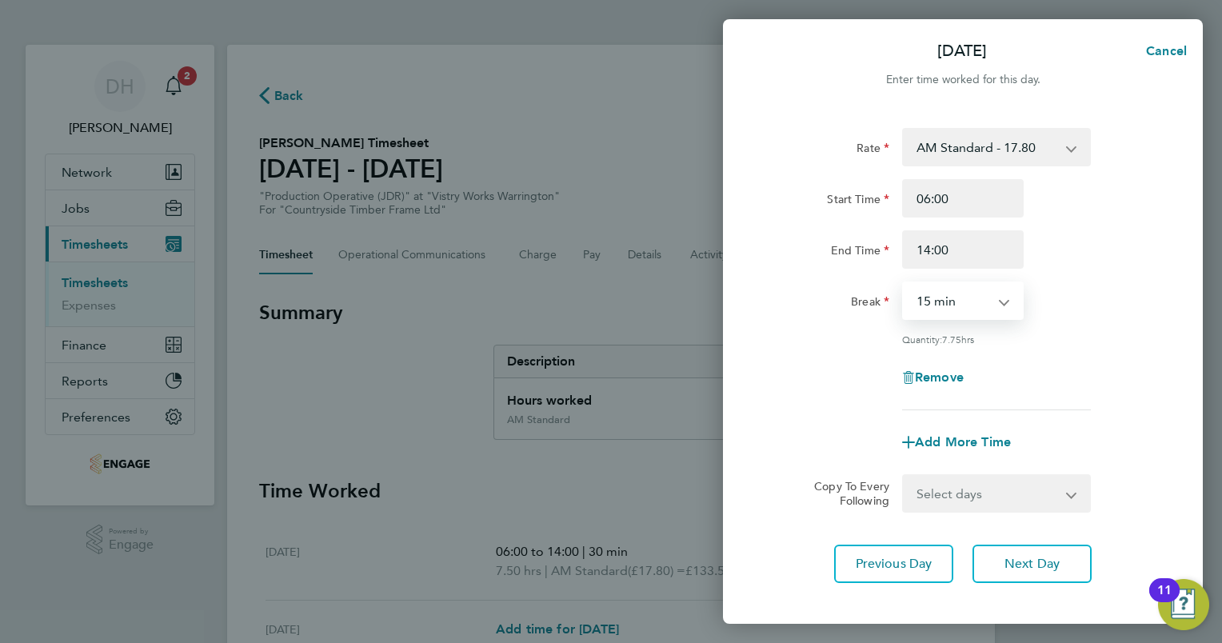
select select "30"
click at [903, 283] on select "0 min 15 min 30 min 45 min 60 min 75 min 90 min" at bounding box center [952, 300] width 99 height 35
click at [1112, 332] on div "Rate AM Standard - 17.80 BONUS - 13.50 PM OT1 - 28.64 AM OT2 - 35.60 AM OT1 - 2…" at bounding box center [963, 269] width 390 height 282
click at [1042, 572] on button "Next Day" at bounding box center [1031, 563] width 119 height 38
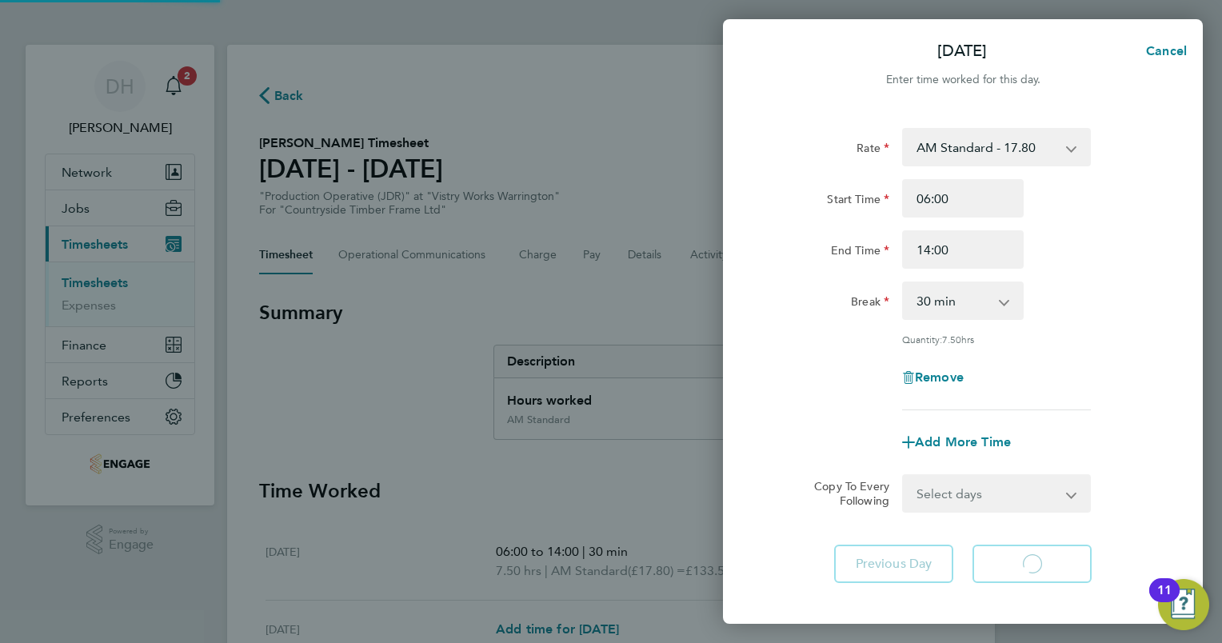
select select "15"
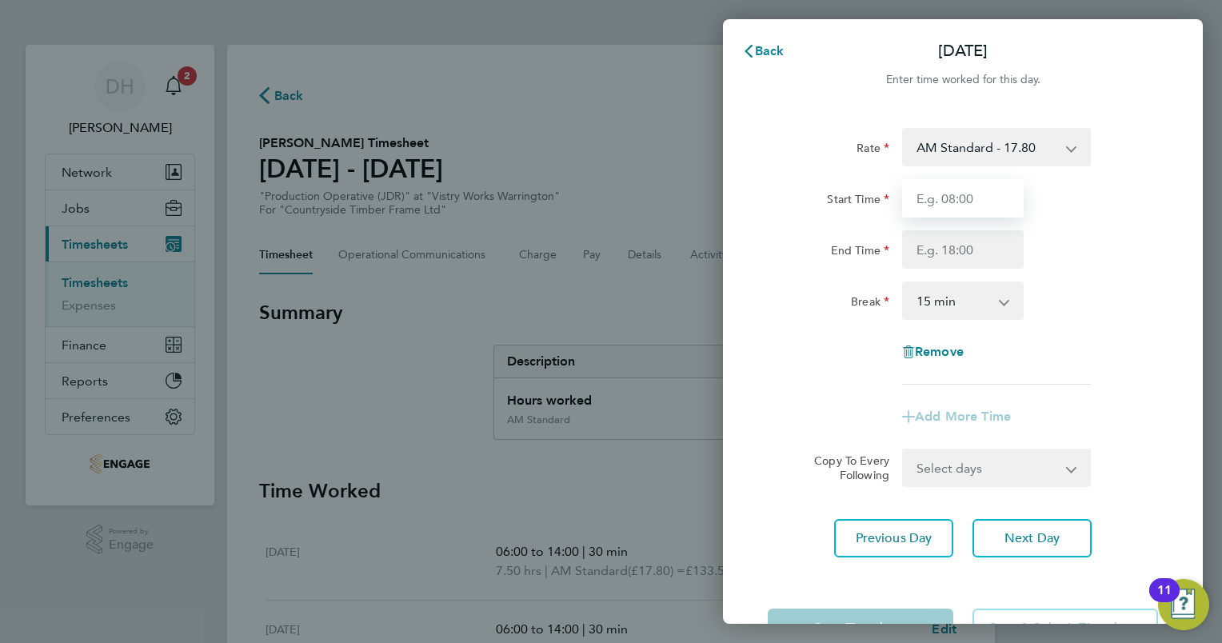
click at [956, 201] on input "Start Time" at bounding box center [963, 198] width 122 height 38
type input "06:00"
type input "14:00"
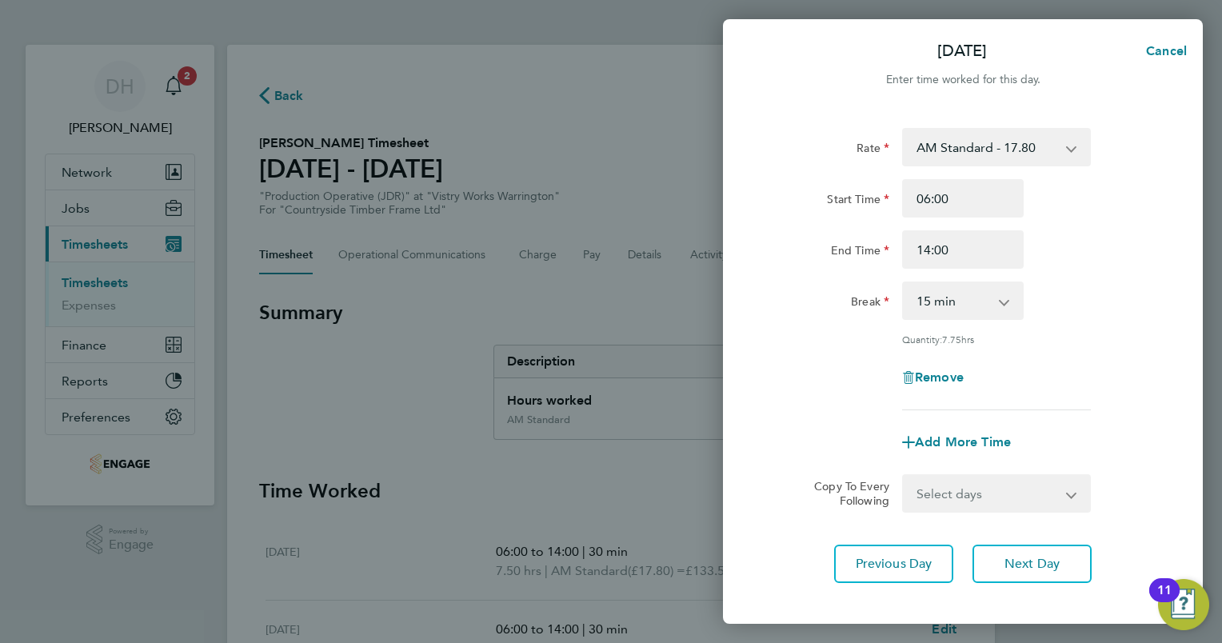
click at [1010, 297] on app-icon-cross-button at bounding box center [1012, 300] width 19 height 35
click at [1000, 304] on select "0 min 15 min 30 min 45 min 60 min 75 min 90 min" at bounding box center [952, 300] width 99 height 35
select select "30"
click at [903, 283] on select "0 min 15 min 30 min 45 min 60 min 75 min 90 min" at bounding box center [952, 300] width 99 height 35
click at [1090, 353] on div "Rate AM Standard - 17.80 BONUS - 13.50 PM OT1 - 28.64 AM OT2 - 35.60 AM OT1 - 2…" at bounding box center [963, 269] width 390 height 282
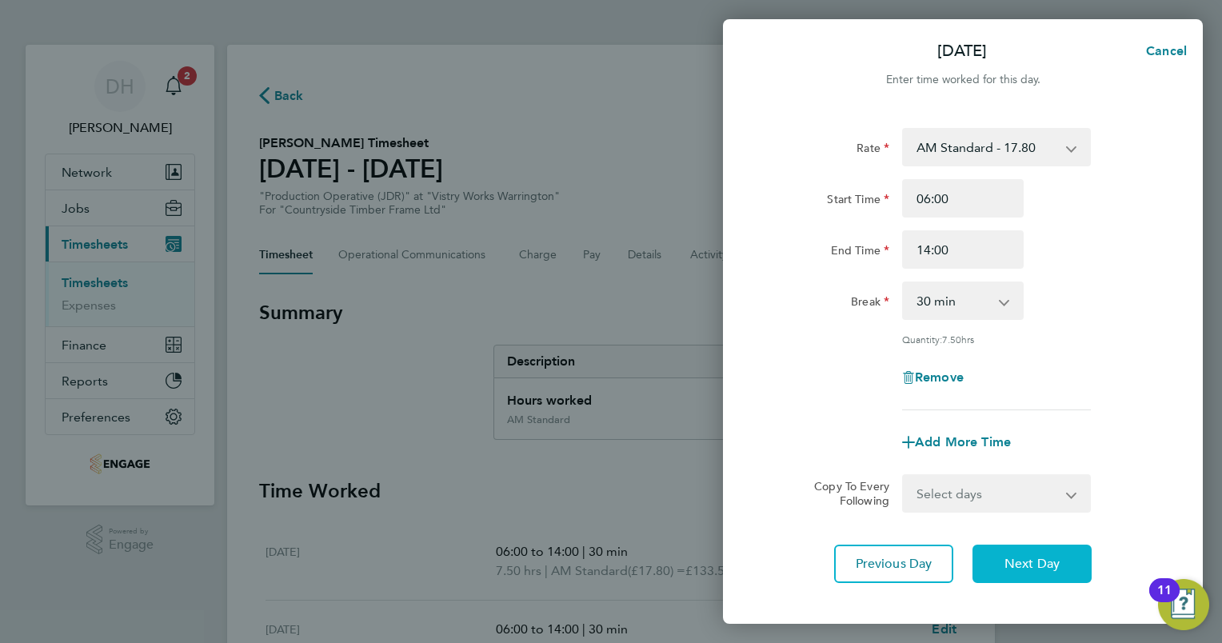
click at [1071, 570] on button "Next Day" at bounding box center [1031, 563] width 119 height 38
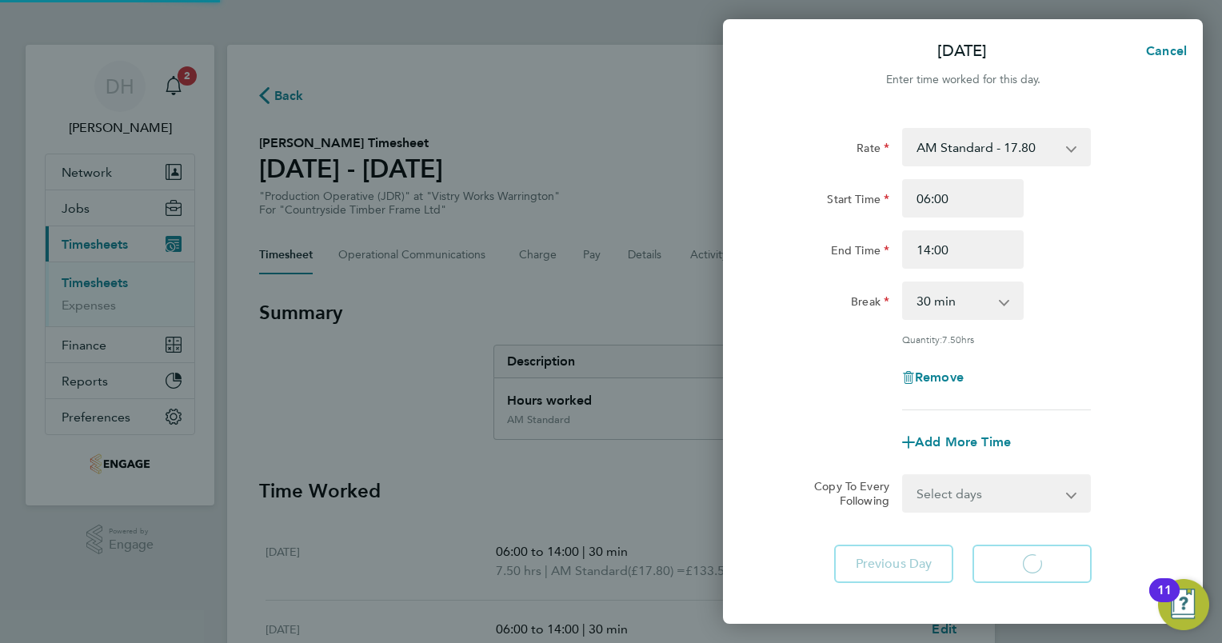
select select "15"
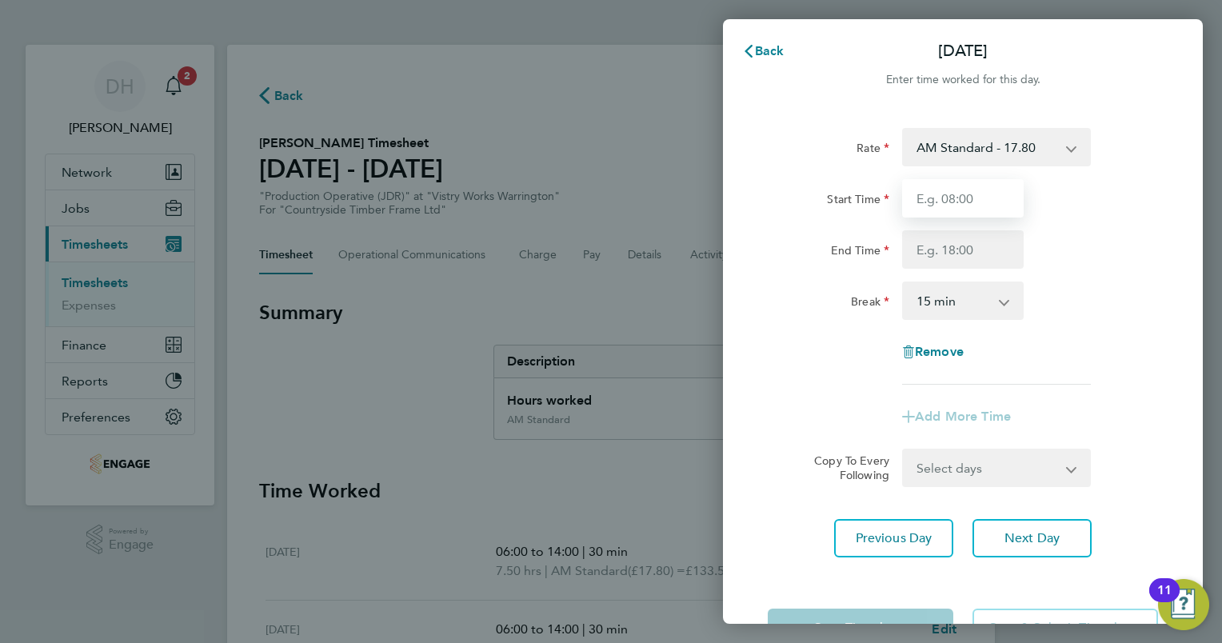
click at [938, 193] on input "Start Time" at bounding box center [963, 198] width 122 height 38
type input "06:00"
type input "14:00"
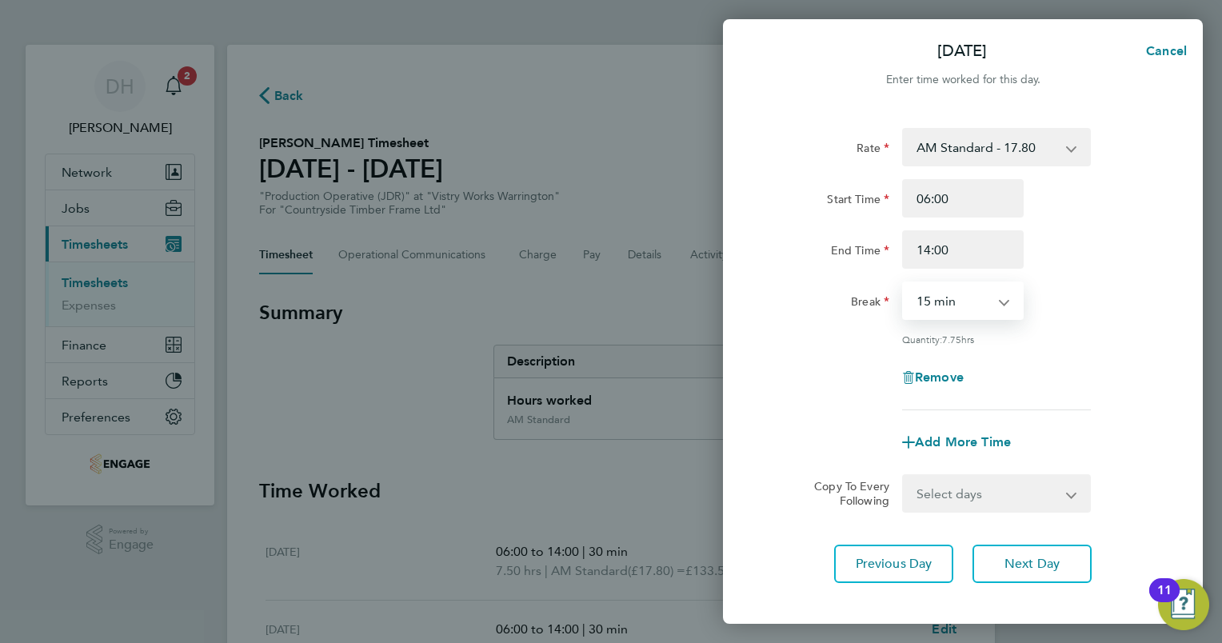
click at [958, 293] on select "0 min 15 min 30 min 45 min 60 min 75 min 90 min" at bounding box center [952, 300] width 99 height 35
select select "30"
click at [903, 283] on select "0 min 15 min 30 min 45 min 60 min 75 min 90 min" at bounding box center [952, 300] width 99 height 35
click at [1129, 329] on div "Rate AM Standard - 17.80 BONUS - 13.50 PM OT1 - 28.64 AM OT2 - 35.60 AM OT1 - 2…" at bounding box center [963, 269] width 390 height 282
click at [1043, 556] on span "Next Day" at bounding box center [1031, 564] width 55 height 16
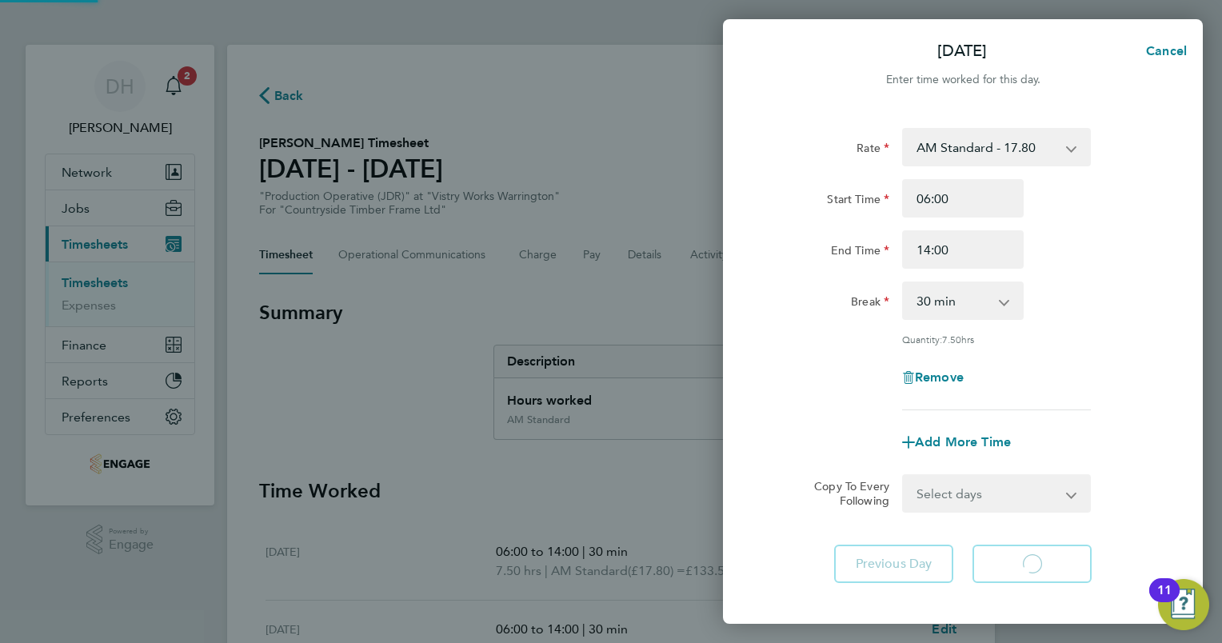
select select "15"
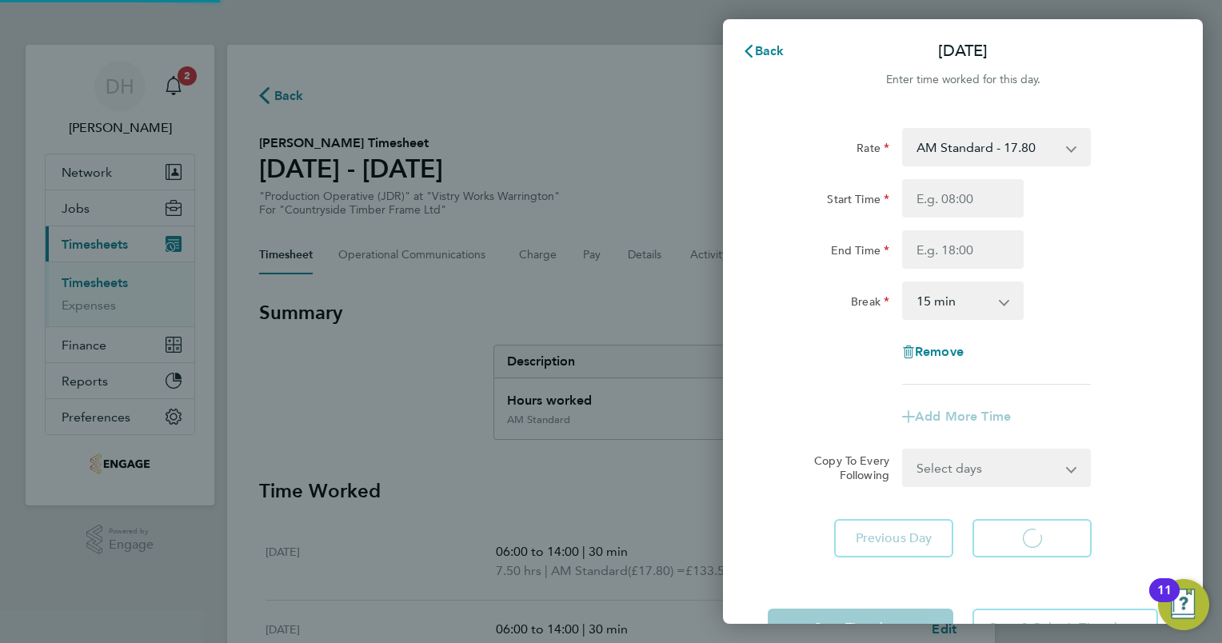
select select "15"
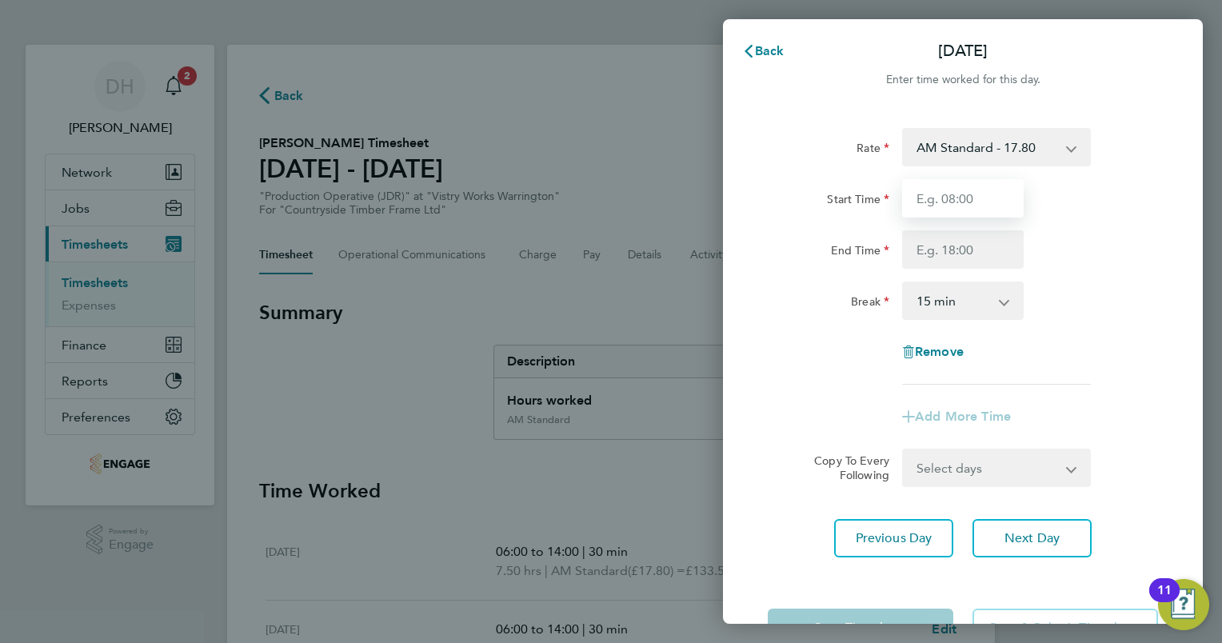
click at [995, 193] on input "Start Time" at bounding box center [963, 198] width 122 height 38
type input "06:00"
type input "14:00"
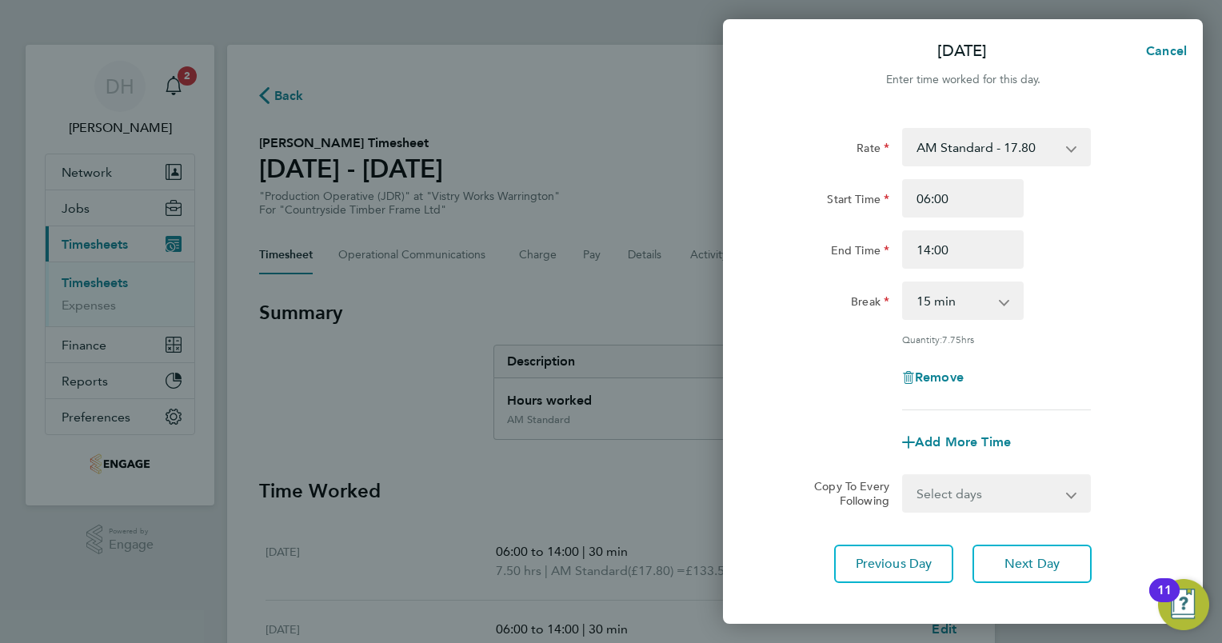
click at [996, 301] on select "0 min 15 min 30 min 45 min 60 min 75 min 90 min" at bounding box center [952, 300] width 99 height 35
select select "30"
click at [903, 283] on select "0 min 15 min 30 min 45 min 60 min 75 min 90 min" at bounding box center [952, 300] width 99 height 35
click at [1036, 567] on span "Next Day" at bounding box center [1031, 564] width 55 height 16
select select "15"
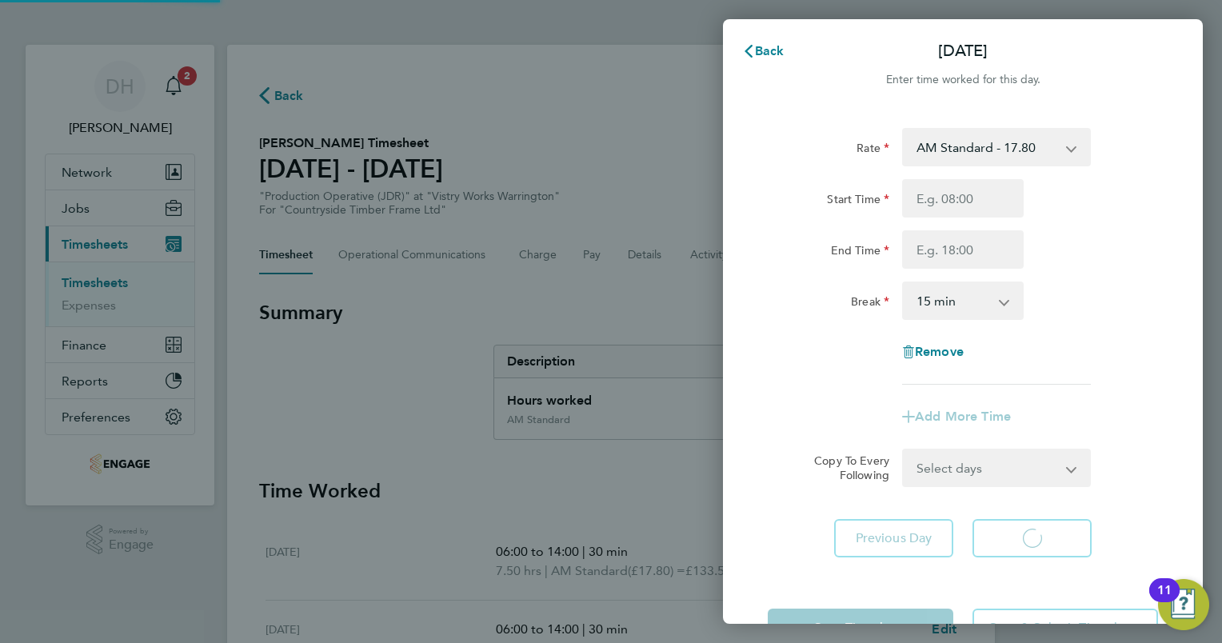
select select "15"
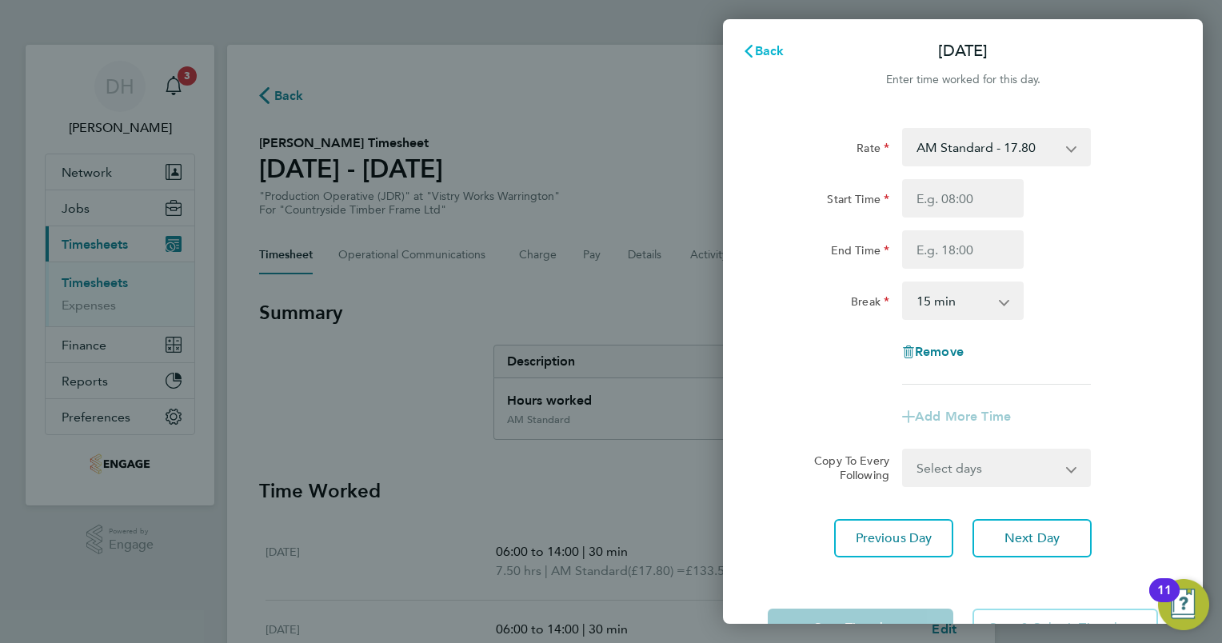
click at [771, 53] on span "Back" at bounding box center [770, 50] width 30 height 15
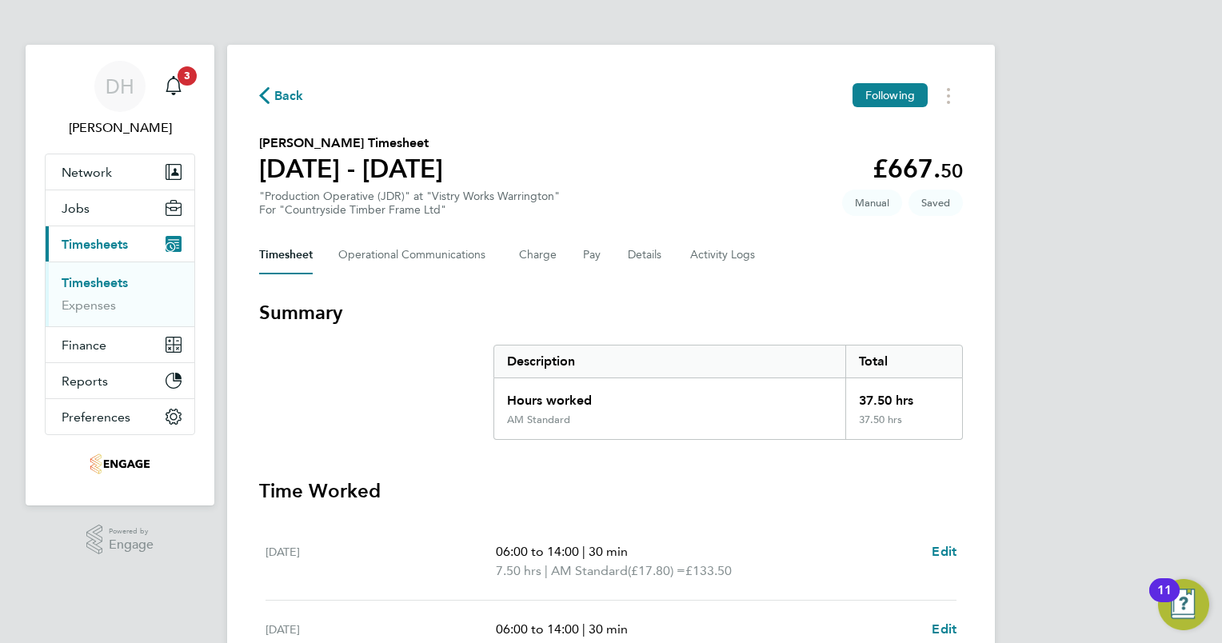
scroll to position [523, 0]
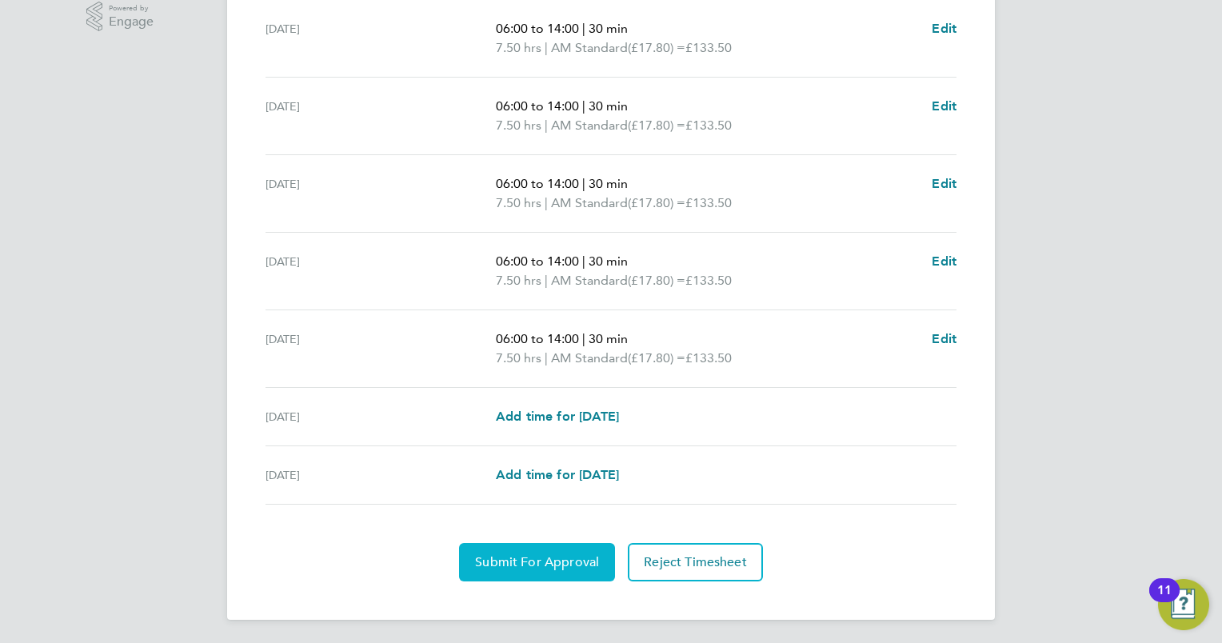
click at [553, 554] on span "Submit For Approval" at bounding box center [537, 562] width 124 height 16
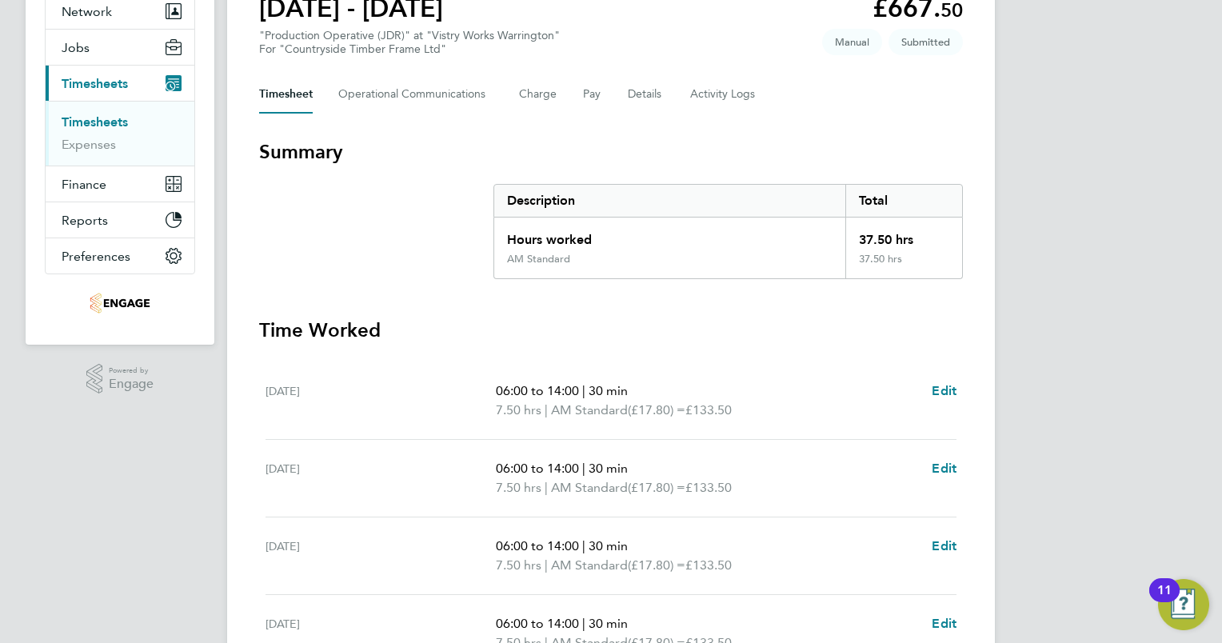
scroll to position [0, 0]
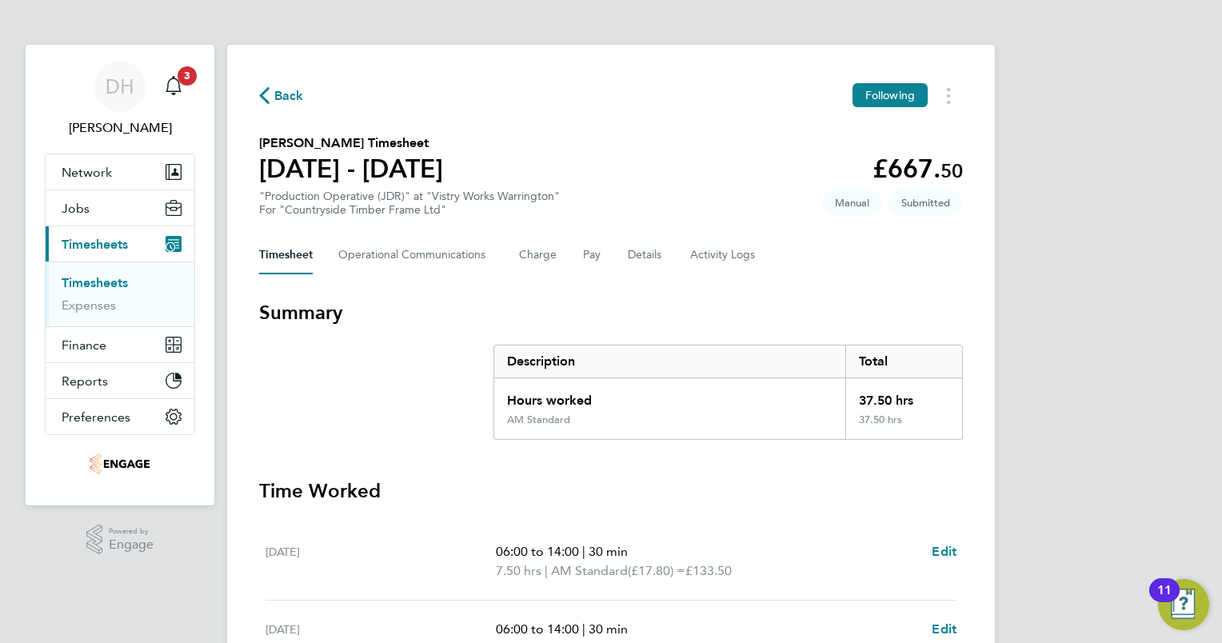
click at [290, 100] on span "Back" at bounding box center [289, 95] width 30 height 19
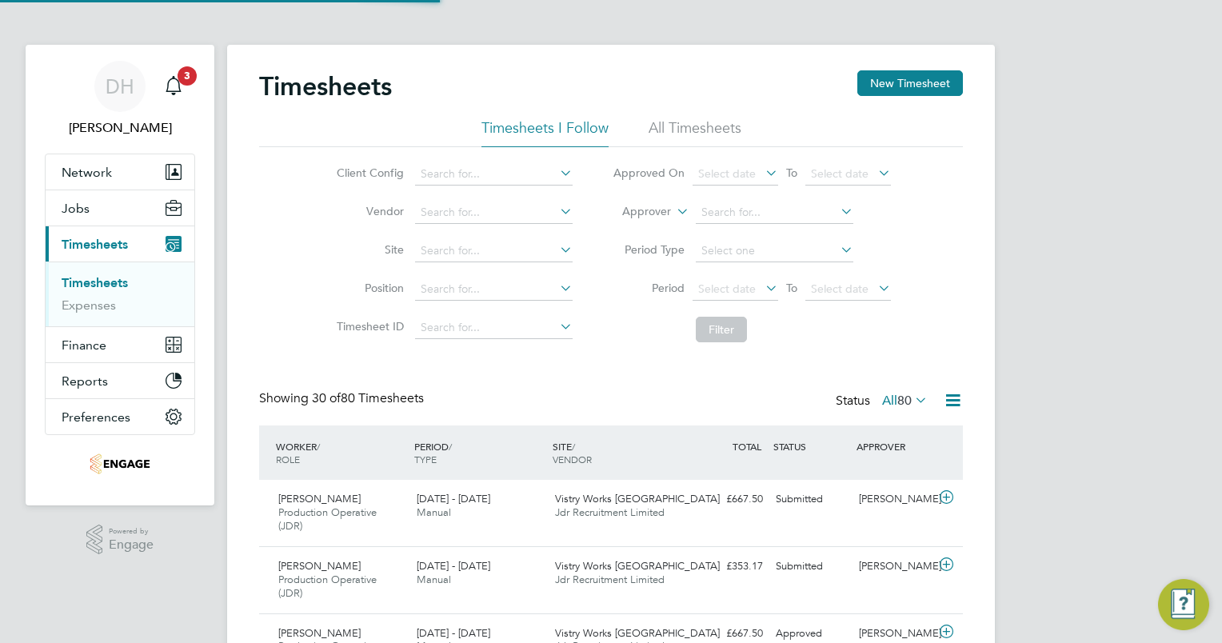
scroll to position [54, 139]
click at [924, 90] on button "New Timesheet" at bounding box center [910, 83] width 106 height 26
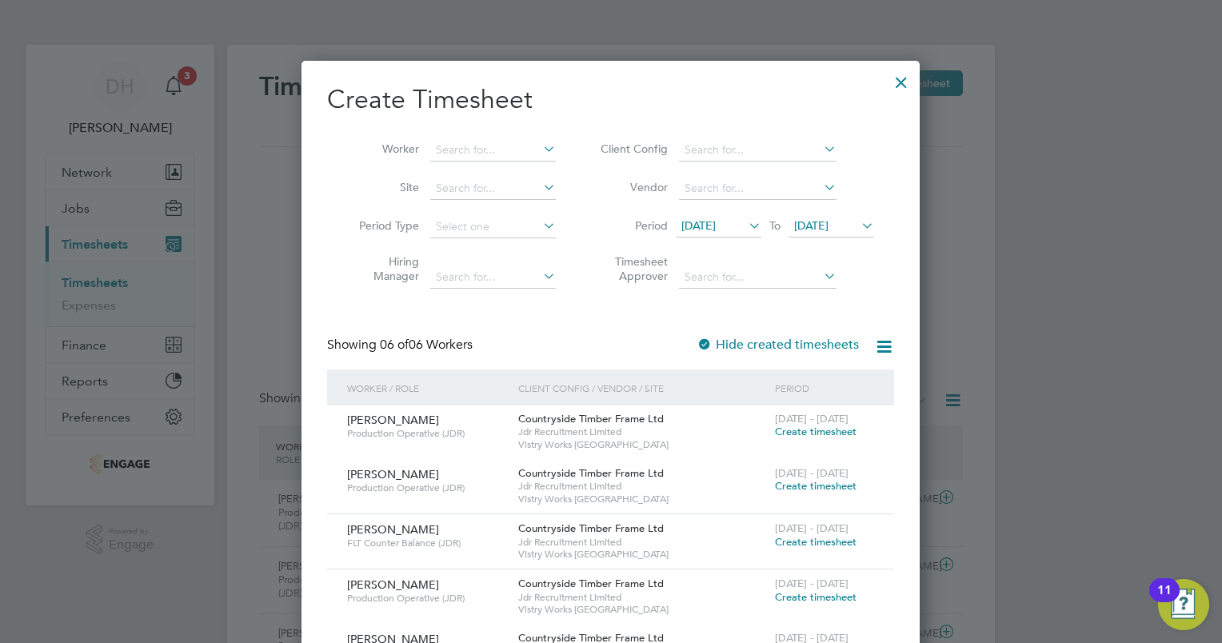
click at [716, 229] on span "09 Sep 2025" at bounding box center [698, 225] width 34 height 14
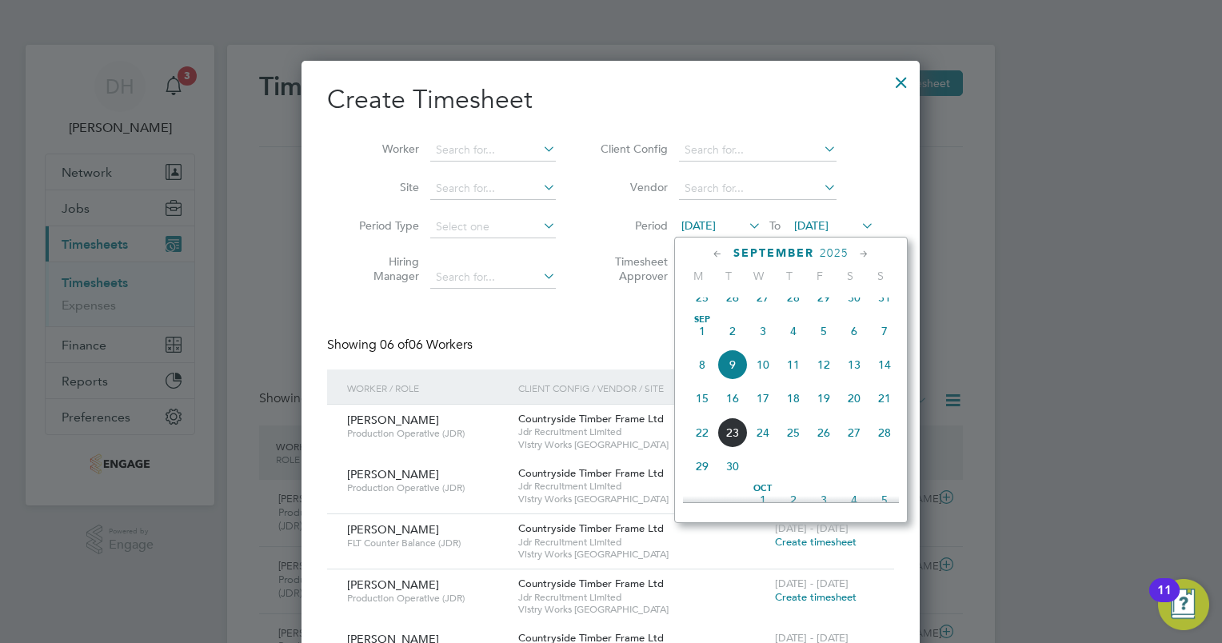
click at [698, 409] on span "15" at bounding box center [702, 398] width 30 height 30
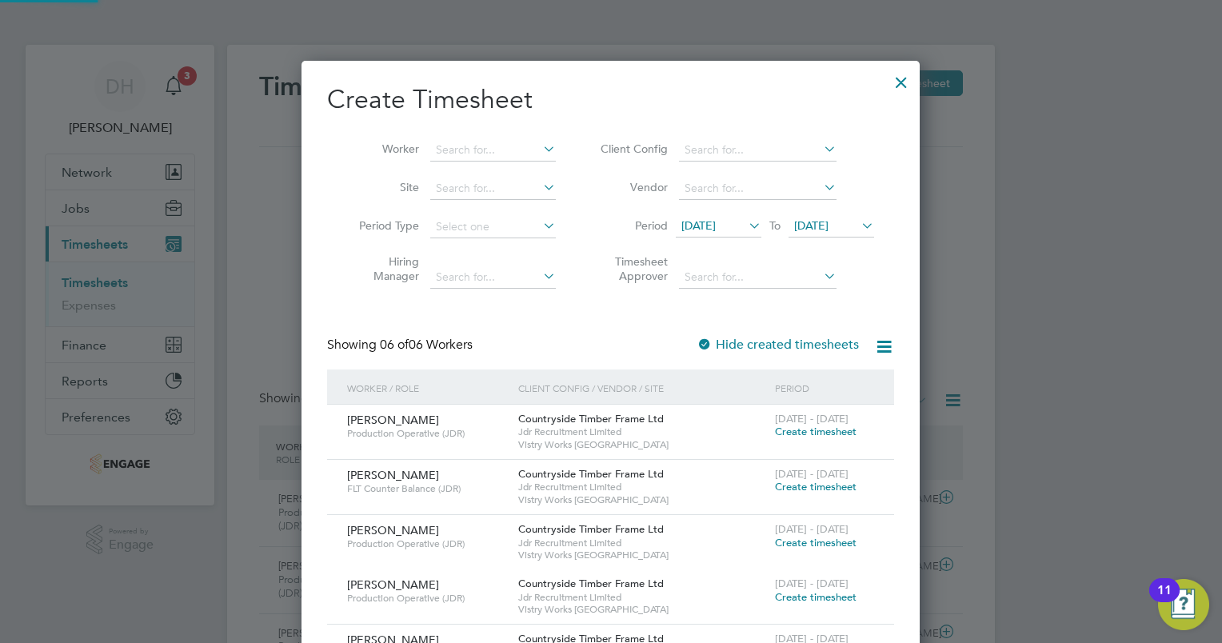
click at [828, 223] on span "16 Sep 2025" at bounding box center [811, 225] width 34 height 14
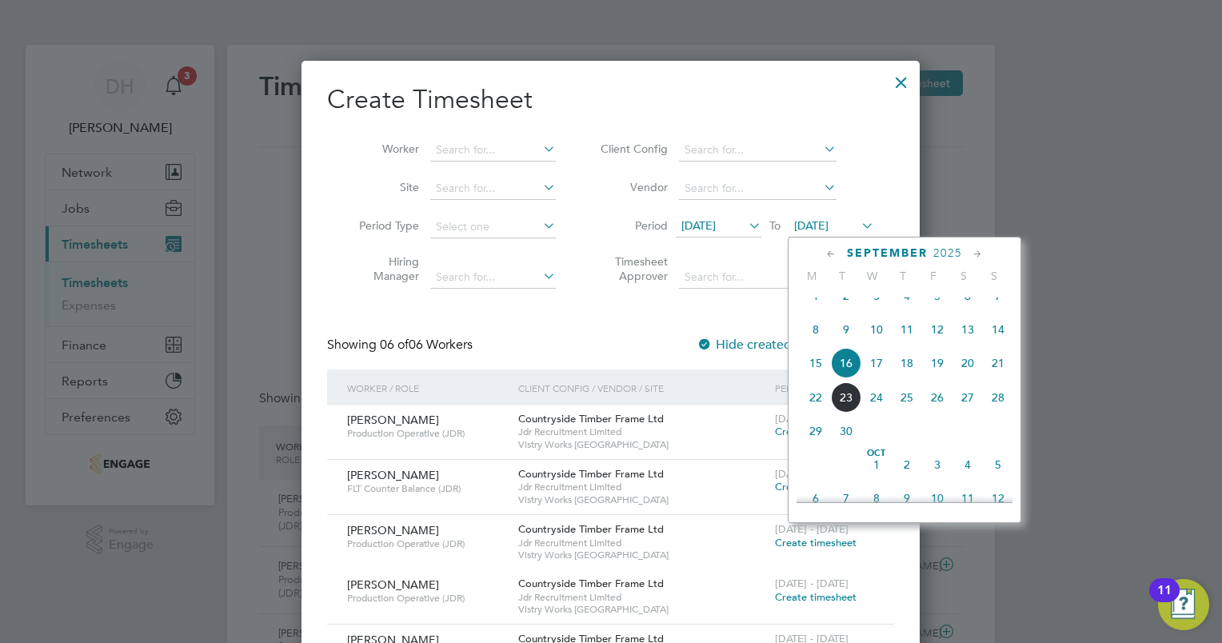
click at [963, 378] on span "20" at bounding box center [967, 363] width 30 height 30
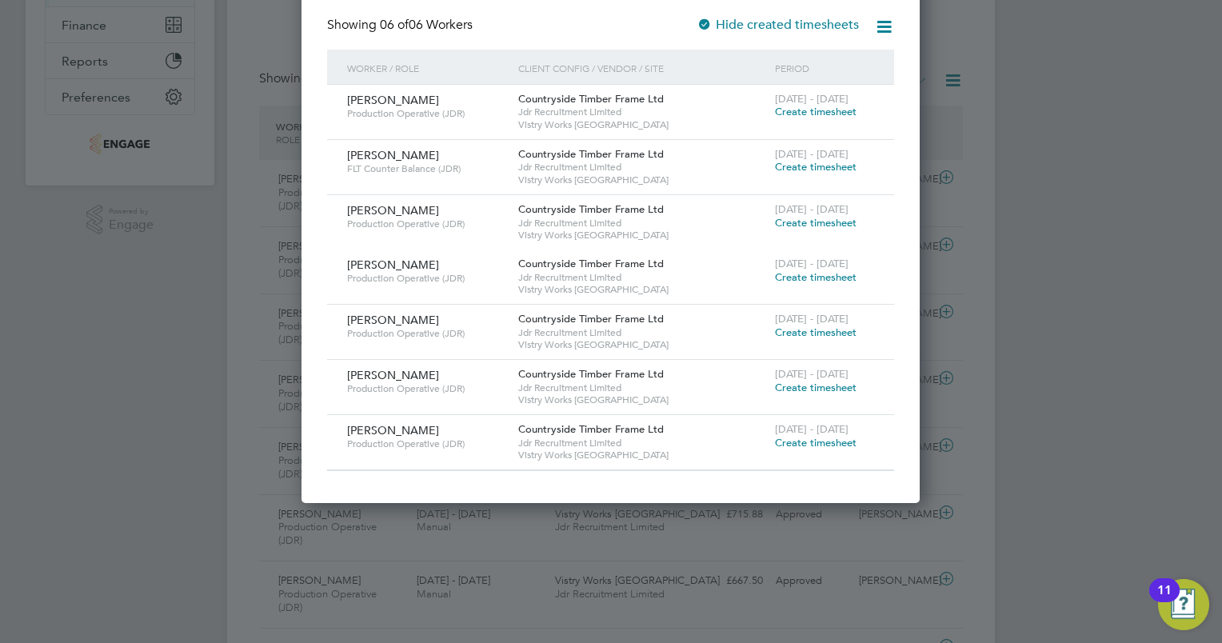
click at [801, 439] on span "Create timesheet" at bounding box center [816, 443] width 82 height 14
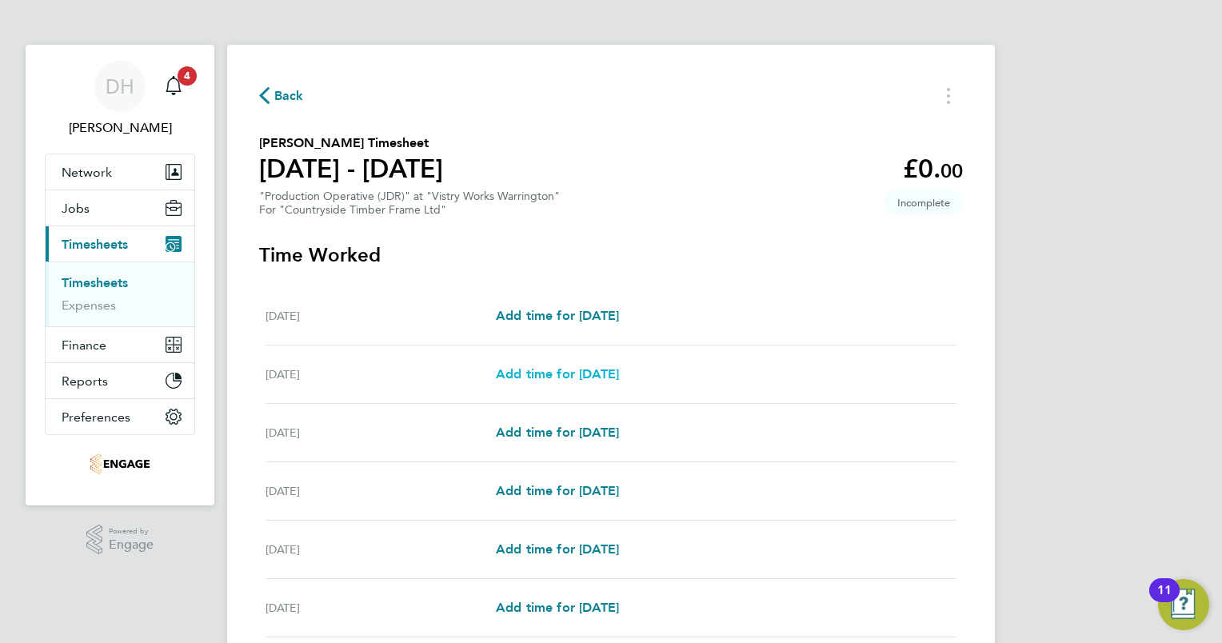
click at [590, 365] on link "Add time for Tue 16 Sep" at bounding box center [557, 374] width 123 height 19
select select "15"
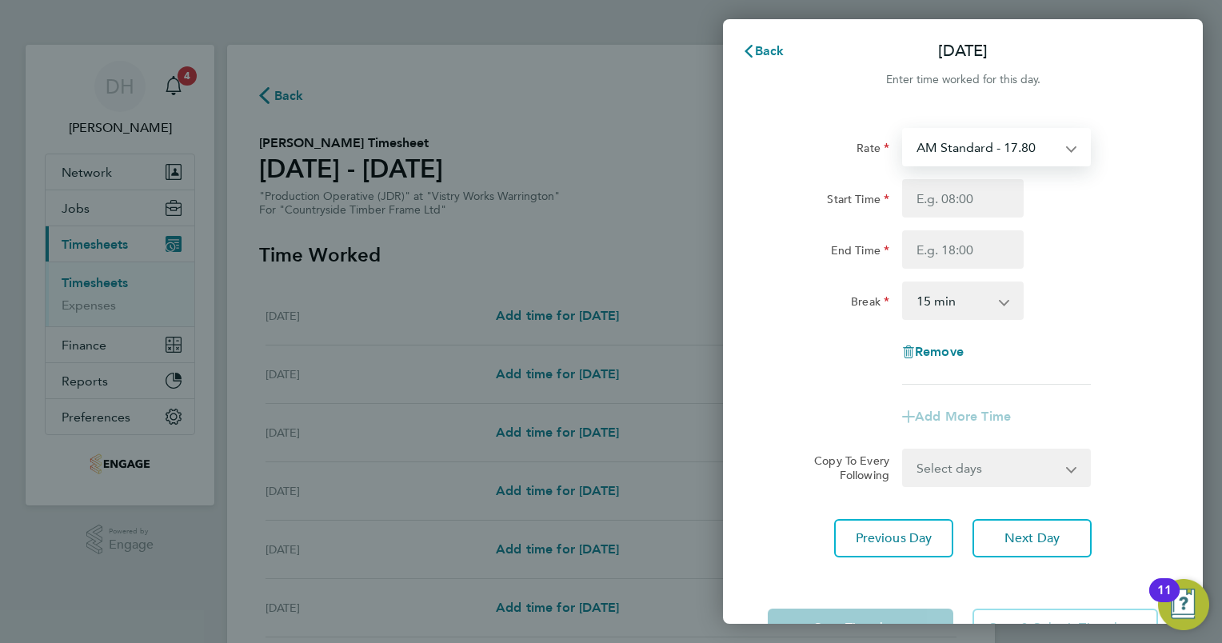
click at [1023, 150] on select "AM Standard - 17.80 BONUS - 13.50 AM OT1 - 26.70 PM Standard - 19.09 PM OT2 - 3…" at bounding box center [986, 147] width 166 height 35
select select "15"
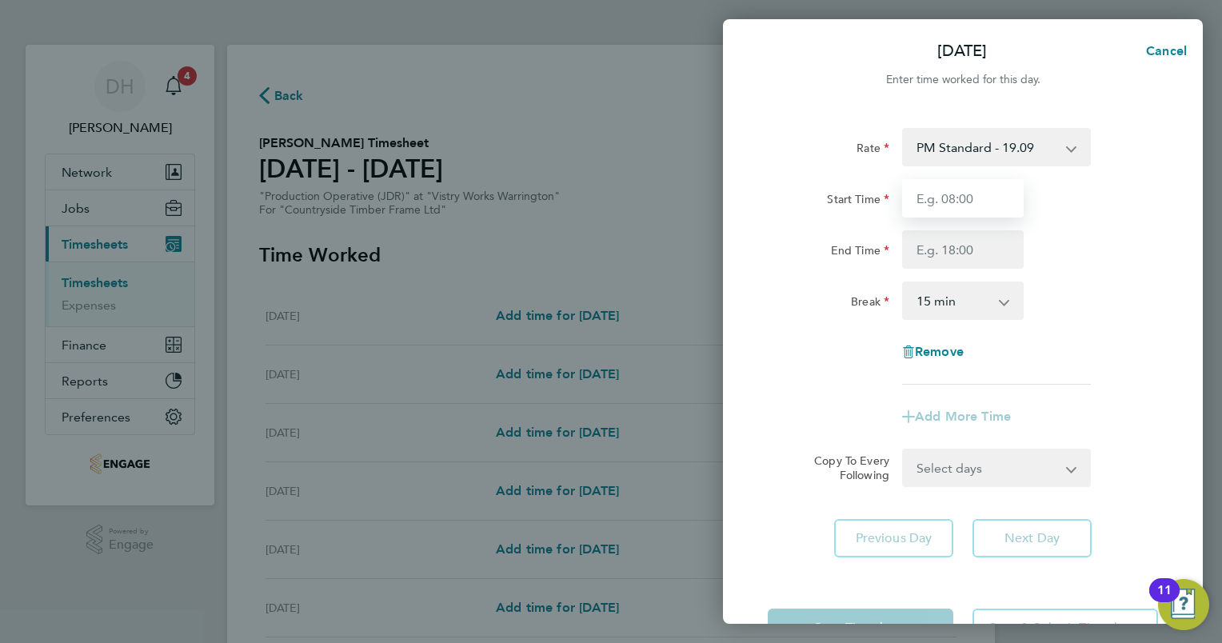
click at [966, 198] on input "Start Time" at bounding box center [963, 198] width 122 height 38
type input "14:00"
click at [947, 249] on input "End Time" at bounding box center [963, 249] width 122 height 38
type input "00:15"
click at [999, 304] on select "0 min 15 min 30 min 45 min 60 min 75 min 90 min" at bounding box center [952, 300] width 99 height 35
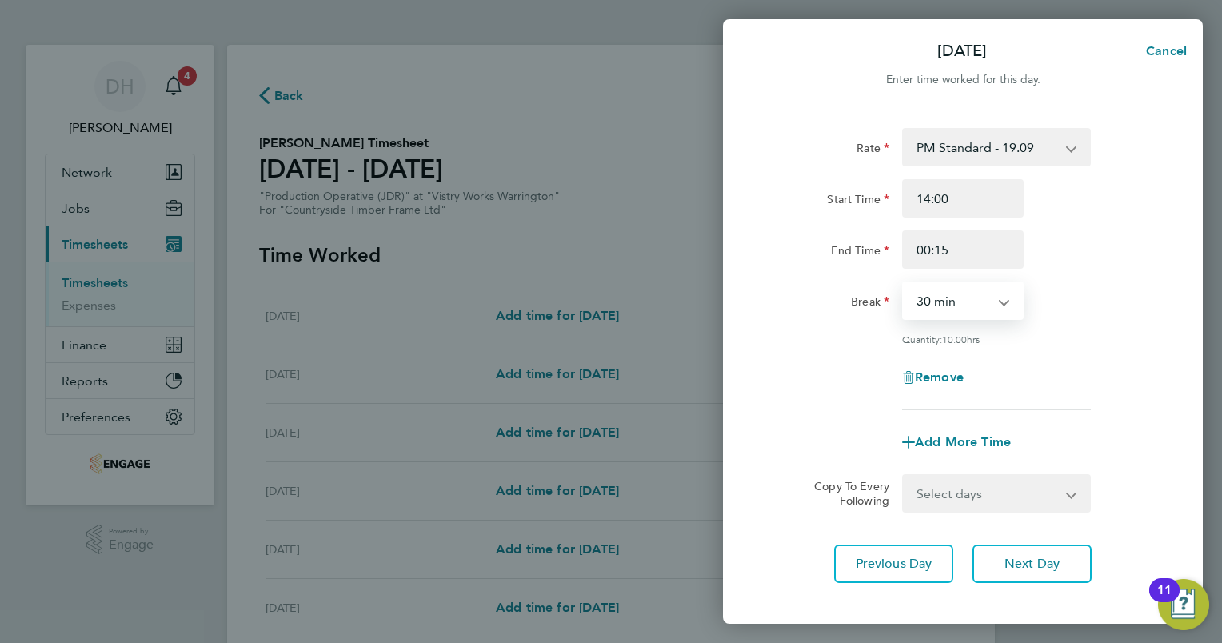
click at [903, 283] on select "0 min 15 min 30 min 45 min 60 min 75 min 90 min" at bounding box center [952, 300] width 99 height 35
click at [1002, 297] on select "0 min 15 min 30 min 45 min 60 min 75 min 90 min" at bounding box center [952, 300] width 99 height 35
select select "45"
click at [903, 283] on select "0 min 15 min 30 min 45 min 60 min 75 min 90 min" at bounding box center [952, 300] width 99 height 35
click at [1098, 341] on div "Quantity: 9.50 hrs" at bounding box center [962, 339] width 403 height 13
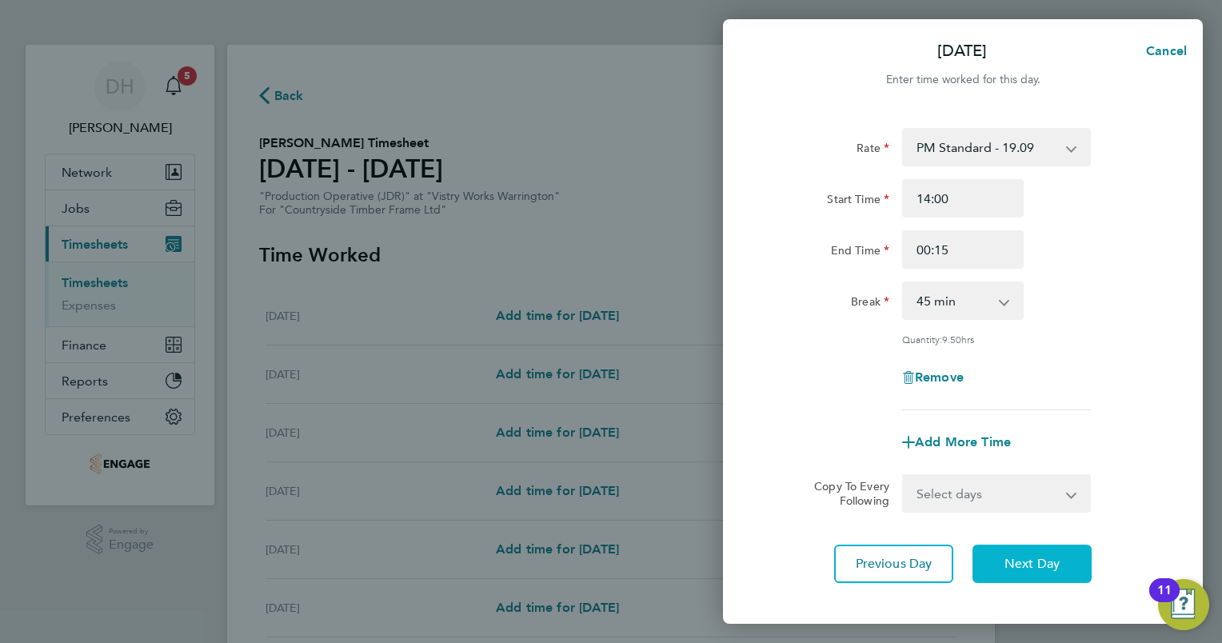
click at [1028, 556] on span "Next Day" at bounding box center [1031, 564] width 55 height 16
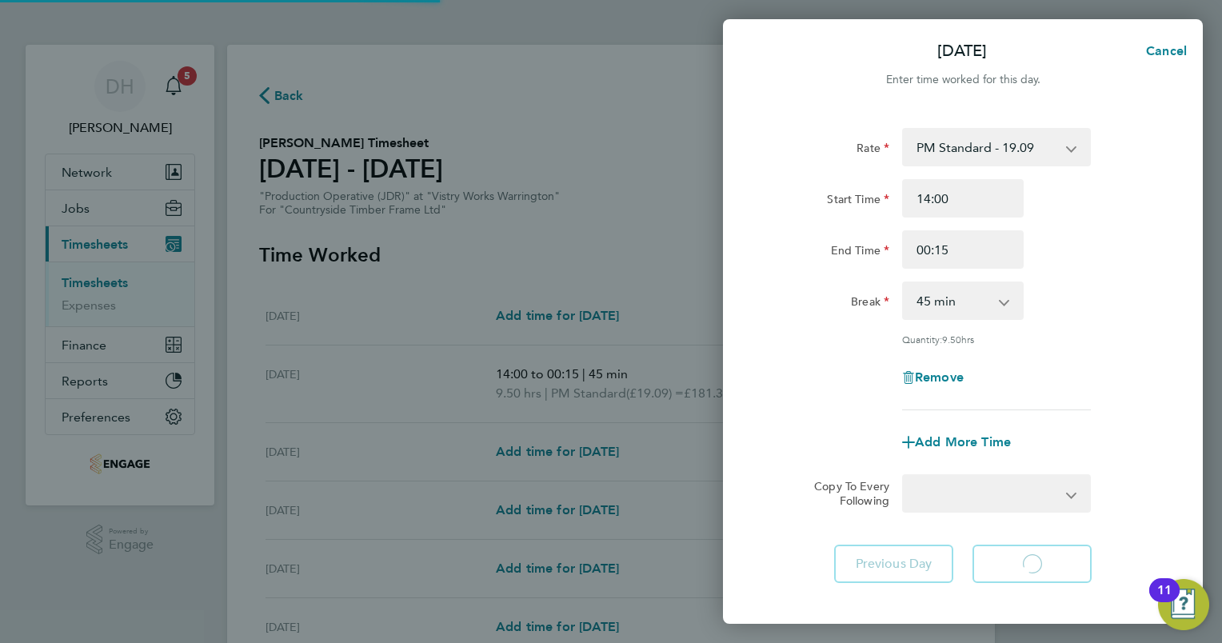
select select "15"
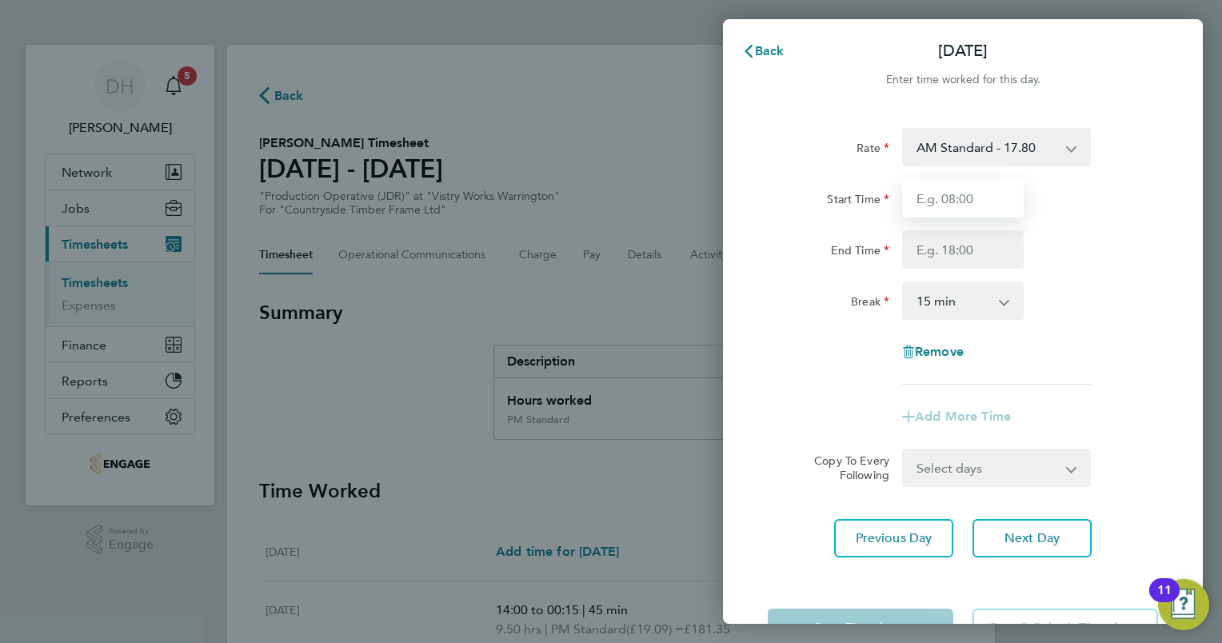
click at [985, 197] on input "Start Time" at bounding box center [963, 198] width 122 height 38
click at [1020, 150] on select "AM Standard - 17.80 BONUS - 13.50 AM OT1 - 26.70 PM Standard - 19.09 PM OT2 - 3…" at bounding box center [986, 147] width 166 height 35
click at [1020, 145] on select "AM Standard - 17.80 BONUS - 13.50 AM OT1 - 26.70 PM Standard - 19.09 PM OT2 - 3…" at bounding box center [986, 147] width 166 height 35
select select "15"
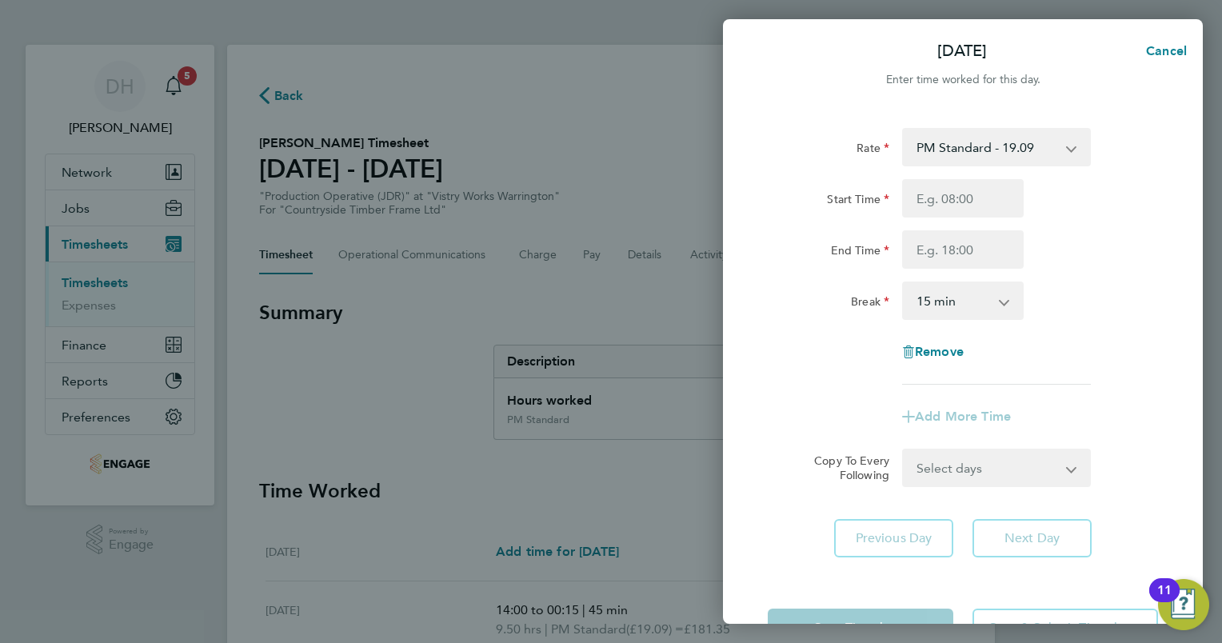
click at [1086, 246] on div "End Time" at bounding box center [962, 249] width 403 height 38
click at [943, 197] on input "Start Time" at bounding box center [963, 198] width 122 height 38
type input "14:00"
type input "00:15"
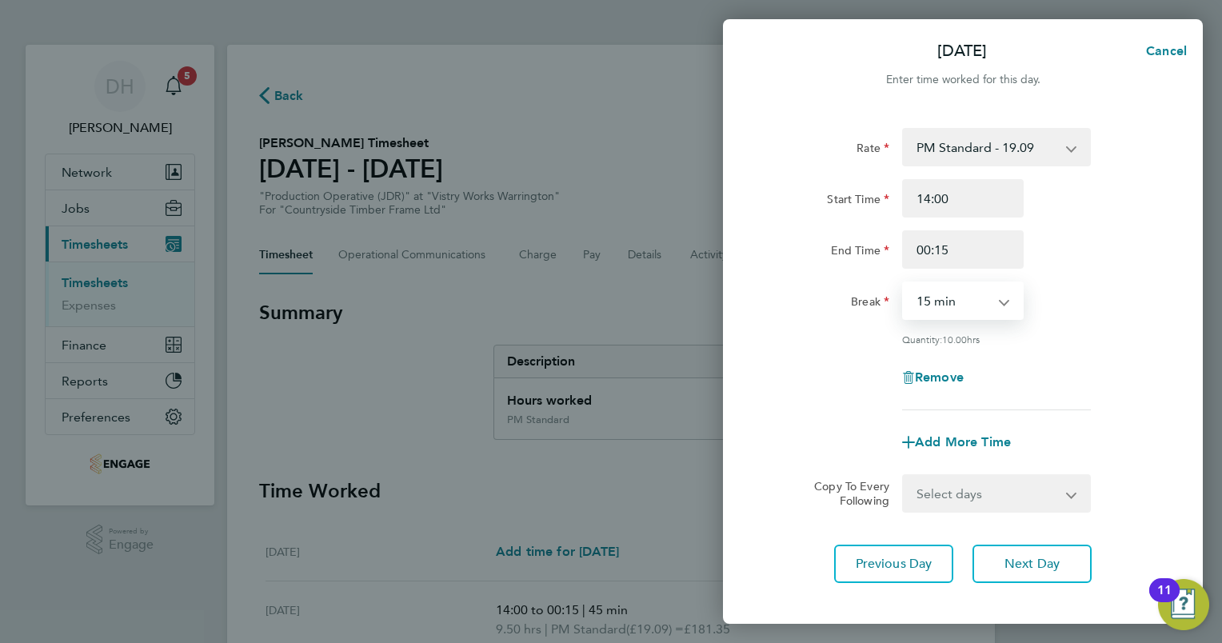
click at [995, 297] on select "0 min 15 min 30 min 45 min 60 min 75 min 90 min" at bounding box center [952, 300] width 99 height 35
click at [903, 283] on select "0 min 15 min 30 min 45 min 60 min 75 min 90 min" at bounding box center [952, 300] width 99 height 35
click at [982, 309] on select "0 min 15 min 30 min 45 min 60 min 75 min 90 min" at bounding box center [952, 300] width 99 height 35
select select "45"
click at [903, 283] on select "0 min 15 min 30 min 45 min 60 min 75 min 90 min" at bounding box center [952, 300] width 99 height 35
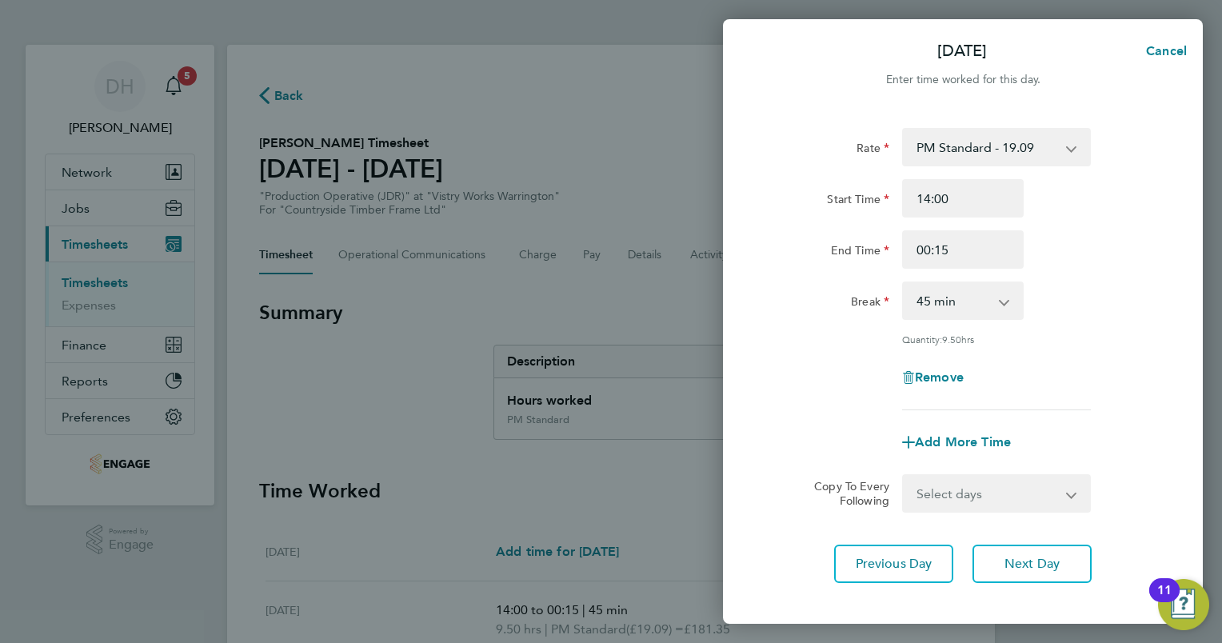
click at [1076, 329] on div "Rate PM Standard - 19.09 BONUS - 13.50 AM OT1 - 26.70 PM OT2 - 38.18 PM OT1 - 2…" at bounding box center [963, 269] width 390 height 282
click at [1043, 559] on span "Next Day" at bounding box center [1031, 564] width 55 height 16
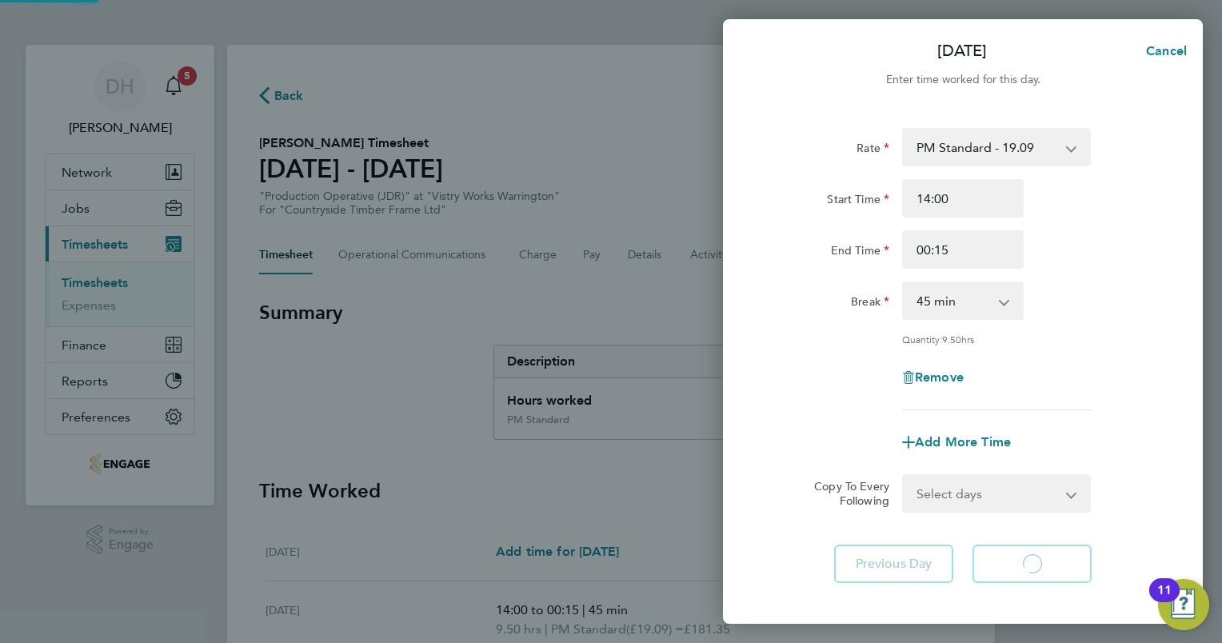
select select "15"
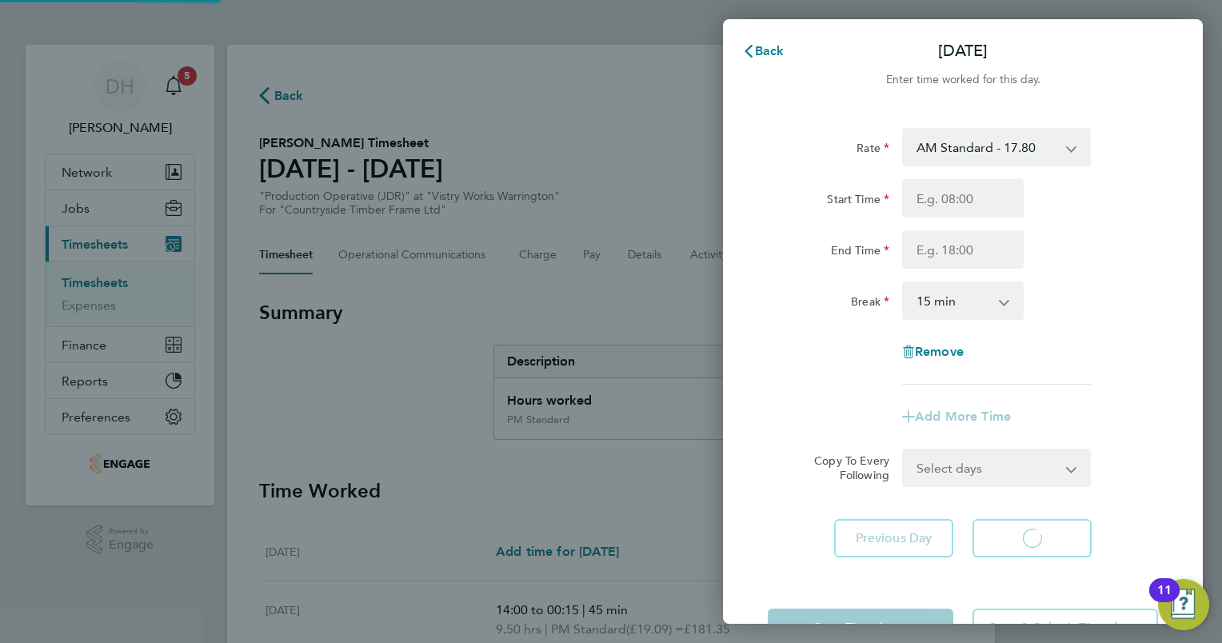
select select "15"
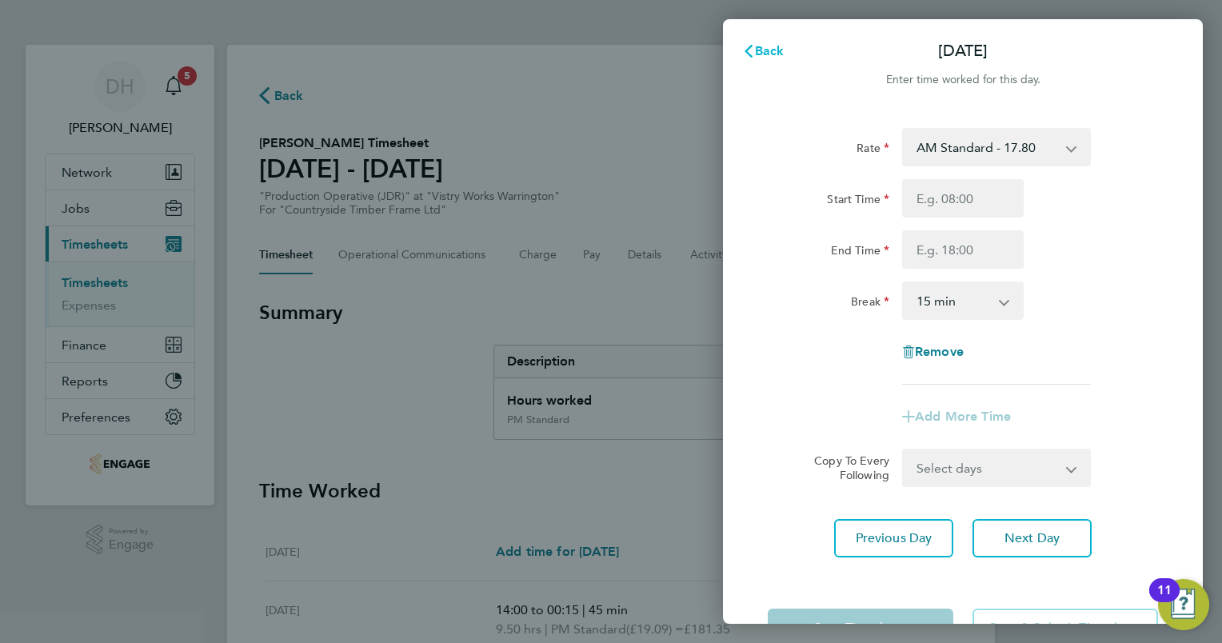
click at [778, 43] on span "Back" at bounding box center [770, 50] width 30 height 15
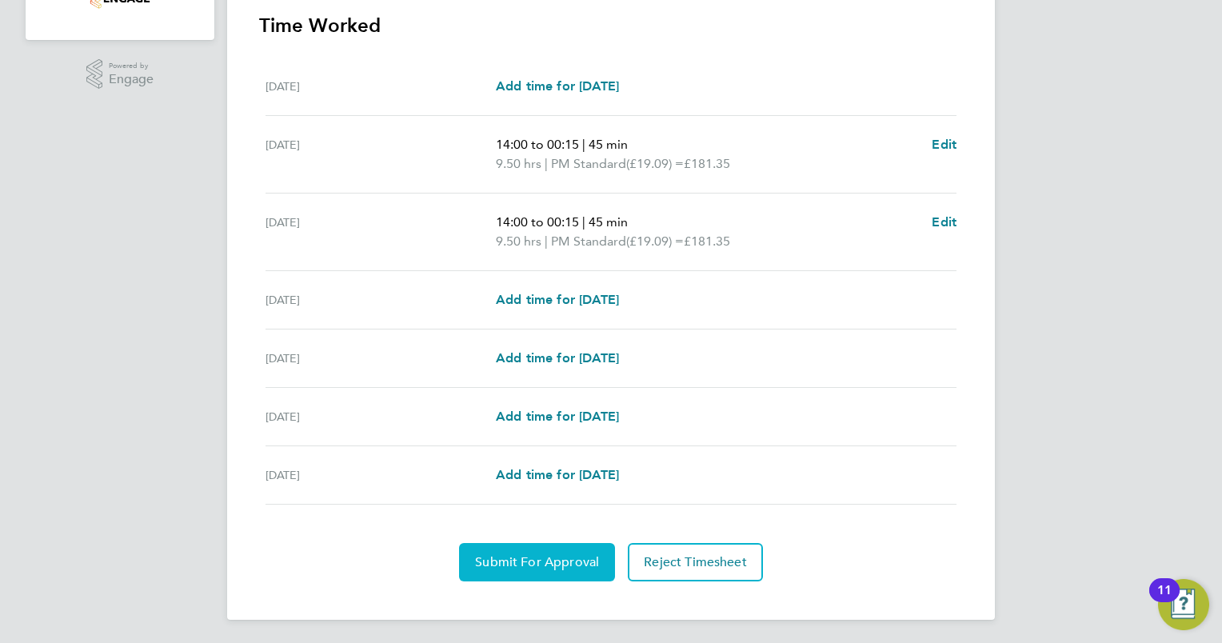
click at [504, 558] on span "Submit For Approval" at bounding box center [537, 562] width 124 height 16
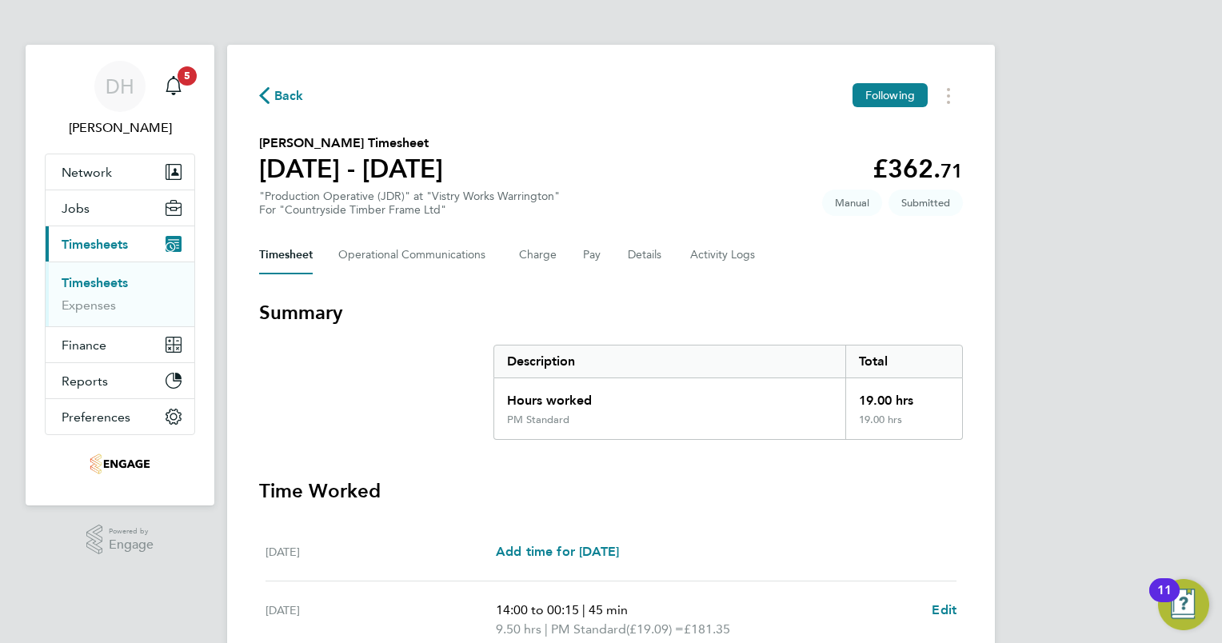
click at [281, 89] on span "Back" at bounding box center [289, 95] width 30 height 19
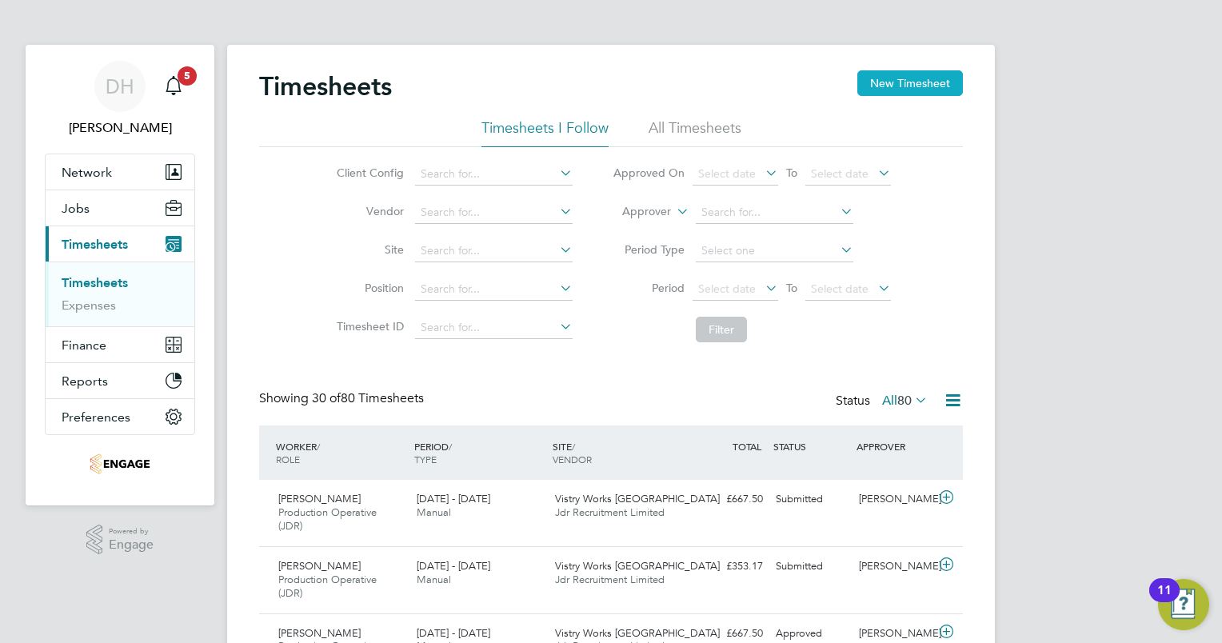
click at [891, 93] on button "New Timesheet" at bounding box center [910, 83] width 106 height 26
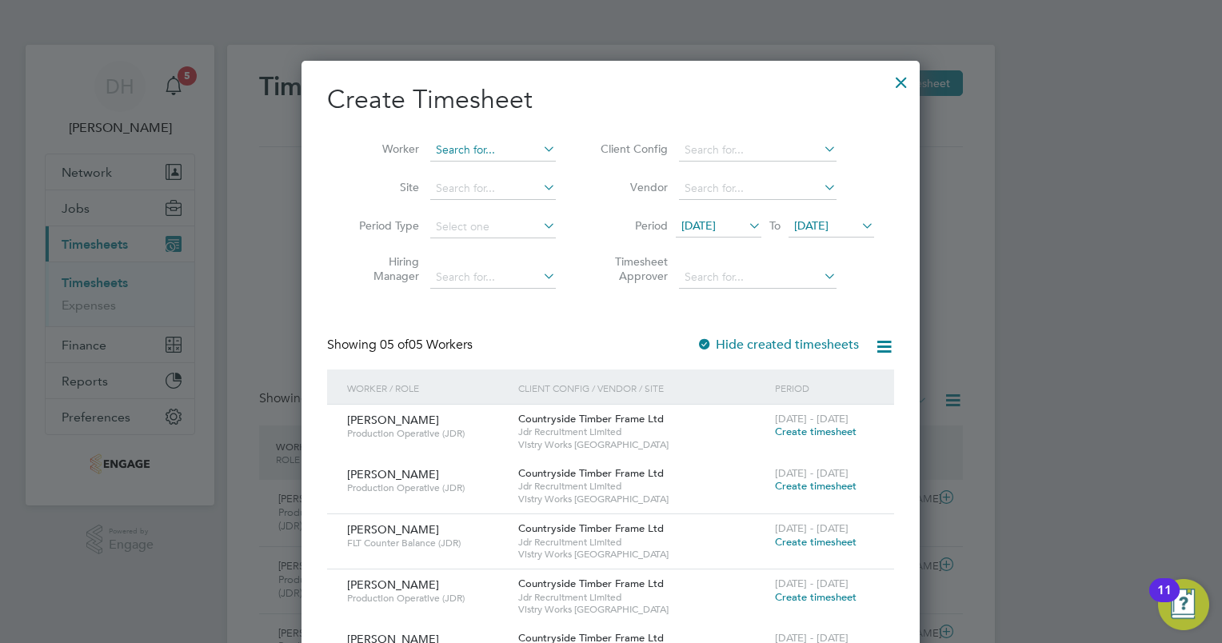
click at [467, 149] on input at bounding box center [493, 150] width 126 height 22
click at [531, 163] on li "Connor Mcallister" at bounding box center [528, 172] width 197 height 22
type input "Connor Mcallister"
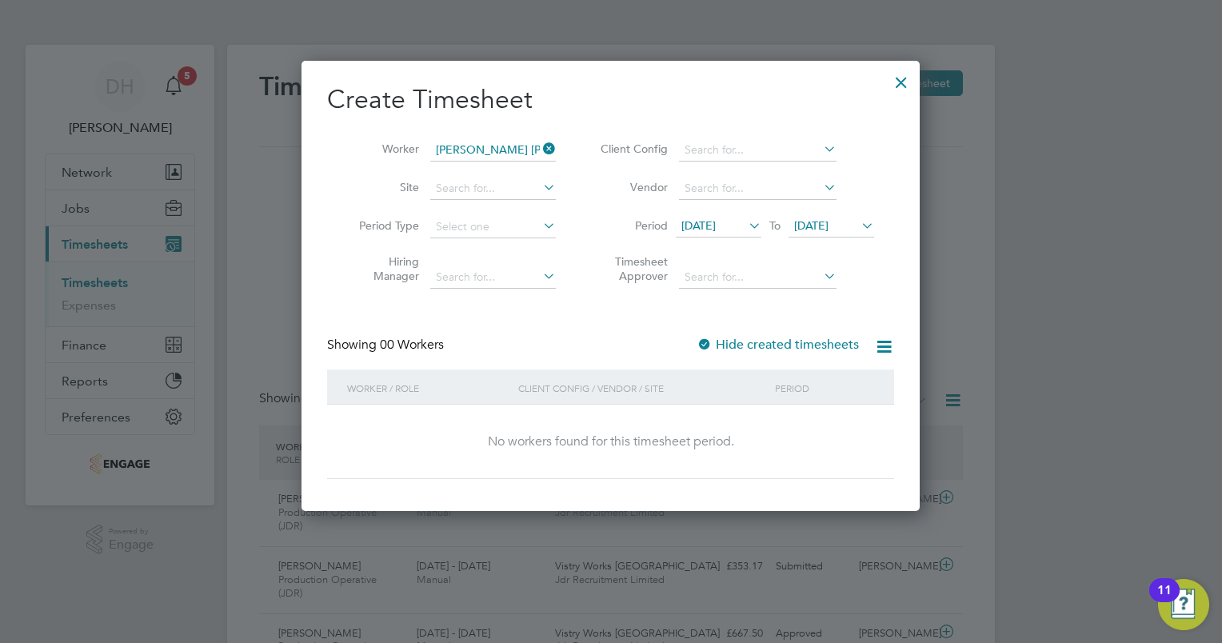
click at [697, 217] on span "09 Sep 2025" at bounding box center [719, 227] width 86 height 22
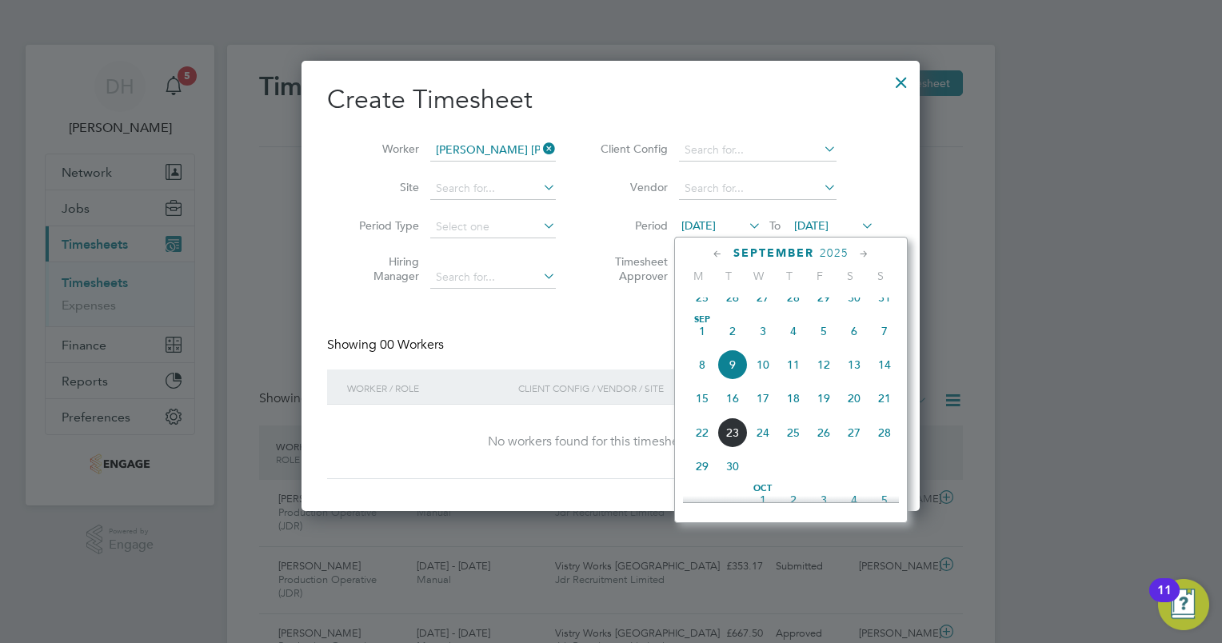
click at [708, 411] on span "15" at bounding box center [702, 398] width 30 height 30
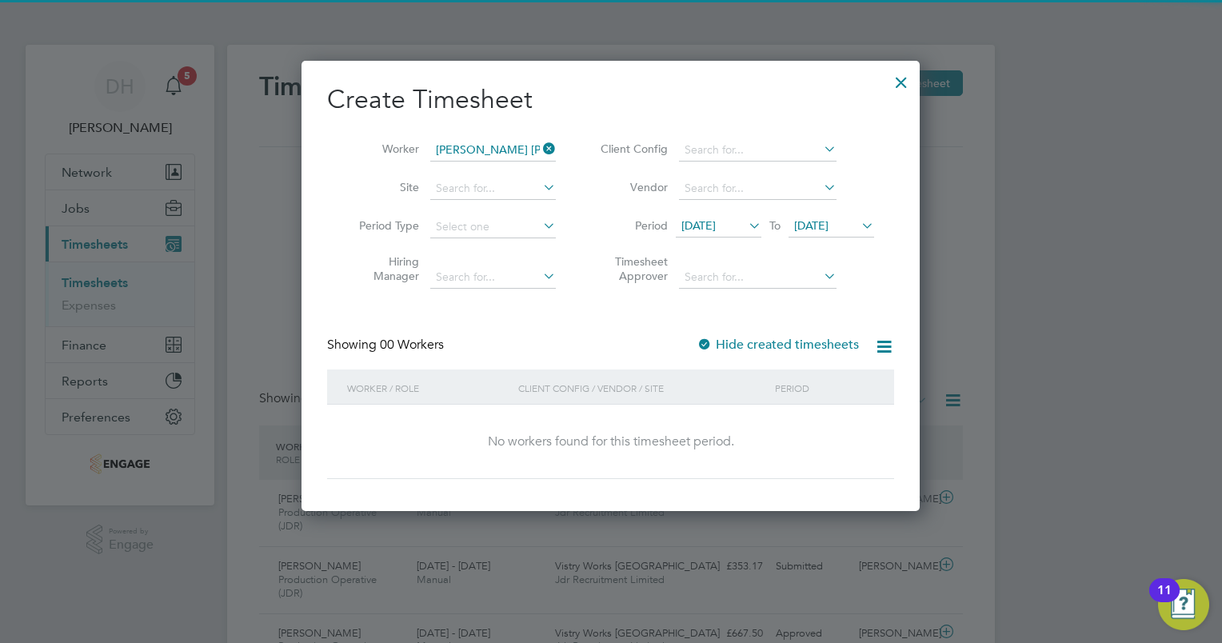
click at [858, 226] on icon at bounding box center [858, 225] width 0 height 22
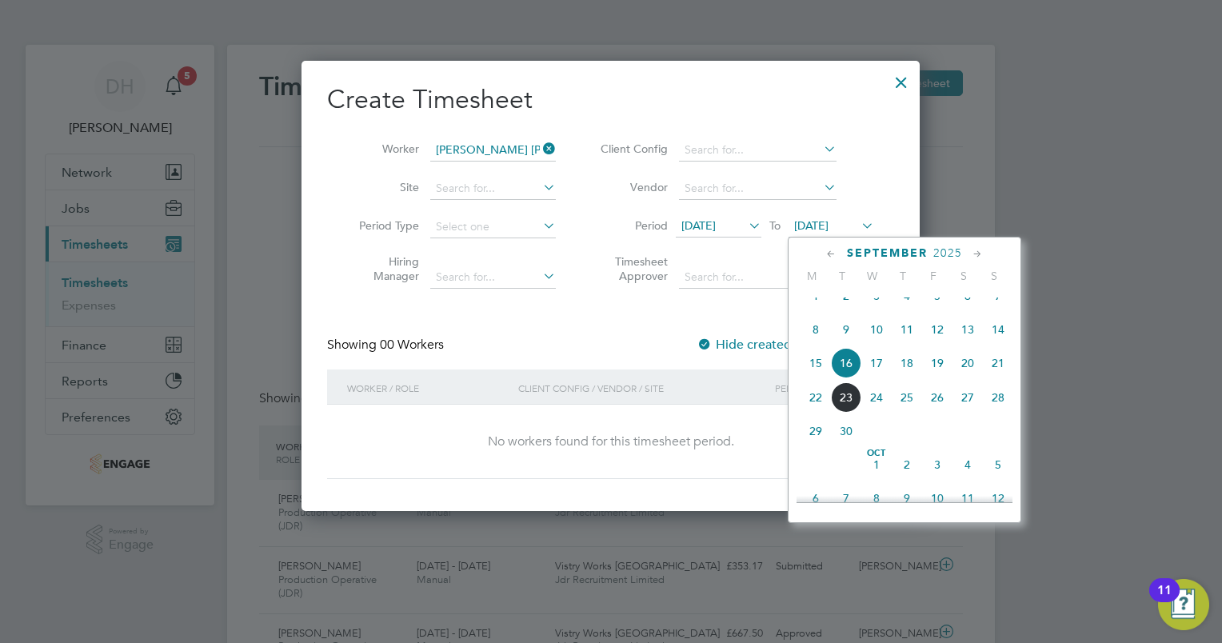
click at [973, 373] on span "20" at bounding box center [967, 363] width 30 height 30
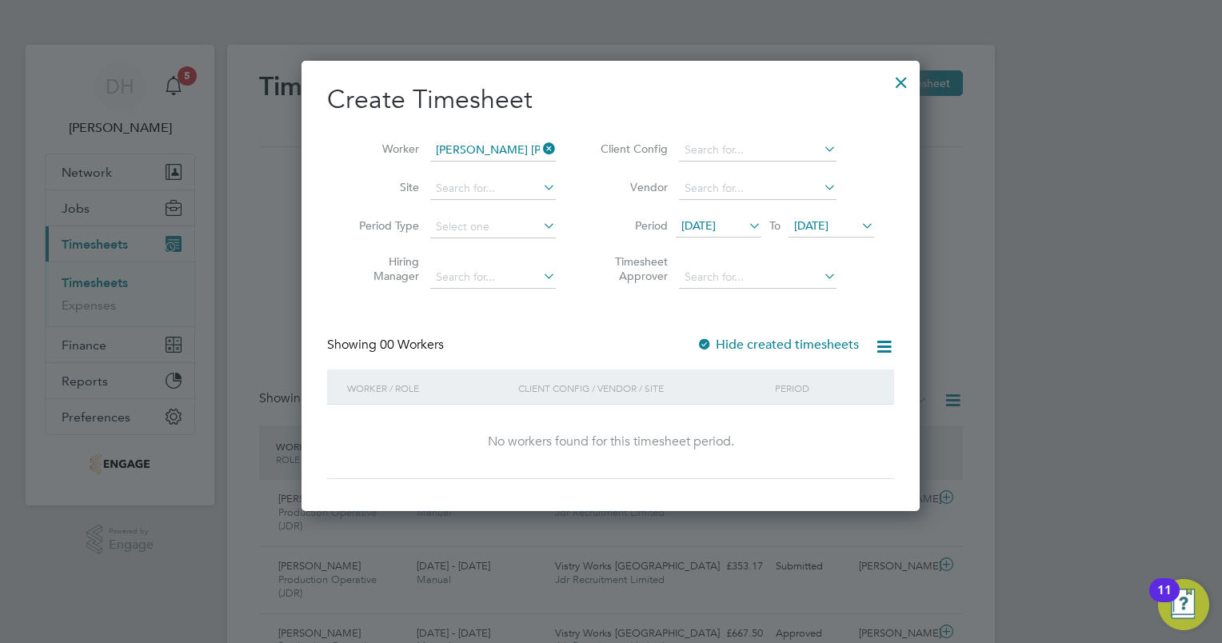
click at [906, 78] on div at bounding box center [901, 78] width 29 height 29
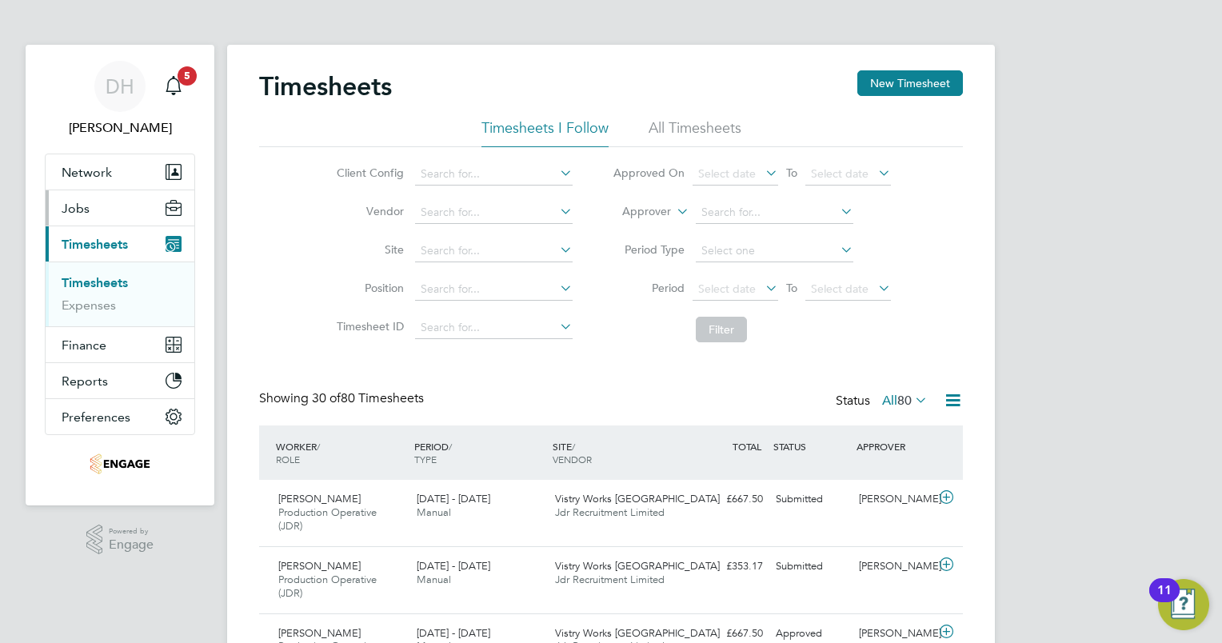
click at [130, 204] on button "Jobs" at bounding box center [120, 207] width 149 height 35
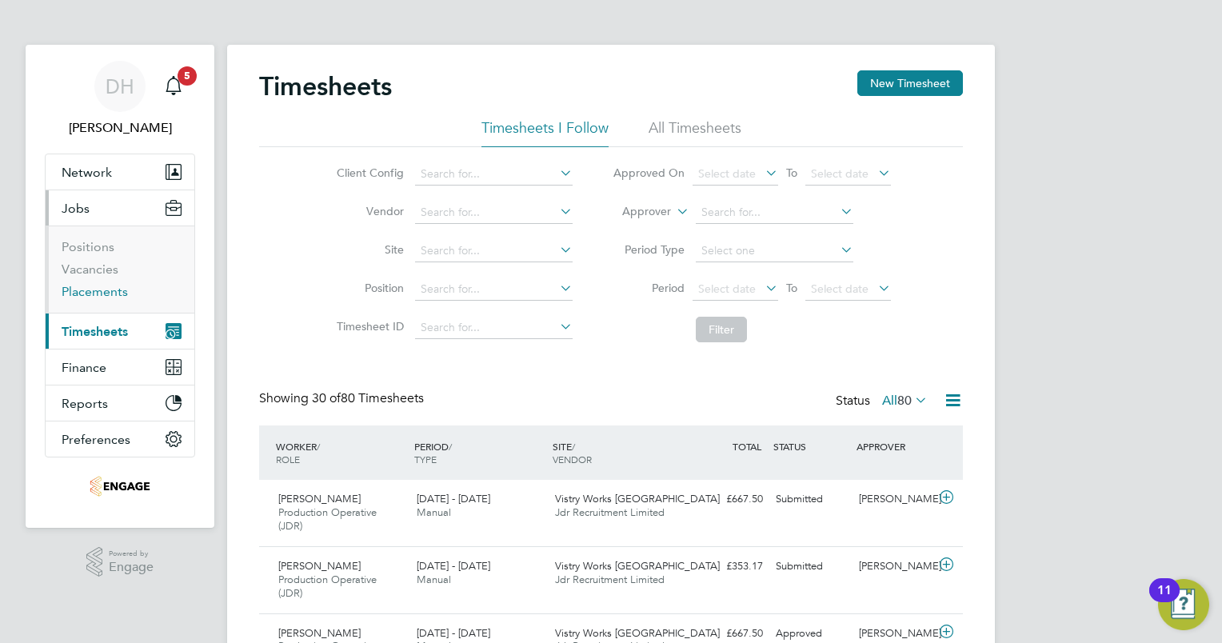
click at [82, 292] on link "Placements" at bounding box center [95, 291] width 66 height 15
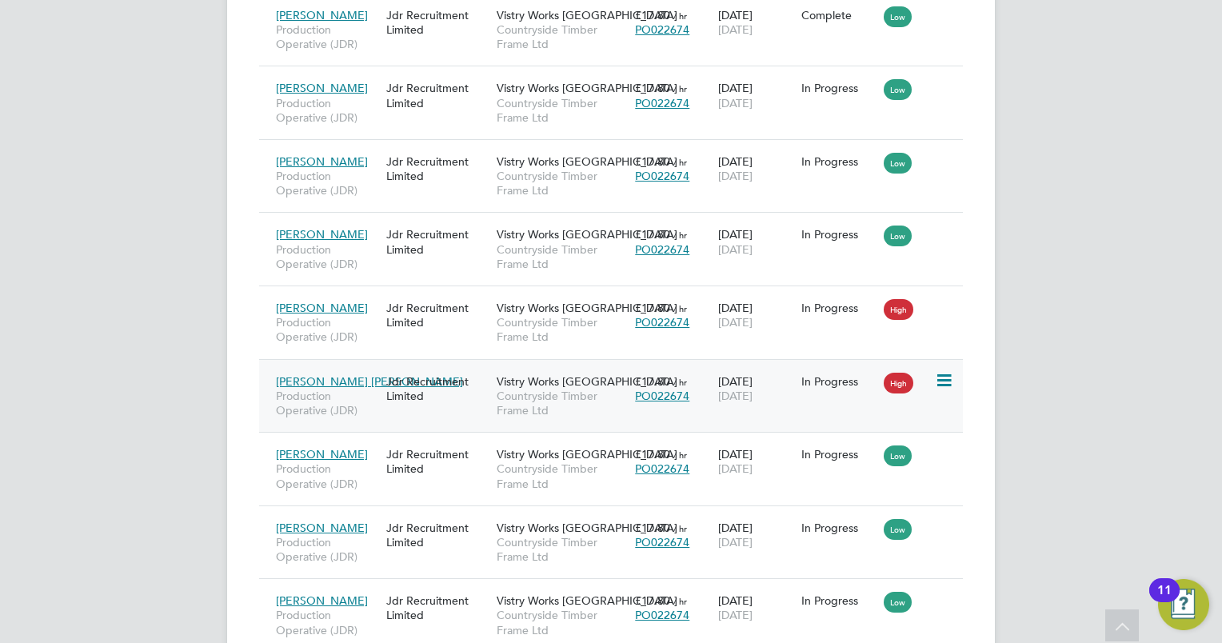
click at [310, 377] on span "Connor Mcallister" at bounding box center [369, 381] width 187 height 14
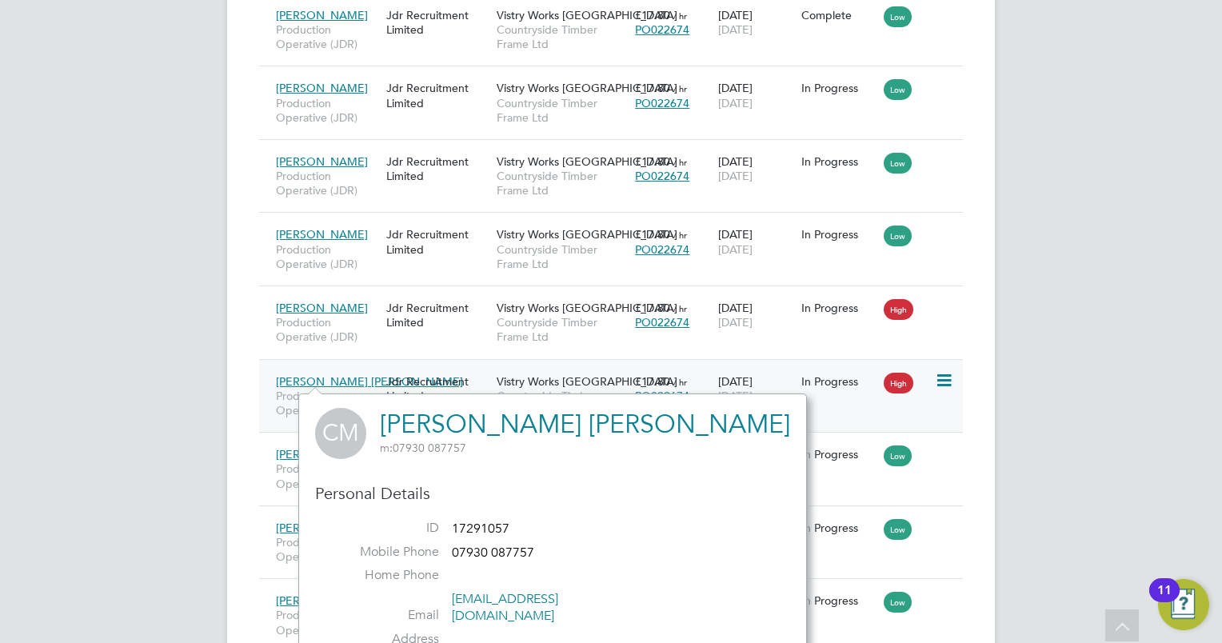
click at [538, 380] on span "Vistry Works Warrington" at bounding box center [586, 381] width 181 height 14
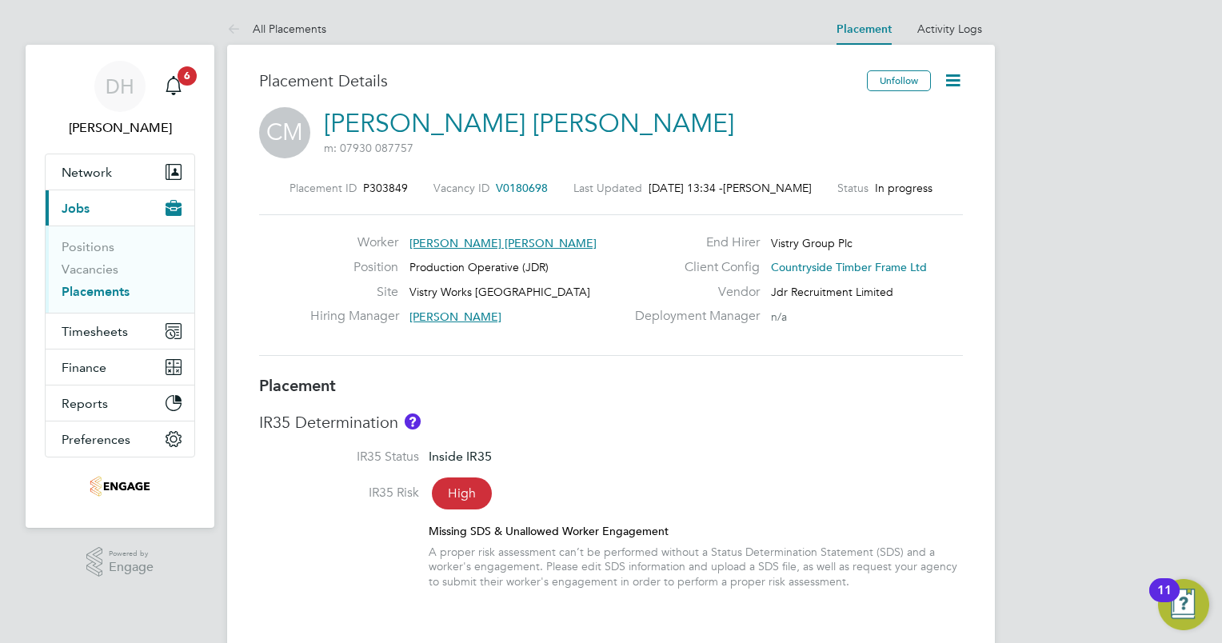
click at [955, 84] on icon at bounding box center [953, 80] width 20 height 20
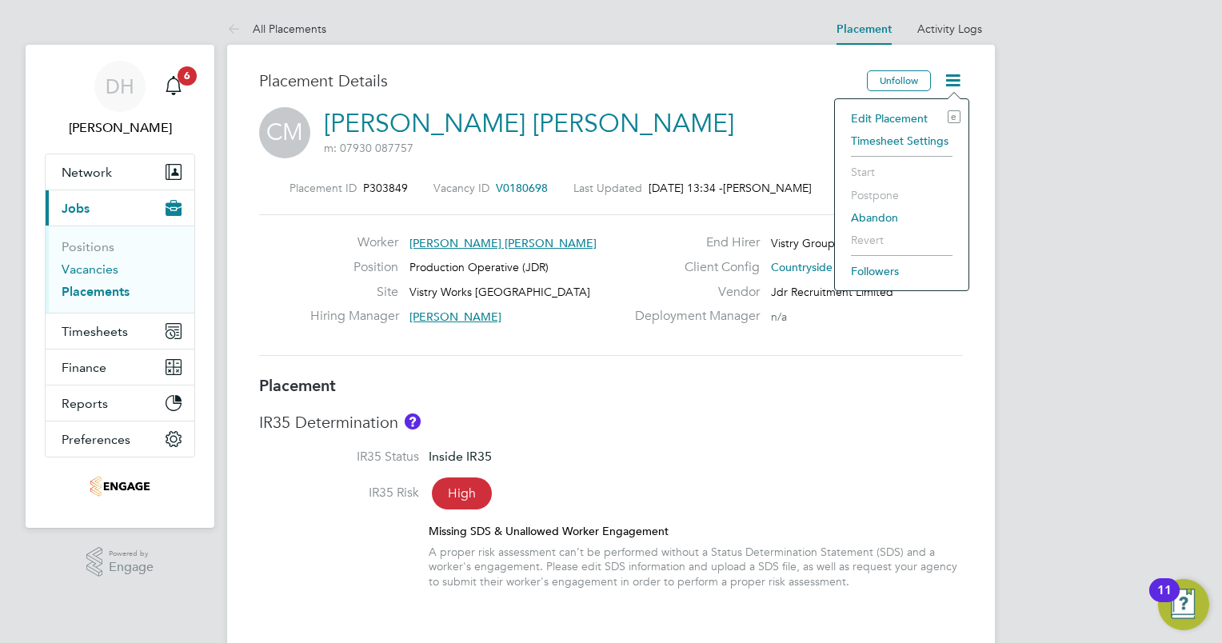
click at [103, 265] on link "Vacancies" at bounding box center [90, 268] width 57 height 15
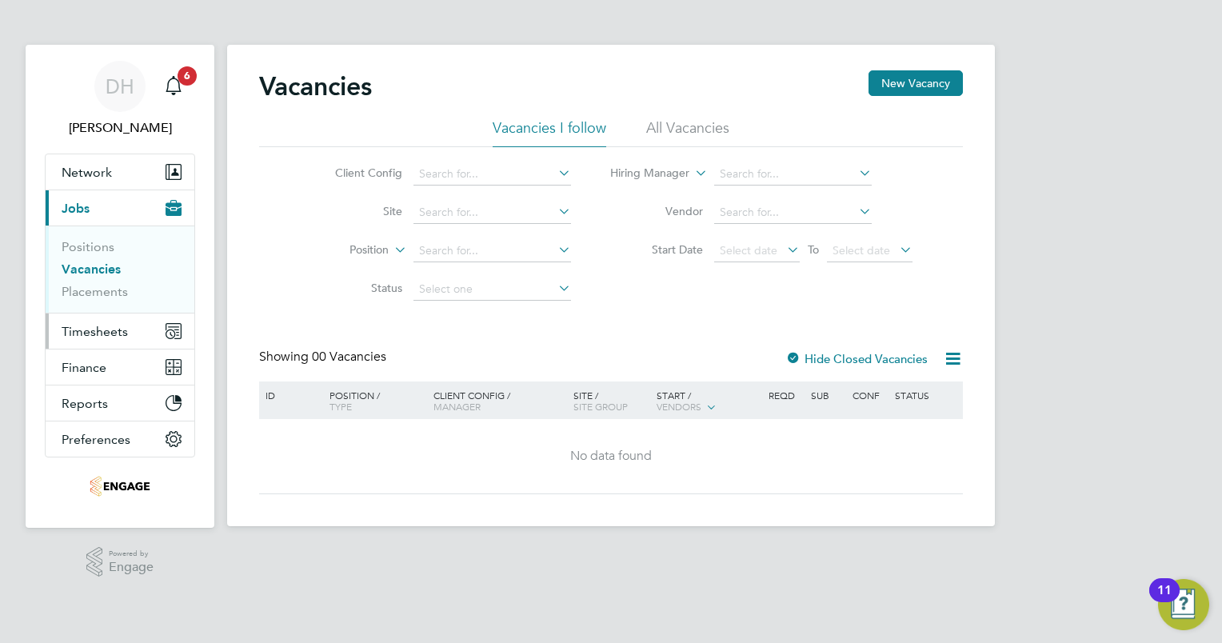
click at [99, 326] on span "Timesheets" at bounding box center [95, 331] width 66 height 15
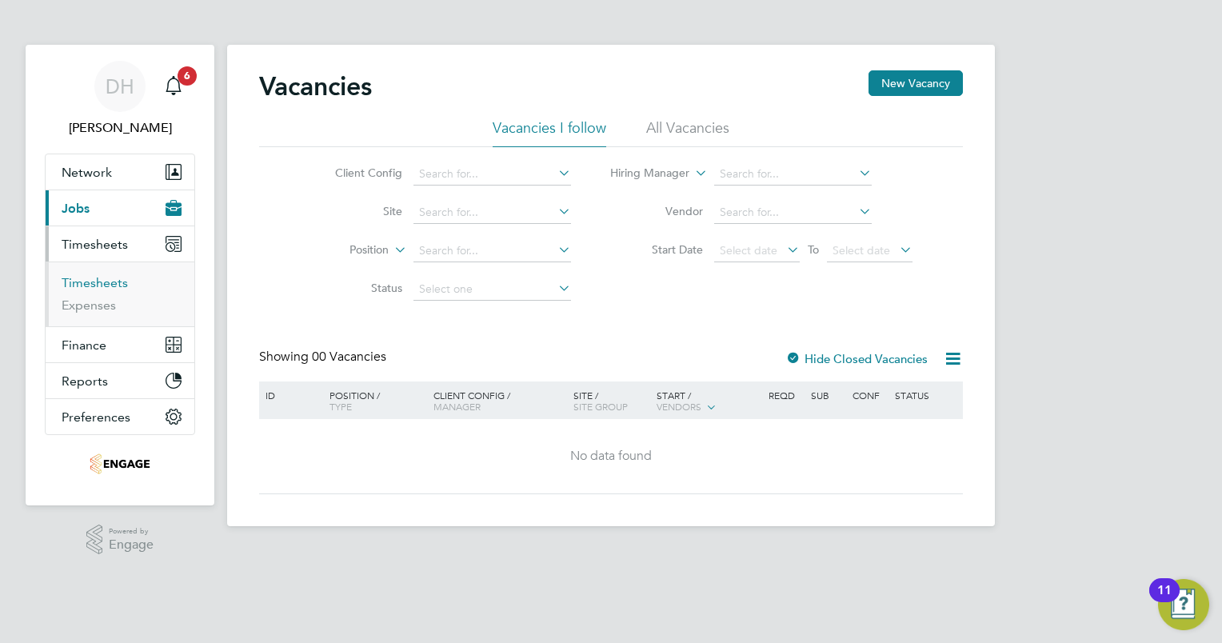
click at [105, 280] on link "Timesheets" at bounding box center [95, 282] width 66 height 15
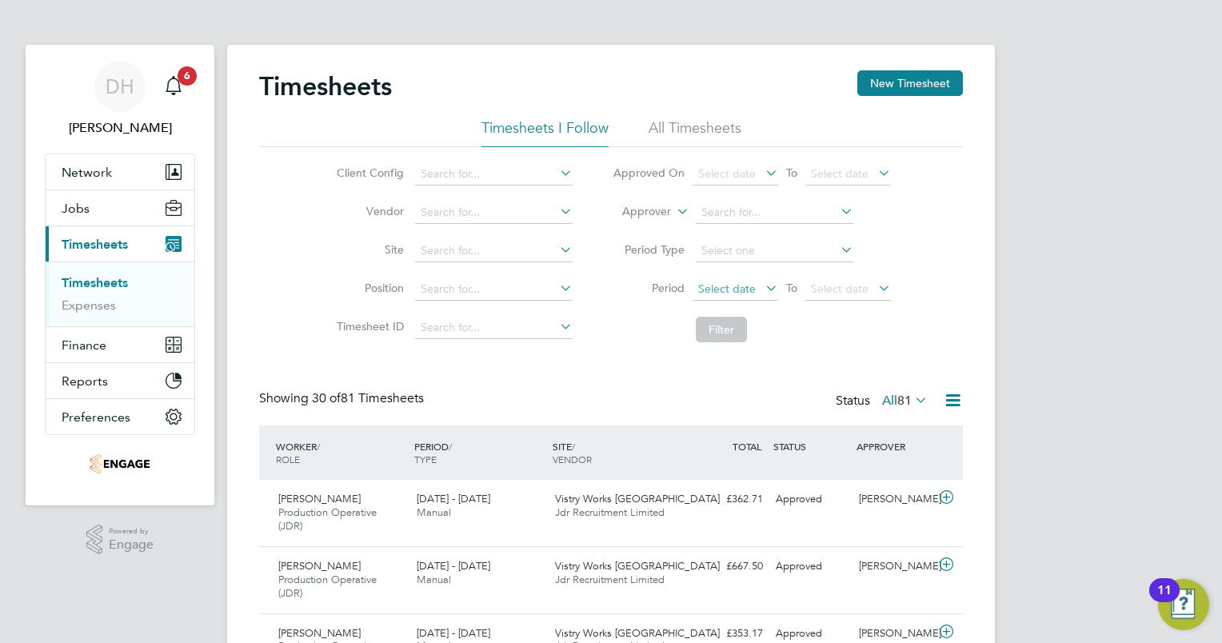
click at [754, 281] on span "Select date" at bounding box center [735, 290] width 86 height 22
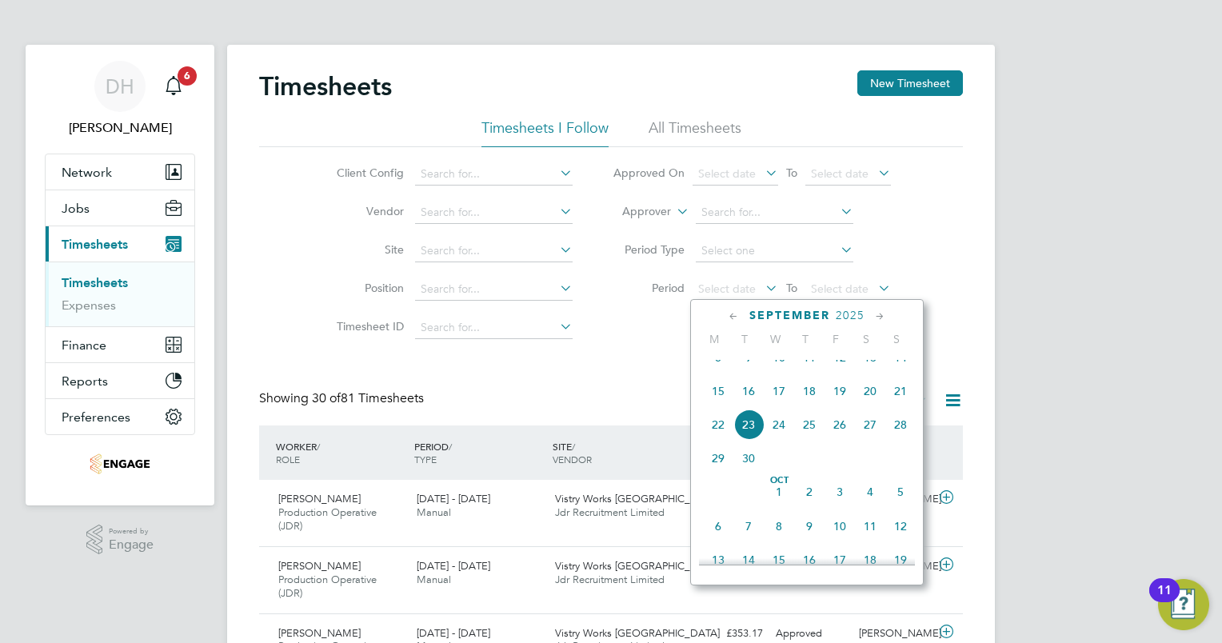
click at [714, 398] on span "15" at bounding box center [718, 391] width 30 height 30
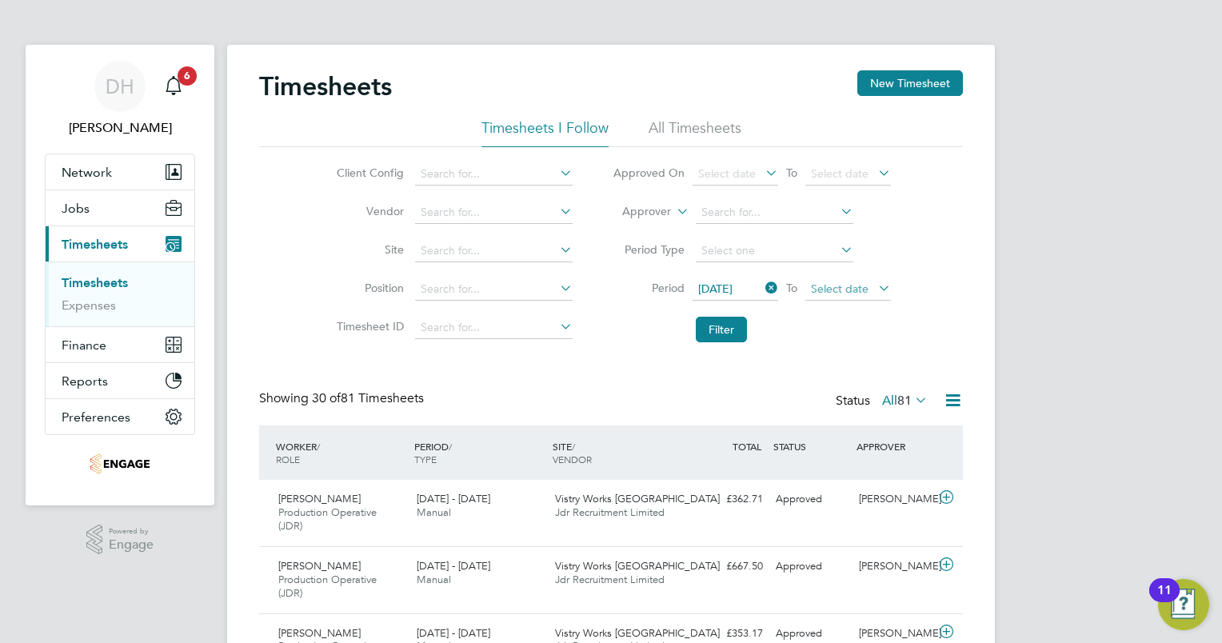
click at [852, 285] on span "Select date" at bounding box center [840, 288] width 58 height 14
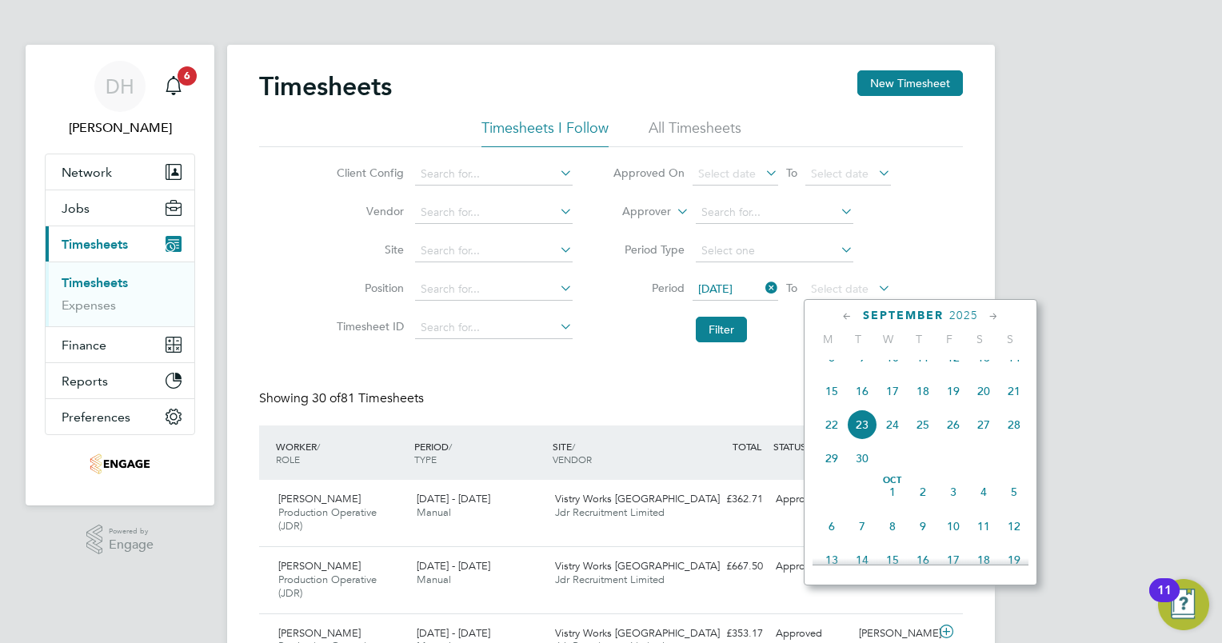
click at [983, 406] on span "20" at bounding box center [983, 391] width 30 height 30
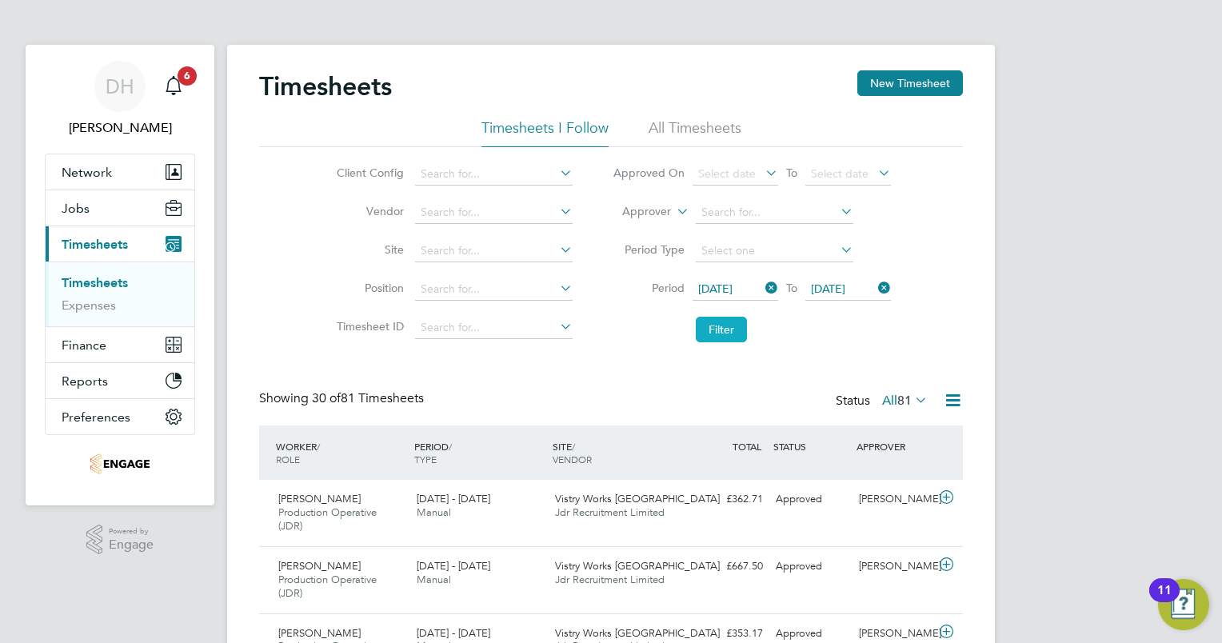
click at [721, 332] on button "Filter" at bounding box center [721, 330] width 51 height 26
click at [718, 131] on li "All Timesheets" at bounding box center [694, 132] width 93 height 29
click at [731, 326] on button "Filter" at bounding box center [721, 330] width 51 height 26
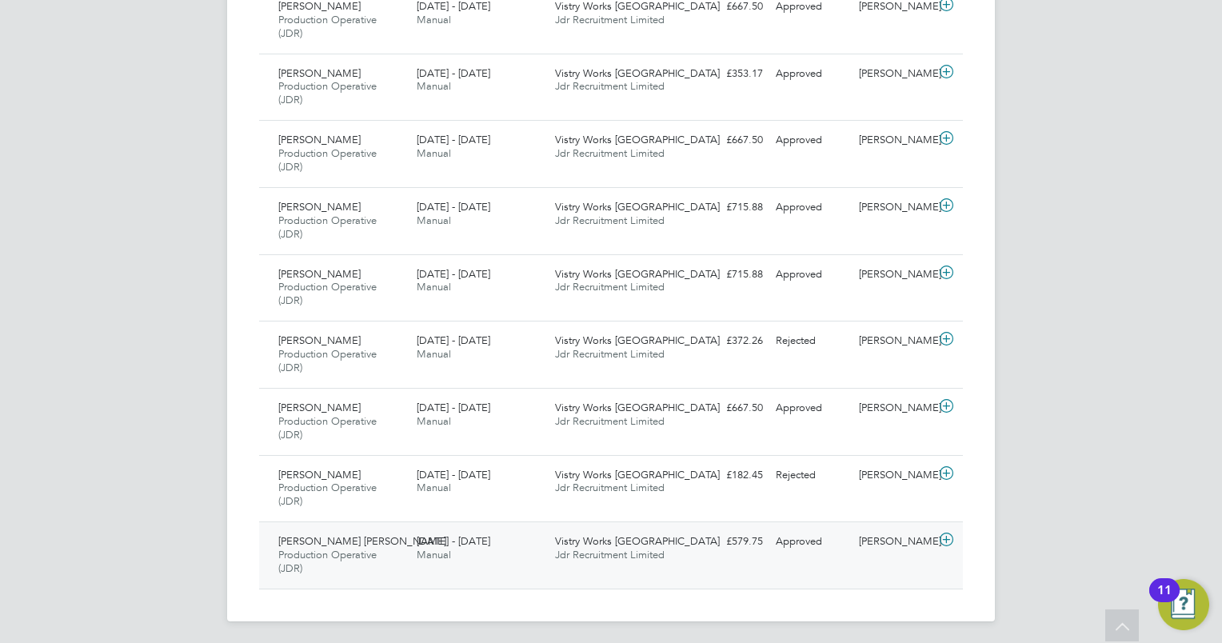
click at [944, 537] on icon at bounding box center [946, 539] width 20 height 13
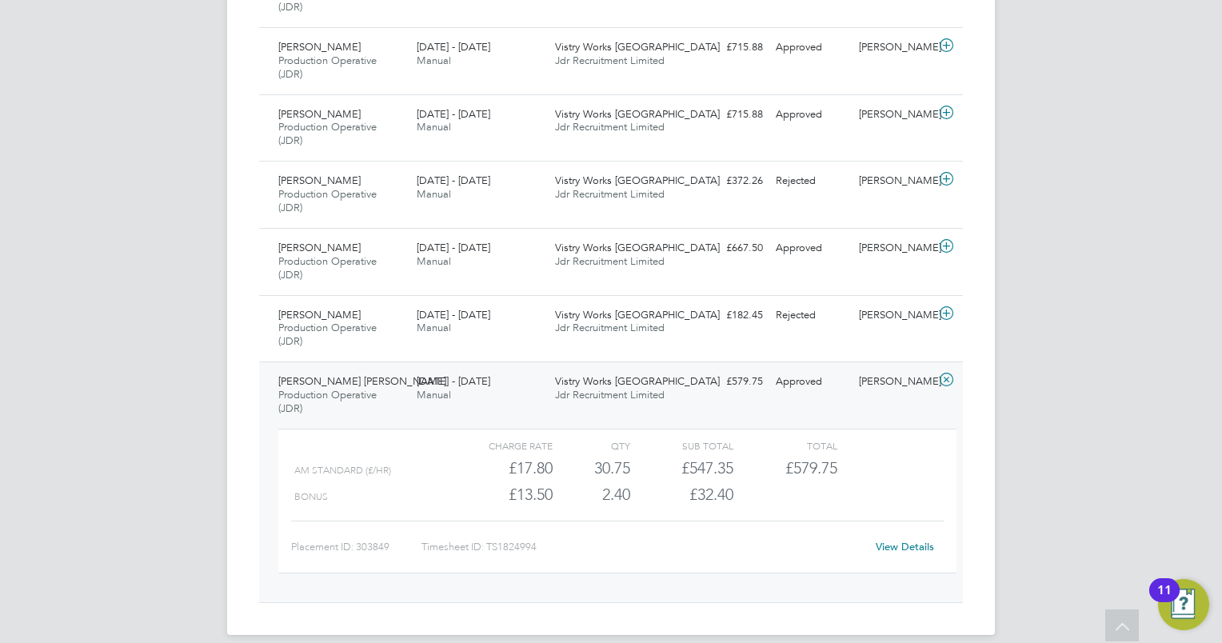
click at [907, 540] on link "View Details" at bounding box center [904, 547] width 58 height 14
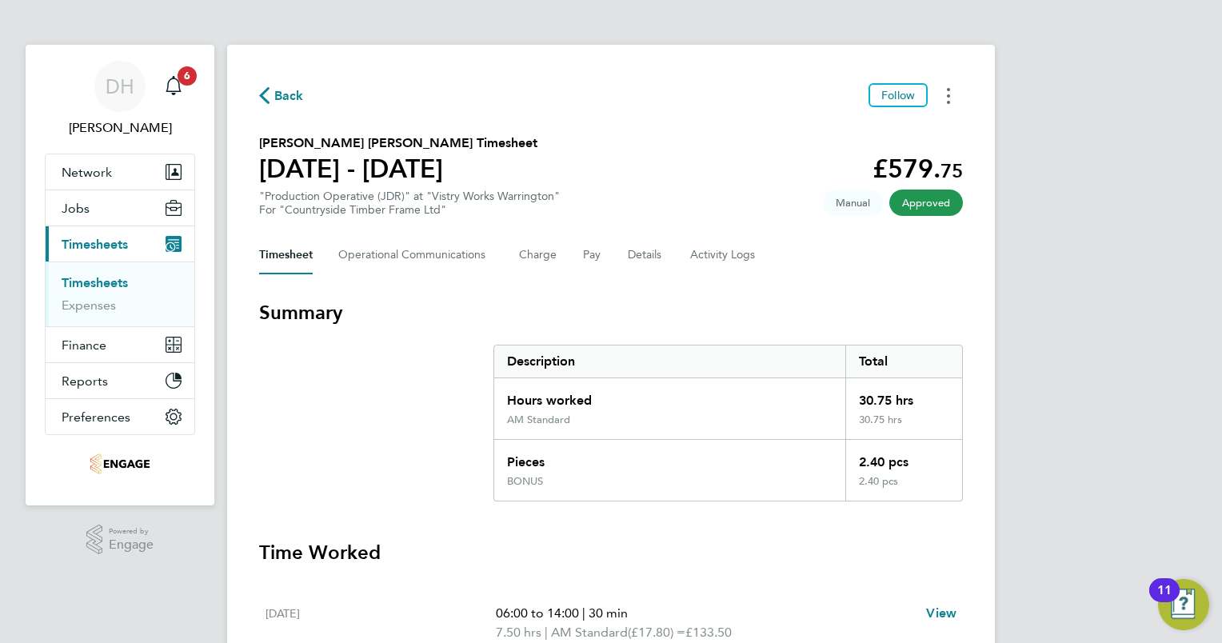
click at [955, 103] on button "Timesheets Menu" at bounding box center [948, 95] width 29 height 25
click at [716, 265] on Logs-tab "Activity Logs" at bounding box center [723, 255] width 67 height 38
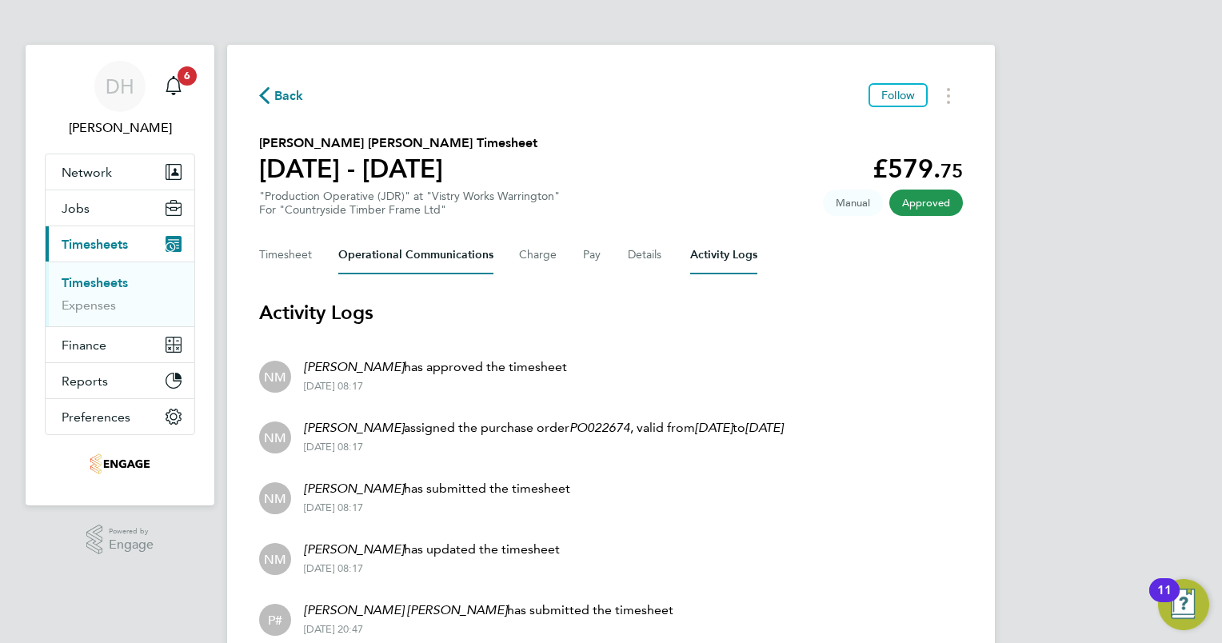
click at [421, 253] on Communications-tab "Operational Communications" at bounding box center [415, 255] width 155 height 38
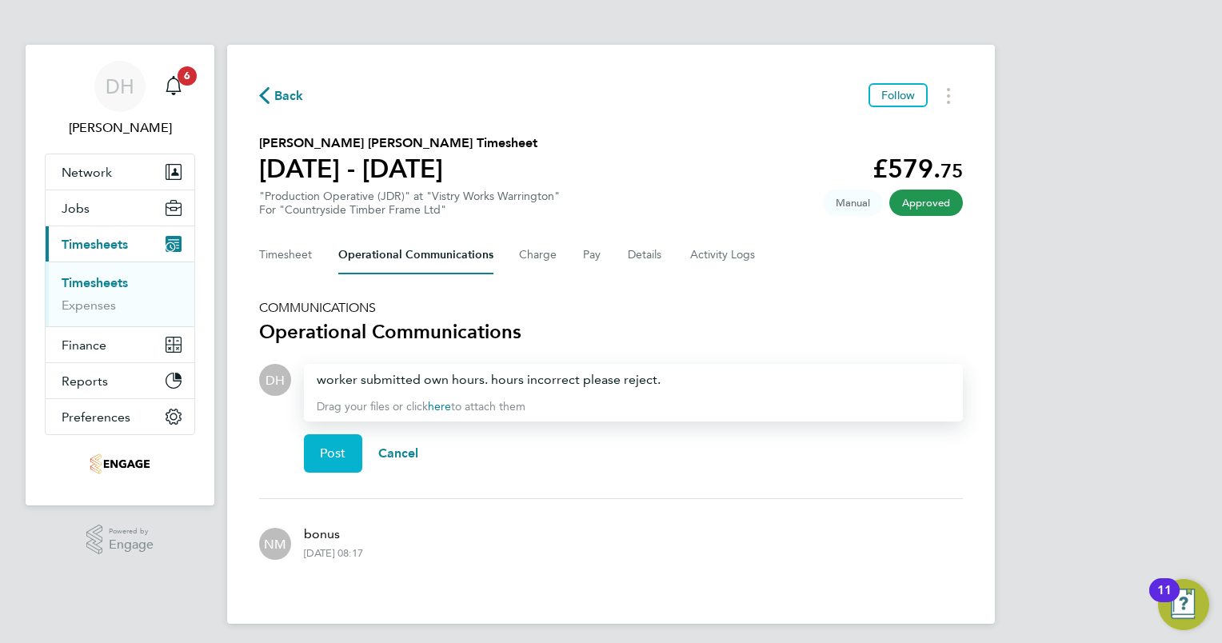
click at [317, 458] on button "Post" at bounding box center [333, 453] width 58 height 38
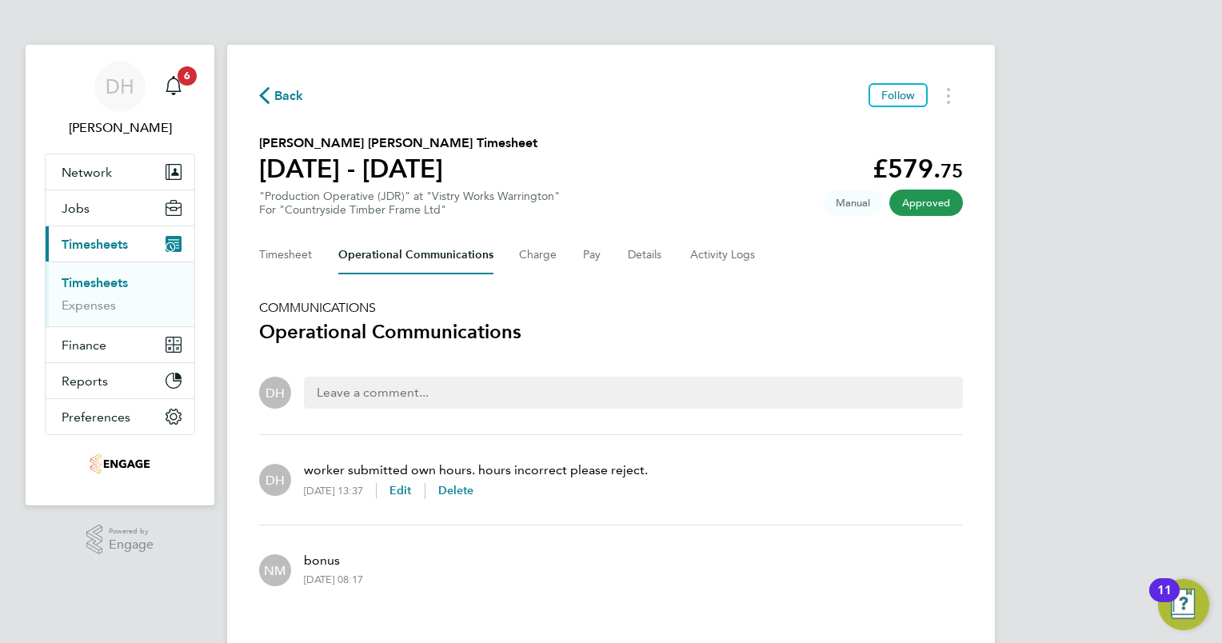
click at [277, 90] on span "Back" at bounding box center [289, 95] width 30 height 19
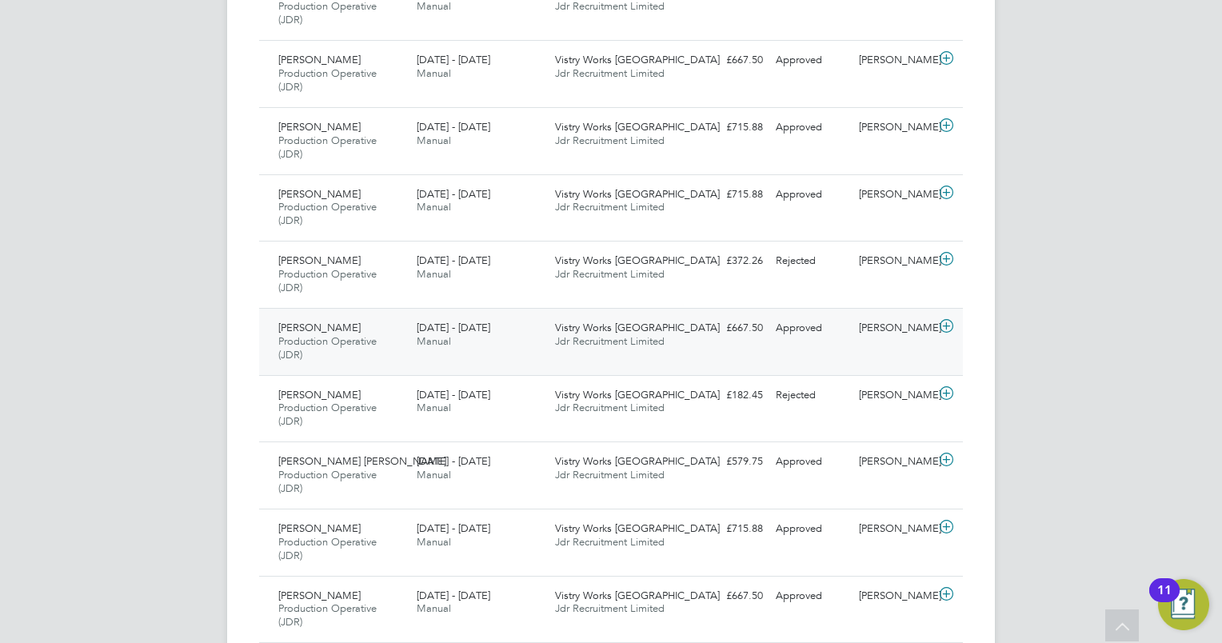
click at [508, 334] on div "15 - 21 Sep 2025 Manual" at bounding box center [479, 335] width 138 height 40
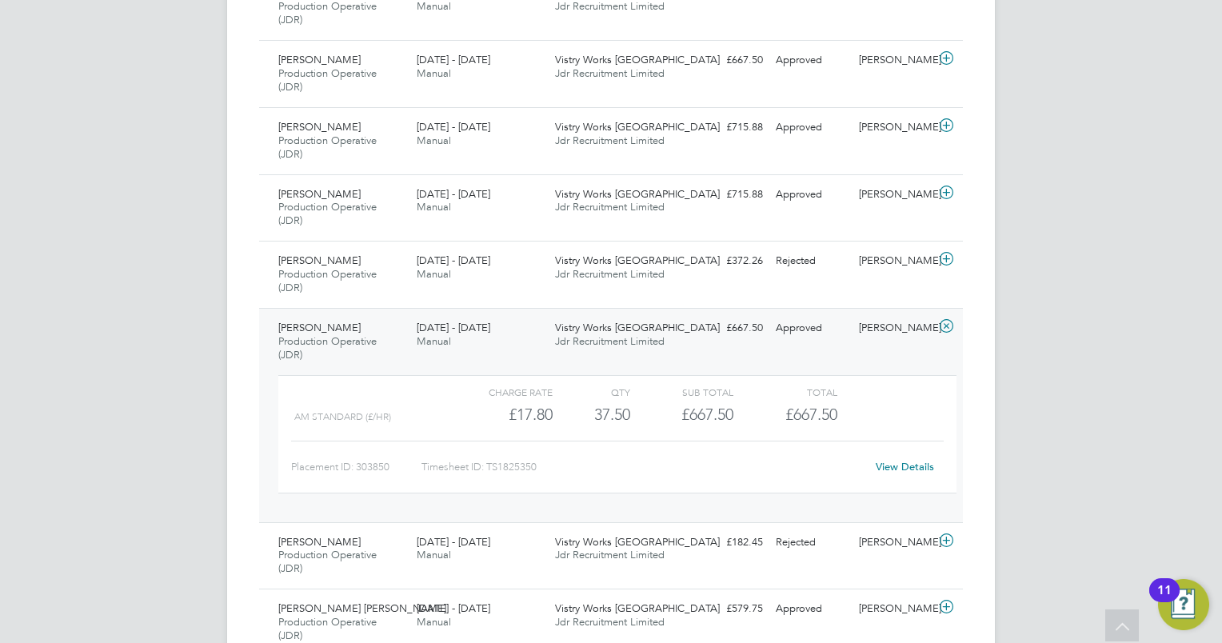
click at [915, 461] on link "View Details" at bounding box center [904, 467] width 58 height 14
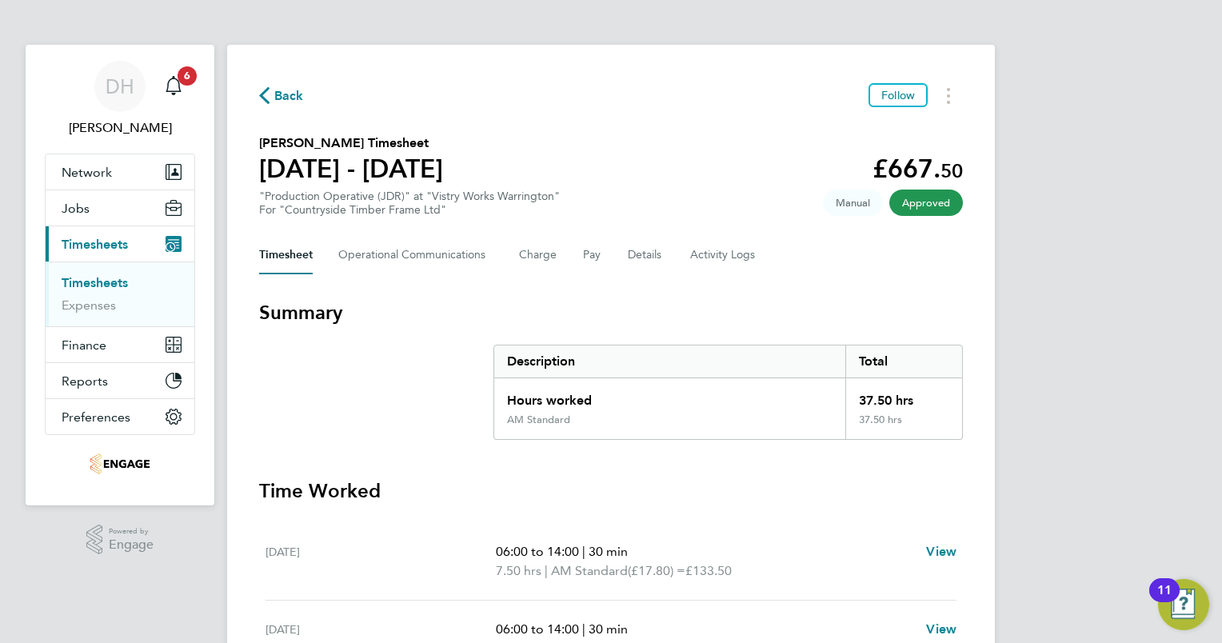
click at [297, 98] on span "Back" at bounding box center [289, 95] width 30 height 19
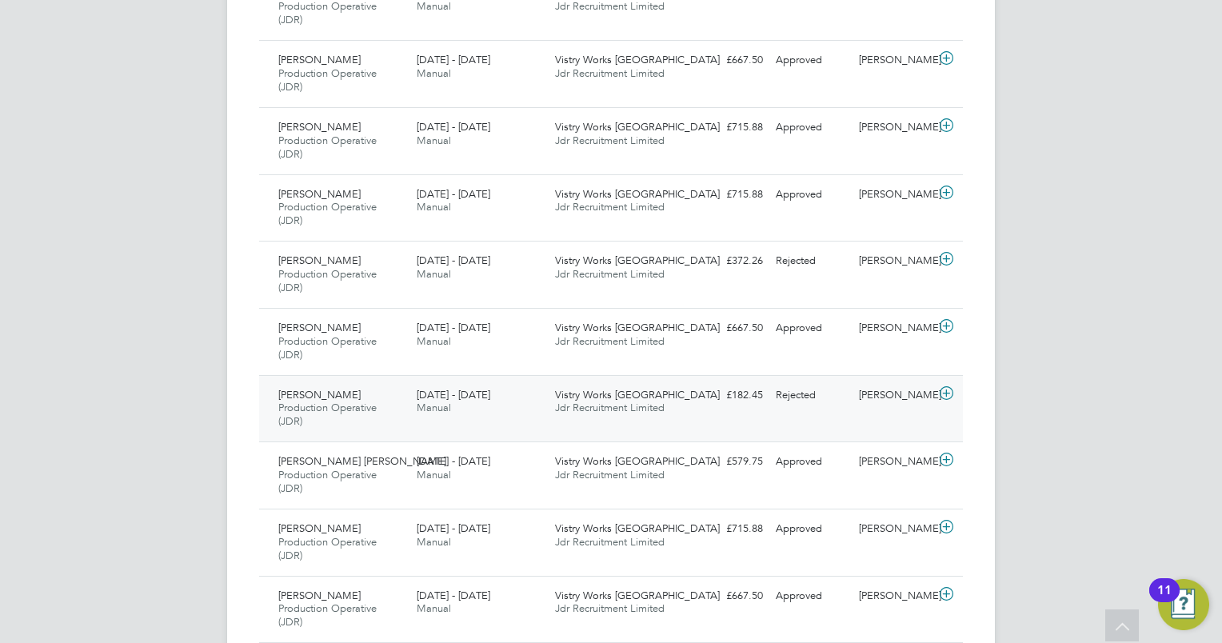
click at [612, 424] on div "[PERSON_NAME] Production Operative (JDR) [DATE] - [DATE] [DATE] - [DATE] Manual…" at bounding box center [611, 408] width 704 height 67
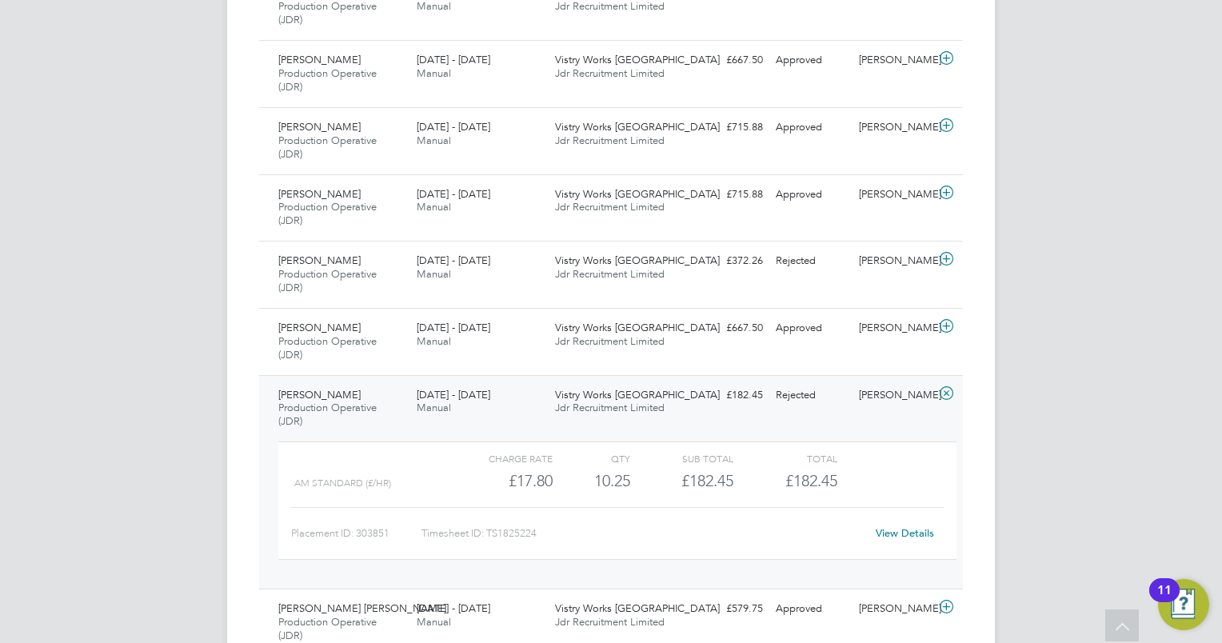
click at [914, 527] on link "View Details" at bounding box center [904, 533] width 58 height 14
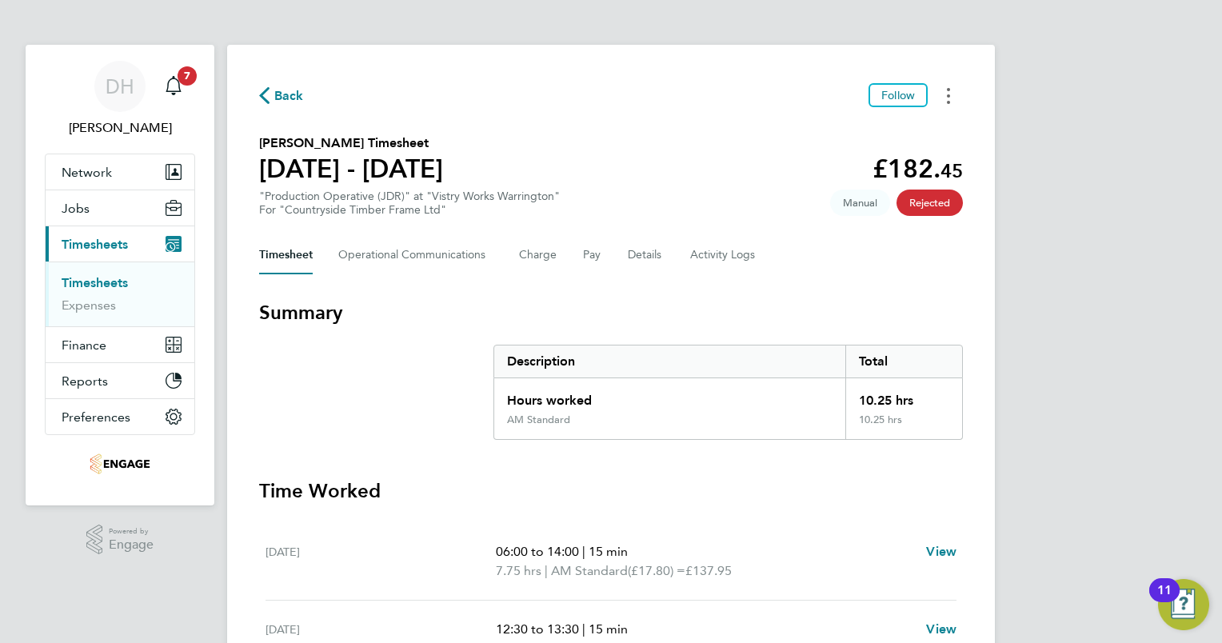
click at [943, 102] on button "Timesheets Menu" at bounding box center [948, 95] width 29 height 25
click at [290, 94] on span "Back" at bounding box center [289, 95] width 30 height 19
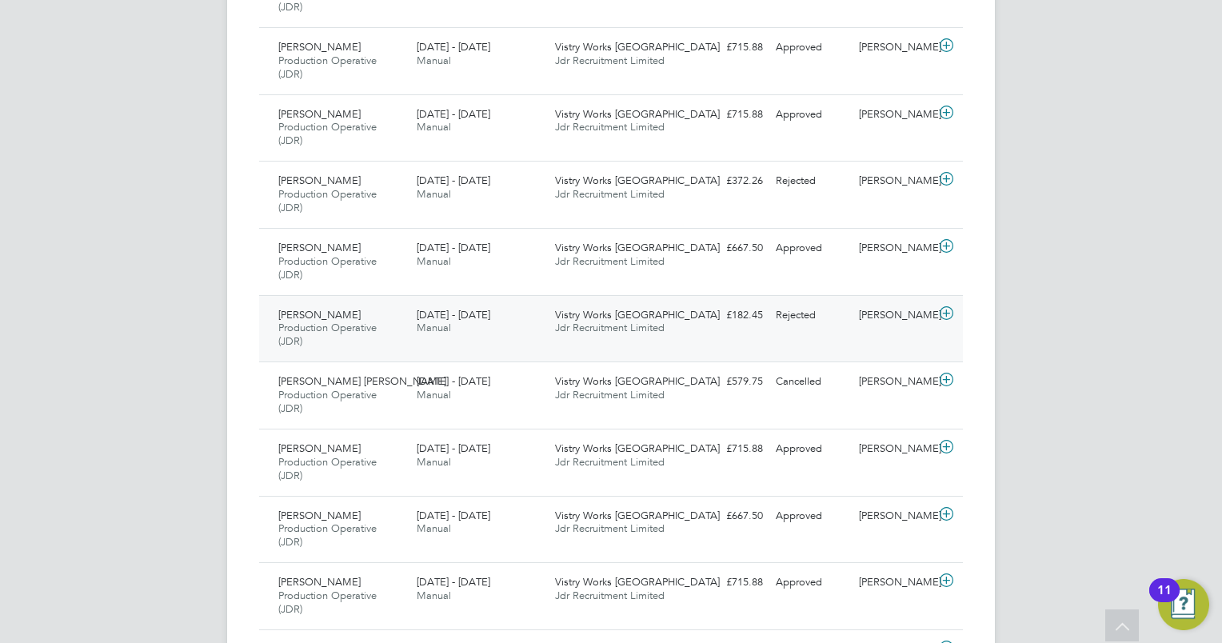
click at [543, 339] on div "[DATE] - [DATE] Manual" at bounding box center [479, 322] width 138 height 40
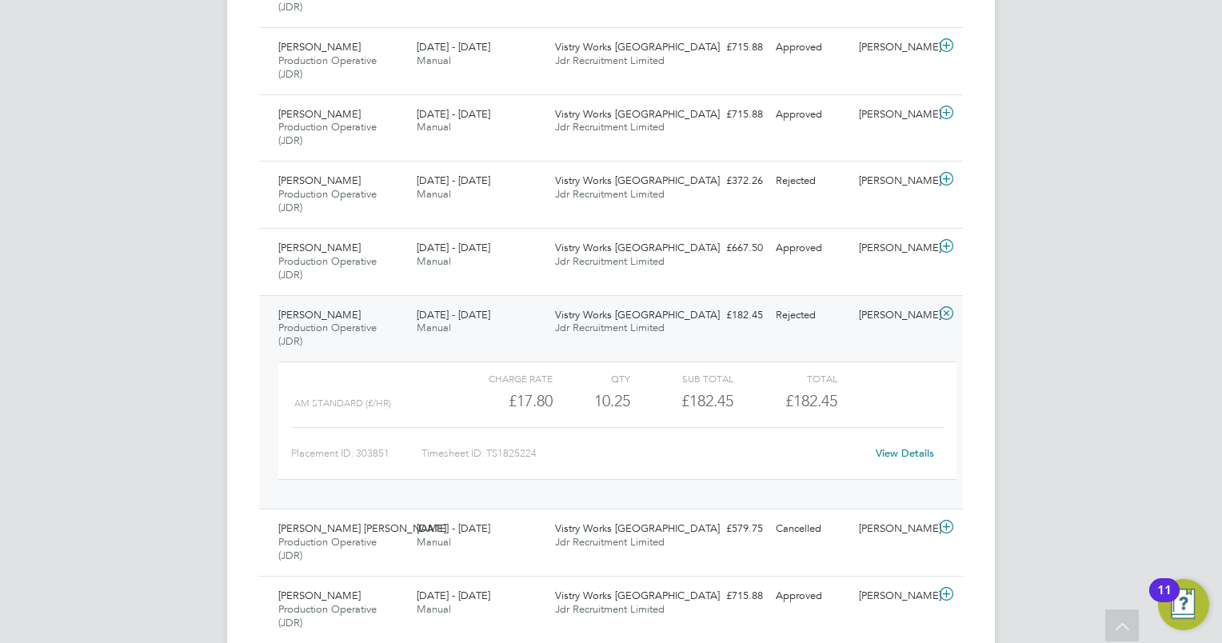
click at [889, 456] on link "View Details" at bounding box center [904, 453] width 58 height 14
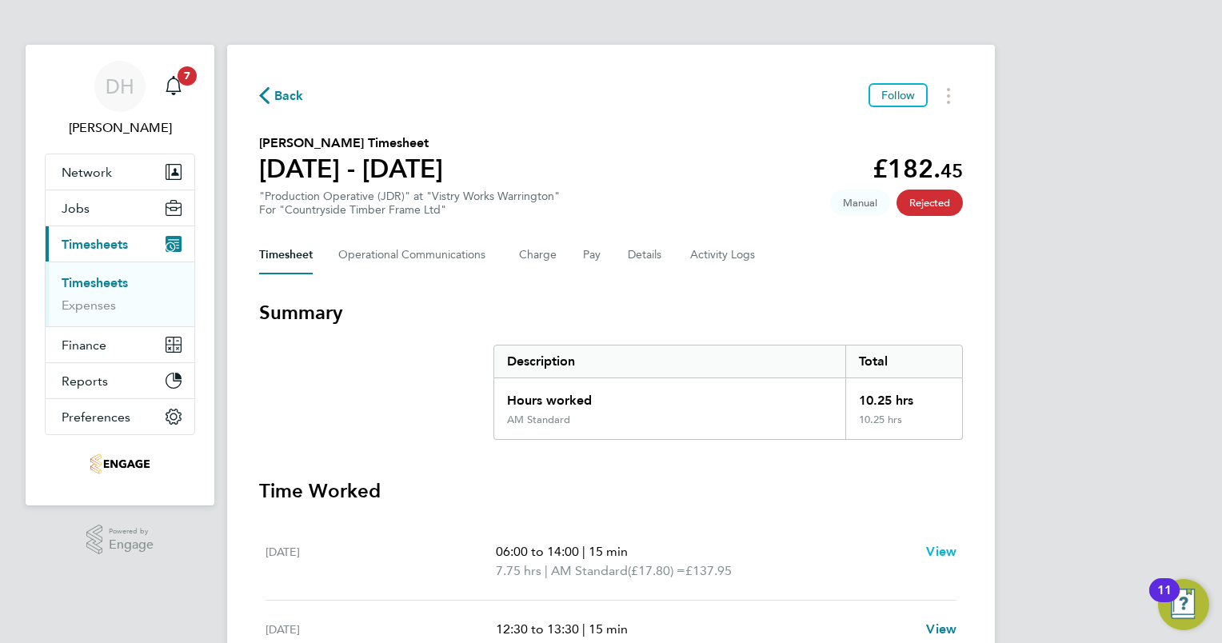
click at [944, 549] on span "View" at bounding box center [941, 551] width 30 height 15
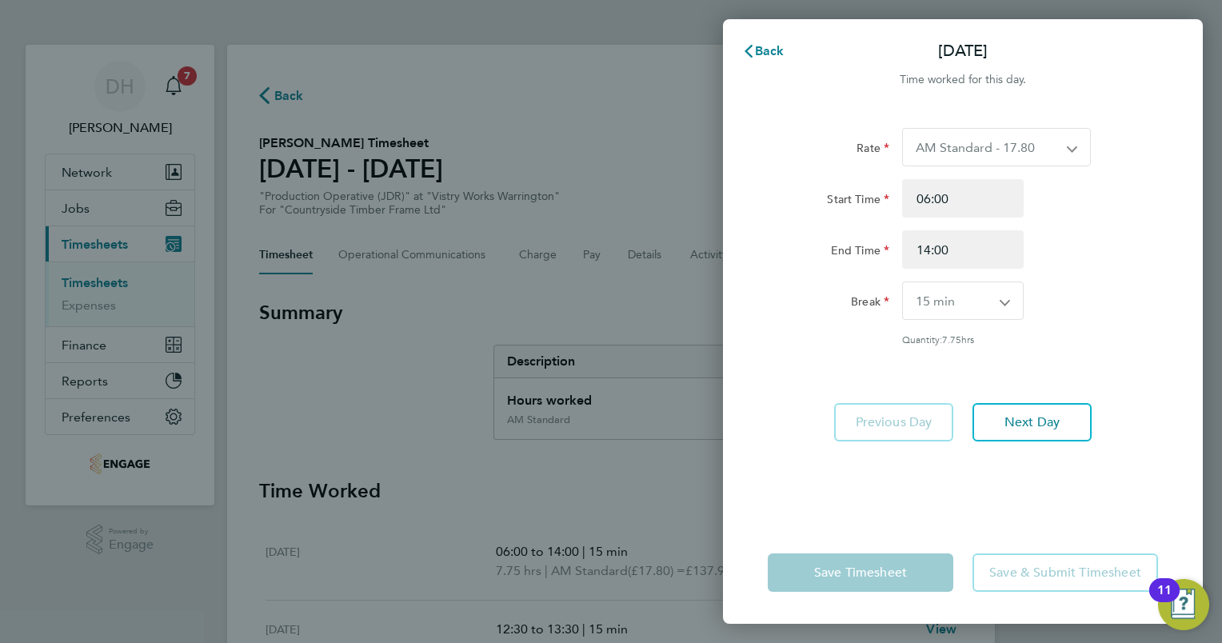
click at [995, 304] on select "0 min 15 min 30 min 45 min 60 min 75 min 90 min" at bounding box center [953, 300] width 101 height 37
select select "30"
click at [903, 282] on select "0 min 15 min 30 min 45 min 60 min 75 min 90 min" at bounding box center [953, 300] width 101 height 37
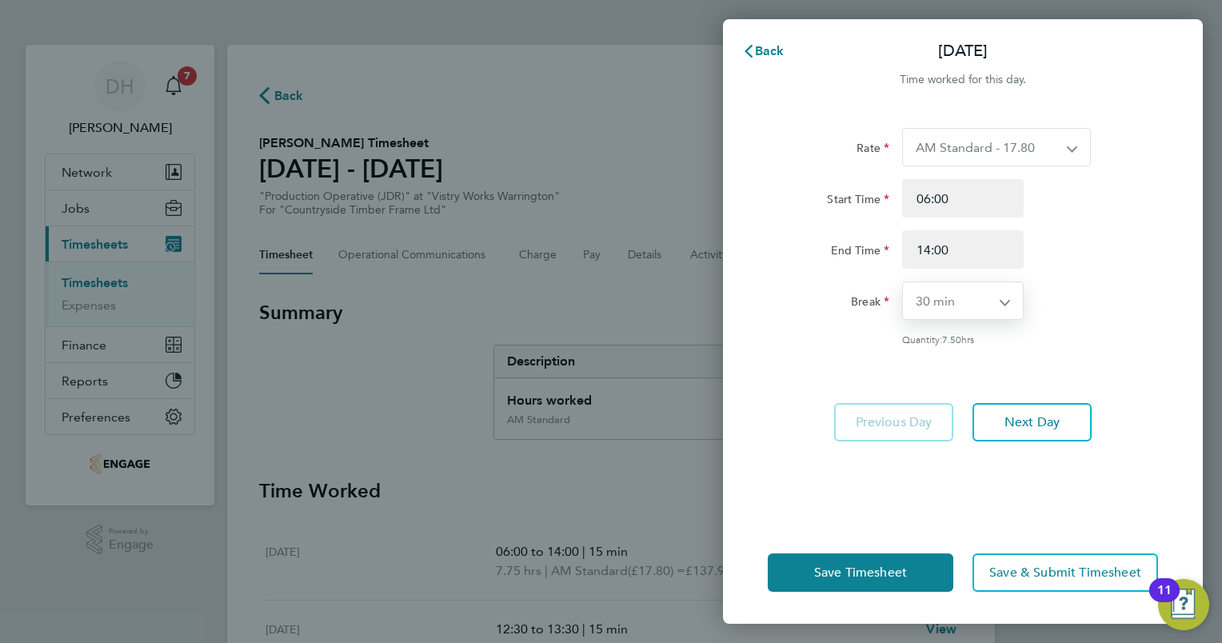
click at [1067, 324] on div "Rate AM Standard - 17.80 BONUS - 13.50 AM OT1 - 26.70 PM OT2 - 38.18 PM OT1 - 2…" at bounding box center [963, 236] width 390 height 217
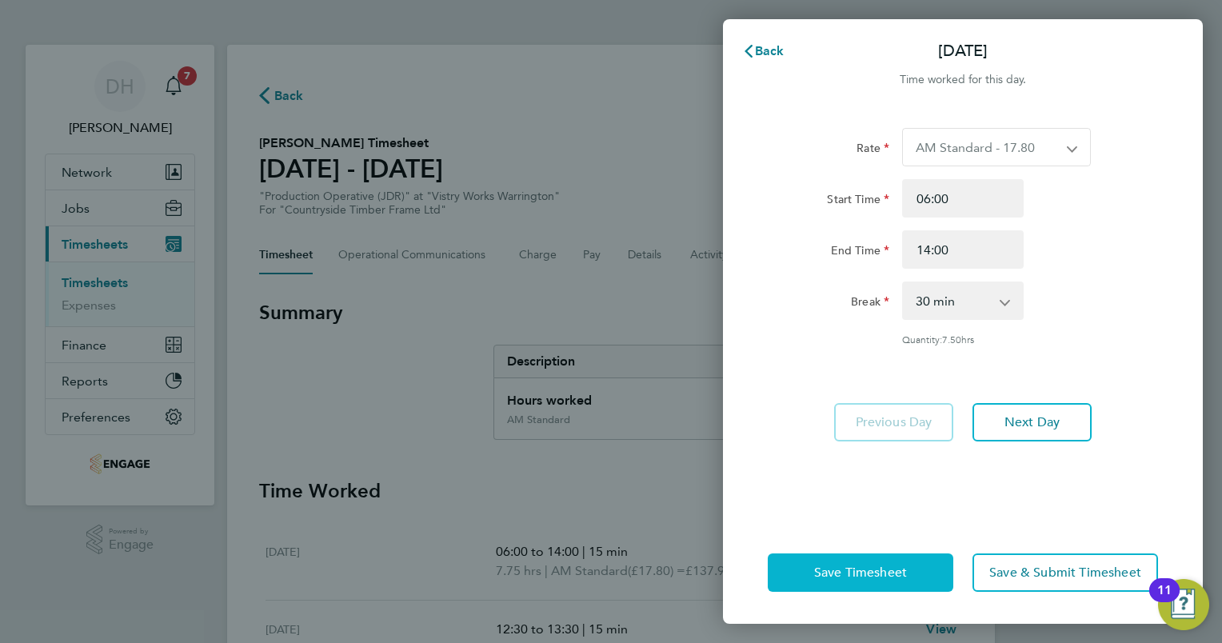
click at [870, 573] on span "Save Timesheet" at bounding box center [860, 572] width 93 height 16
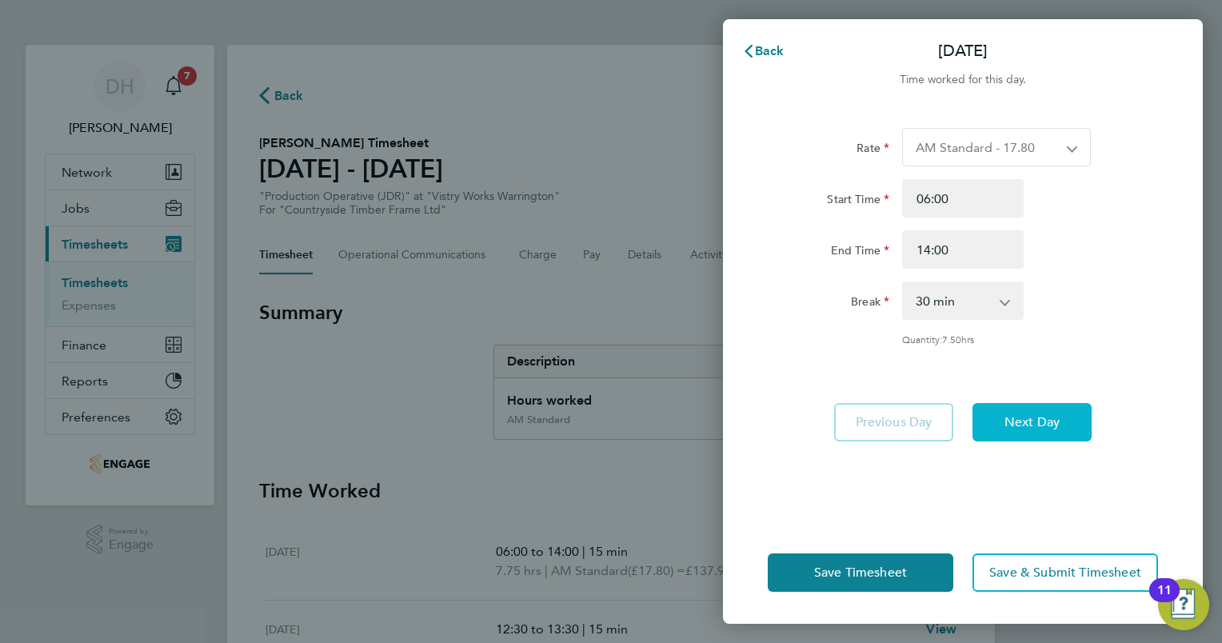
click at [1055, 419] on span "Next Day" at bounding box center [1031, 422] width 55 height 16
click at [1043, 414] on span "Next Day" at bounding box center [1031, 422] width 55 height 16
click at [776, 57] on span "Back" at bounding box center [770, 50] width 30 height 15
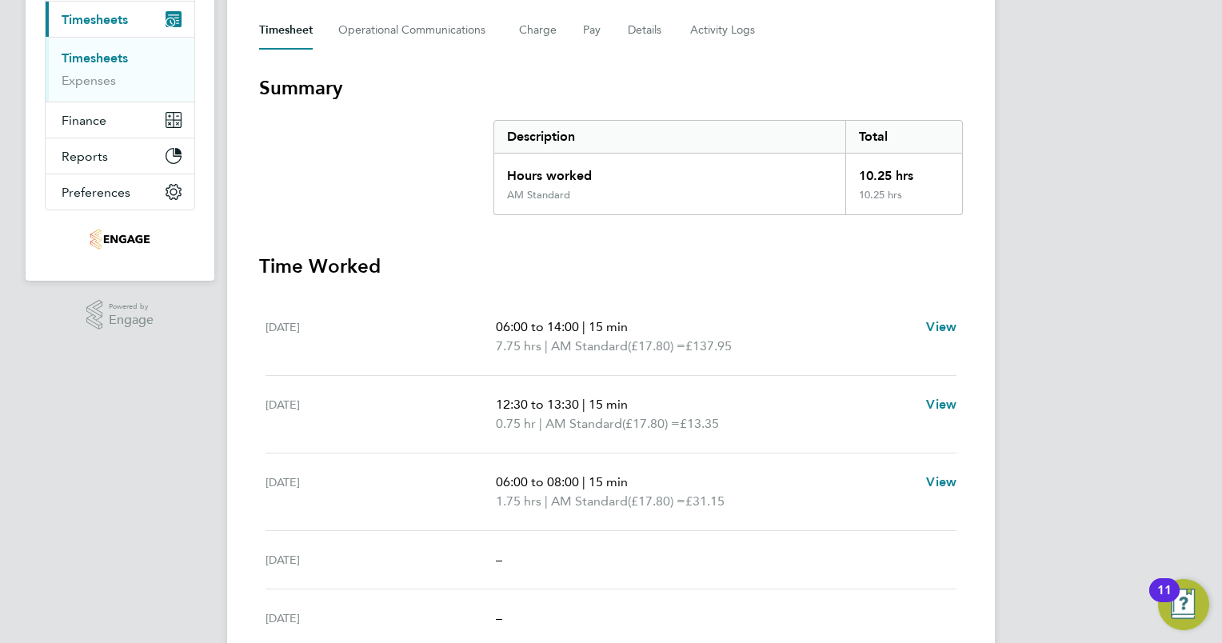
scroll to position [240, 0]
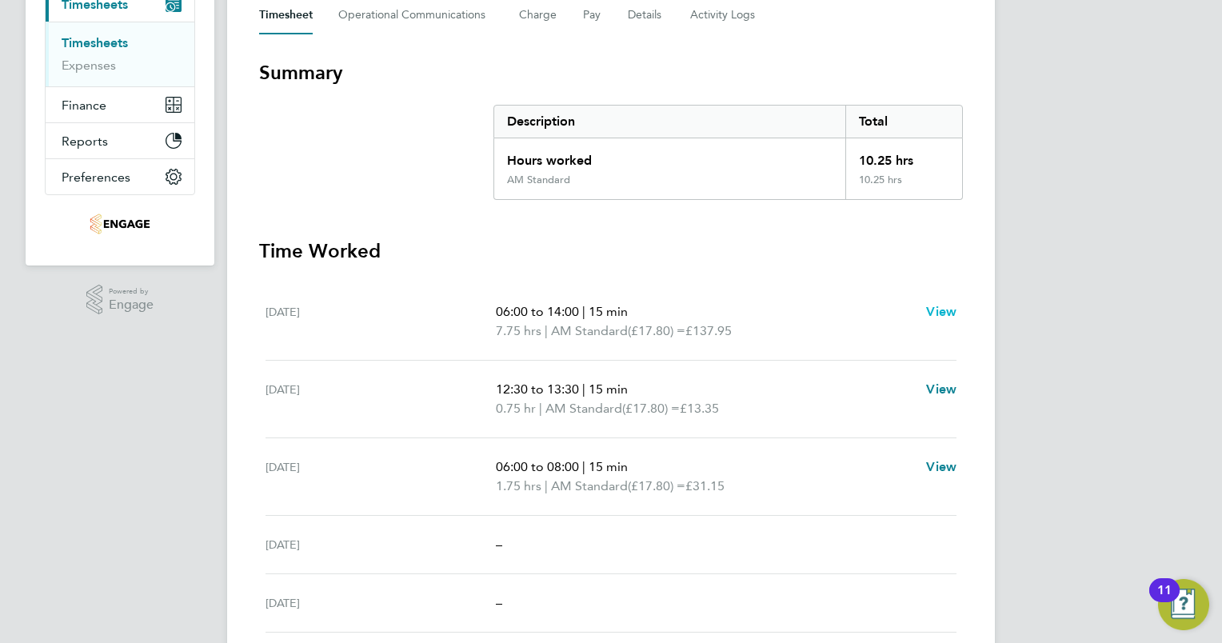
click at [940, 309] on span "View" at bounding box center [941, 311] width 30 height 15
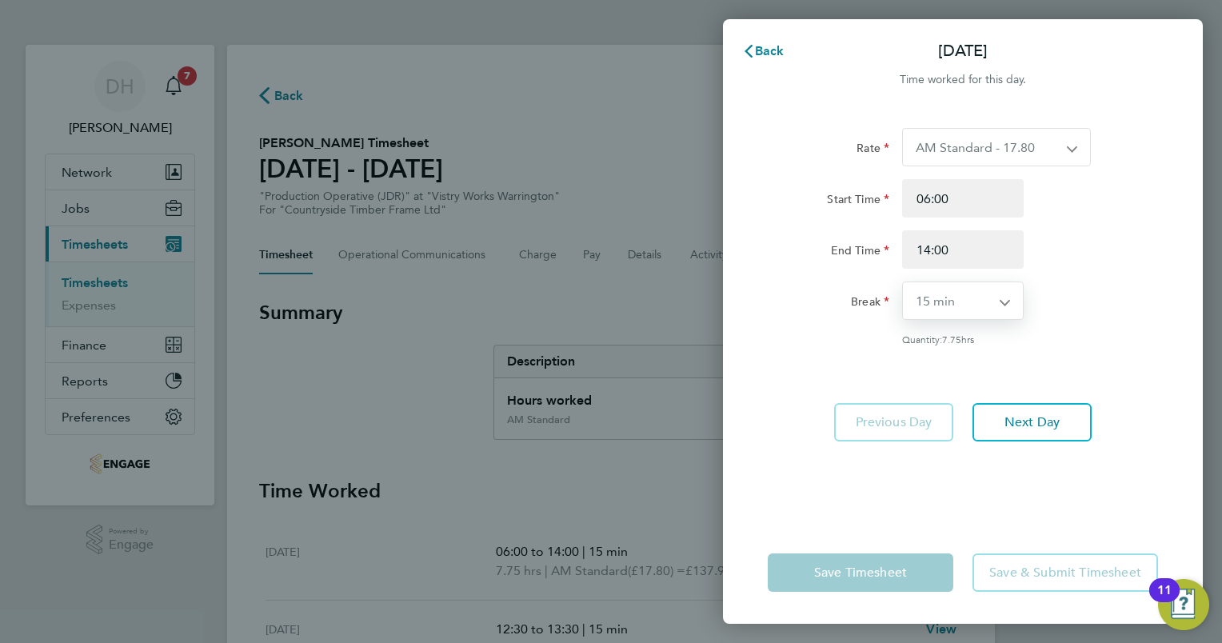
click at [964, 301] on select "0 min 15 min 30 min 45 min 60 min 75 min 90 min" at bounding box center [953, 300] width 101 height 37
select select "30"
click at [903, 282] on select "0 min 15 min 30 min 45 min 60 min 75 min 90 min" at bounding box center [953, 300] width 101 height 37
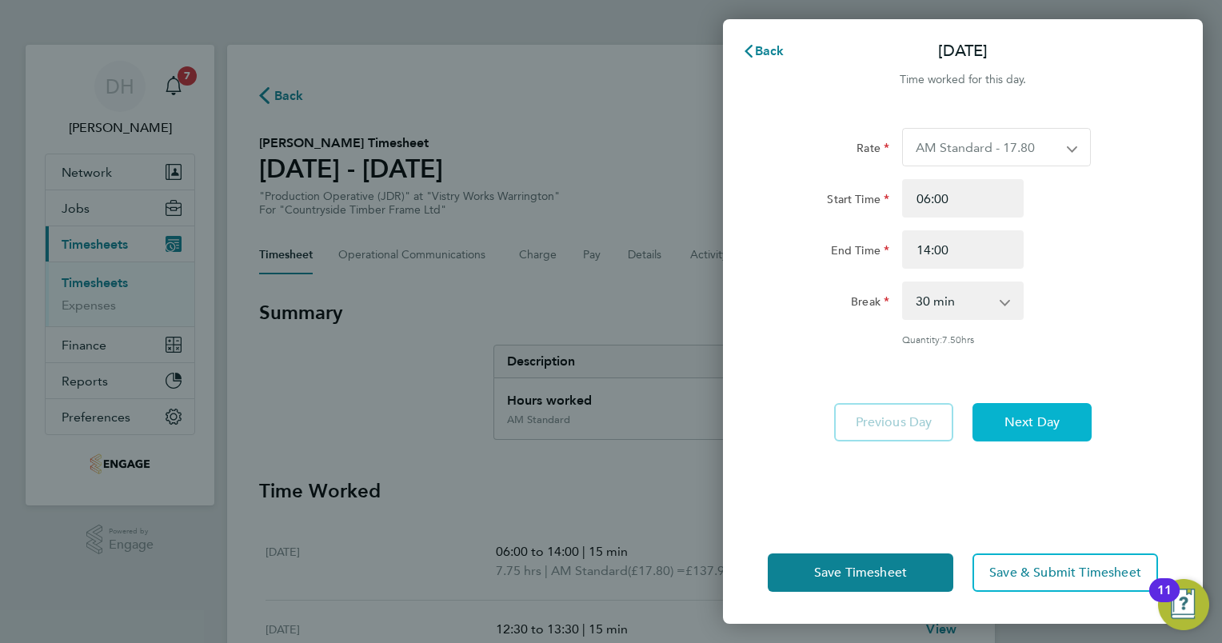
click at [1052, 435] on button "Next Day" at bounding box center [1031, 422] width 119 height 38
click at [755, 48] on span "Back" at bounding box center [770, 50] width 30 height 15
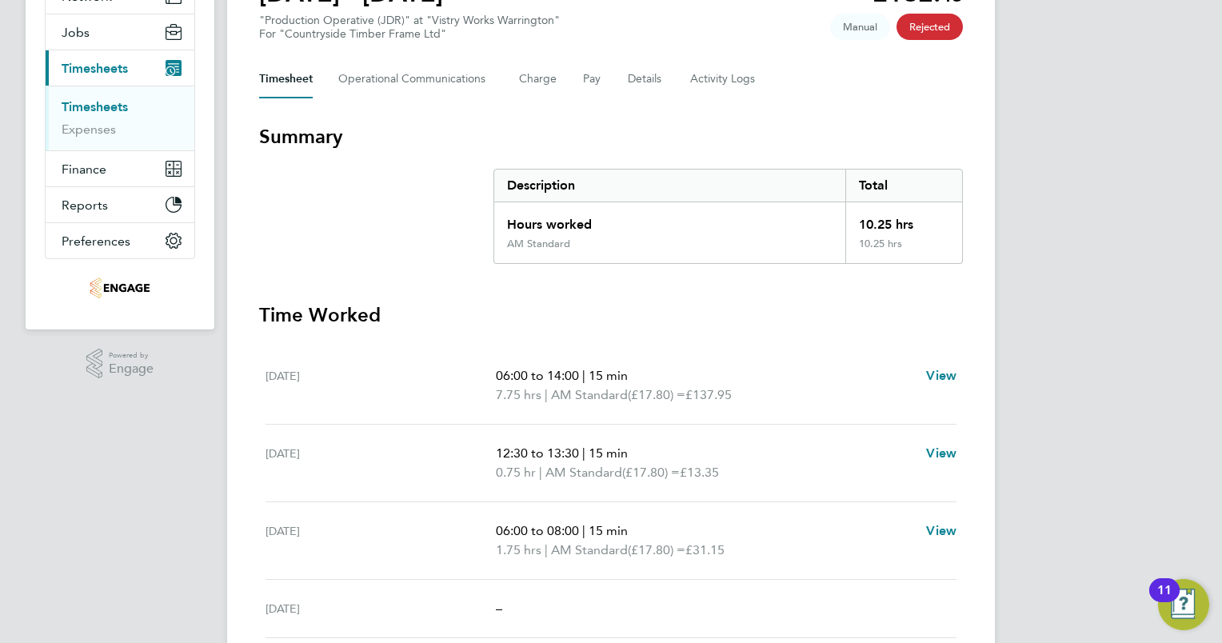
scroll to position [240, 0]
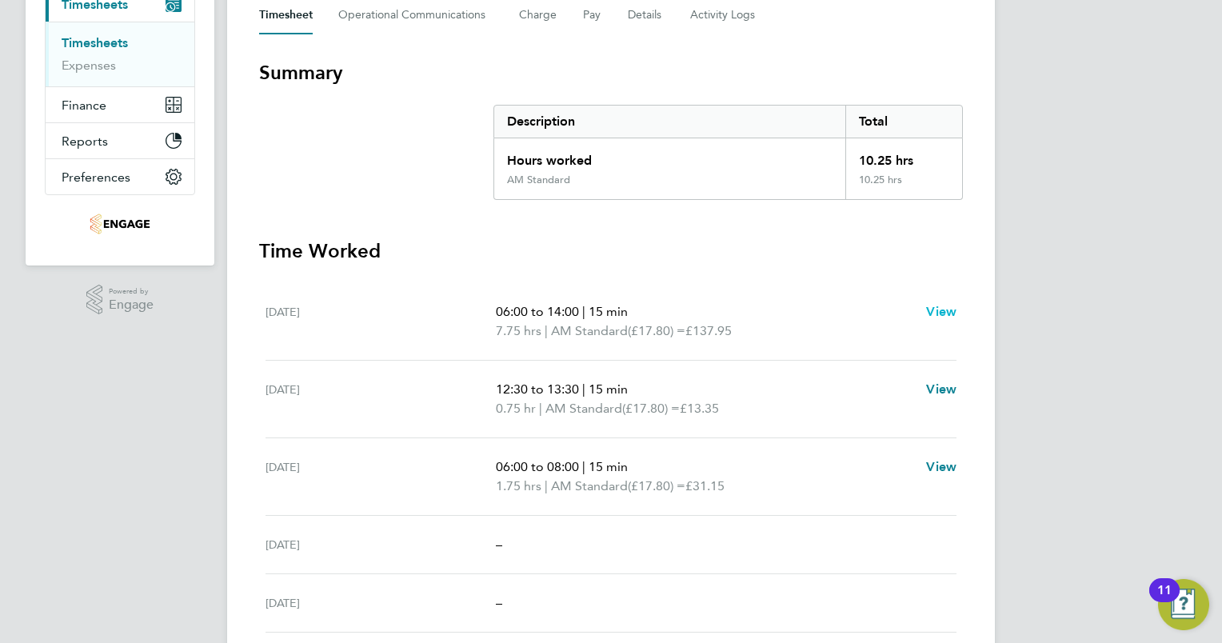
click at [948, 314] on span "View" at bounding box center [941, 311] width 30 height 15
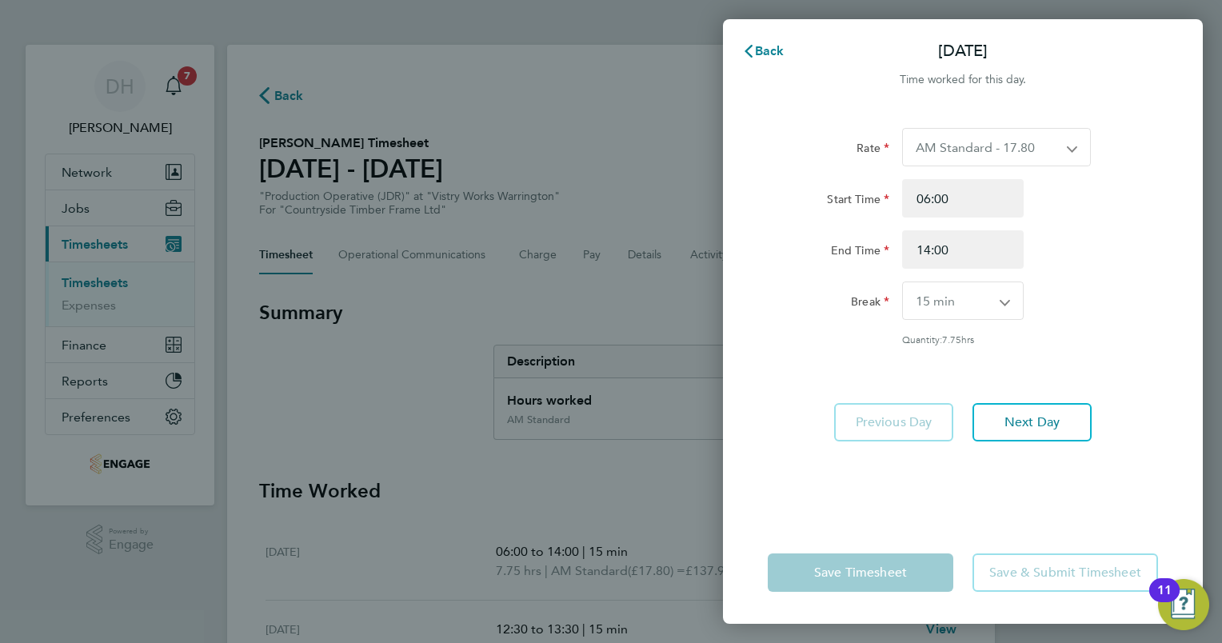
click at [959, 309] on select "0 min 15 min 30 min 45 min 60 min 75 min 90 min" at bounding box center [953, 300] width 101 height 37
select select "30"
click at [903, 282] on select "0 min 15 min 30 min 45 min 60 min 75 min 90 min" at bounding box center [953, 300] width 101 height 37
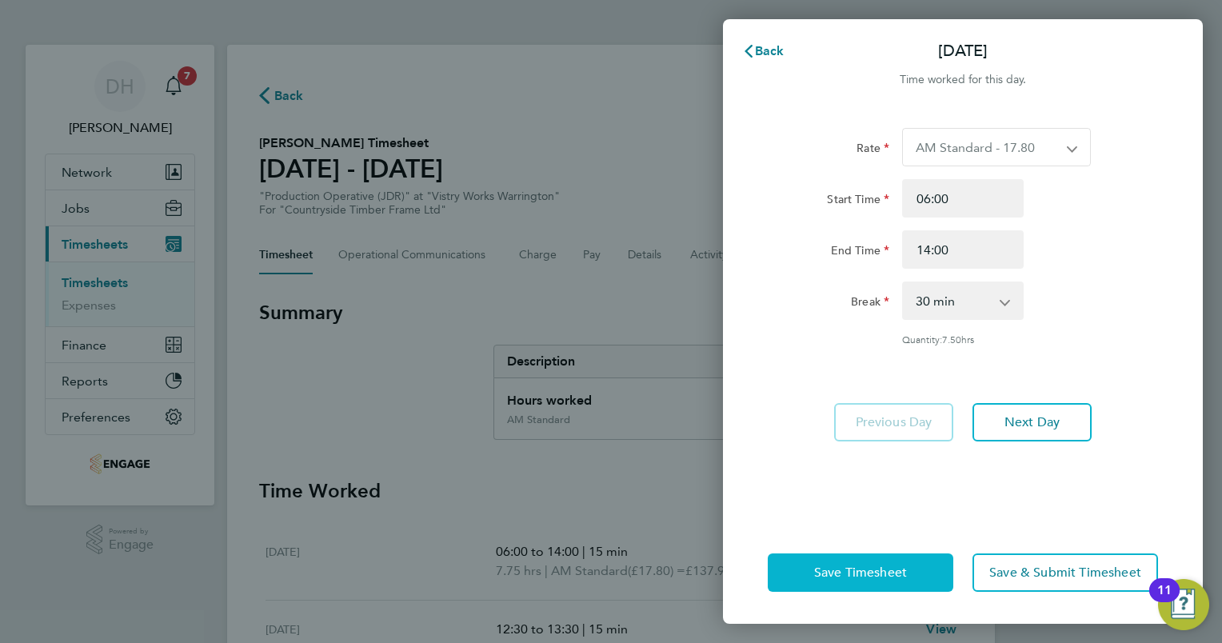
click at [860, 570] on span "Save Timesheet" at bounding box center [860, 572] width 93 height 16
click at [773, 45] on span "Back" at bounding box center [770, 50] width 30 height 15
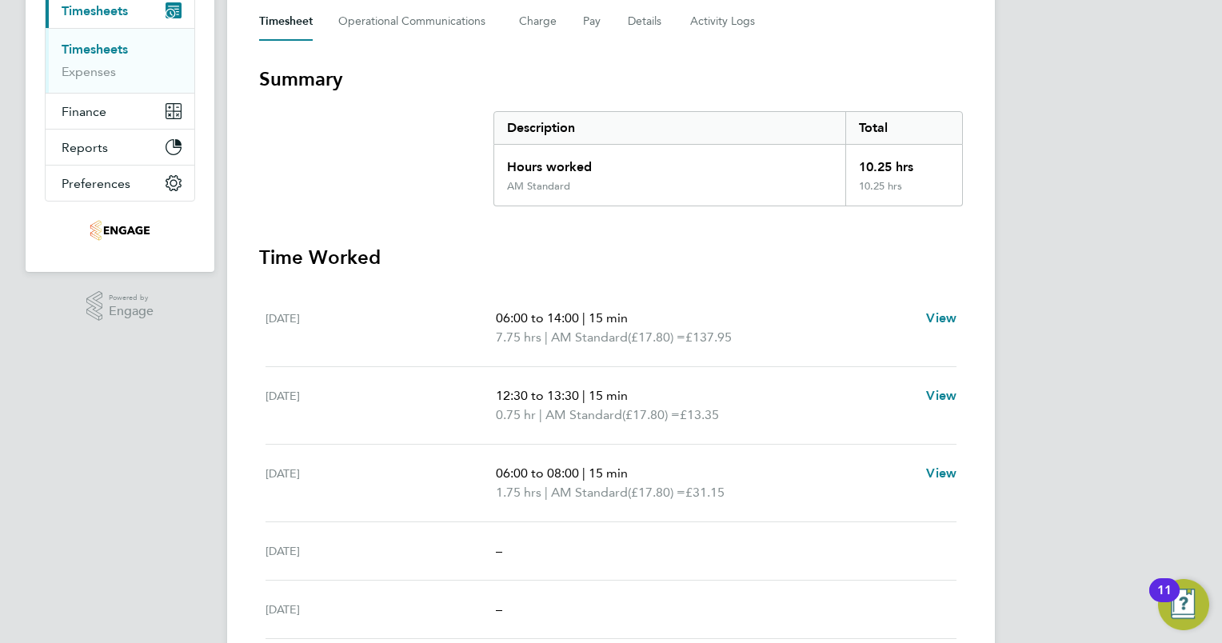
scroll to position [240, 0]
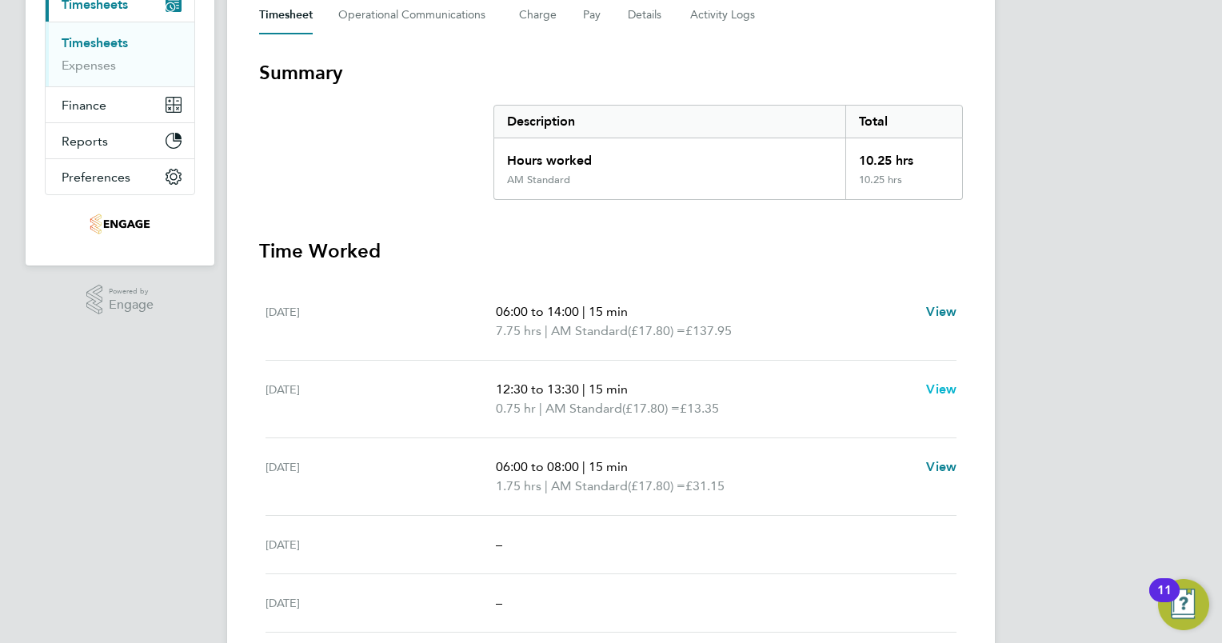
click at [947, 389] on span "View" at bounding box center [941, 388] width 30 height 15
select select "15"
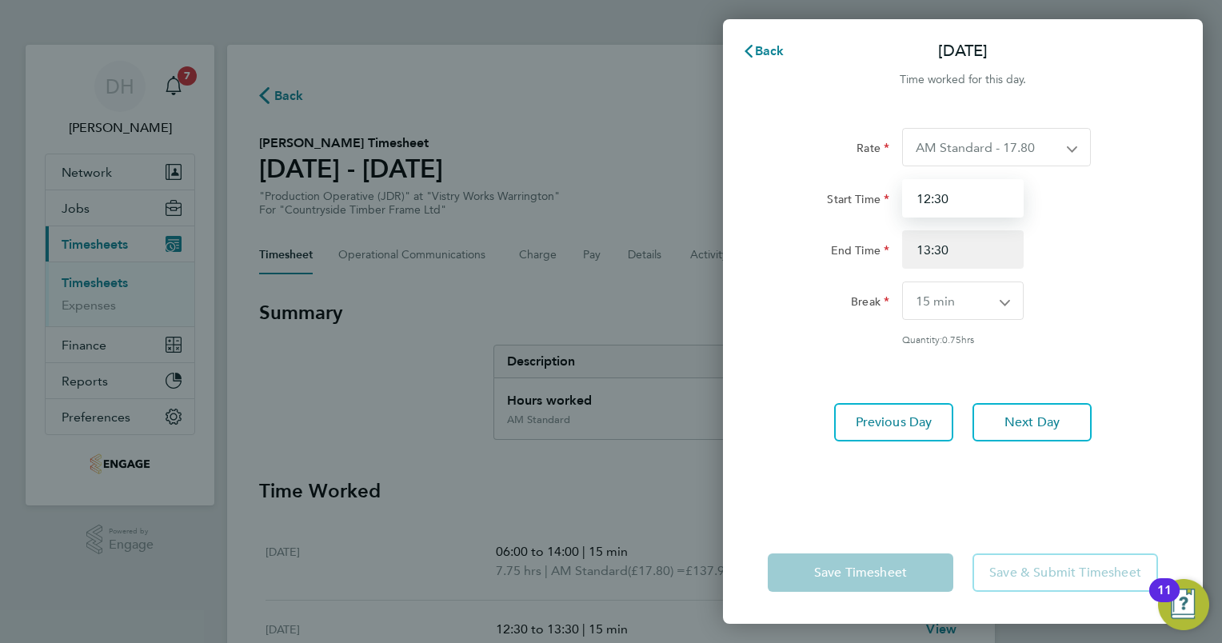
drag, startPoint x: 972, startPoint y: 198, endPoint x: 881, endPoint y: 198, distance: 91.1
click at [881, 198] on div "Start Time 12:30" at bounding box center [962, 198] width 403 height 38
type input "00:00"
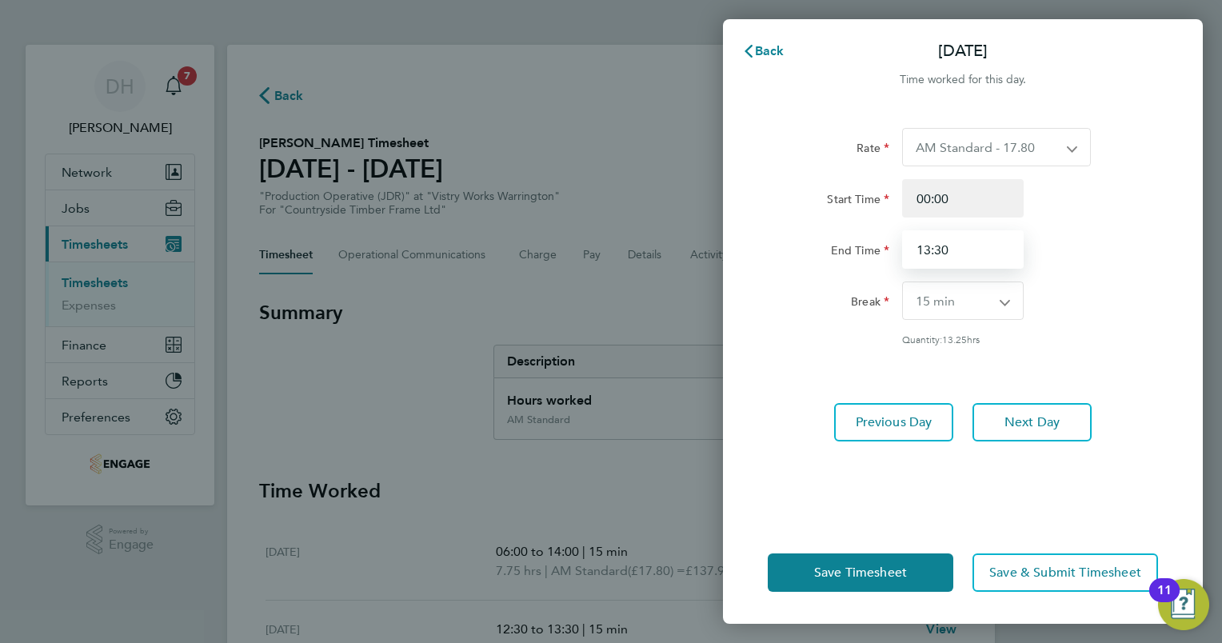
click at [950, 240] on input "13:30" at bounding box center [963, 249] width 122 height 38
type input "1"
type input "00:00"
click at [835, 357] on form "Rate AM Standard - 17.80 BONUS - 13.50 AM OT1 - 26.70 PM OT2 - 38.18 PM OT1 - 2…" at bounding box center [963, 249] width 390 height 243
click at [940, 307] on select "0 min 15 min 30 min 45 min 60 min 75 min 90 min" at bounding box center [953, 300] width 101 height 37
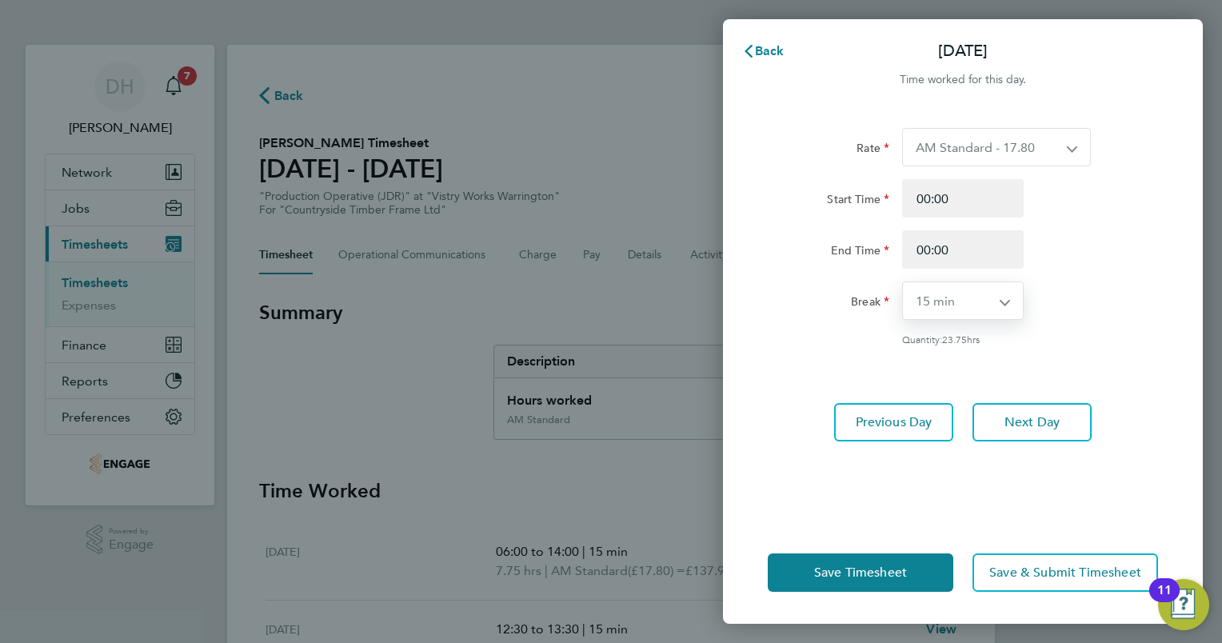
select select "0"
click at [903, 282] on select "0 min 15 min 30 min 45 min 60 min 75 min 90 min" at bounding box center [953, 300] width 101 height 37
click at [844, 332] on div "Rate AM Standard - 17.80 BONUS - 13.50 AM OT1 - 26.70 PM OT2 - 38.18 PM OT1 - 2…" at bounding box center [963, 236] width 390 height 217
drag, startPoint x: 1001, startPoint y: 192, endPoint x: 859, endPoint y: 179, distance: 142.1
click at [859, 179] on div "Start Time 00:00" at bounding box center [962, 198] width 403 height 38
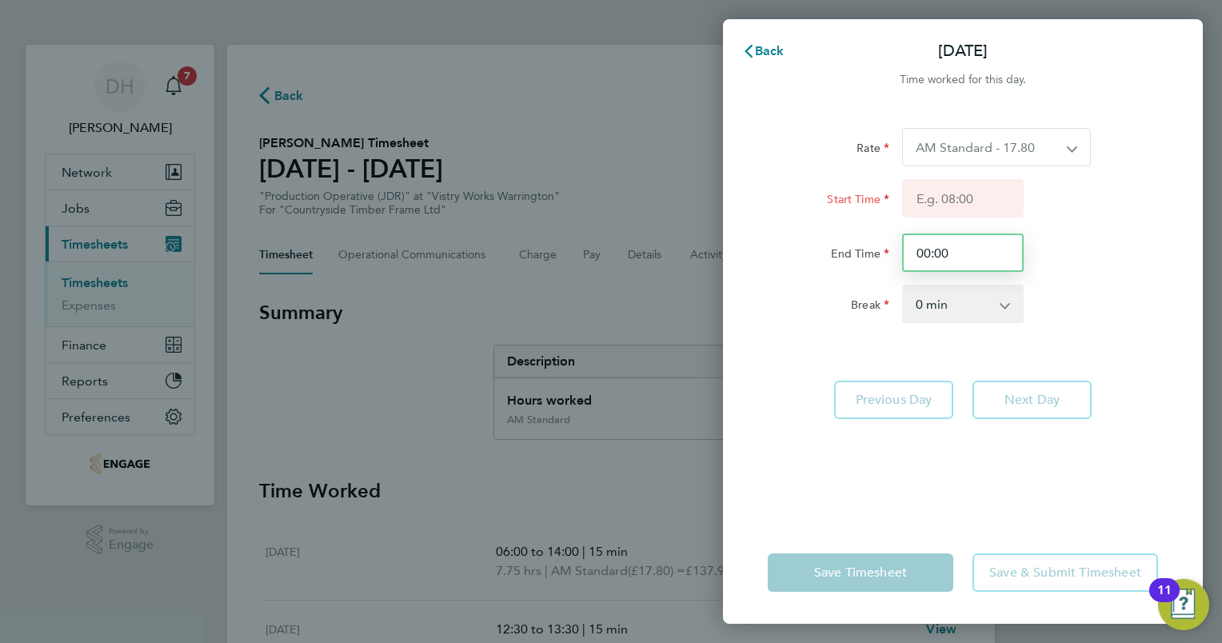
drag, startPoint x: 990, startPoint y: 253, endPoint x: 688, endPoint y: 253, distance: 302.2
click at [688, 253] on div "Back [DATE] Time worked for this day. Rate AM Standard - 17.80 BONUS - 13.50 AM…" at bounding box center [611, 321] width 1222 height 643
click at [1099, 258] on div "End Time" at bounding box center [962, 252] width 403 height 38
click at [770, 53] on span "Back" at bounding box center [770, 50] width 30 height 15
